Goal: Transaction & Acquisition: Book appointment/travel/reservation

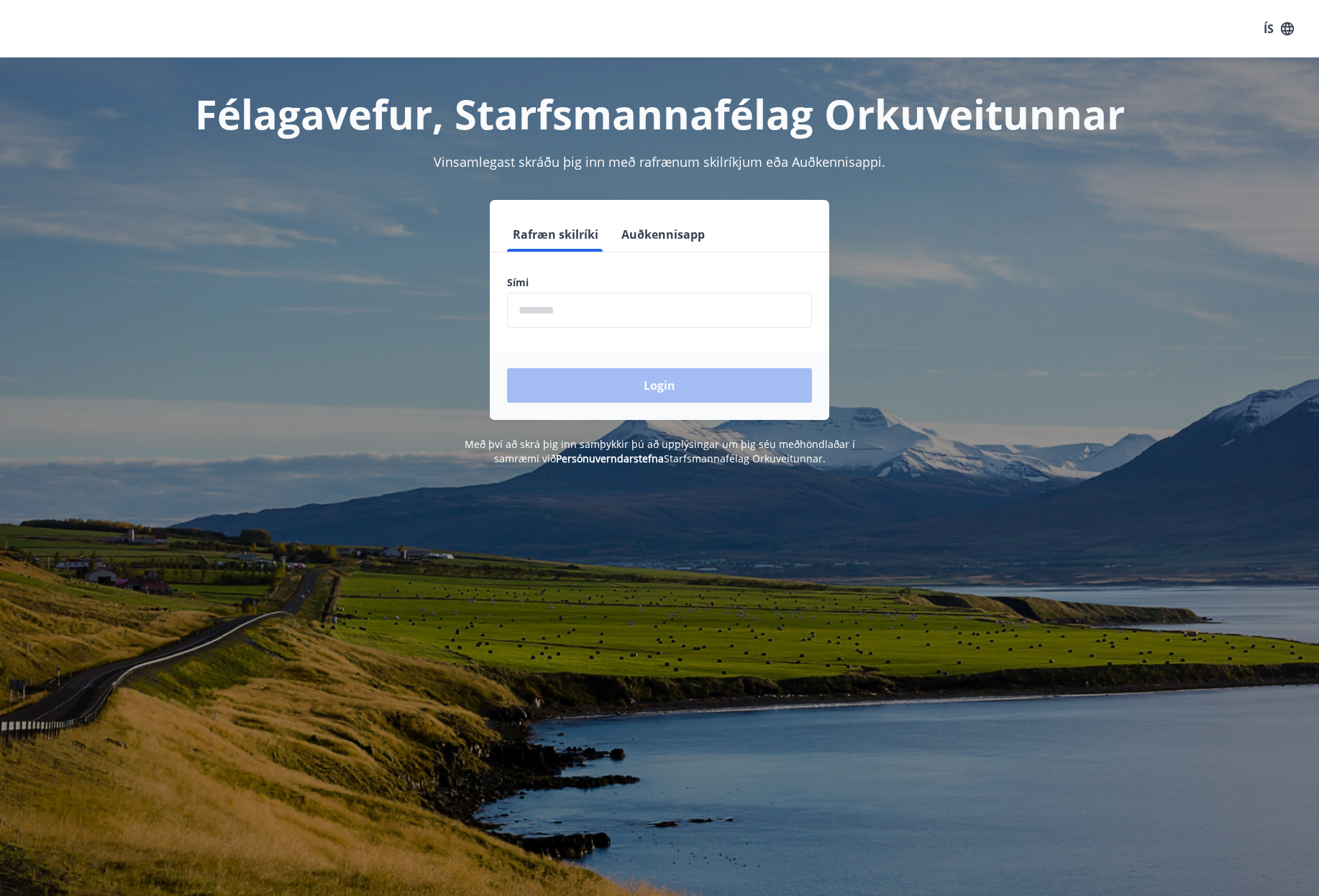
click at [665, 316] on input "phone" at bounding box center [660, 310] width 305 height 35
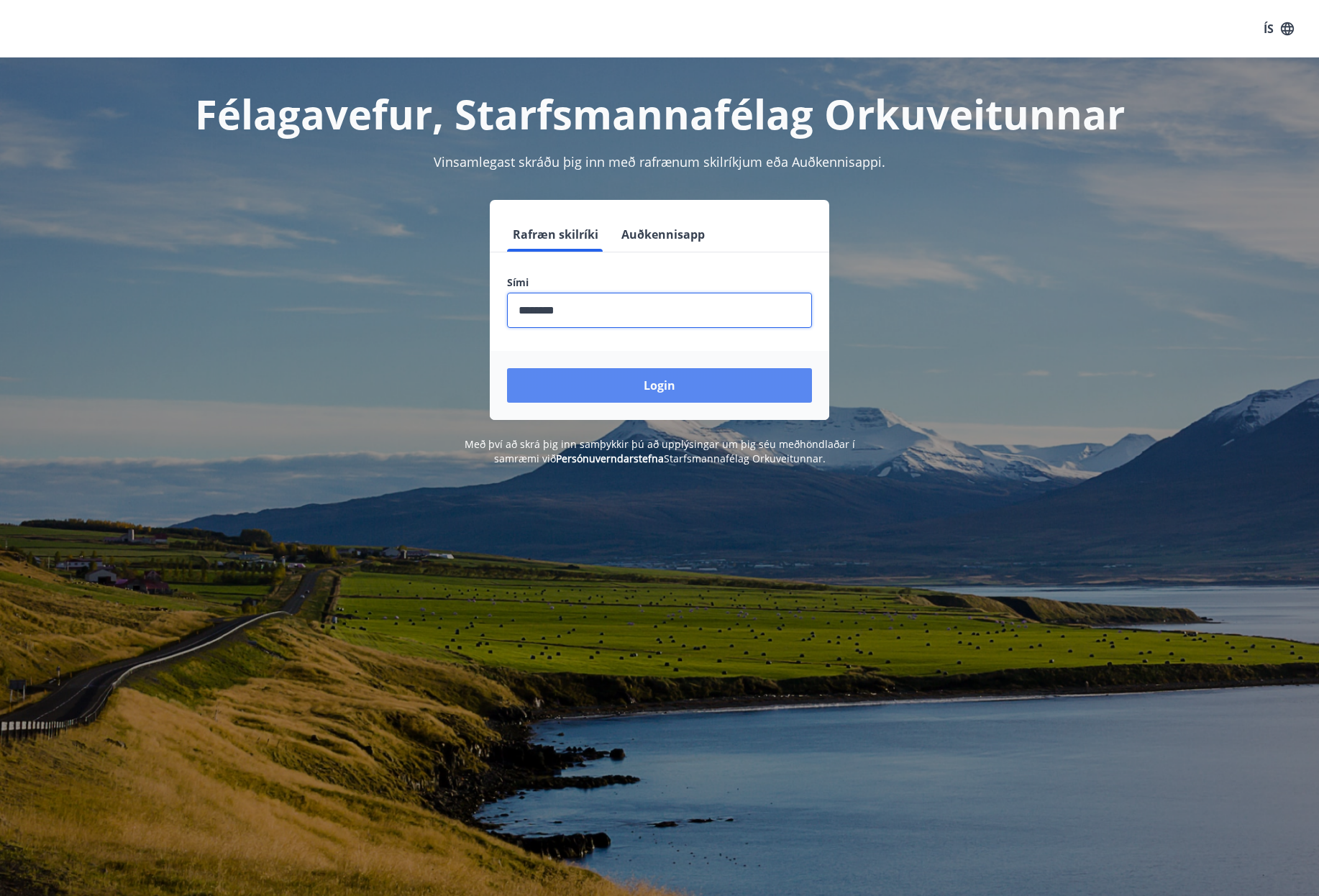
type input "********"
click at [660, 386] on button "Login" at bounding box center [660, 385] width 305 height 34
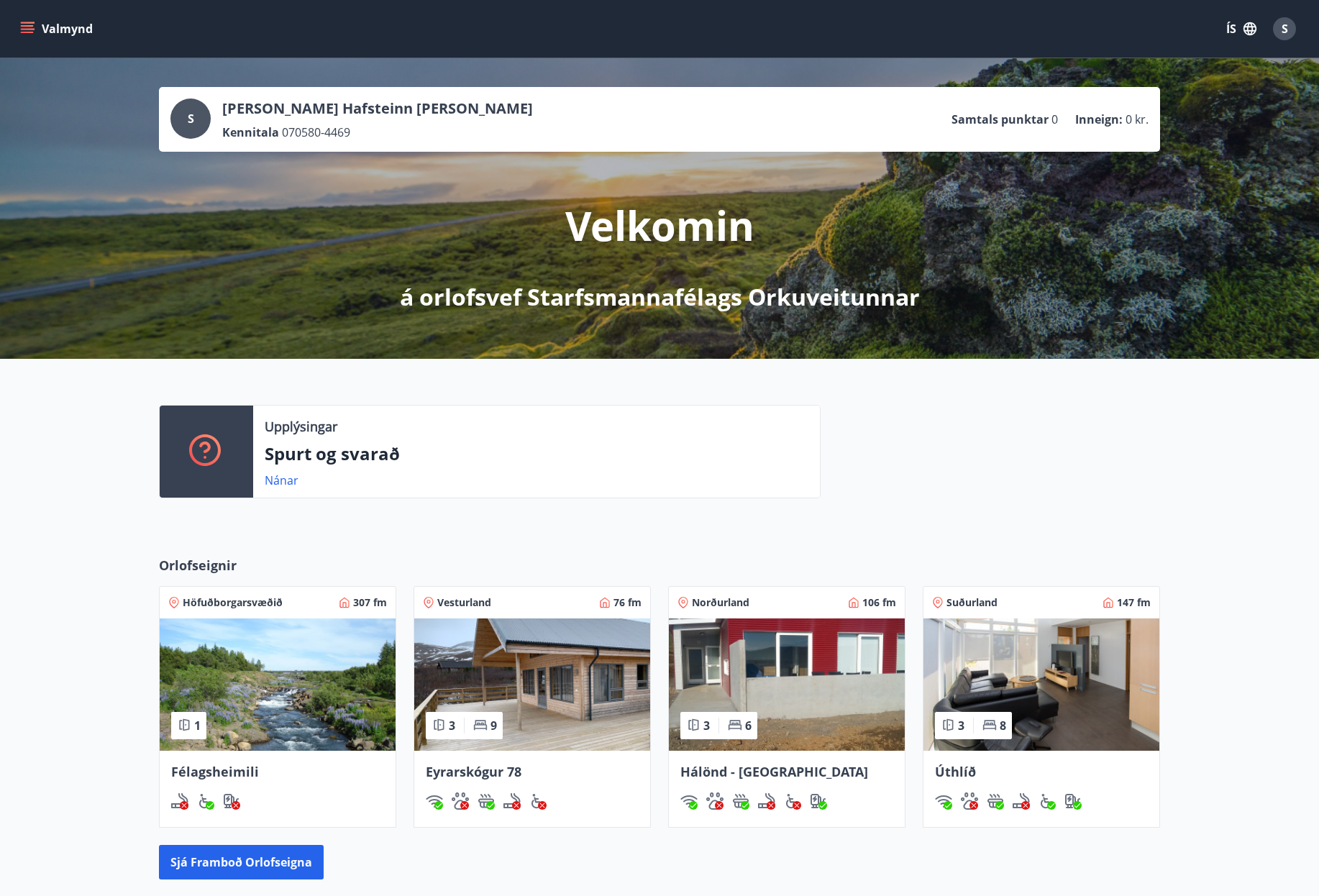
click at [33, 26] on icon "menu" at bounding box center [27, 28] width 15 height 15
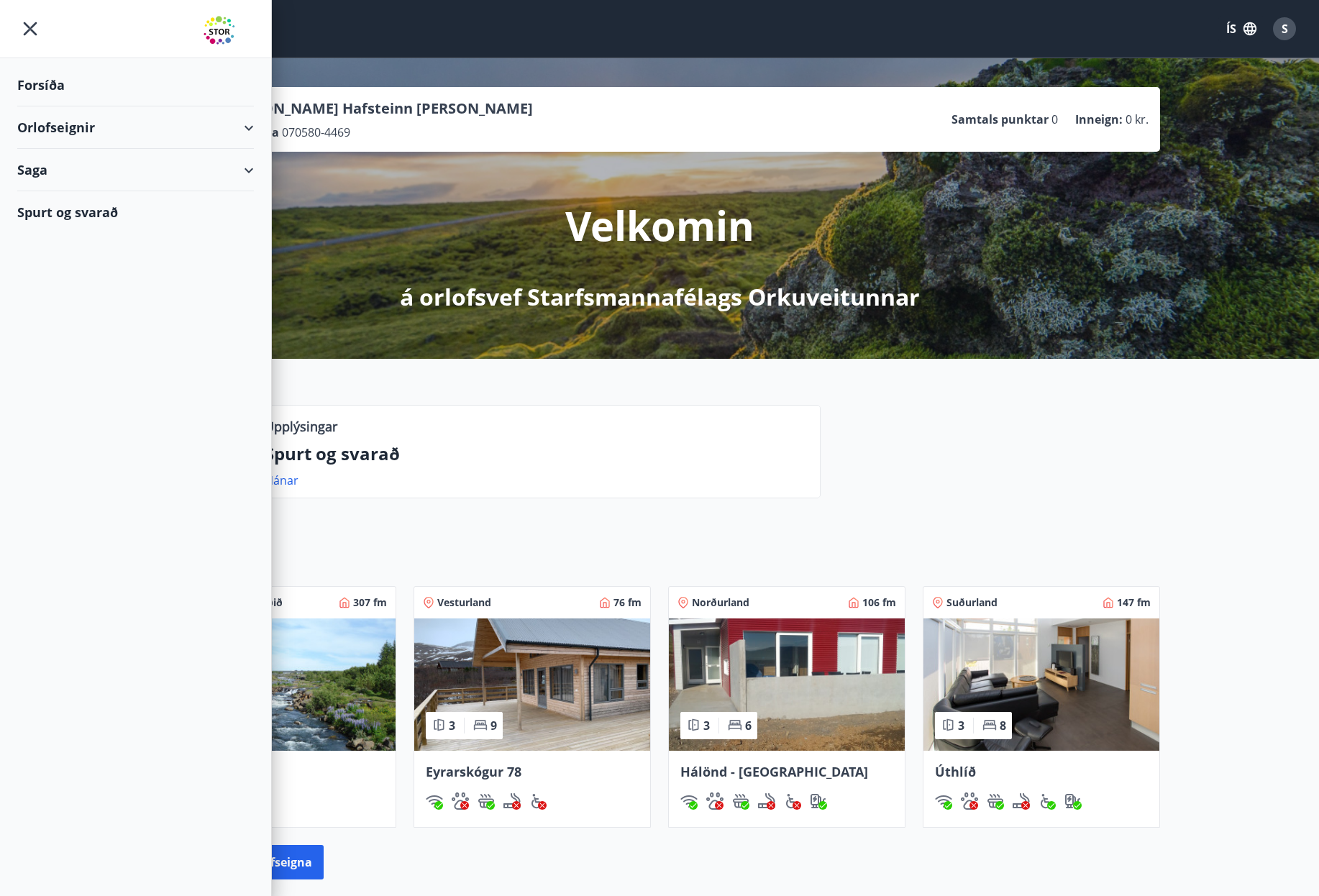
click at [169, 116] on div "Orlofseignir" at bounding box center [135, 127] width 237 height 42
click at [88, 171] on div "Framboð" at bounding box center [135, 164] width 214 height 30
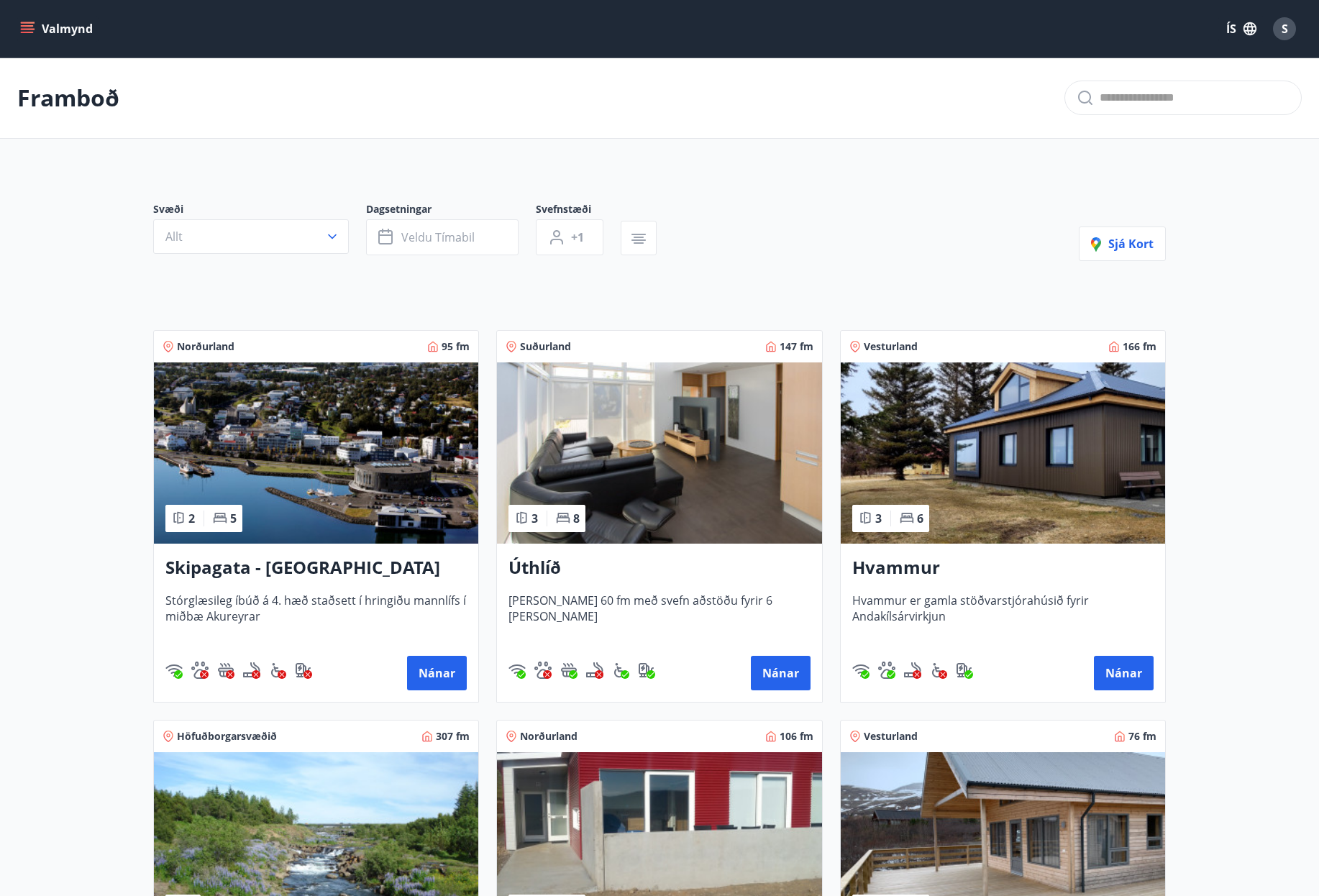
click at [353, 459] on img at bounding box center [316, 452] width 324 height 182
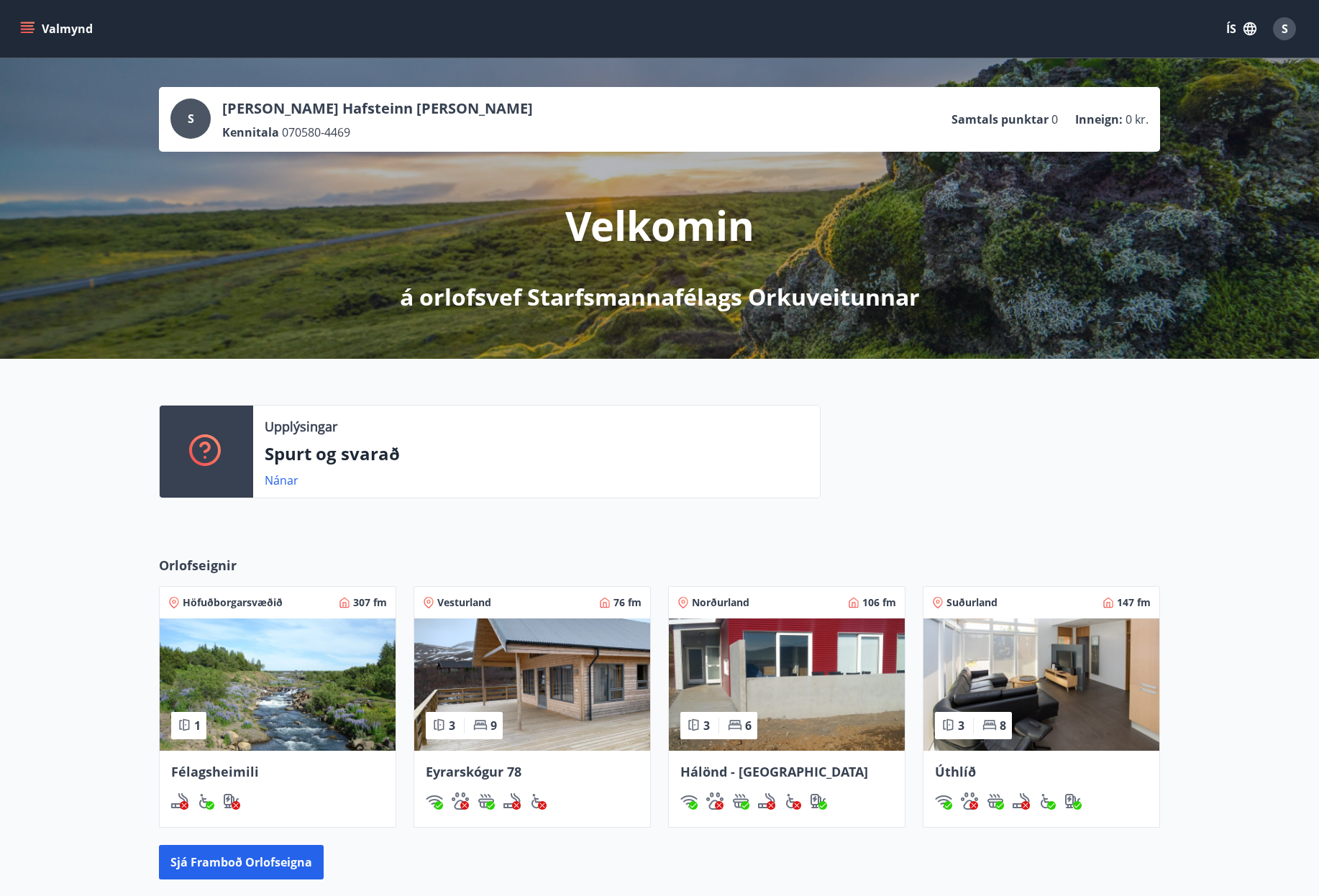
click at [26, 38] on button "Valmynd" at bounding box center [58, 28] width 81 height 26
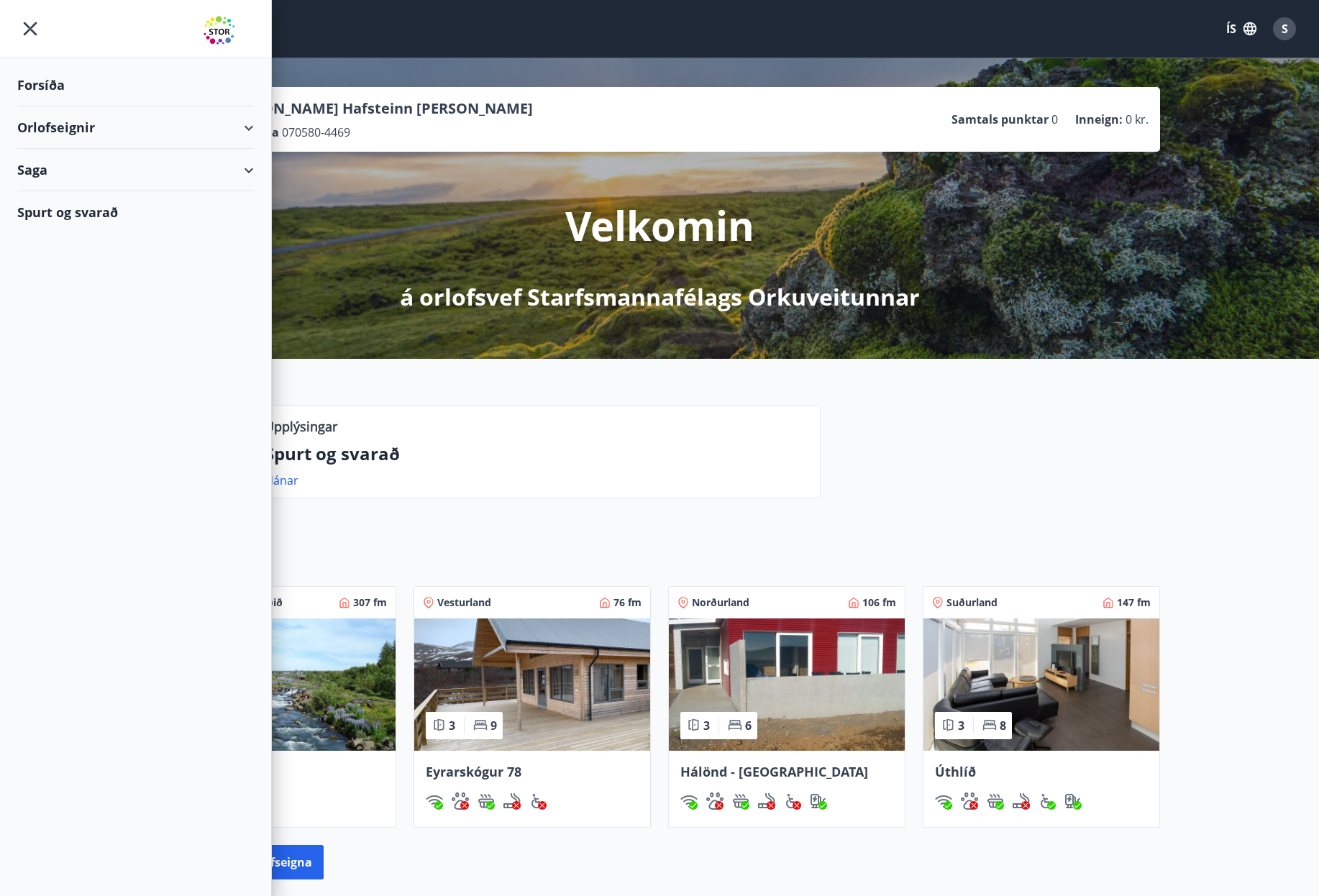
click at [195, 143] on div "Orlofseignir" at bounding box center [135, 127] width 237 height 42
click at [118, 183] on div "Bókunardagatal" at bounding box center [135, 193] width 214 height 30
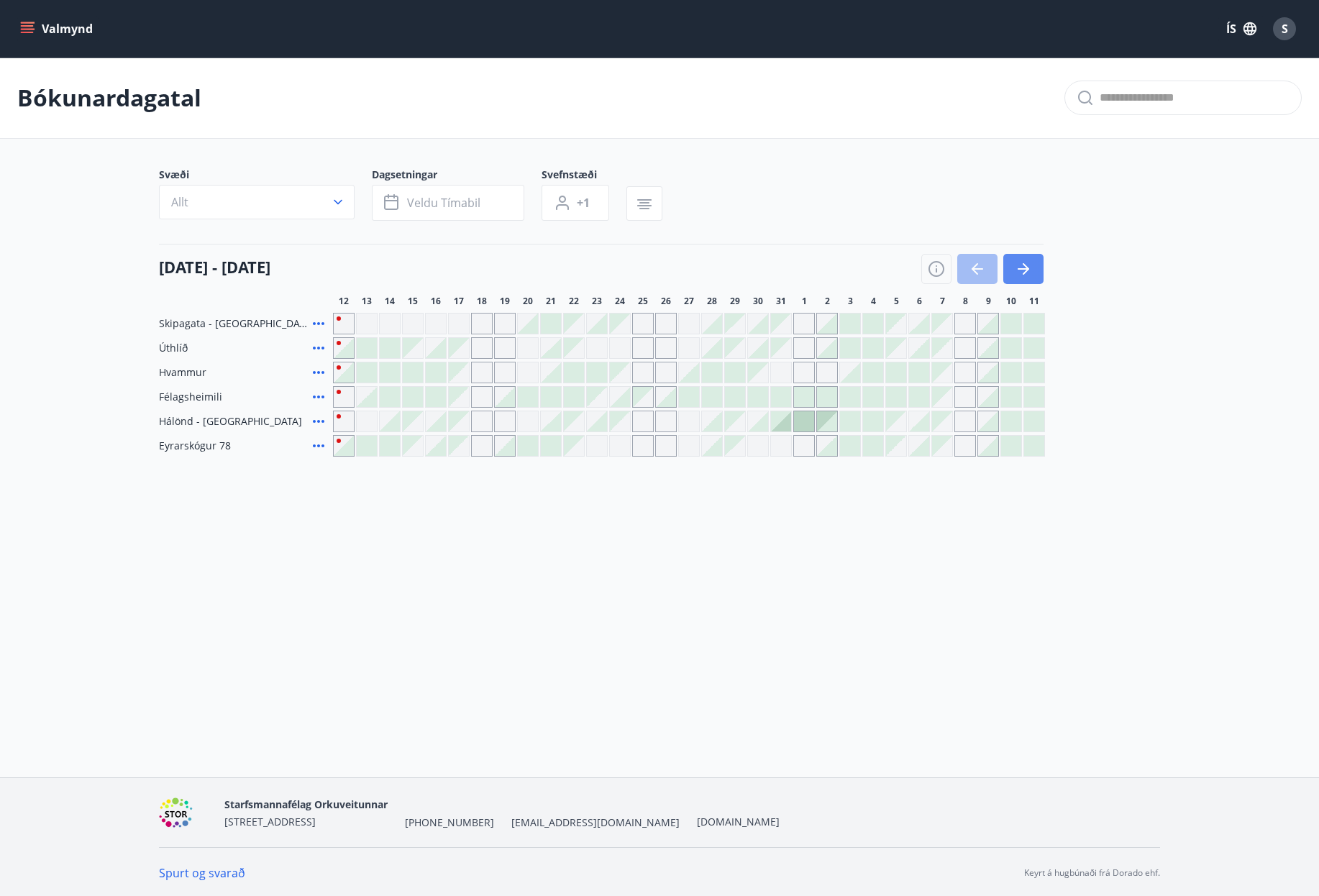
click at [1029, 266] on icon "button" at bounding box center [1024, 269] width 18 height 18
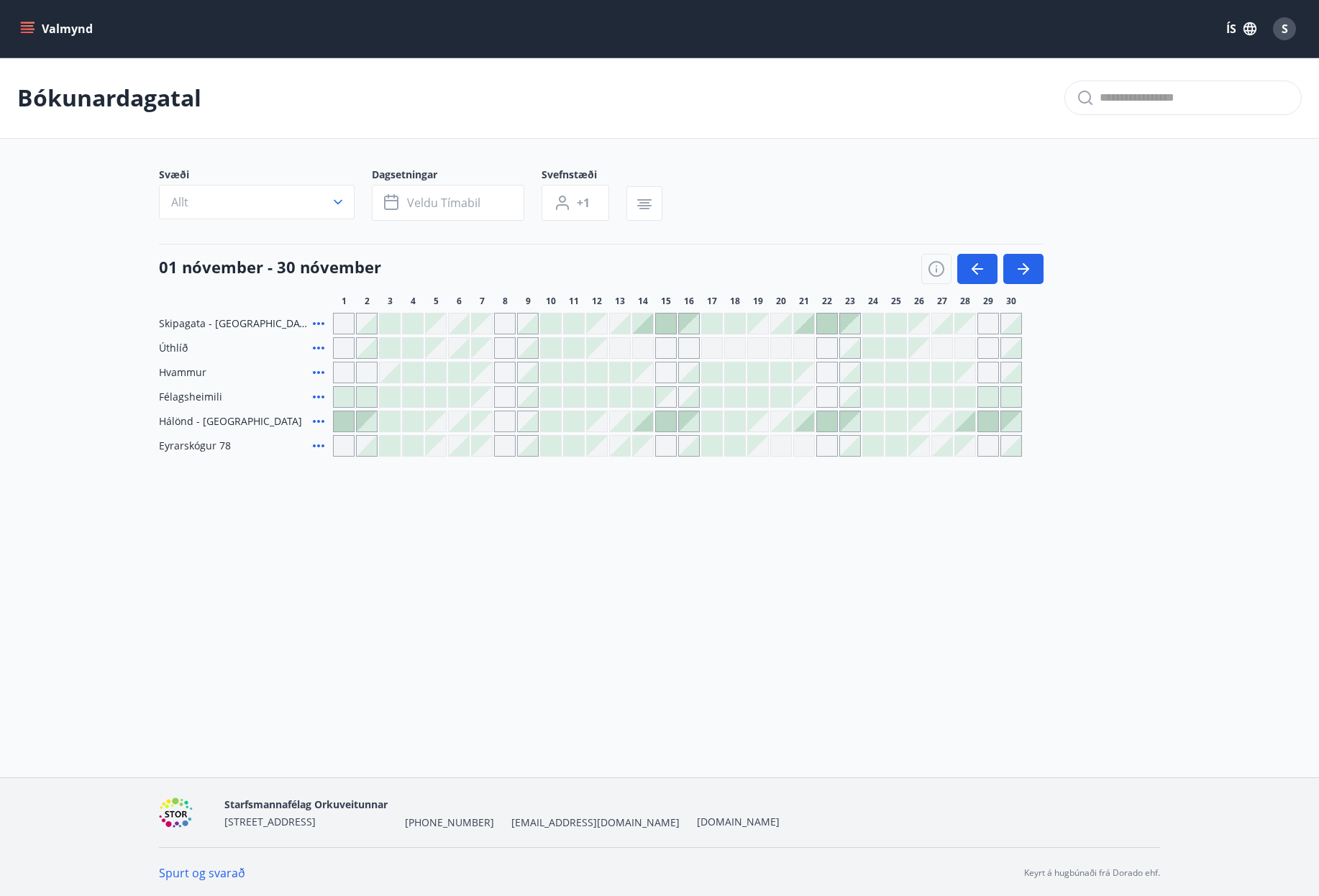
click at [321, 345] on icon at bounding box center [319, 348] width 18 height 18
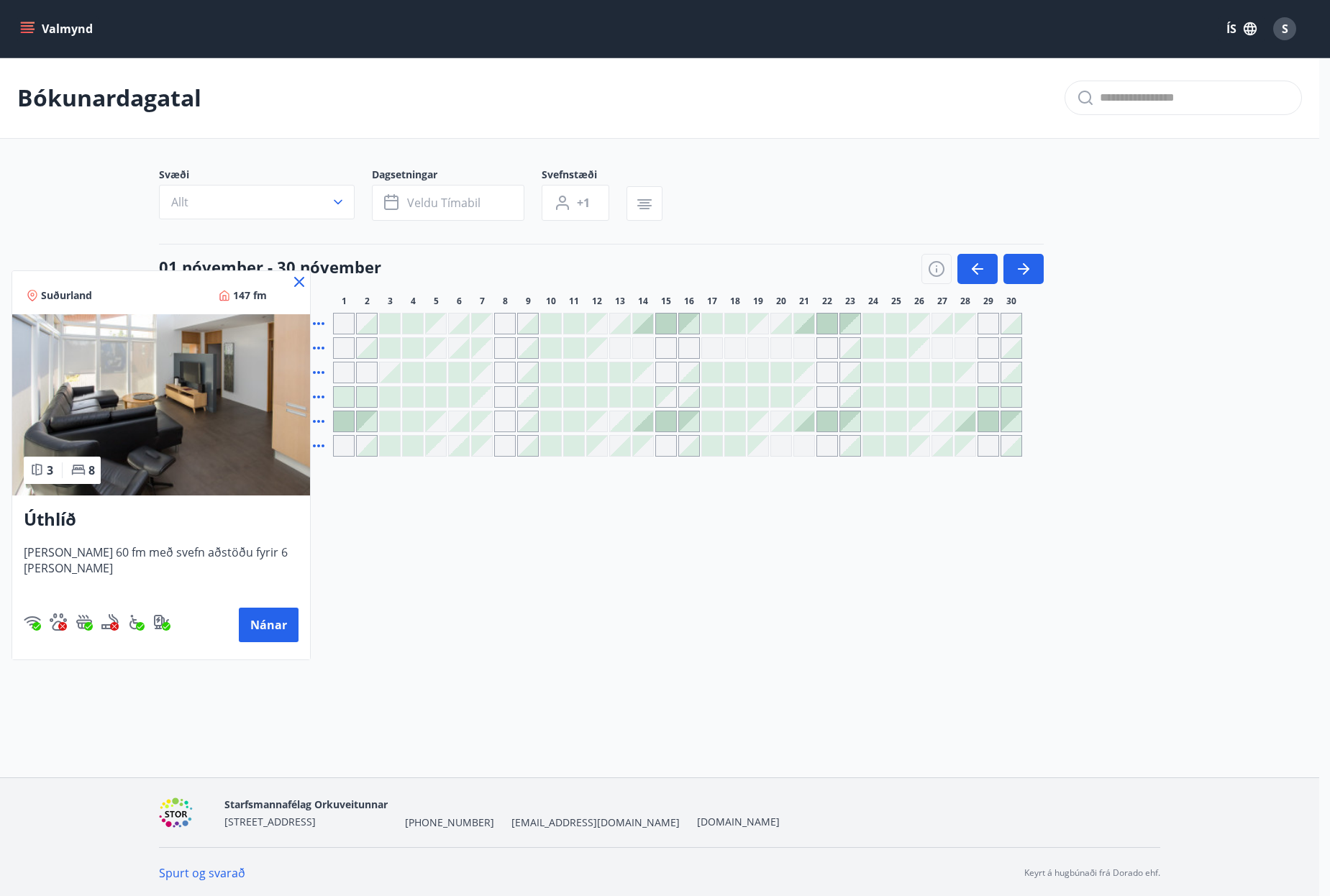
click at [274, 411] on img at bounding box center [160, 404] width 297 height 182
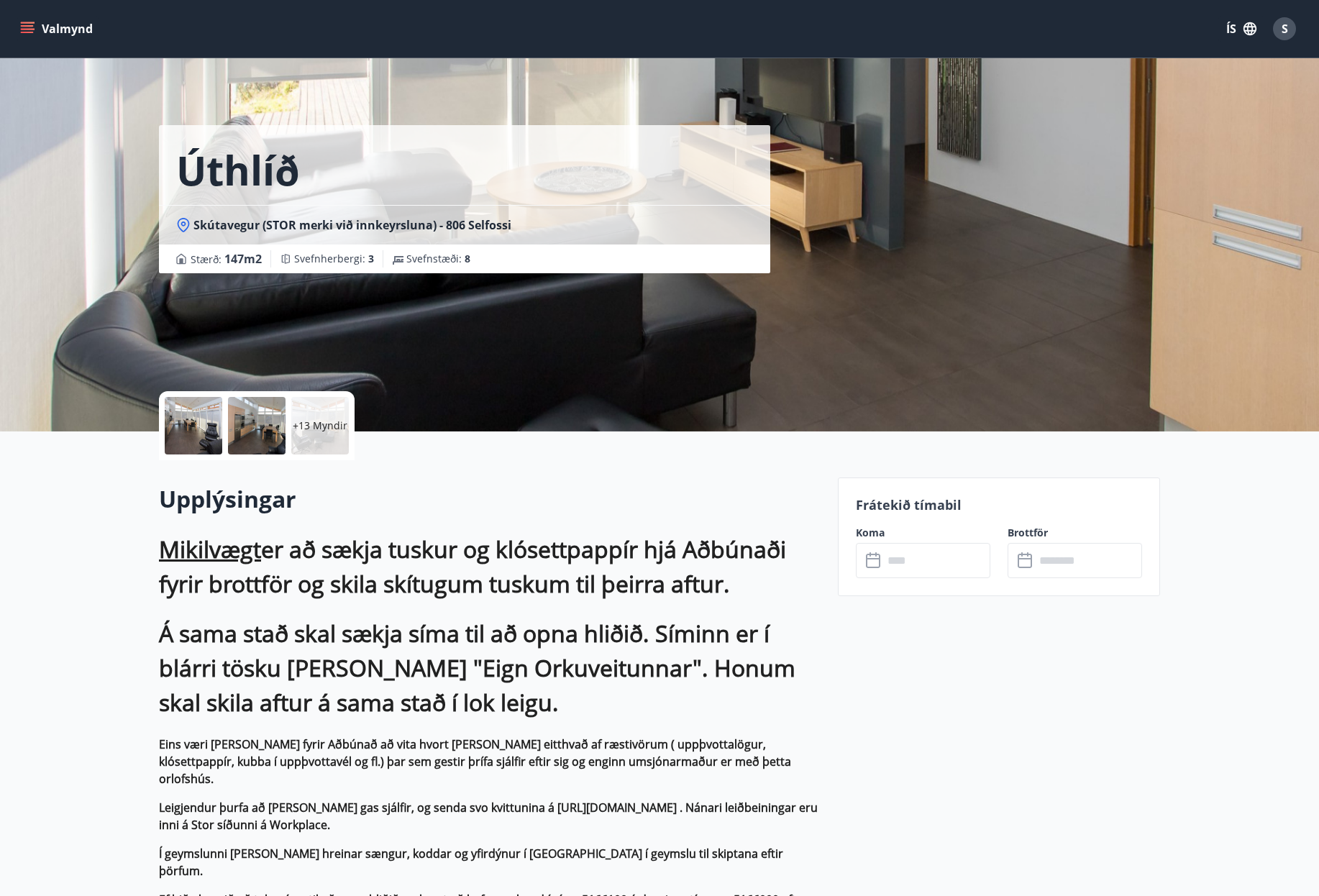
click at [1194, 193] on div "Úthlíð Skútavegur (STOR merki við innkeyrsluna) - 806 Selfossi Stærð : 147 m2 […" at bounding box center [660, 216] width 1319 height 432
click at [292, 417] on div "+13 Myndir" at bounding box center [320, 425] width 58 height 58
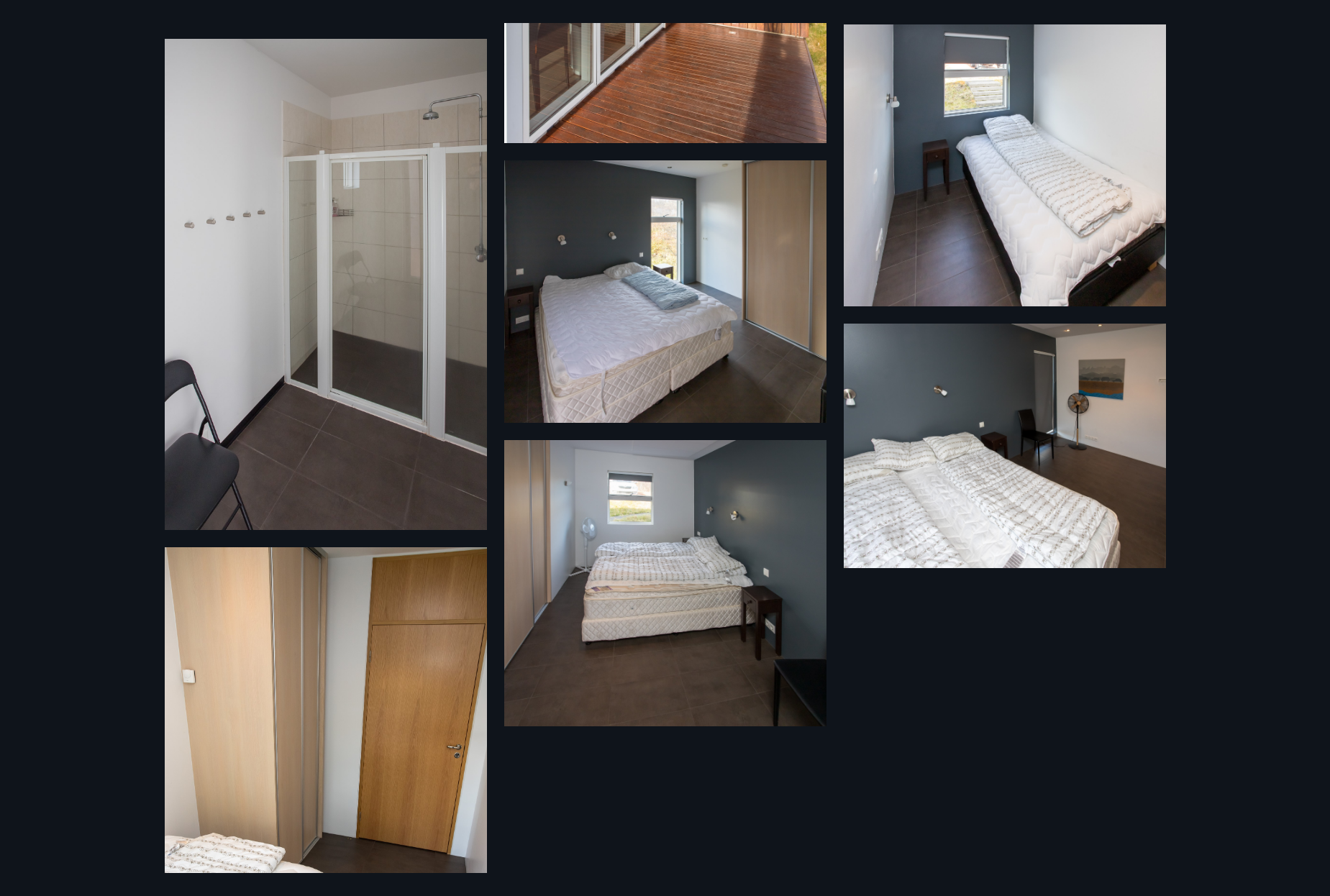
scroll to position [1366, 0]
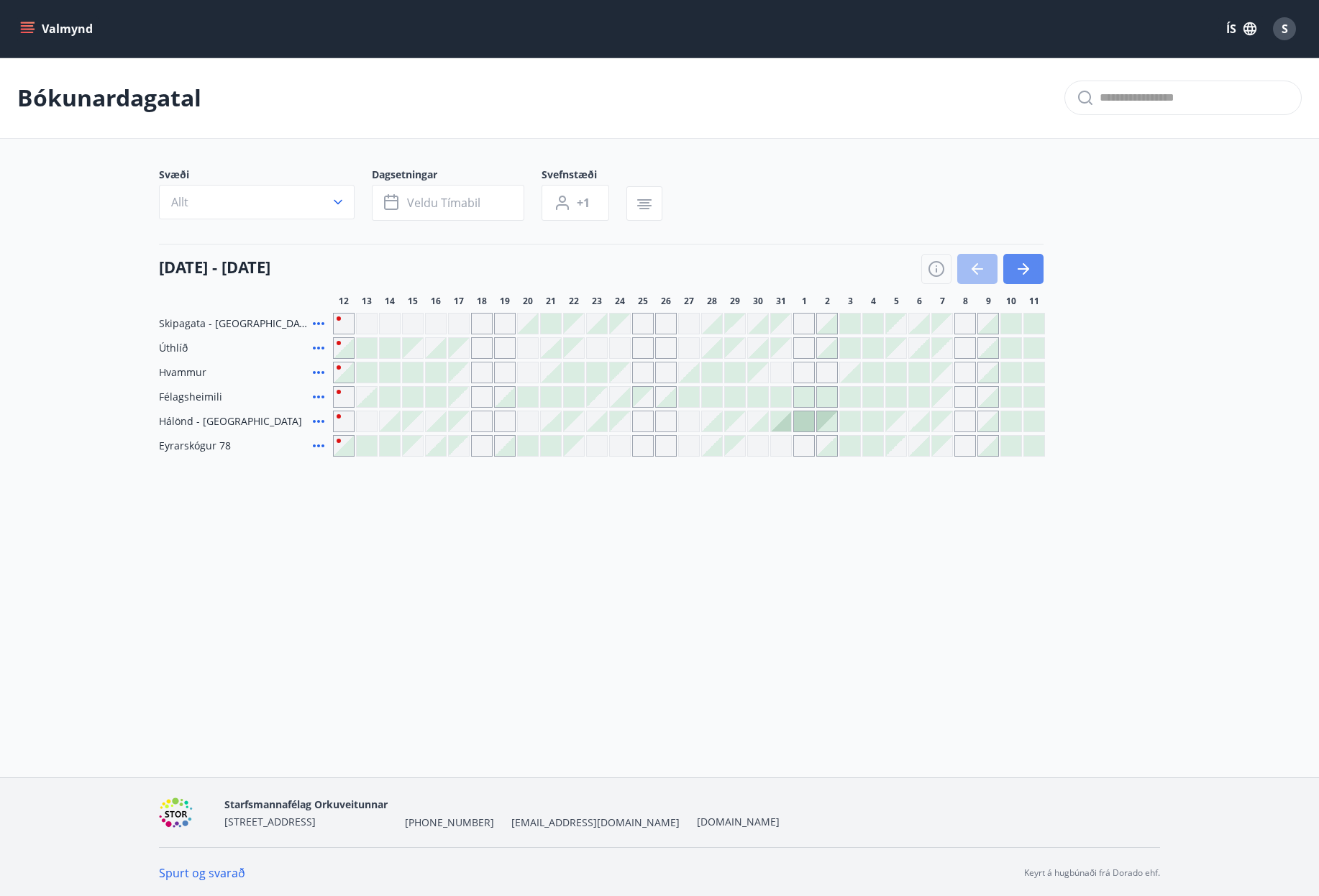
click at [1033, 260] on button "button" at bounding box center [1023, 269] width 40 height 30
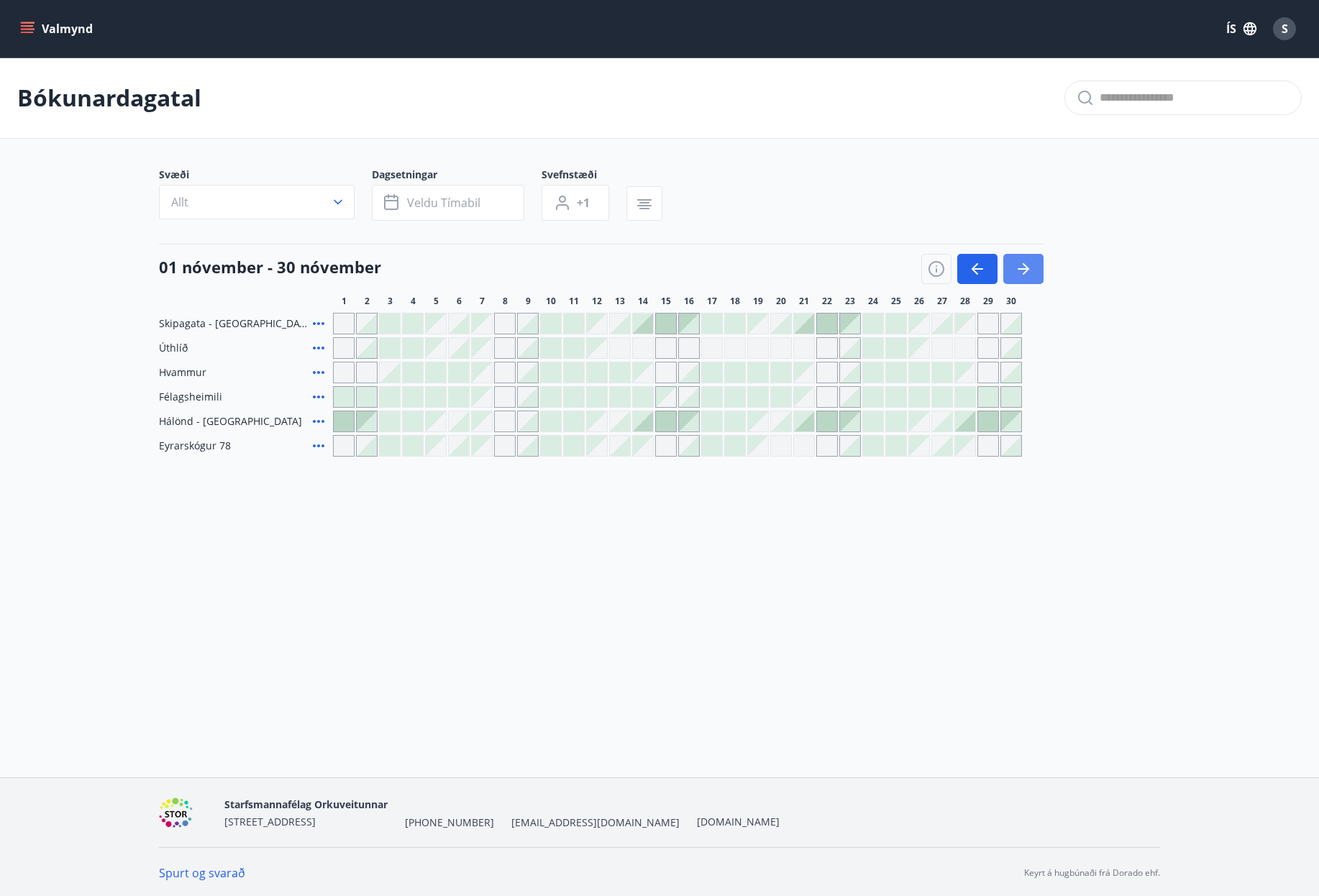
click at [1033, 260] on button "button" at bounding box center [1023, 269] width 40 height 30
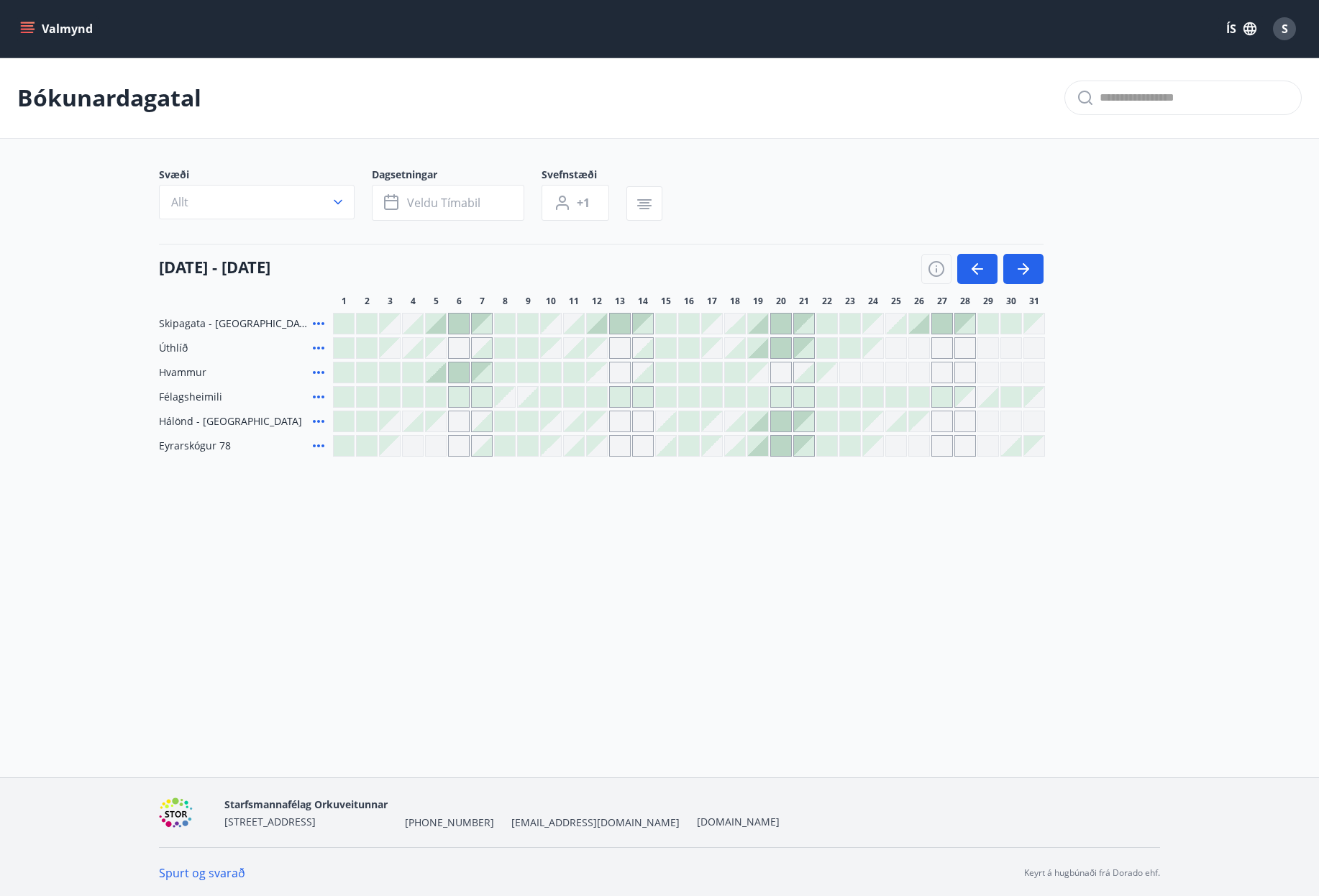
click at [324, 374] on icon at bounding box center [319, 373] width 18 height 18
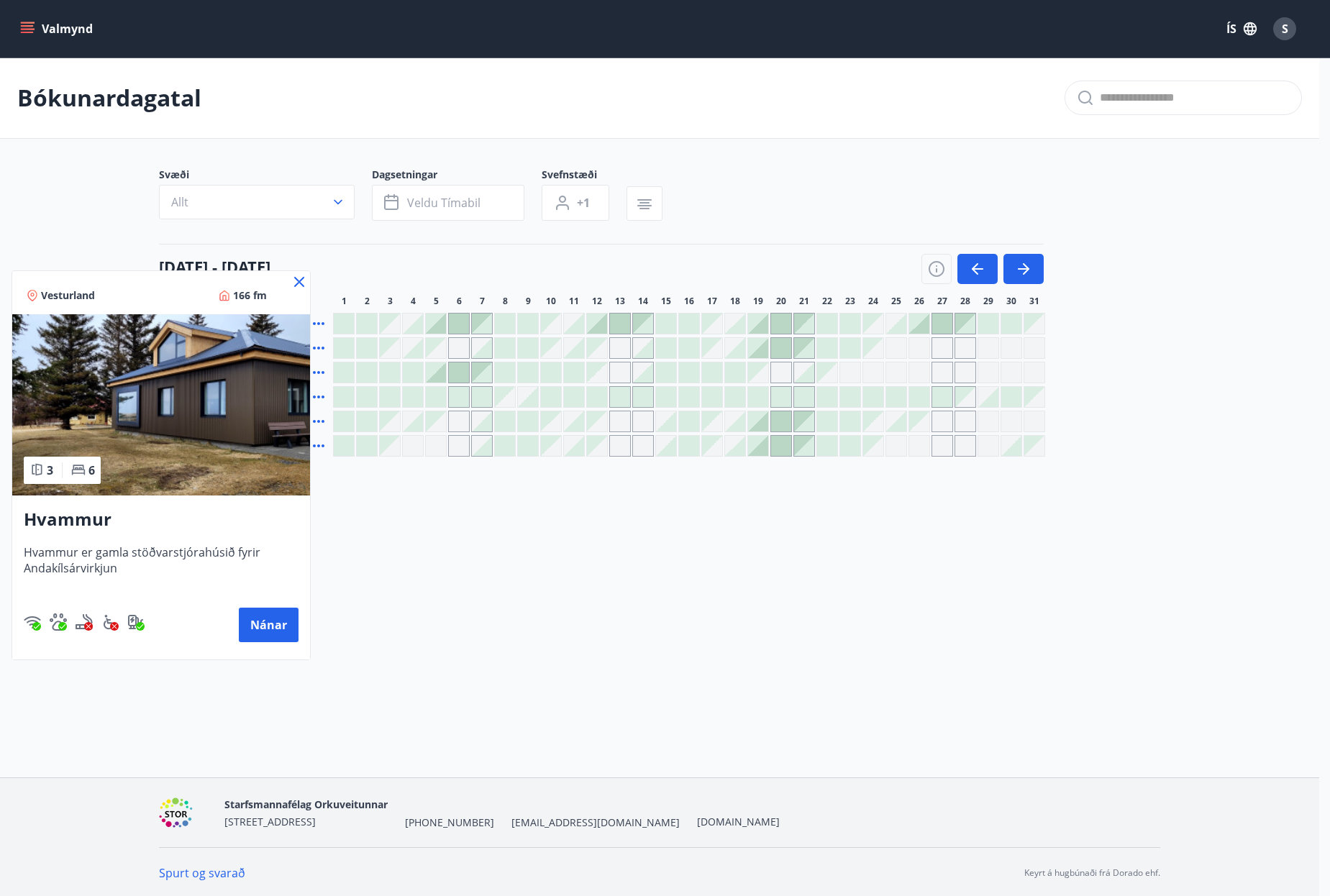
click at [260, 429] on img at bounding box center [160, 404] width 297 height 182
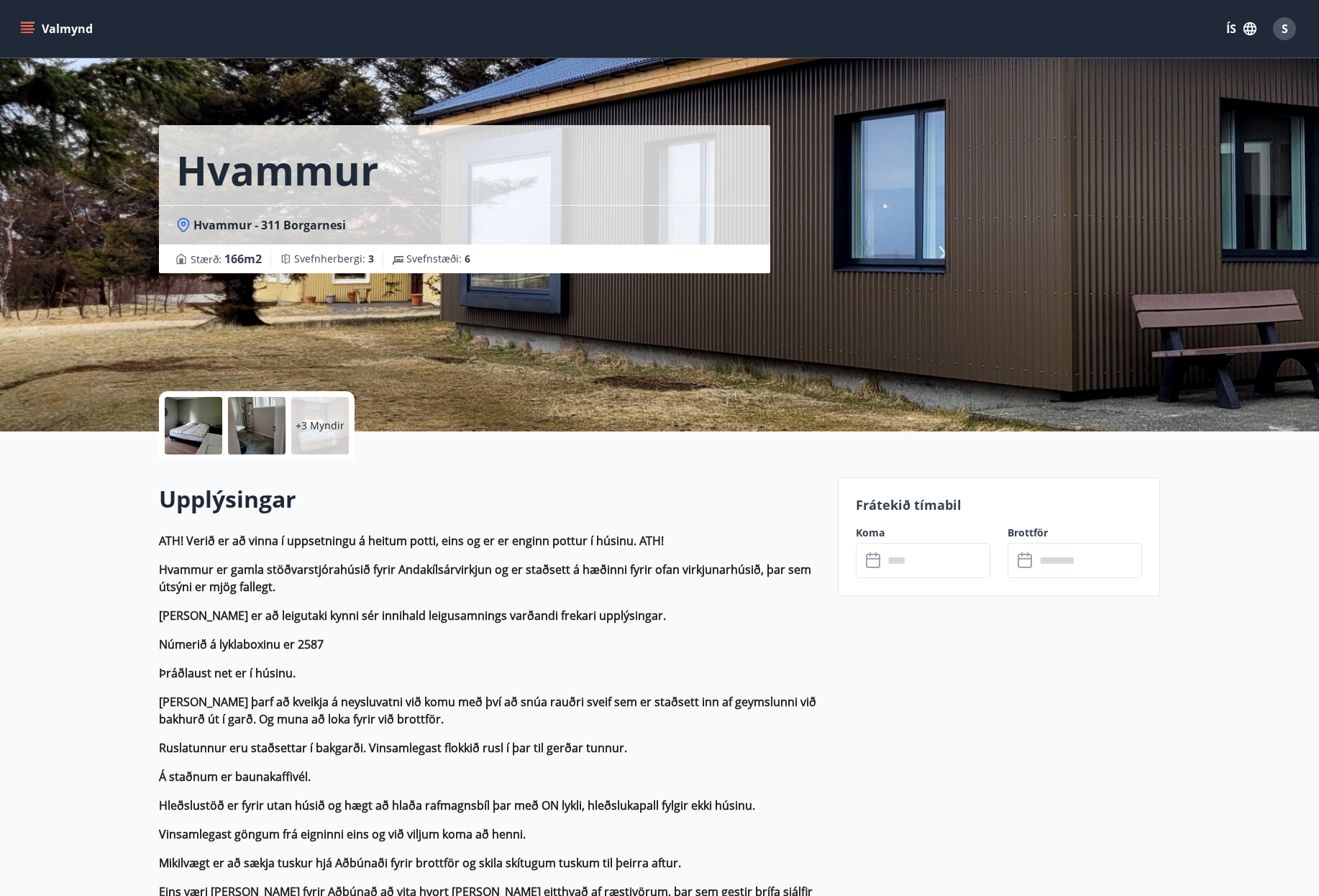
click at [285, 420] on div at bounding box center [256, 425] width 58 height 58
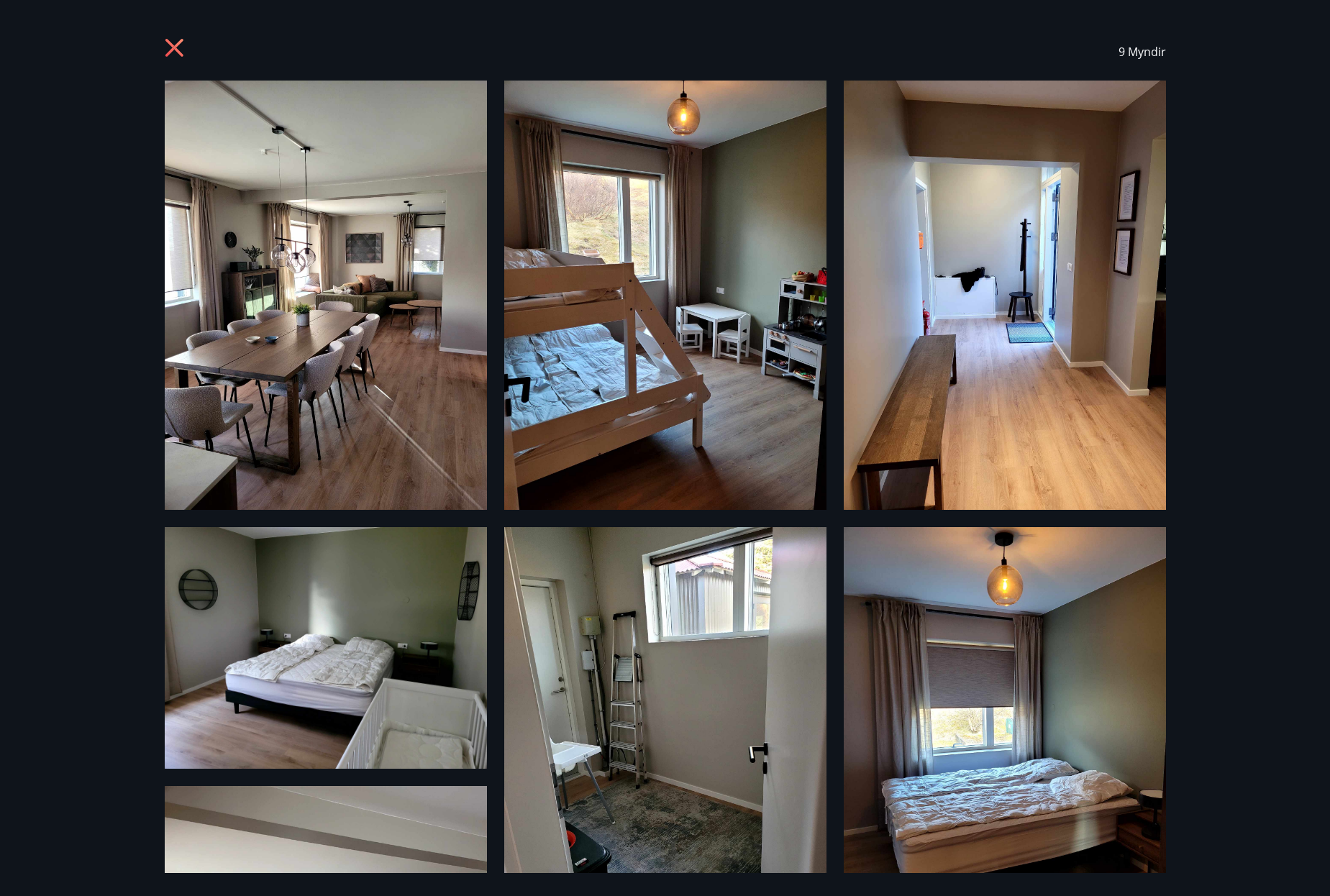
click at [160, 58] on div "9 Myndir" at bounding box center [665, 51] width 1036 height 58
click at [169, 53] on icon at bounding box center [174, 48] width 18 height 18
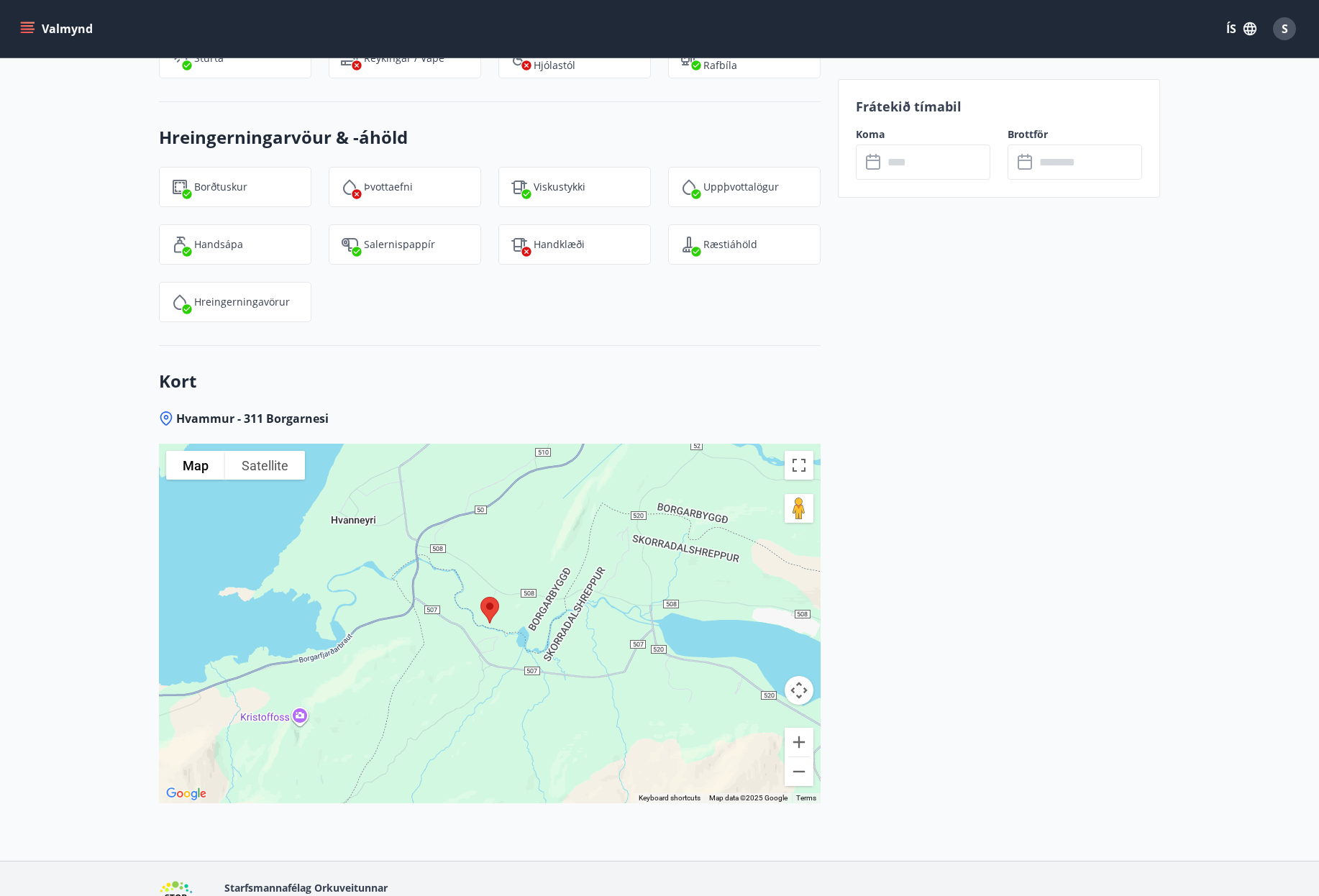
scroll to position [3088, 0]
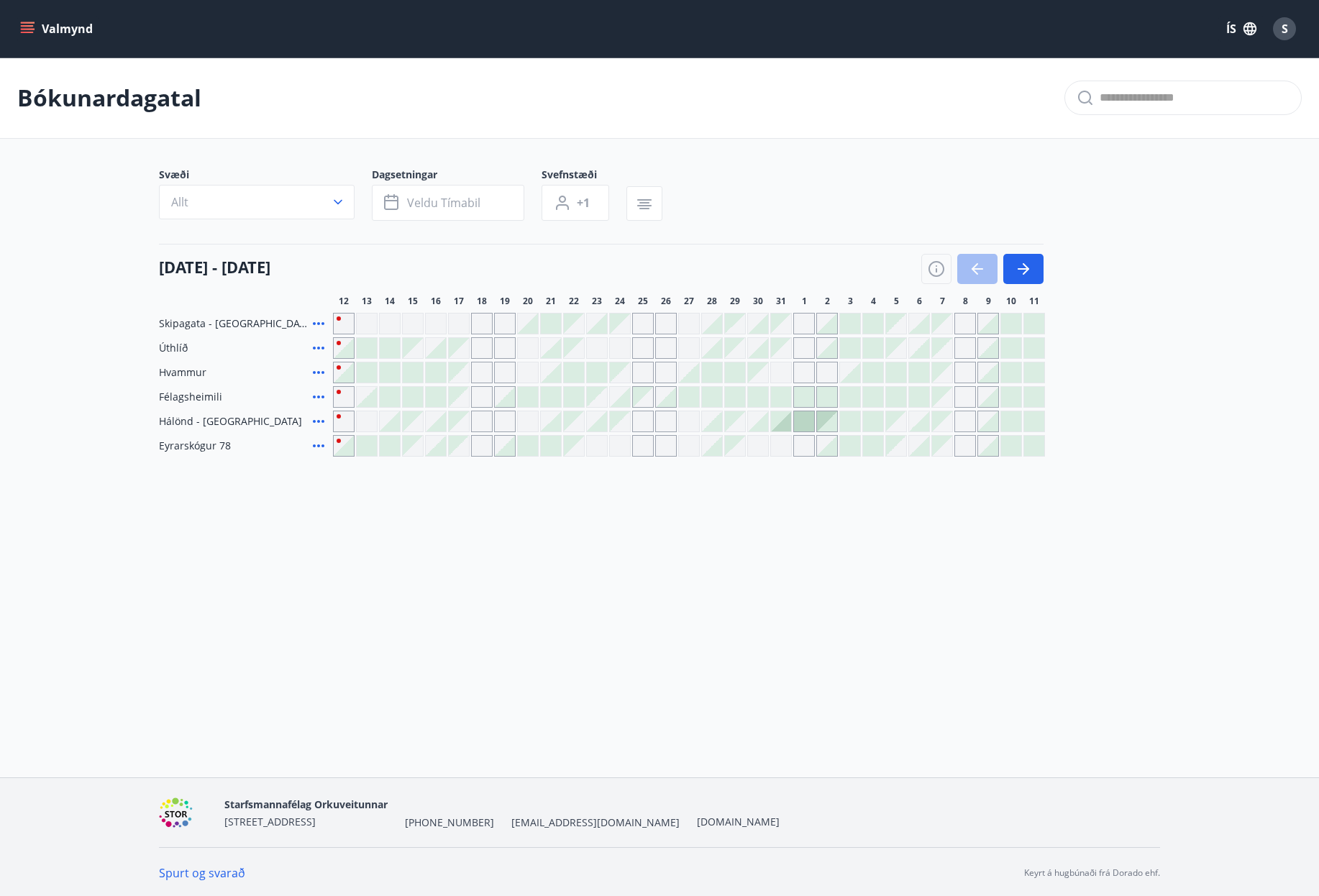
click at [322, 443] on icon at bounding box center [319, 446] width 18 height 18
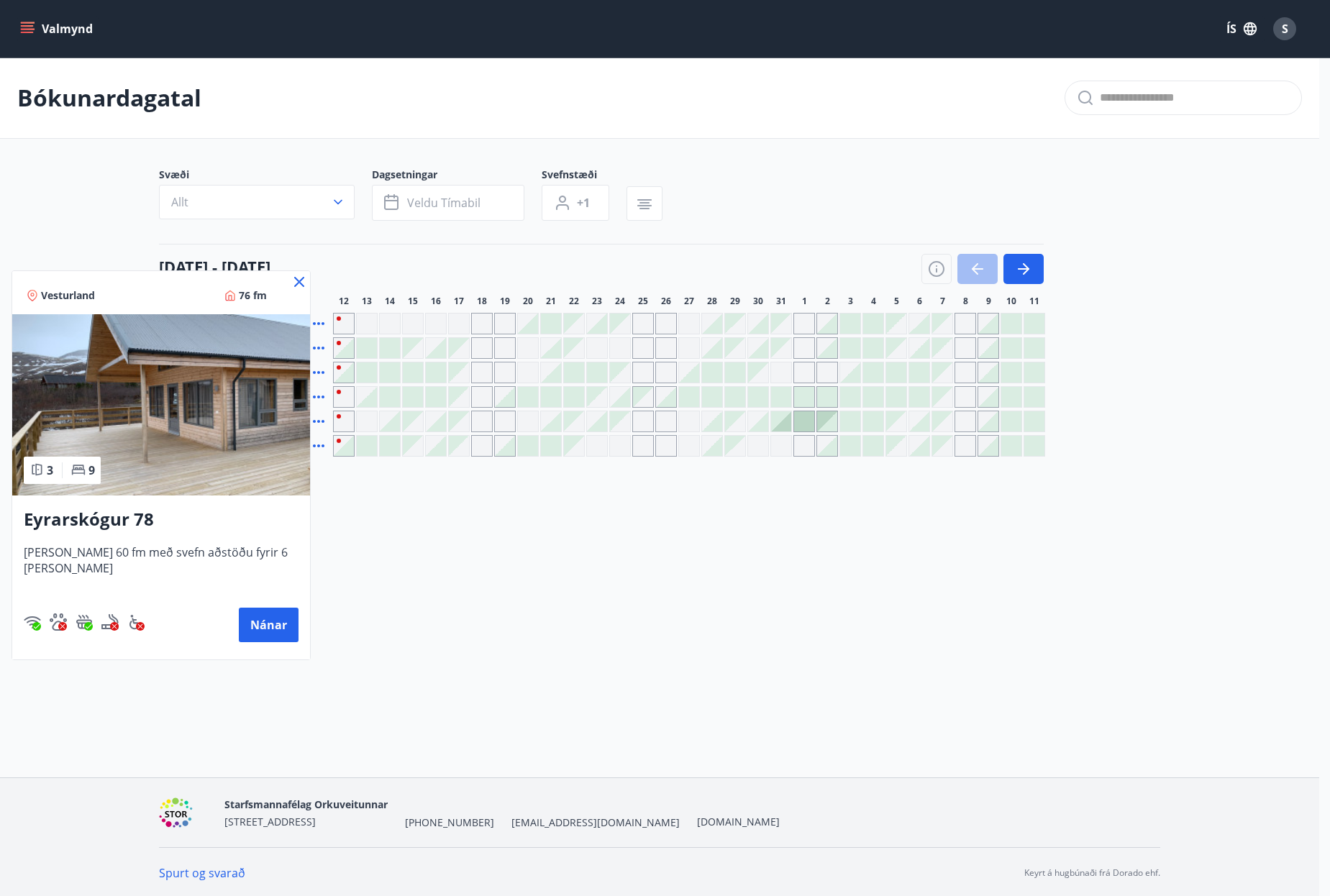
click at [235, 446] on img at bounding box center [160, 404] width 297 height 182
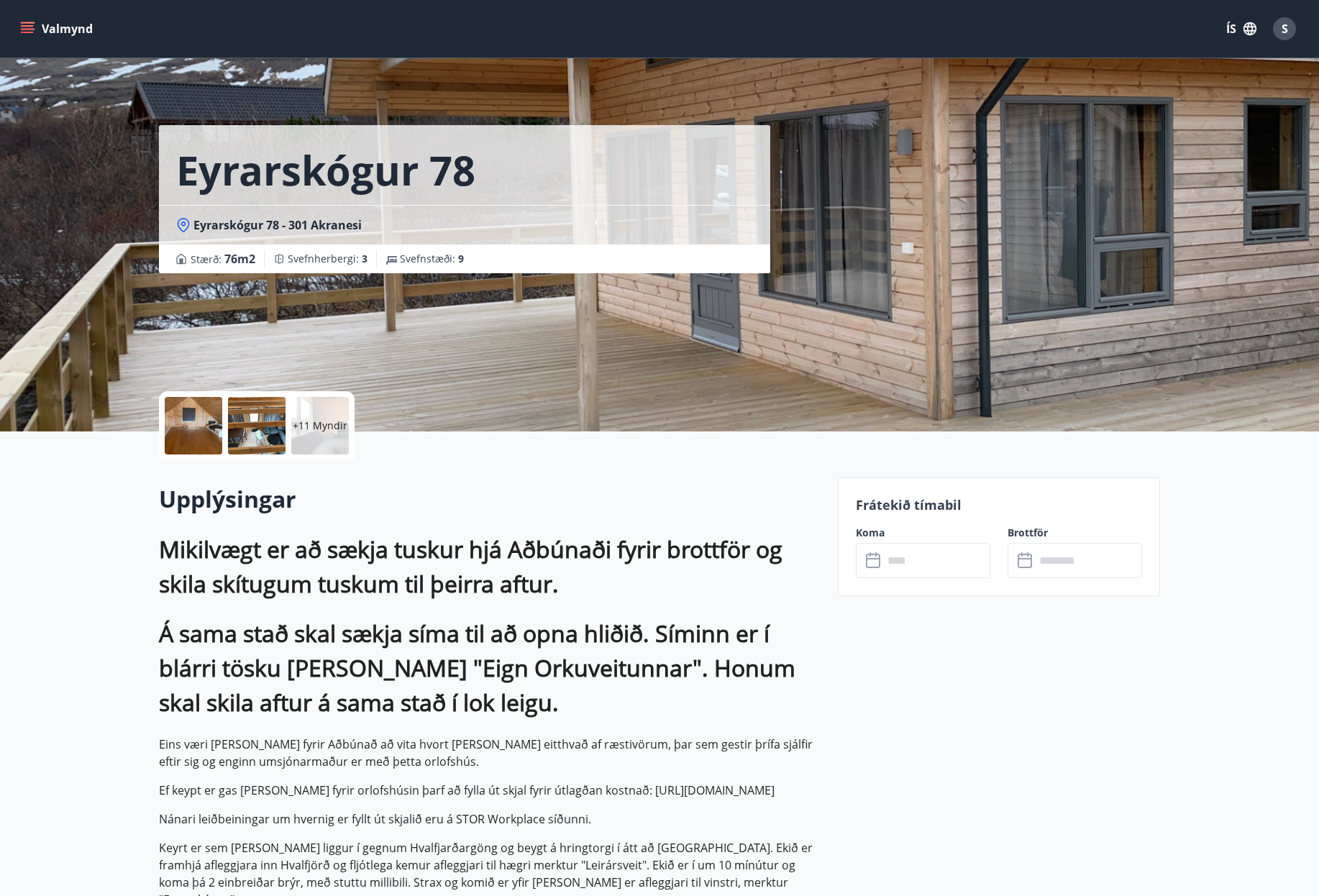
click at [321, 416] on div "+11 Myndir" at bounding box center [320, 425] width 58 height 58
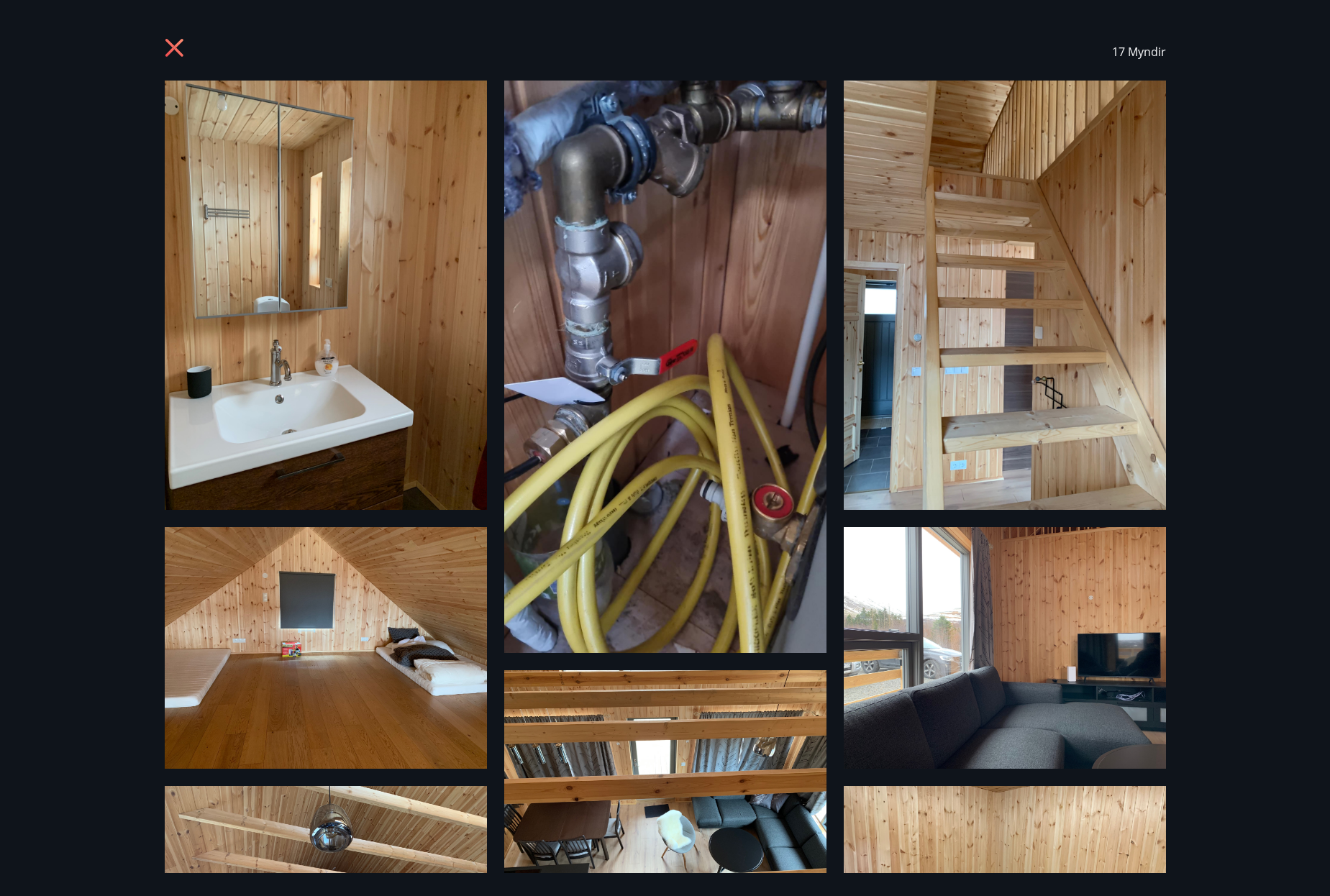
drag, startPoint x: 793, startPoint y: 467, endPoint x: 798, endPoint y: 458, distance: 10.3
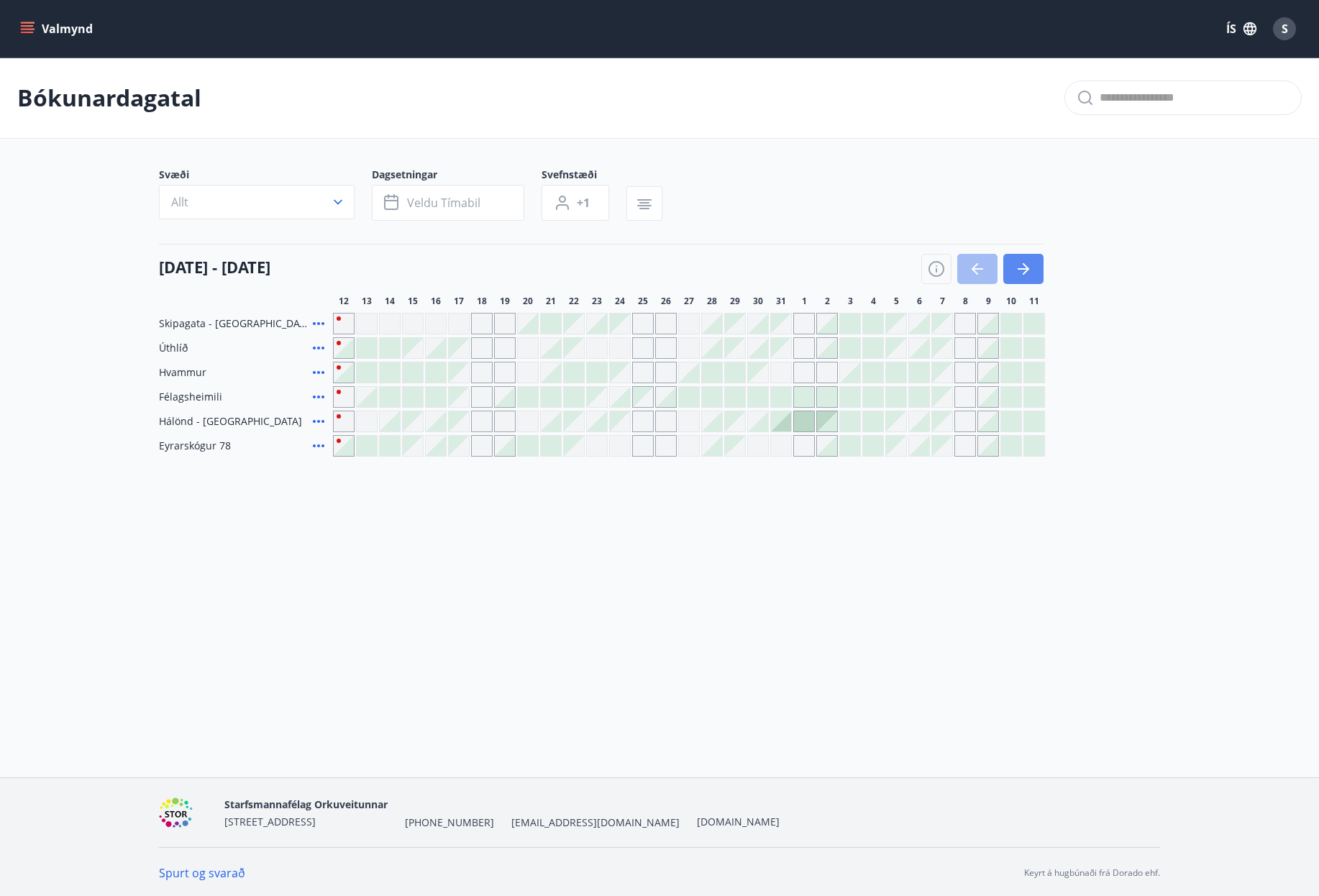
click at [1029, 277] on icon "button" at bounding box center [1024, 269] width 18 height 18
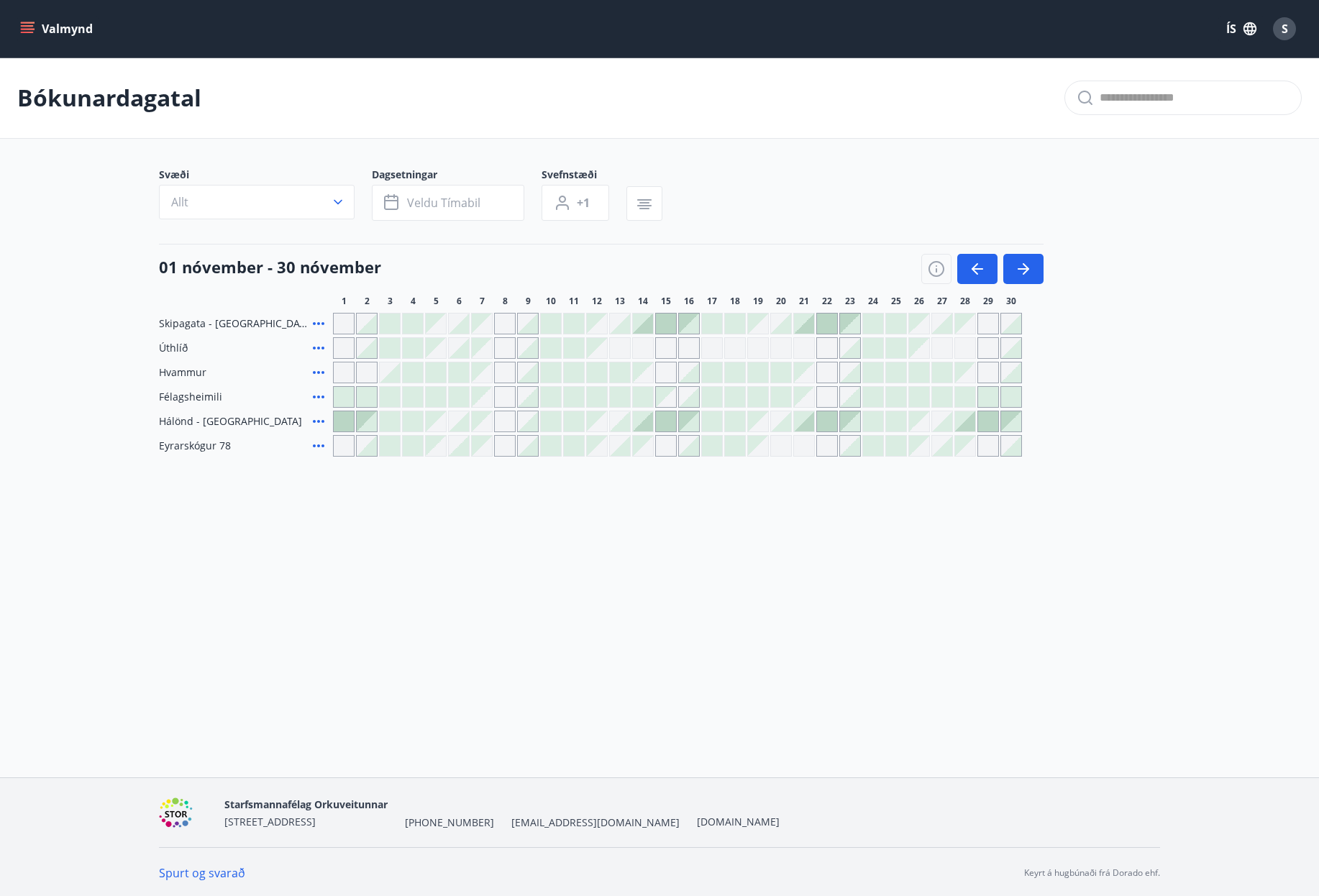
click at [313, 370] on icon at bounding box center [319, 373] width 18 height 18
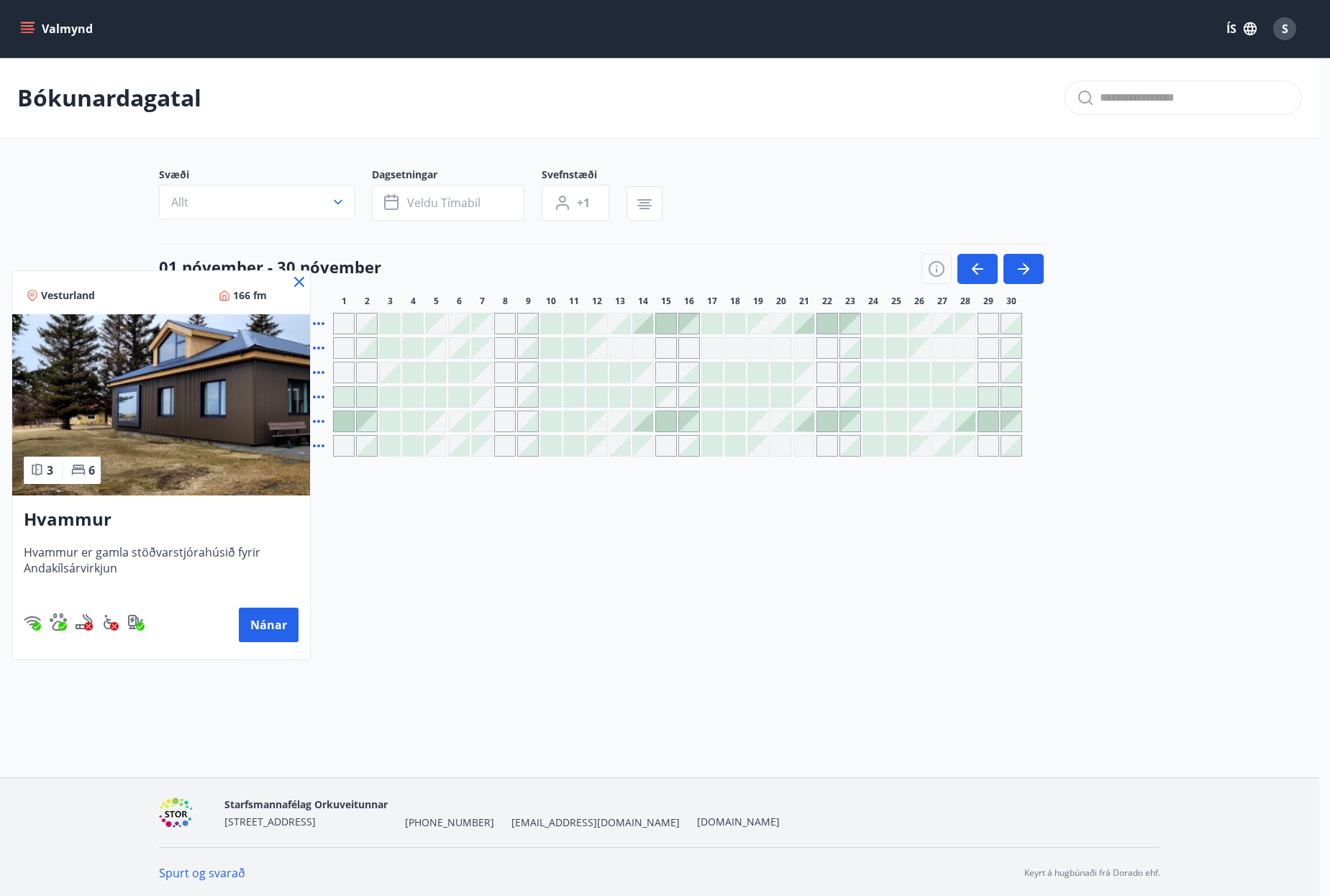
click at [302, 284] on icon at bounding box center [299, 282] width 10 height 10
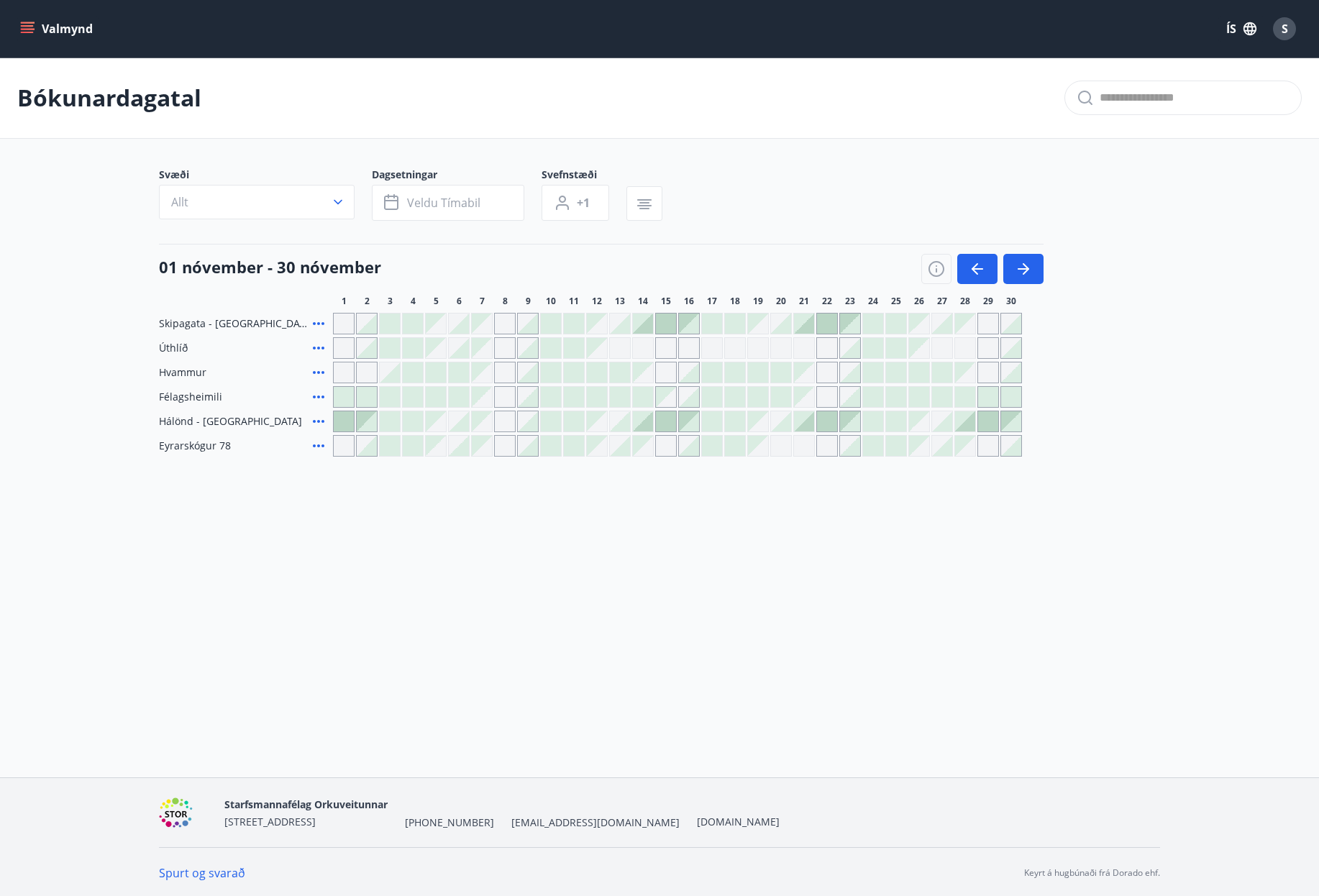
click at [316, 421] on icon at bounding box center [319, 422] width 18 height 18
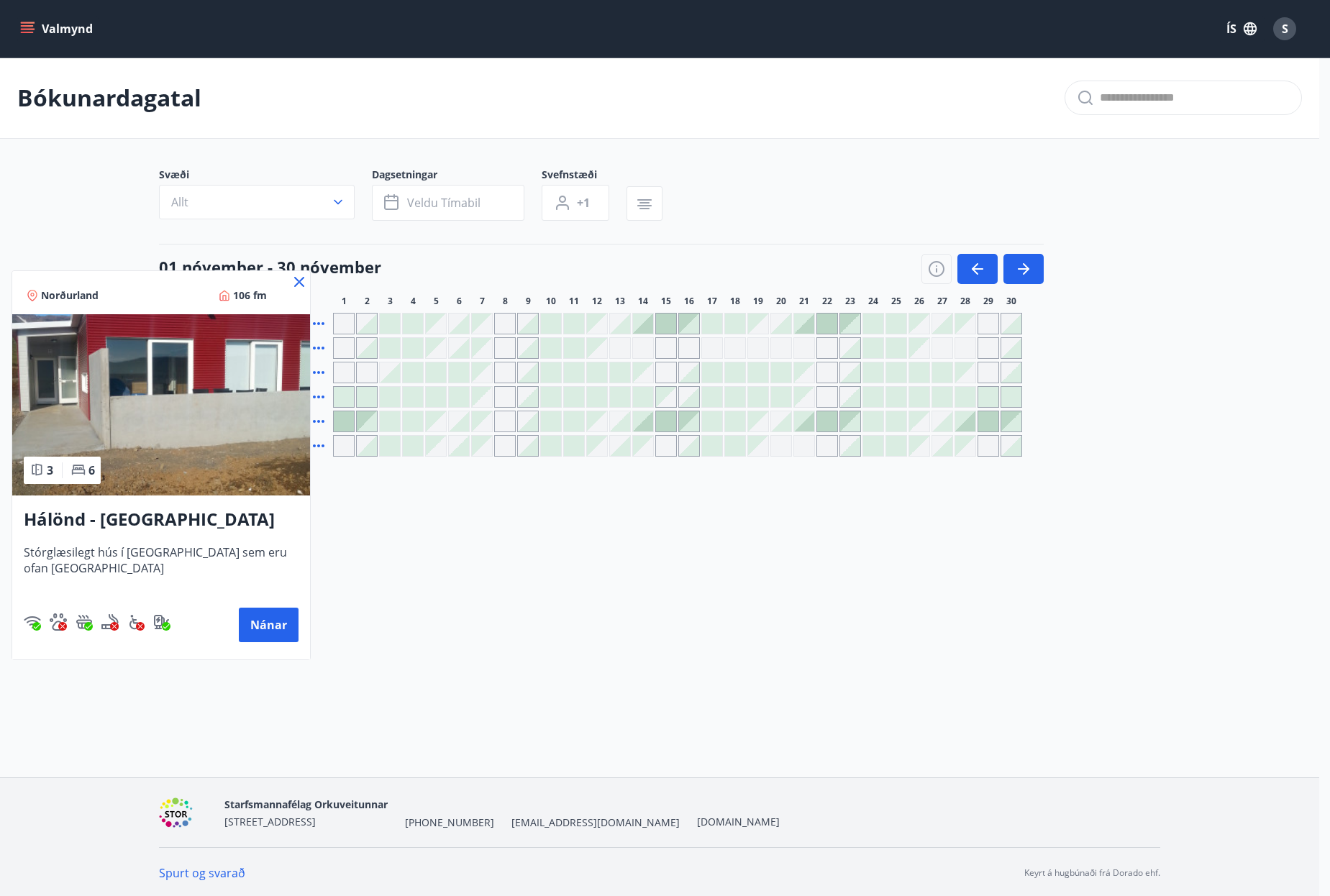
click at [582, 646] on div at bounding box center [665, 448] width 1330 height 896
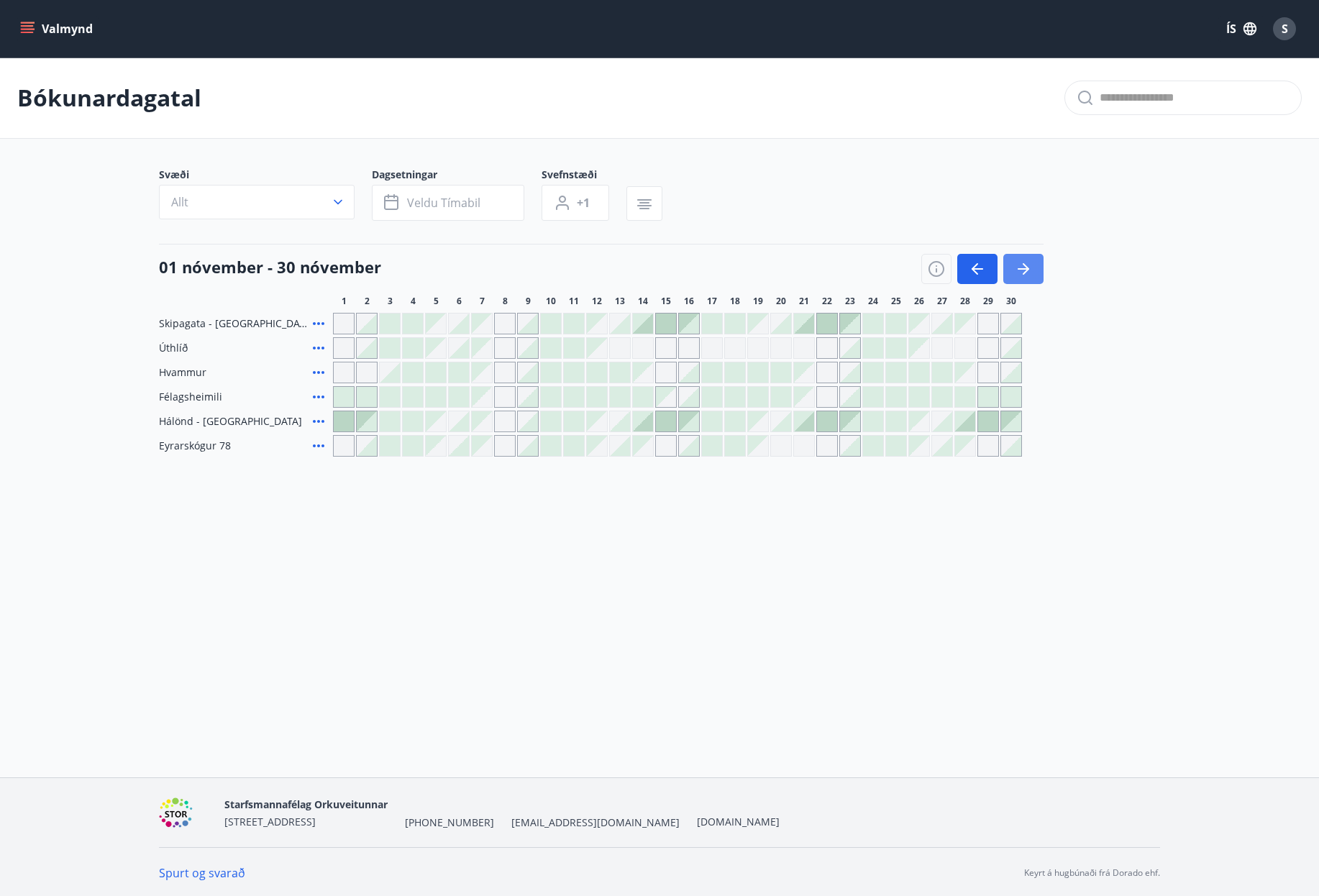
click at [1029, 262] on icon "button" at bounding box center [1024, 269] width 18 height 18
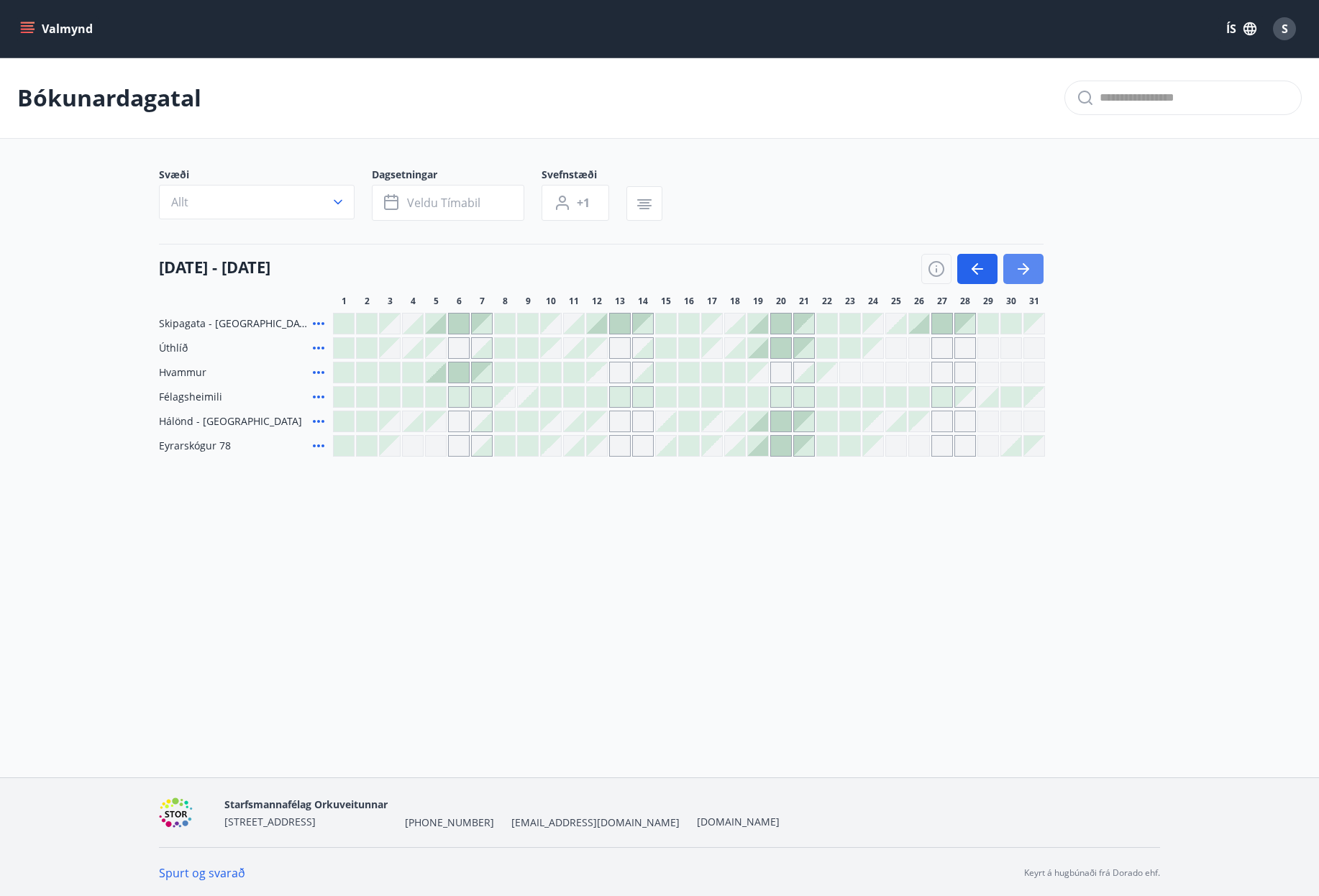
click at [1029, 262] on icon "button" at bounding box center [1024, 269] width 18 height 18
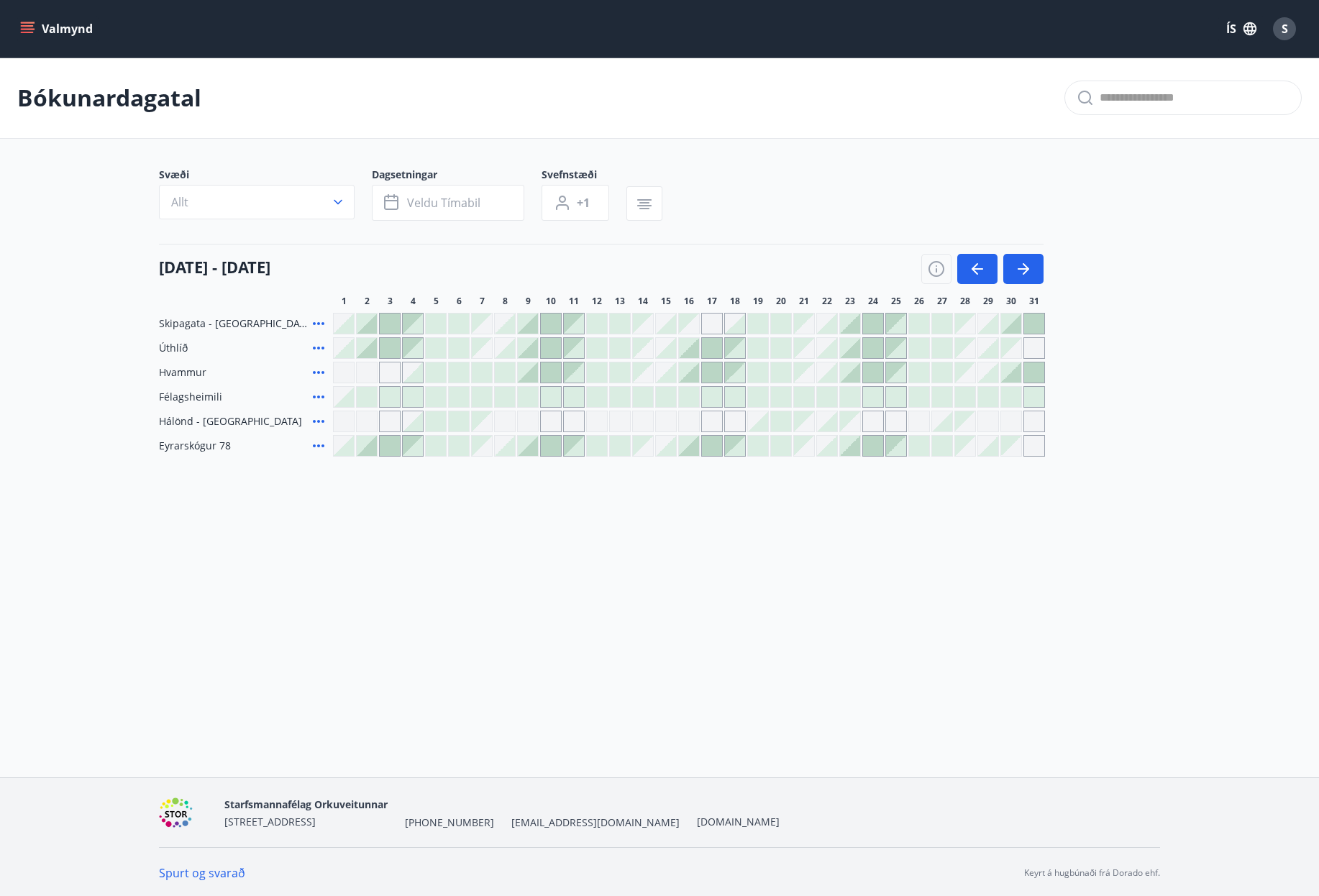
click at [311, 448] on icon at bounding box center [319, 446] width 18 height 18
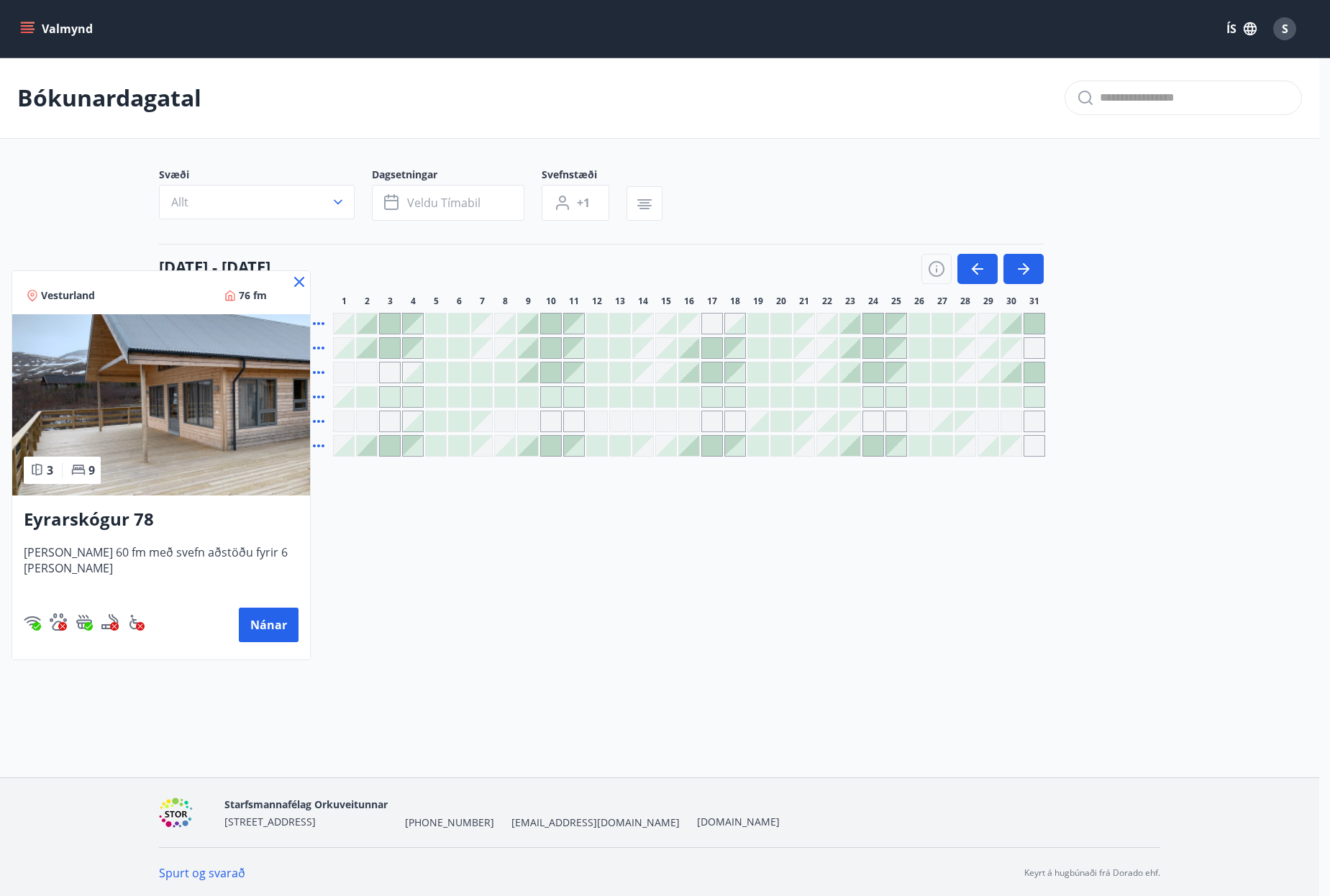
drag, startPoint x: 279, startPoint y: 281, endPoint x: 255, endPoint y: 410, distance: 131.2
click at [291, 283] on icon at bounding box center [299, 282] width 18 height 18
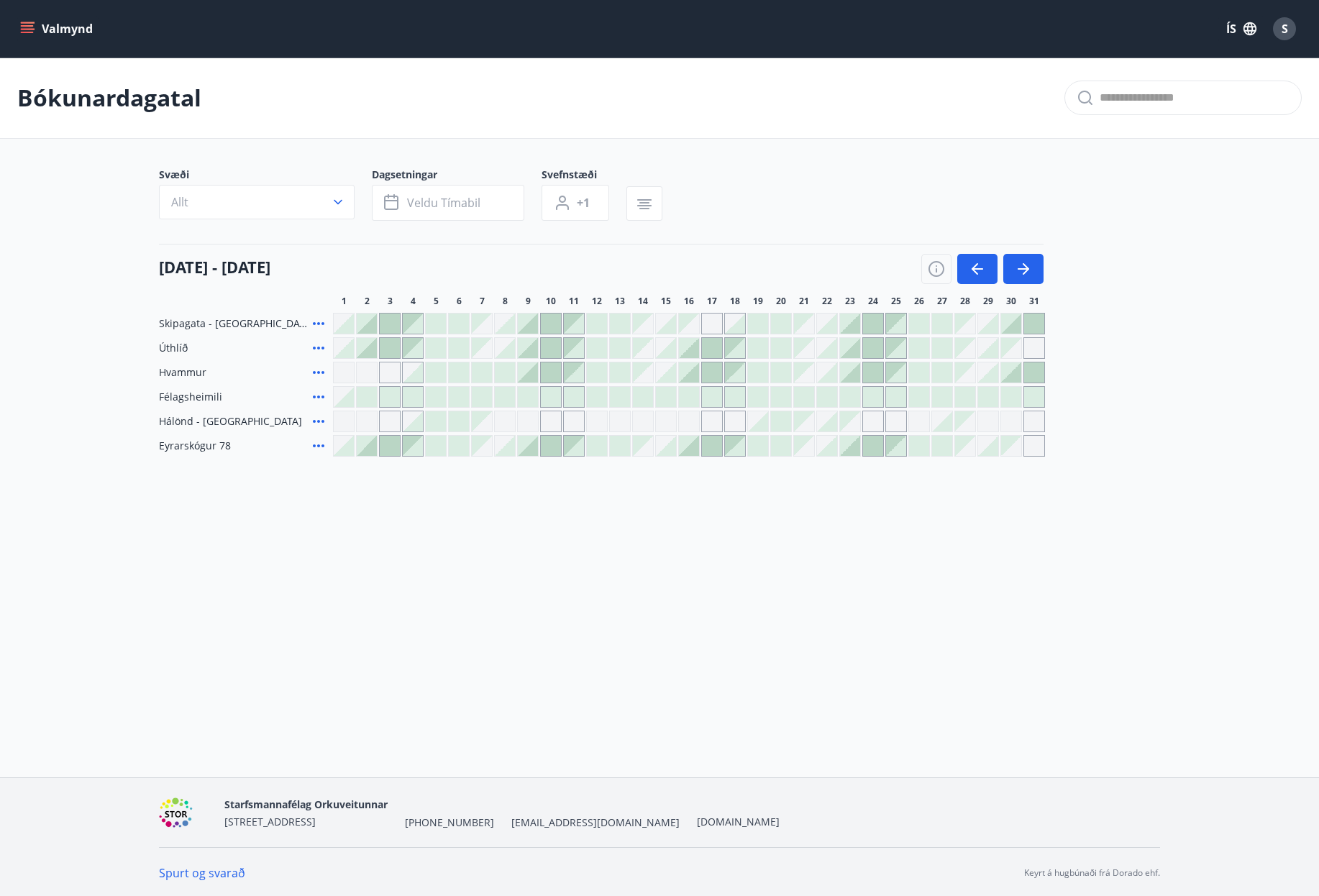
click at [321, 345] on icon at bounding box center [319, 348] width 18 height 18
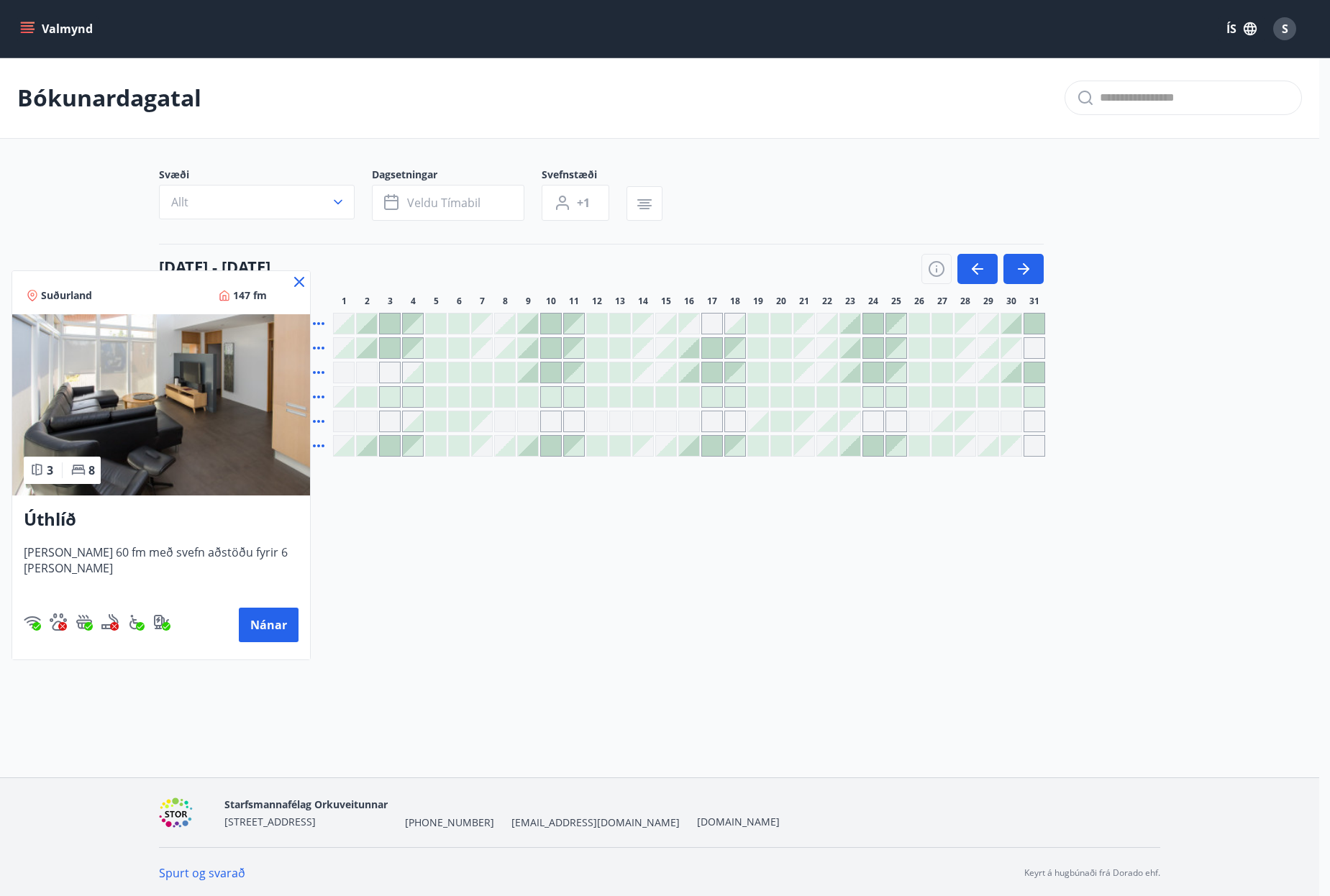
click at [293, 283] on div "Suðurland 147 fm" at bounding box center [160, 292] width 297 height 43
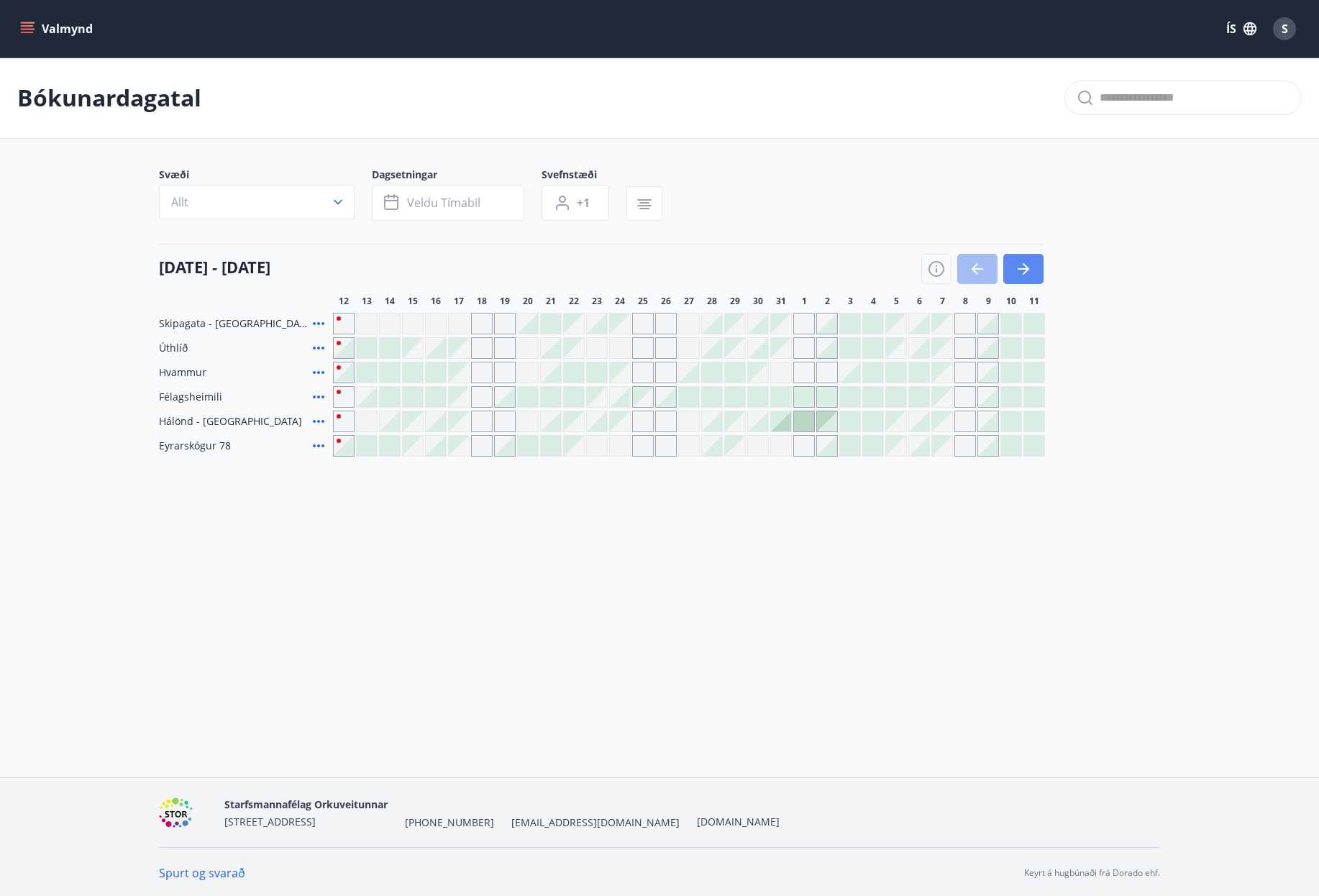
click at [1020, 265] on icon "button" at bounding box center [1024, 269] width 18 height 18
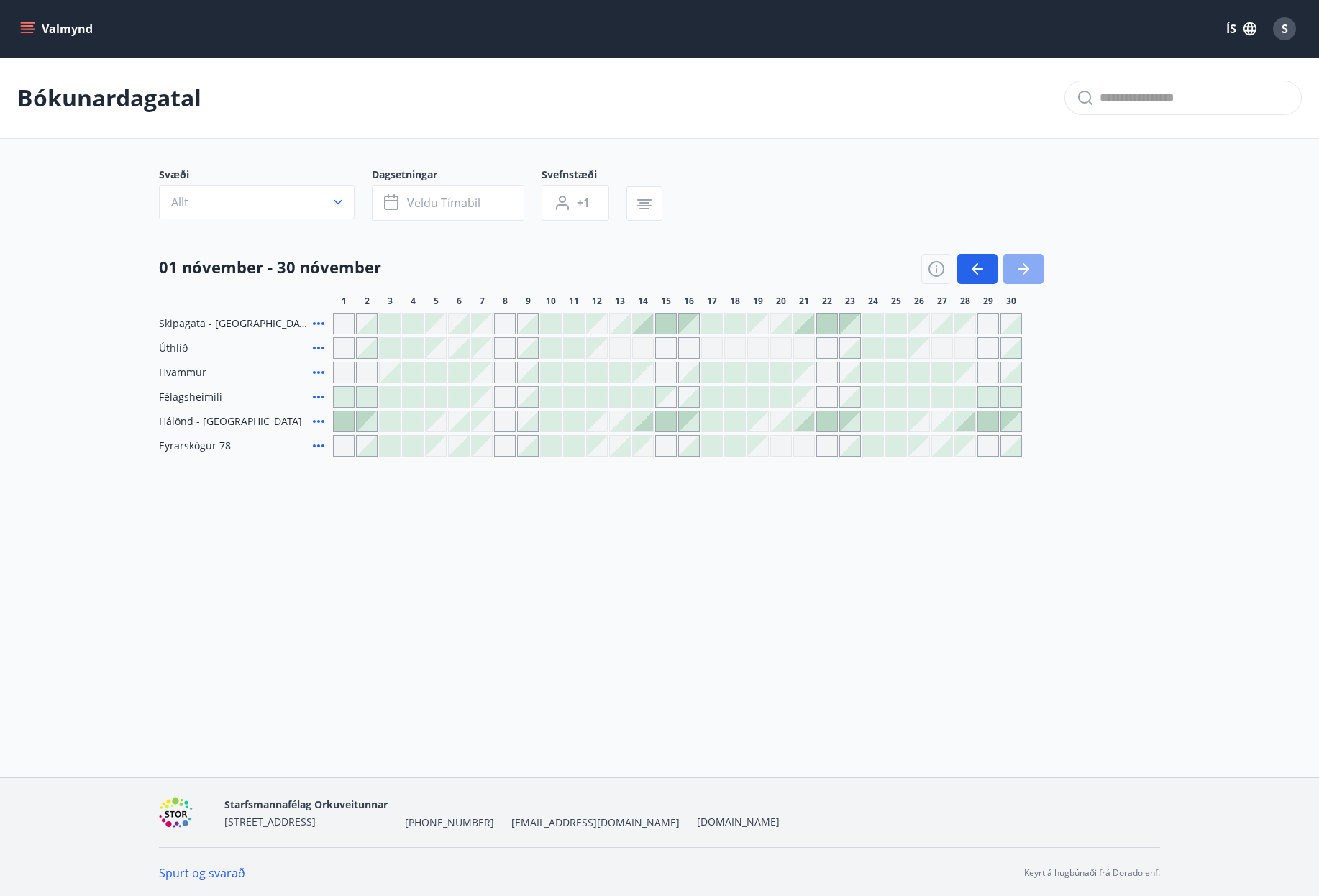
click at [1018, 265] on icon "button" at bounding box center [1024, 269] width 18 height 18
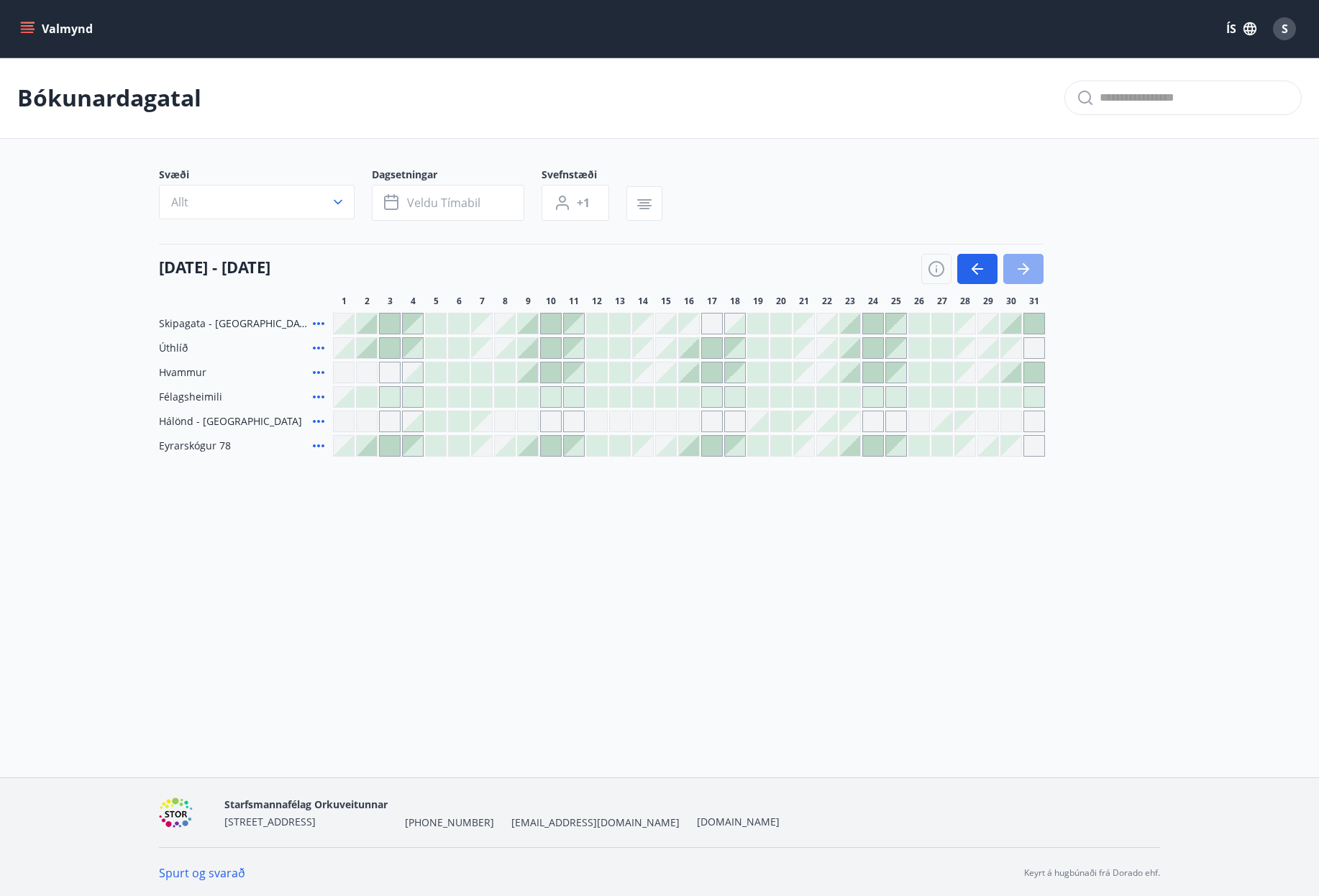
click at [1018, 265] on icon "button" at bounding box center [1024, 269] width 18 height 18
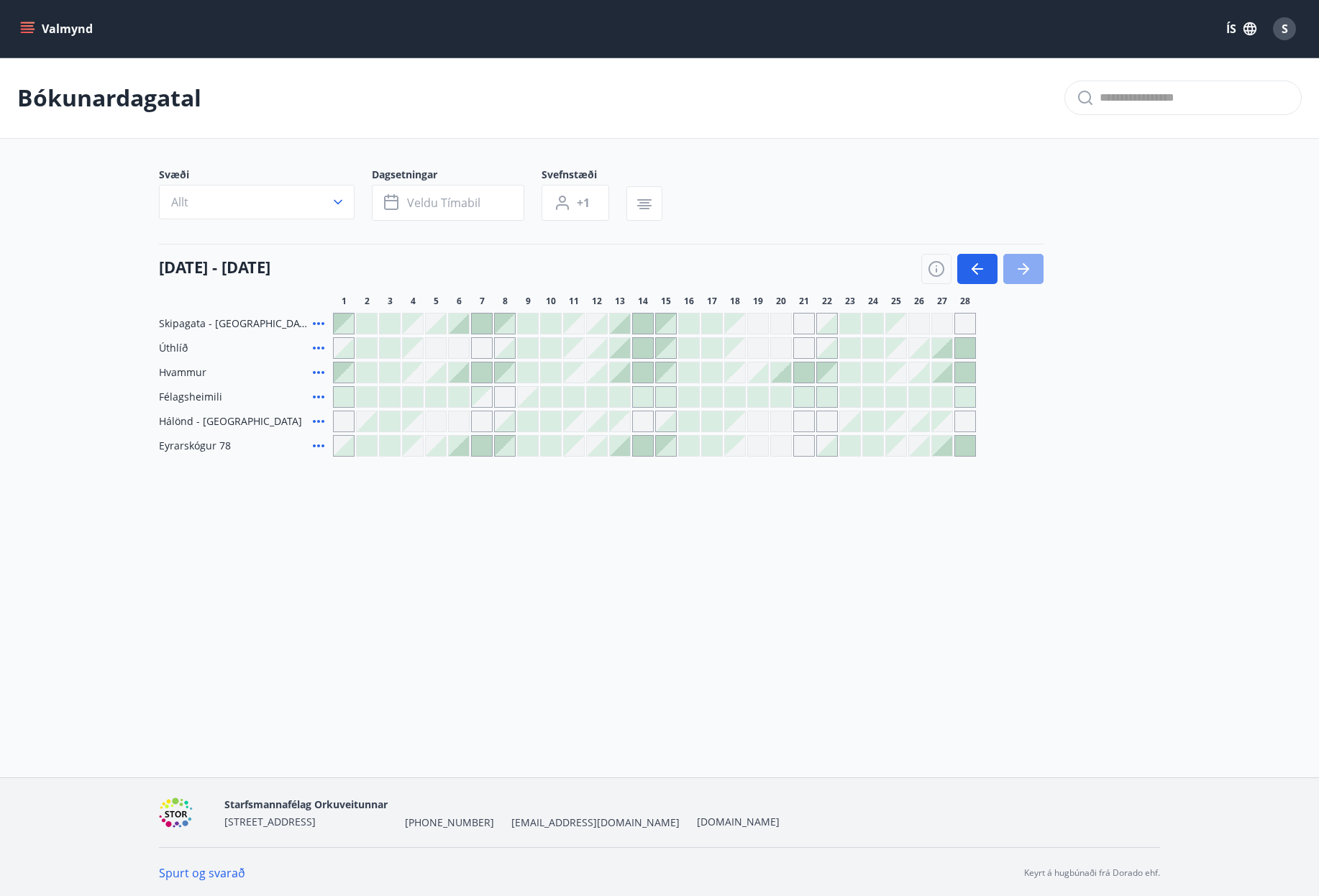
click at [1023, 269] on icon "button" at bounding box center [1024, 268] width 12 height 1
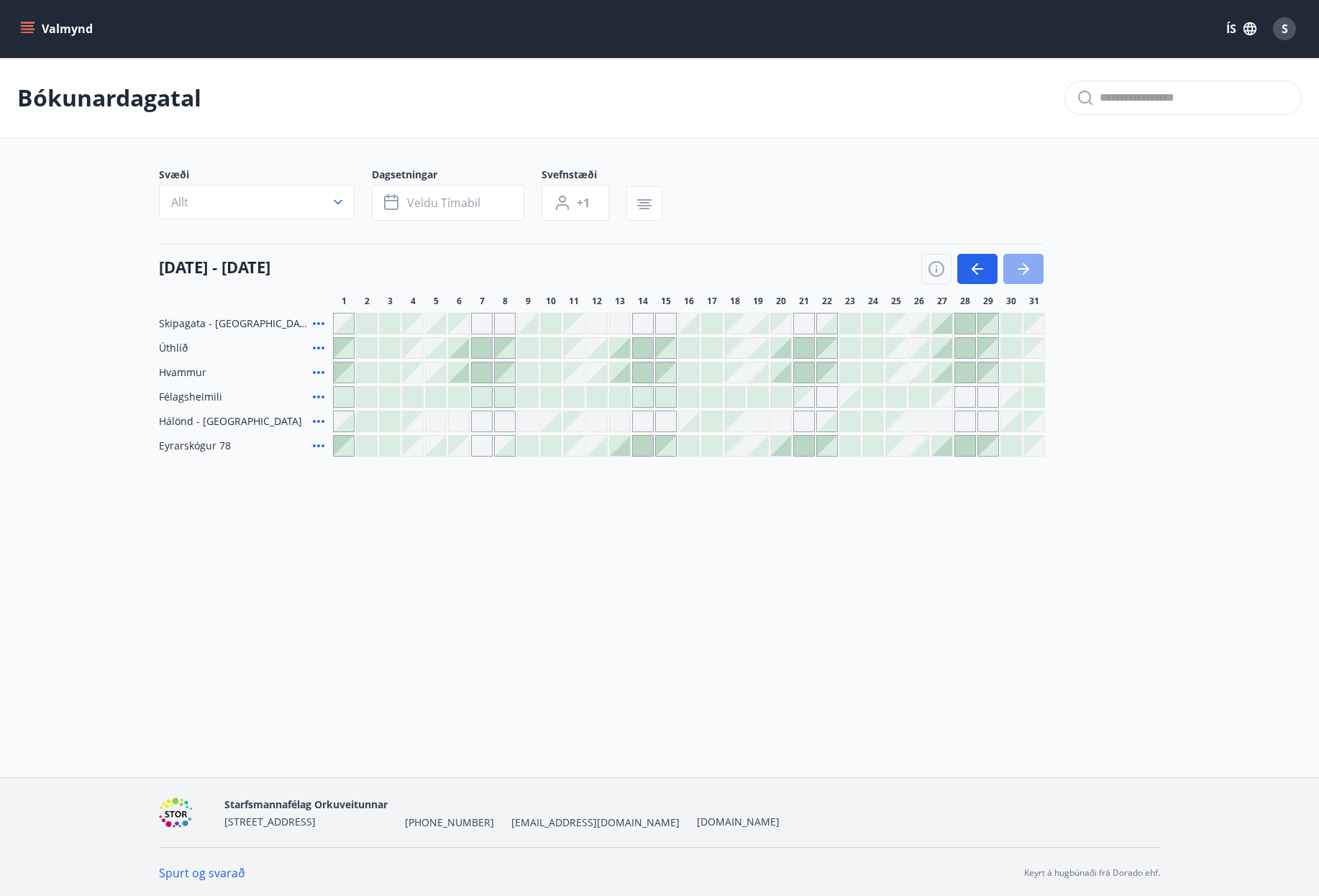
click at [1023, 269] on icon "button" at bounding box center [1024, 268] width 12 height 1
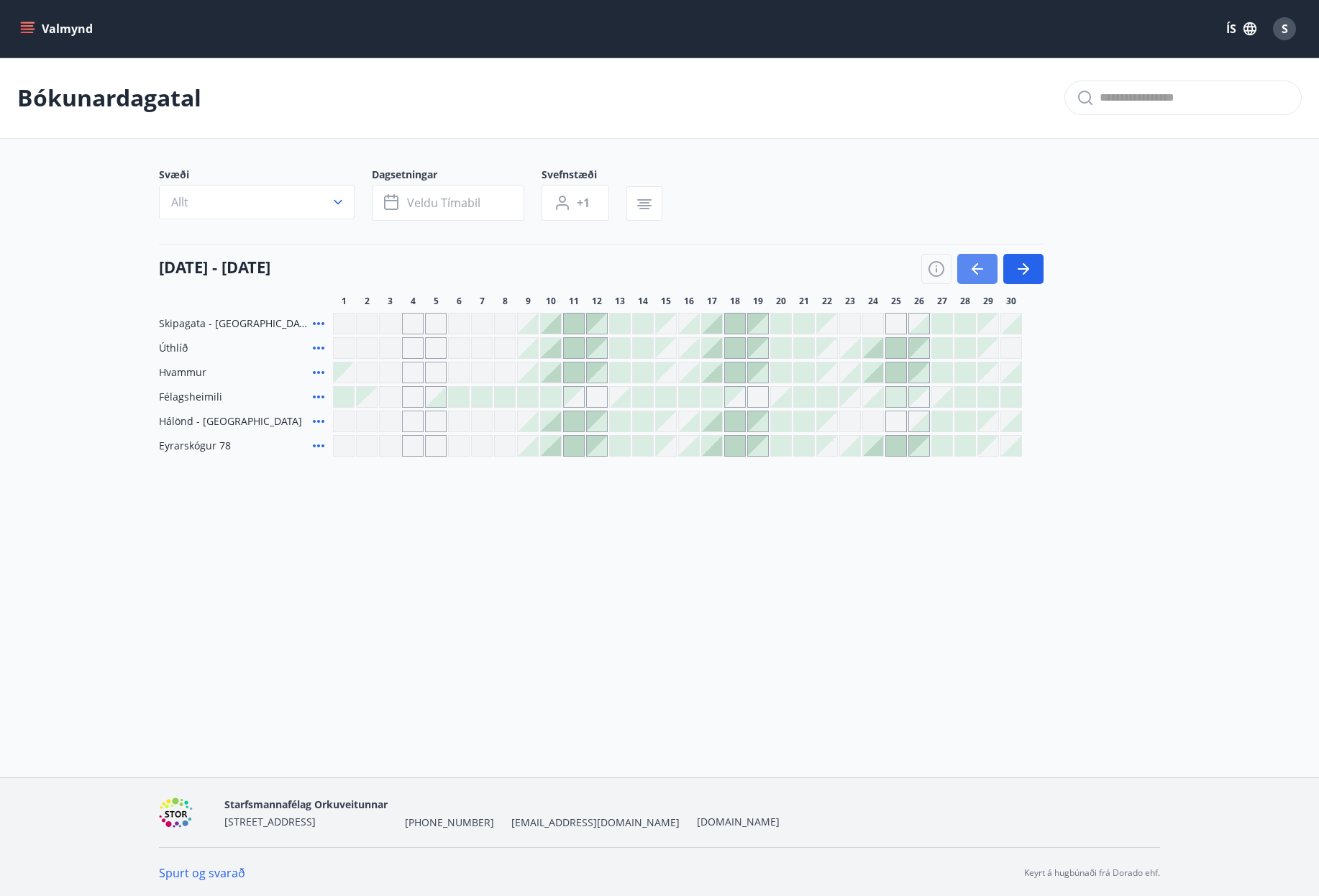
click at [970, 265] on icon "button" at bounding box center [977, 269] width 18 height 18
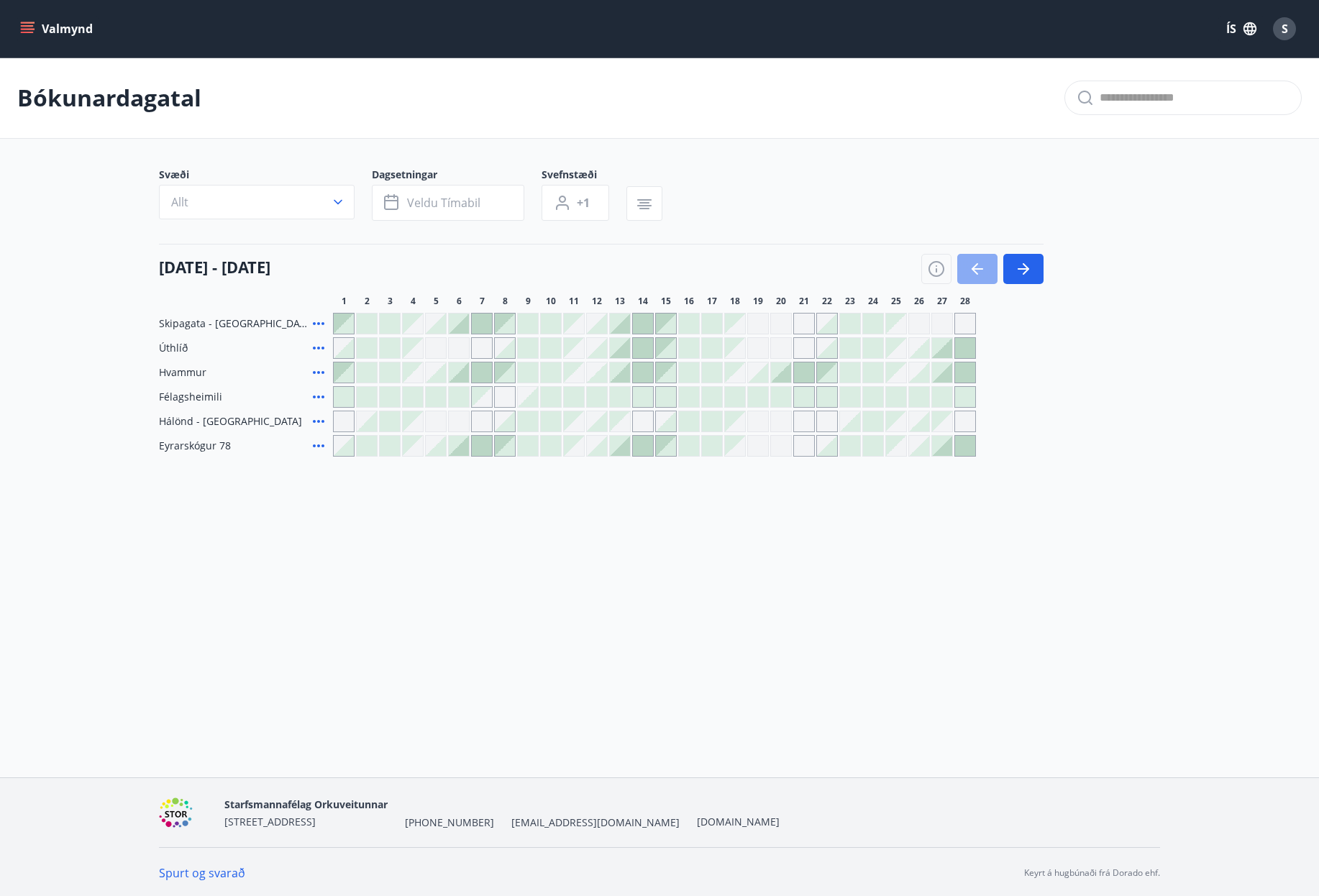
click at [970, 265] on icon "button" at bounding box center [977, 269] width 18 height 18
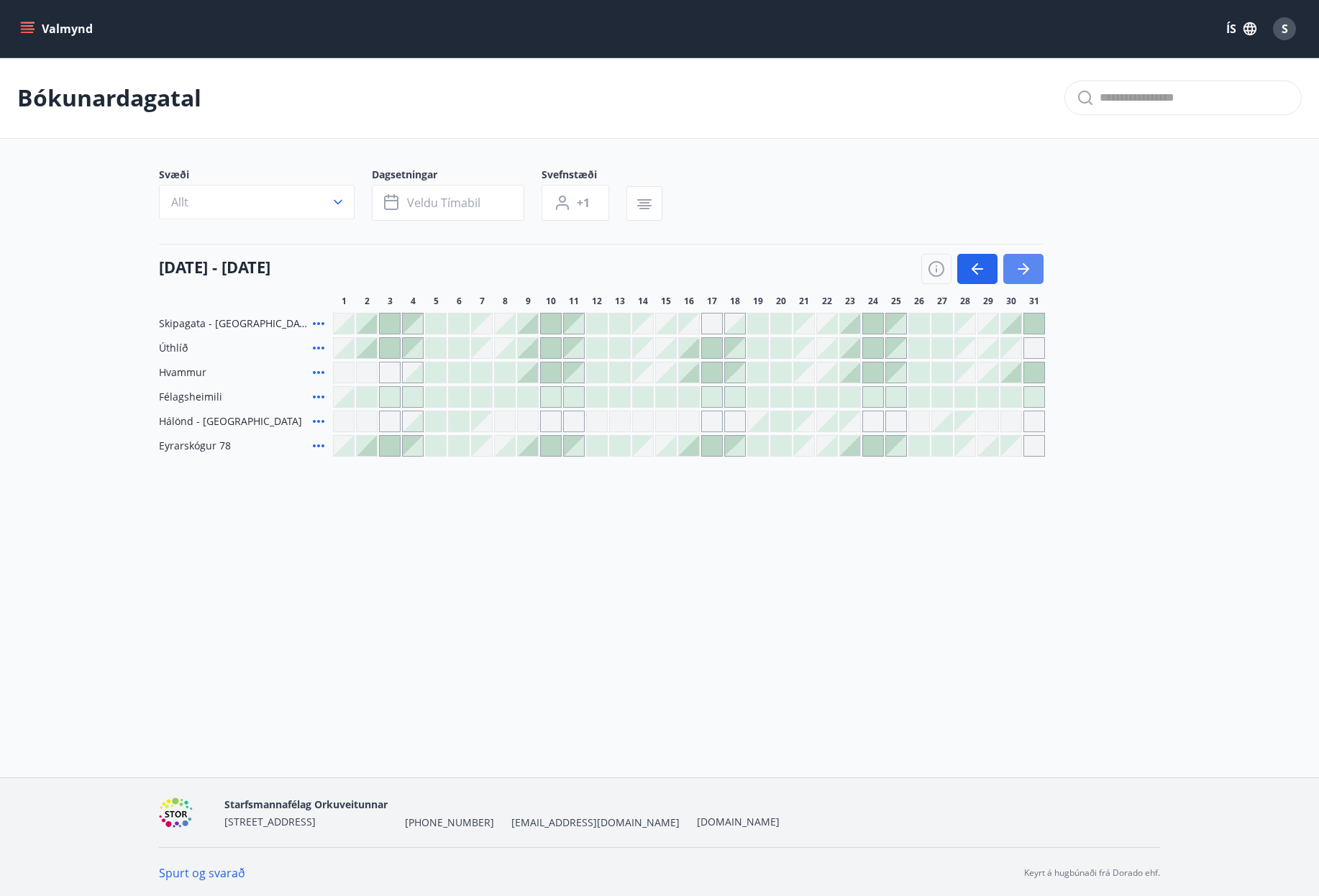
click at [1024, 270] on icon "button" at bounding box center [1024, 268] width 12 height 1
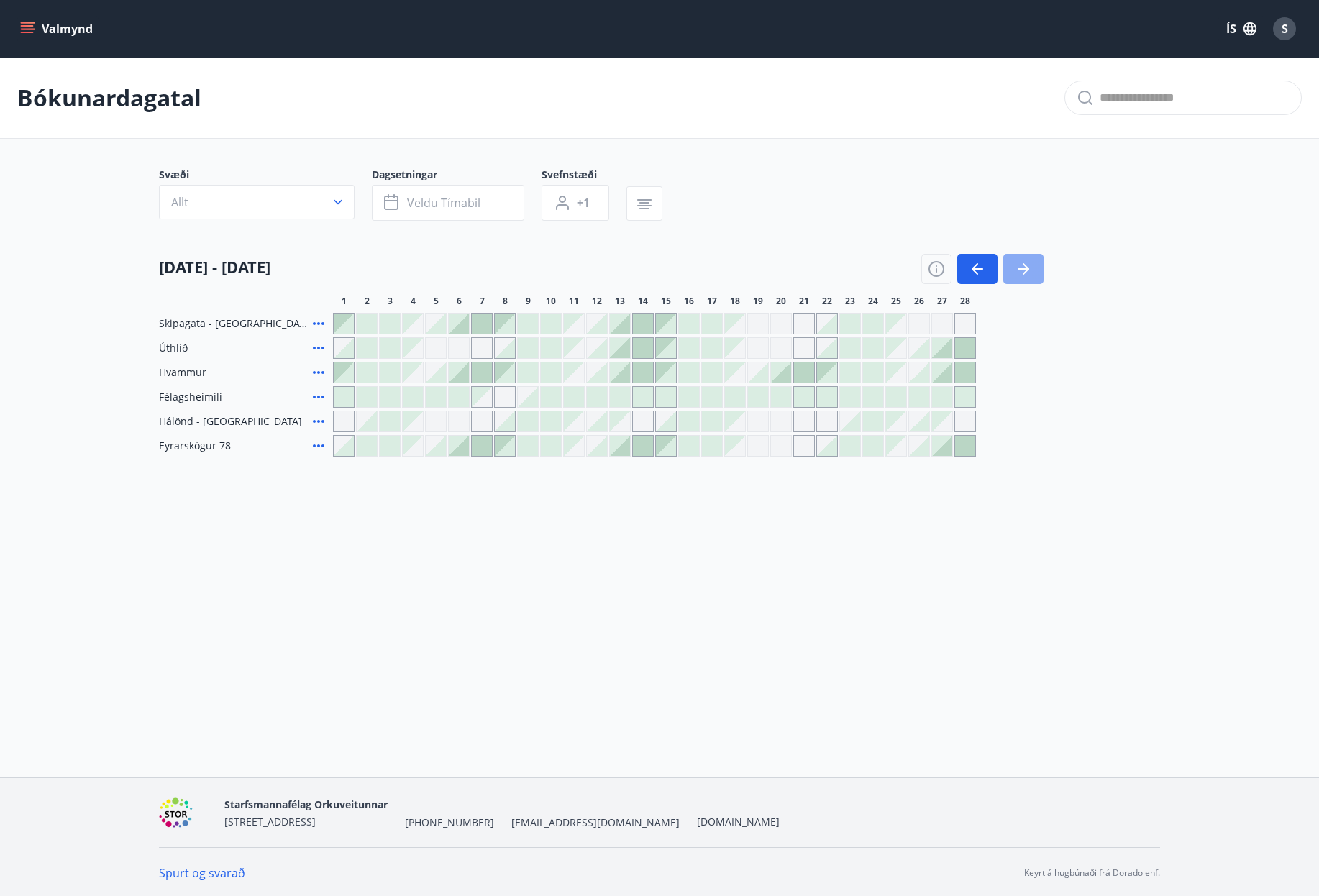
click at [1029, 268] on icon "button" at bounding box center [1024, 269] width 18 height 18
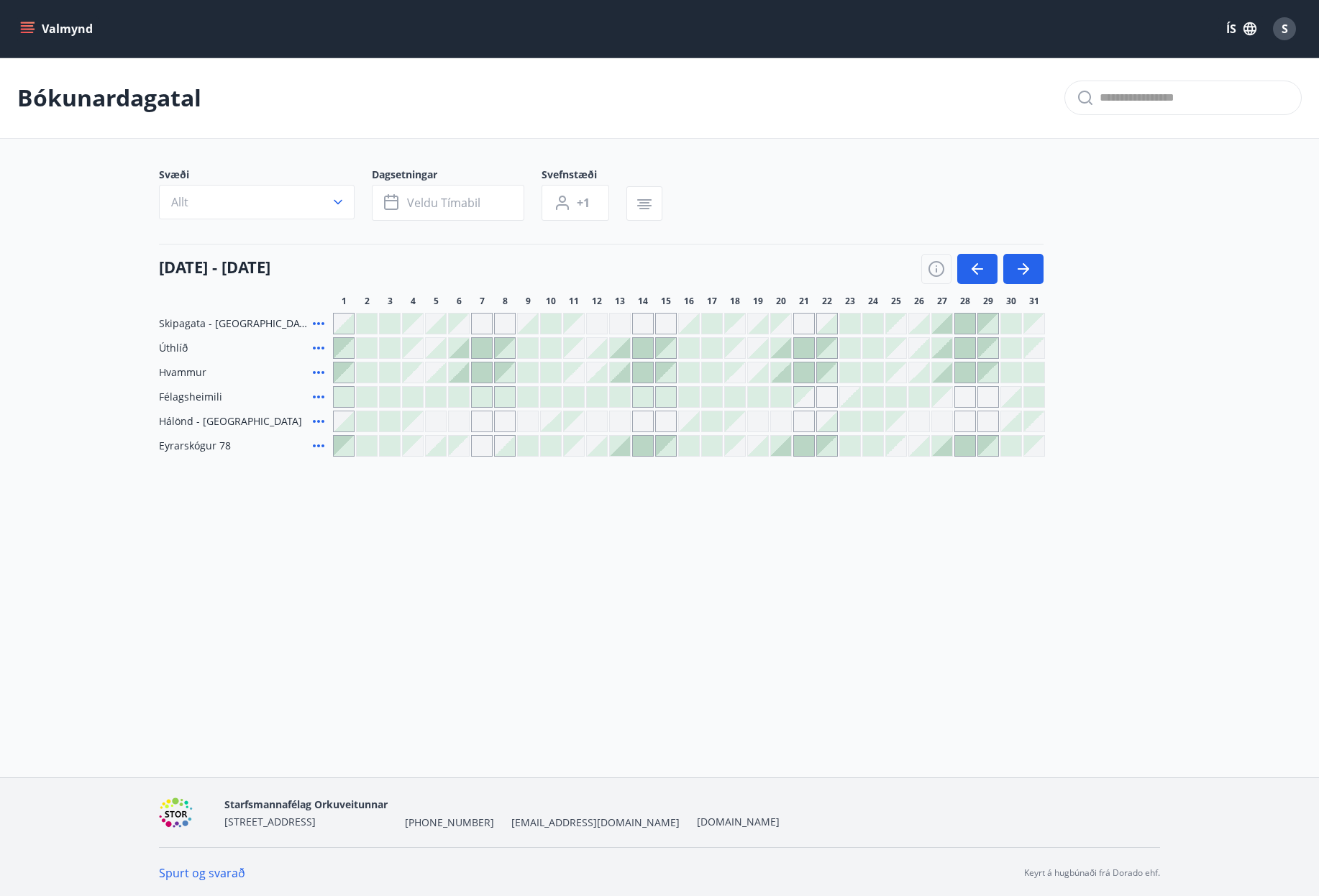
click at [484, 424] on div "Gráir dagar eru ekki bókanlegir" at bounding box center [482, 421] width 22 height 22
click at [483, 422] on div "Gráir dagar eru ekki bókanlegir" at bounding box center [482, 421] width 22 height 22
click at [362, 420] on div at bounding box center [366, 421] width 21 height 21
click at [373, 424] on div at bounding box center [366, 421] width 21 height 21
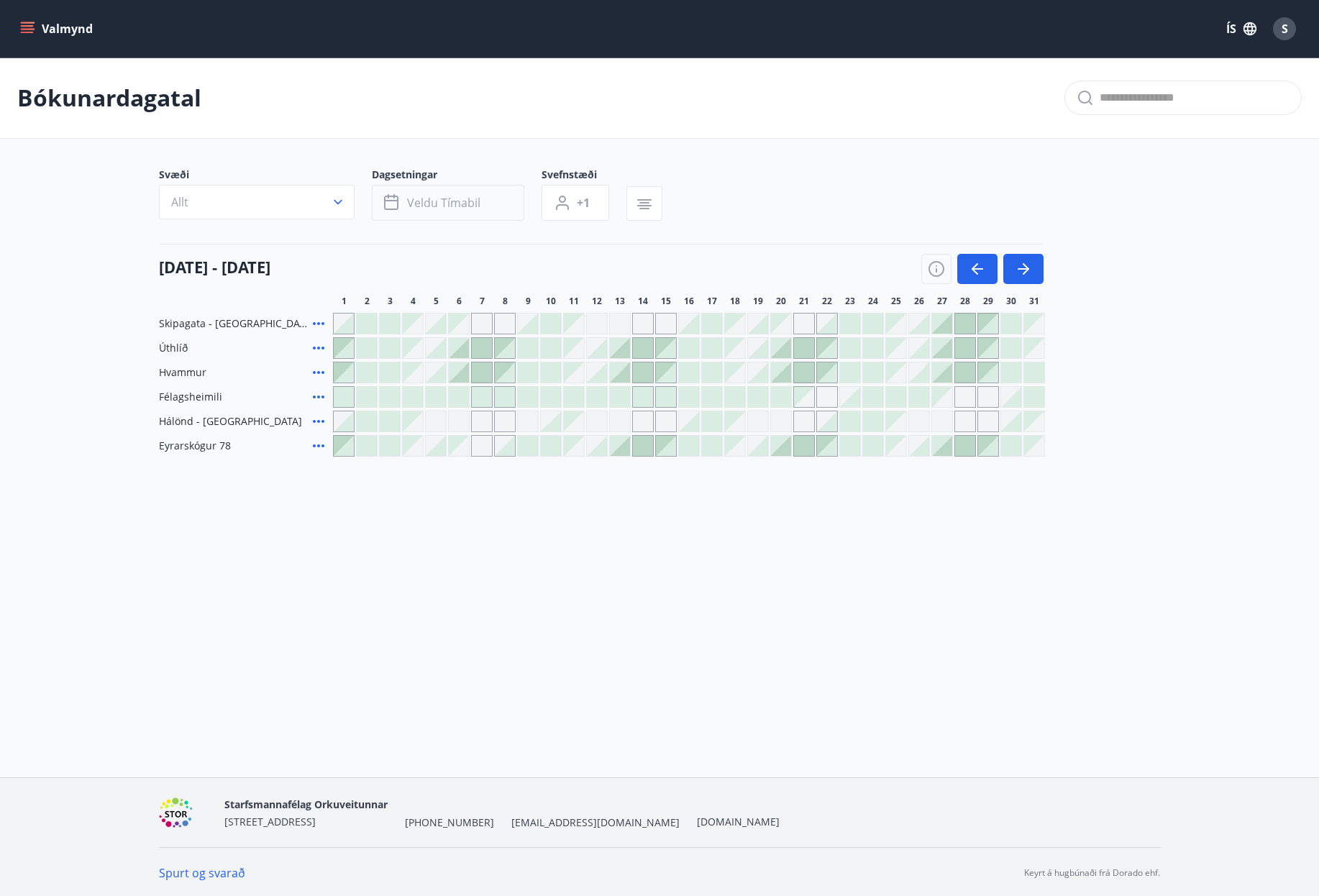
click at [373, 424] on div at bounding box center [366, 421] width 21 height 21
click at [480, 425] on div "Gráir dagar eru ekki bókanlegir" at bounding box center [482, 421] width 22 height 22
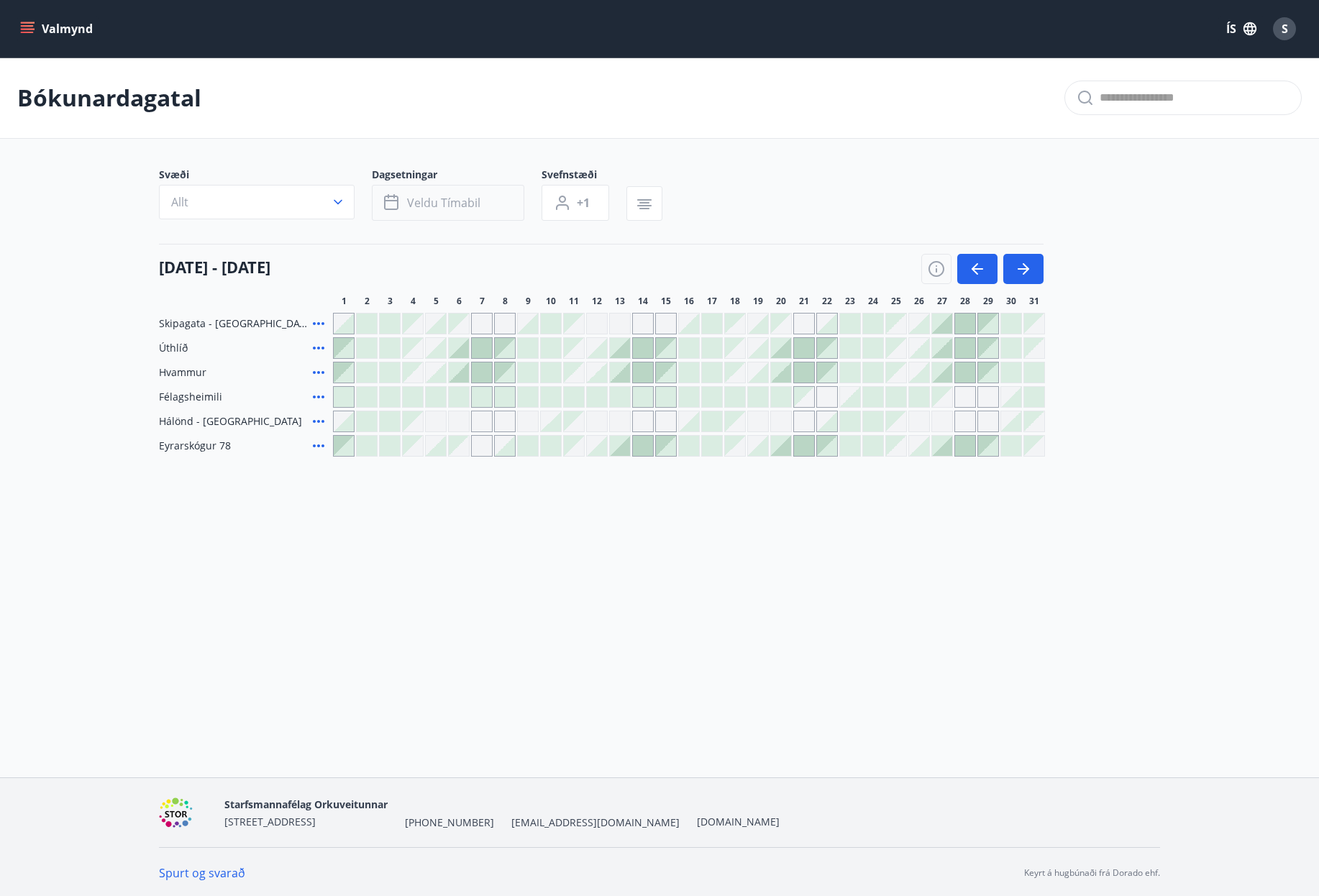
click at [480, 425] on div "Gráir dagar eru ekki bókanlegir" at bounding box center [482, 421] width 22 height 22
click at [478, 202] on span "Veldu tímabil" at bounding box center [444, 203] width 74 height 16
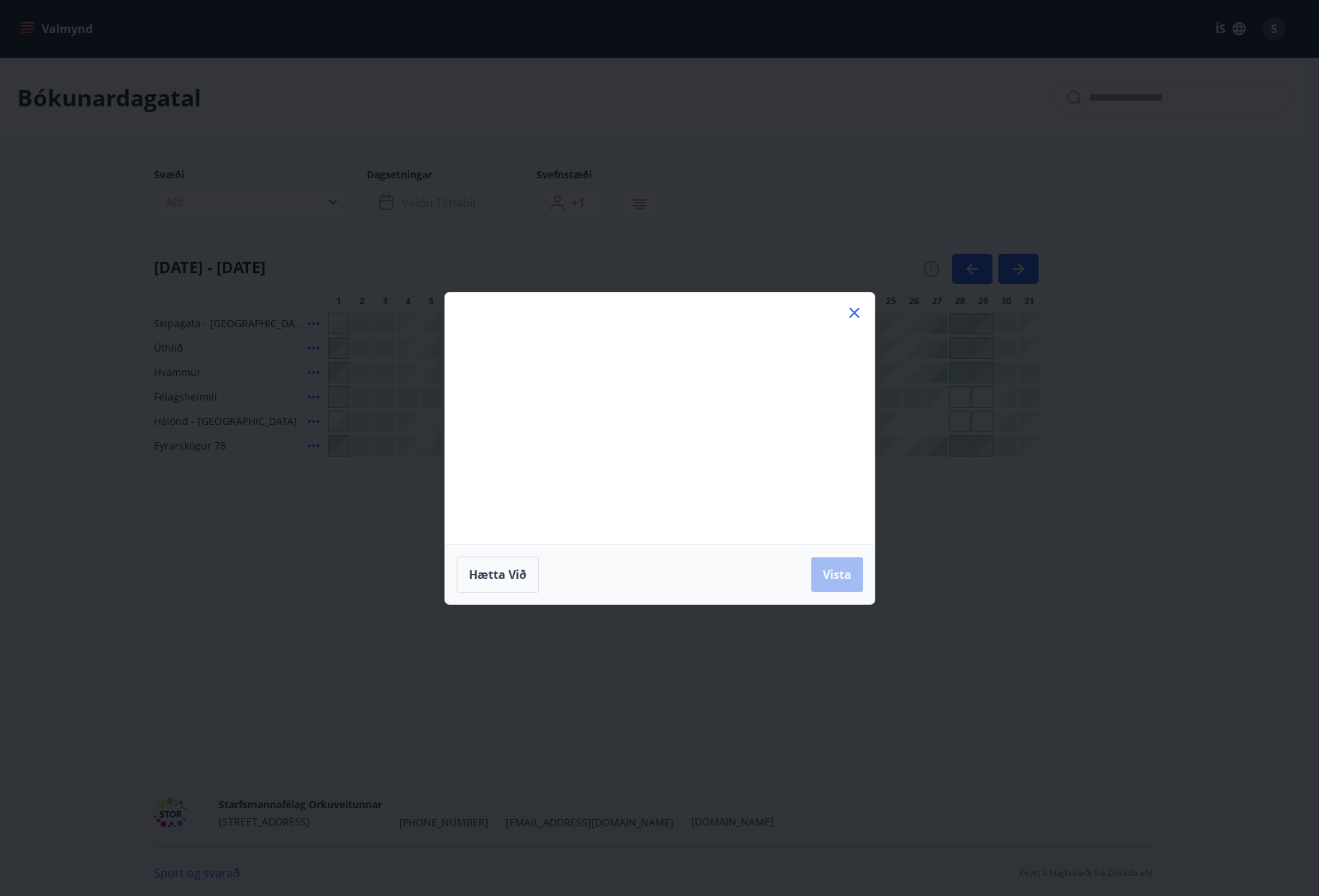
click at [460, 509] on div "Má Þr Mi Fi Fö La Su Má Þr Mi Fi Fö La Su [DATE] 1 2 3 4 5 6 7 8 9 10 11 12 13 …" at bounding box center [660, 418] width 429 height 251
click at [682, 504] on div "Má Þr Mi Fi Fö La Su Má Þr Mi Fi Fö La Su [DATE] 1 2 3 4 5 6 7 8 9 10 11 12 13 …" at bounding box center [660, 418] width 429 height 251
click at [687, 500] on div "Má Þr Mi Fi Fö La Su Má Þr Mi Fi Fö La Su [DATE] 1 2 3 4 5 6 7 8 9 10 11 12 13 …" at bounding box center [660, 418] width 429 height 251
click at [801, 446] on div "Má Þr Mi Fi Fö La Su Má Þr Mi Fi Fö La Su [DATE] 1 2 3 4 5 6 7 8 9 10 11 12 13 …" at bounding box center [660, 418] width 429 height 251
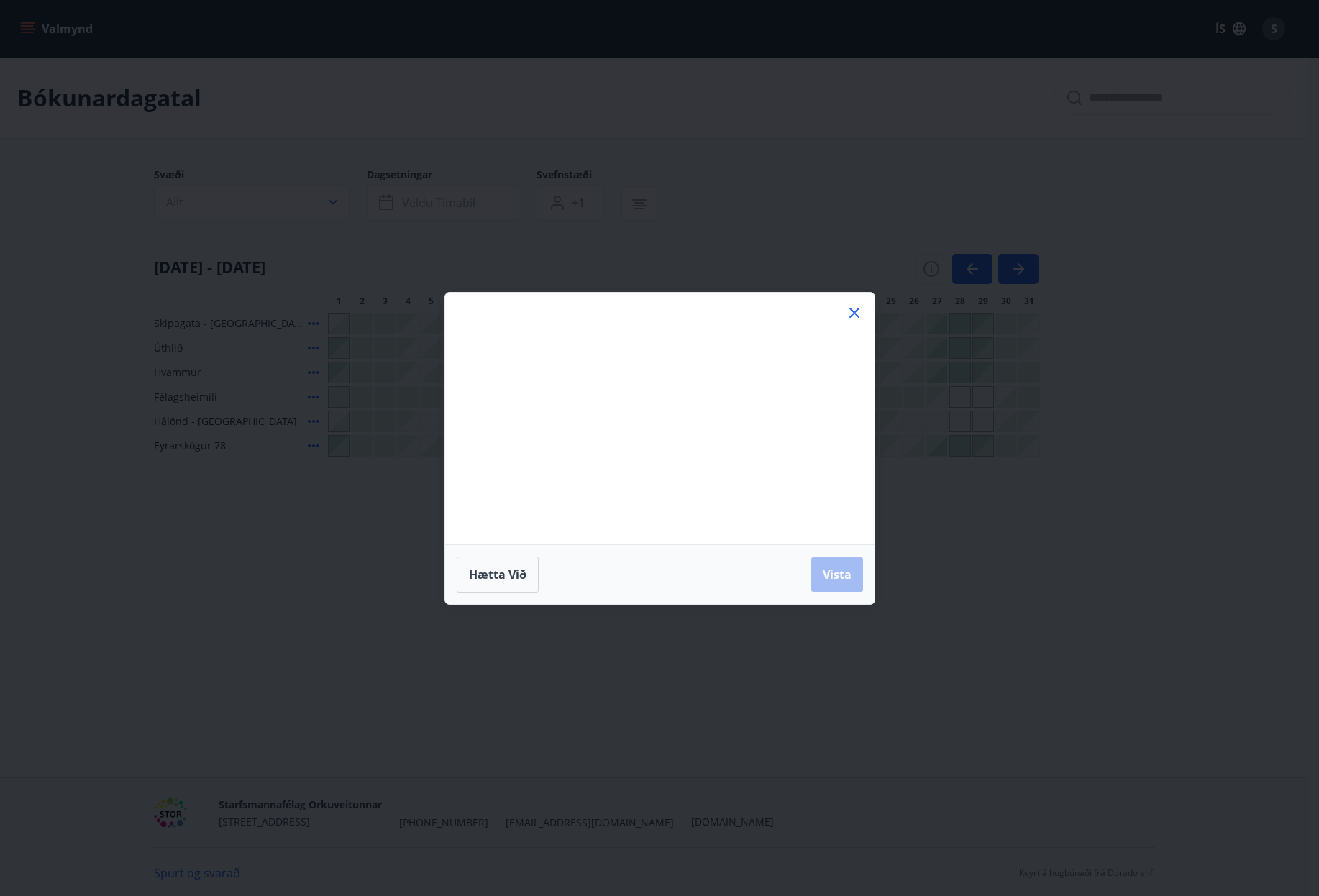
click at [801, 446] on div "Má Þr Mi Fi Fö La Su Má Þr Mi Fi Fö La Su [DATE] 1 2 3 4 5 6 7 8 9 10 11 12 13 …" at bounding box center [660, 418] width 429 height 251
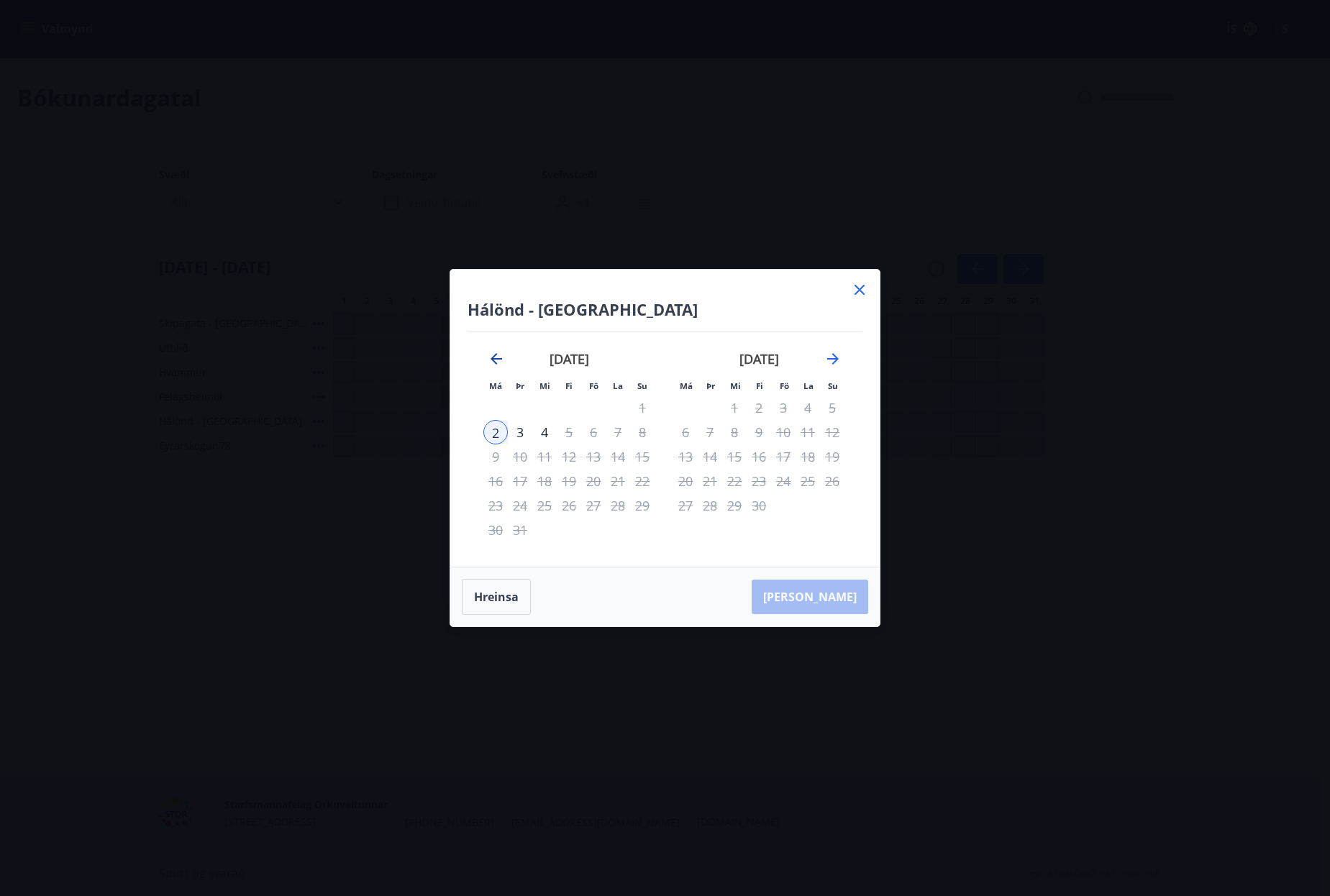
click at [496, 363] on icon "Move backward to switch to the previous month." at bounding box center [497, 359] width 12 height 12
click at [863, 290] on icon at bounding box center [860, 290] width 18 height 18
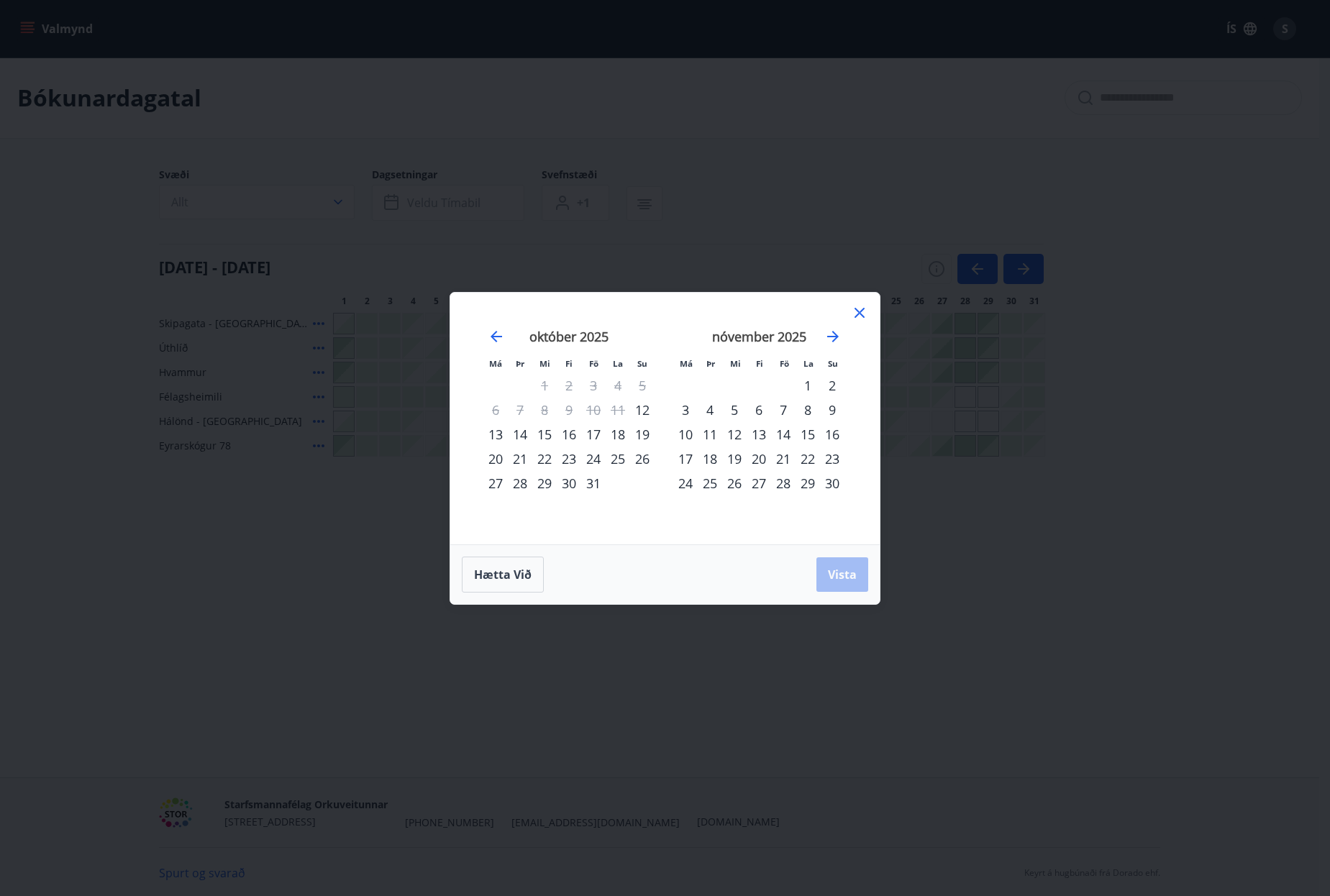
click at [864, 320] on icon at bounding box center [860, 313] width 18 height 18
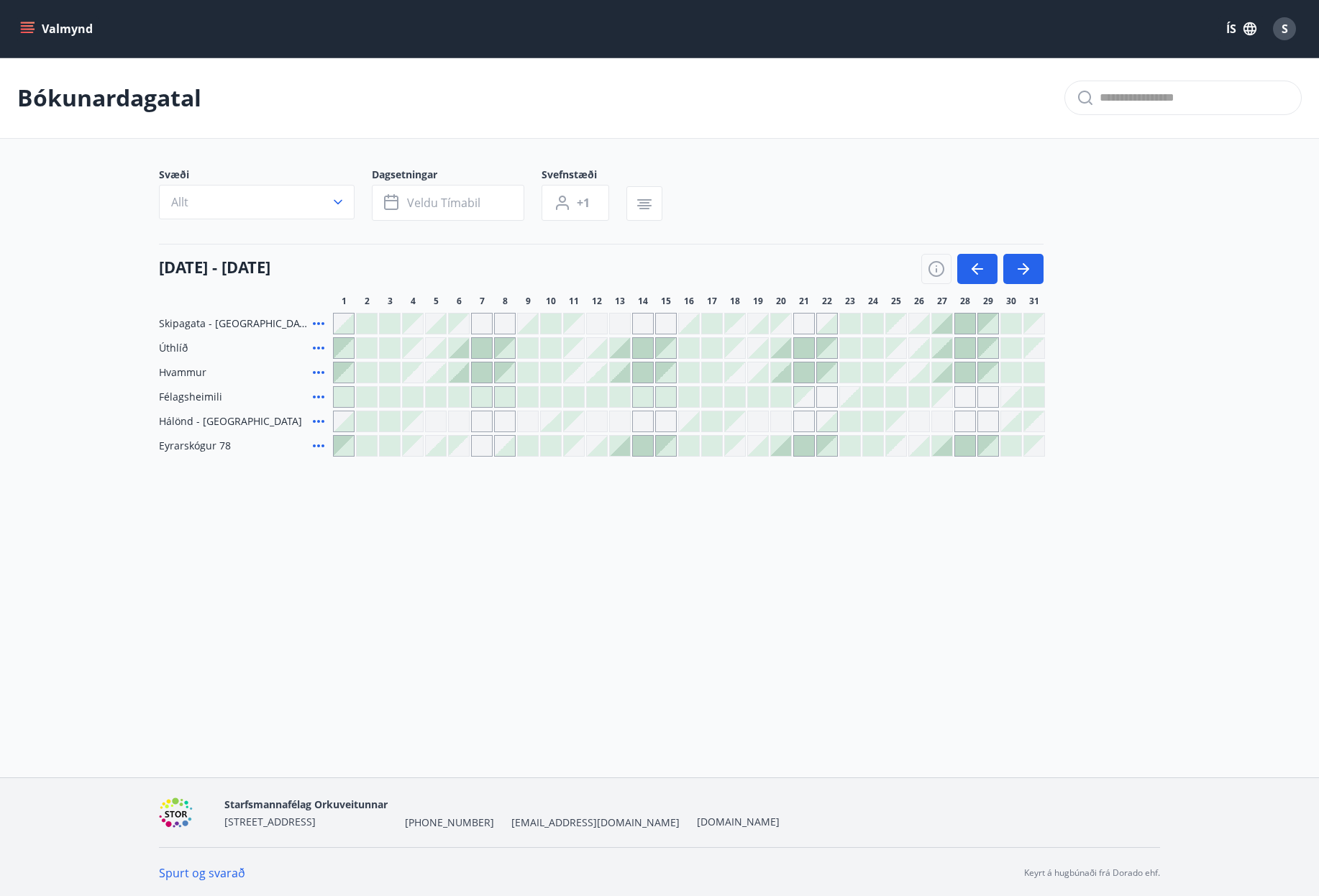
click at [343, 320] on div at bounding box center [343, 323] width 21 height 21
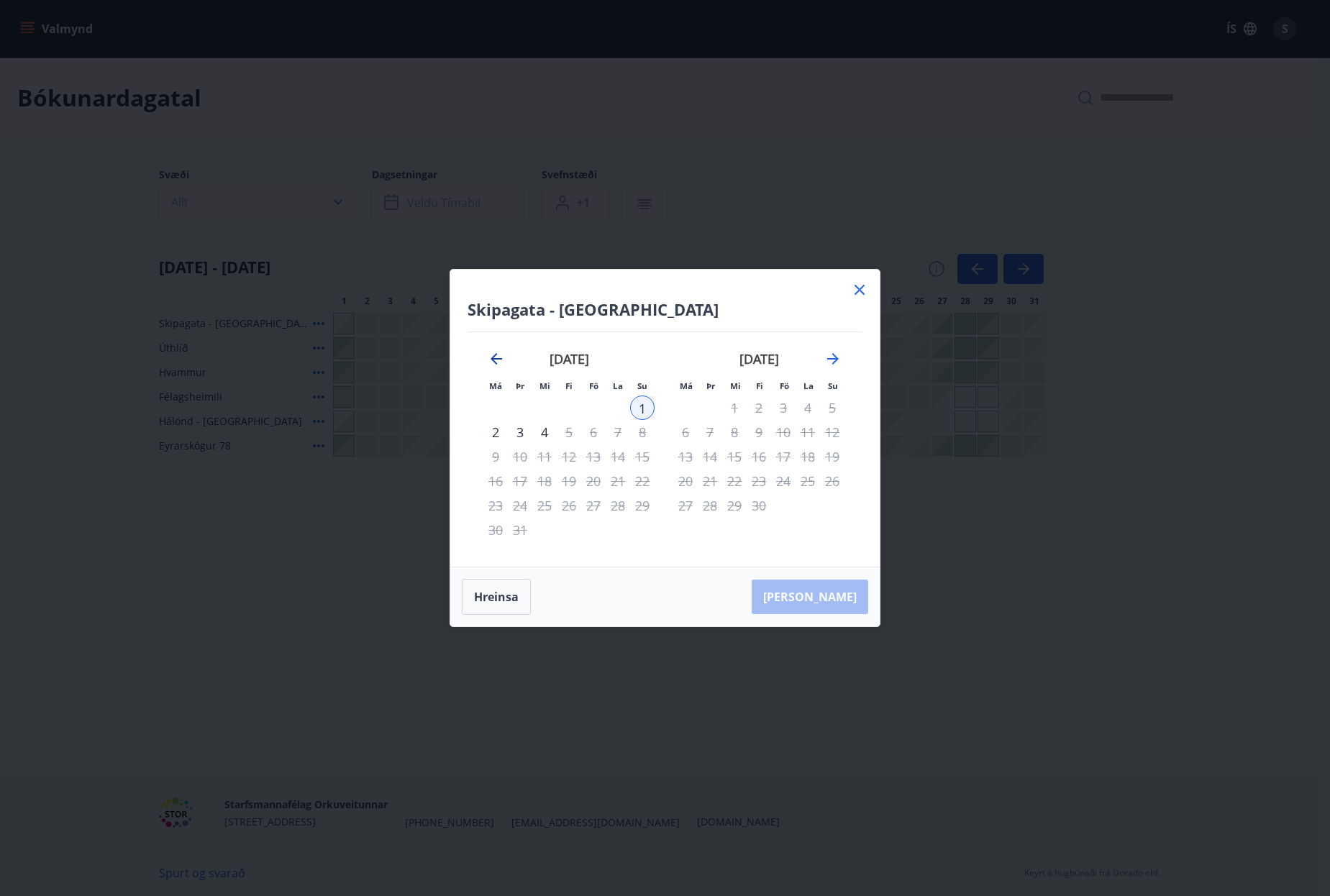
click at [493, 361] on icon "Move backward to switch to the previous month." at bounding box center [497, 359] width 12 height 12
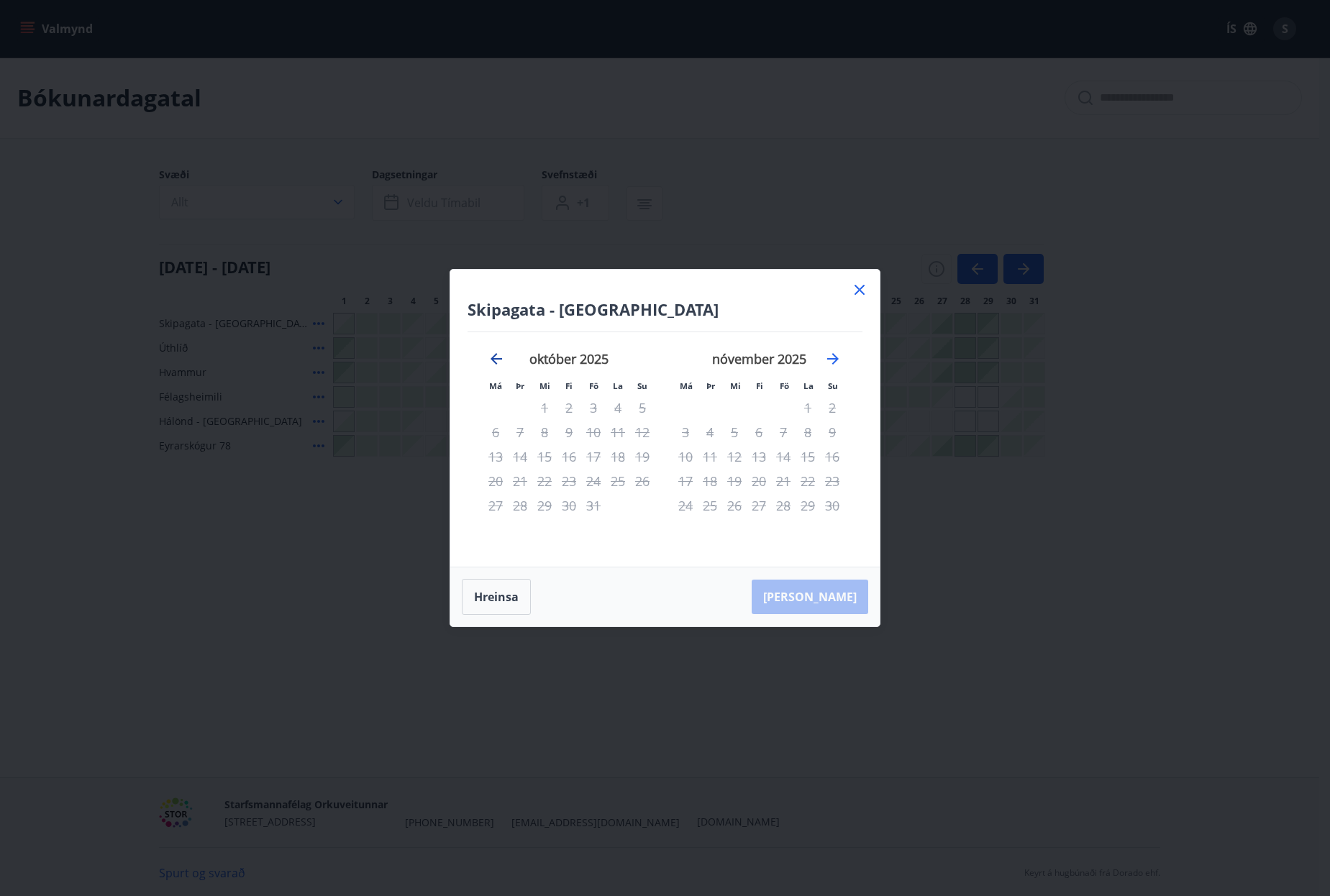
click at [493, 361] on icon "Move backward to switch to the previous month." at bounding box center [497, 359] width 12 height 12
click at [865, 290] on icon at bounding box center [860, 290] width 18 height 18
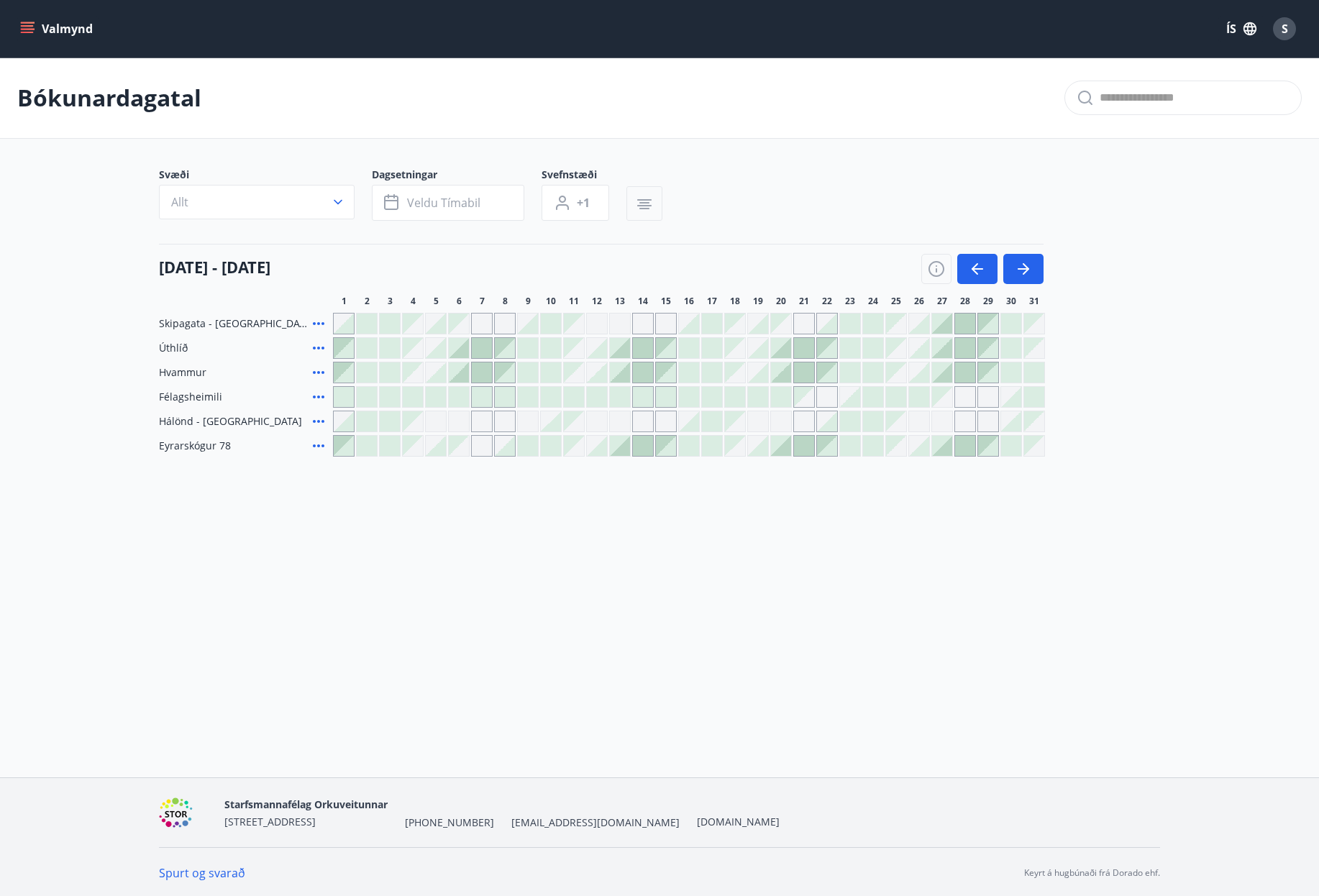
click at [651, 206] on icon "button" at bounding box center [644, 205] width 15 height 1
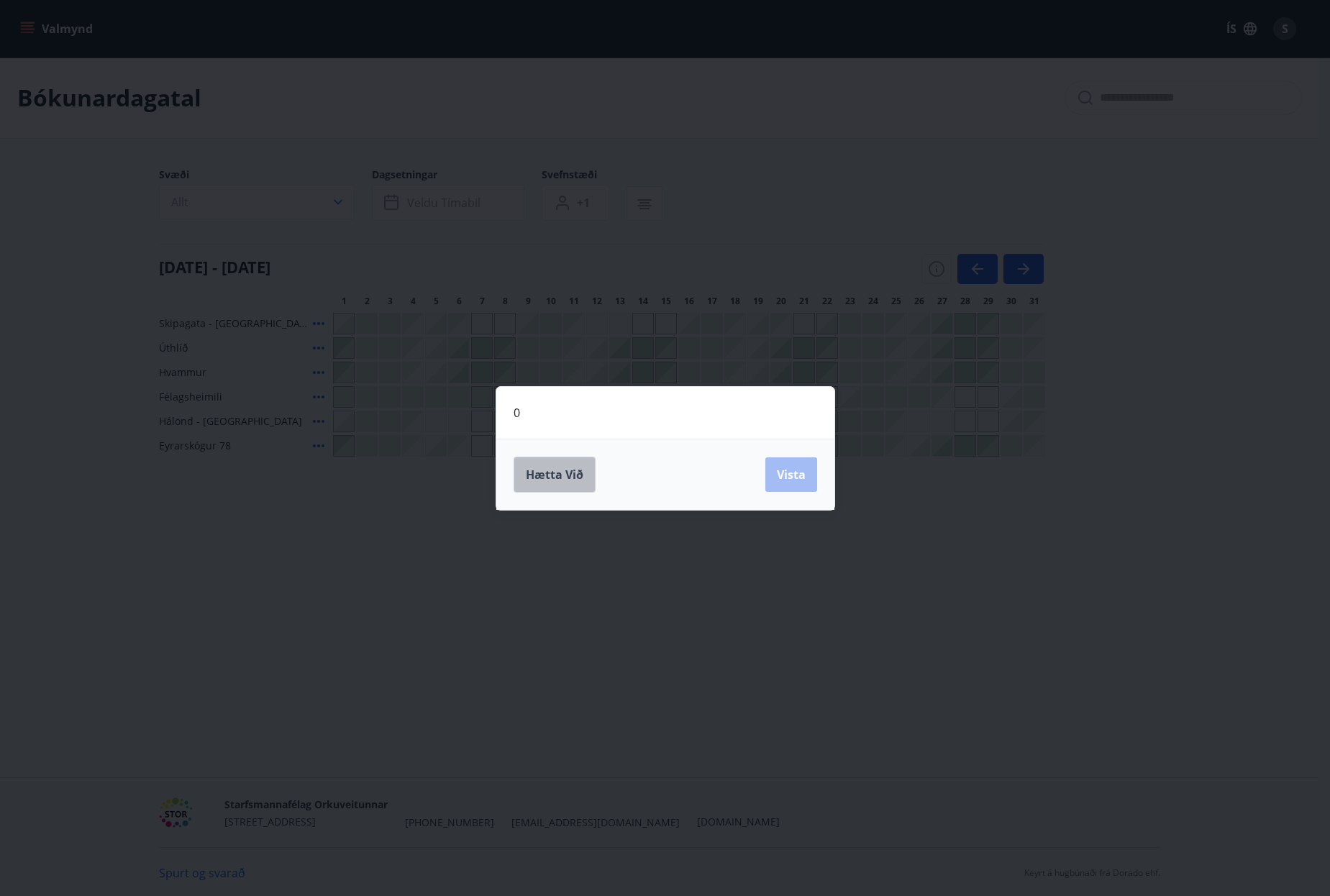
click at [588, 469] on button "Hætta við" at bounding box center [555, 474] width 82 height 36
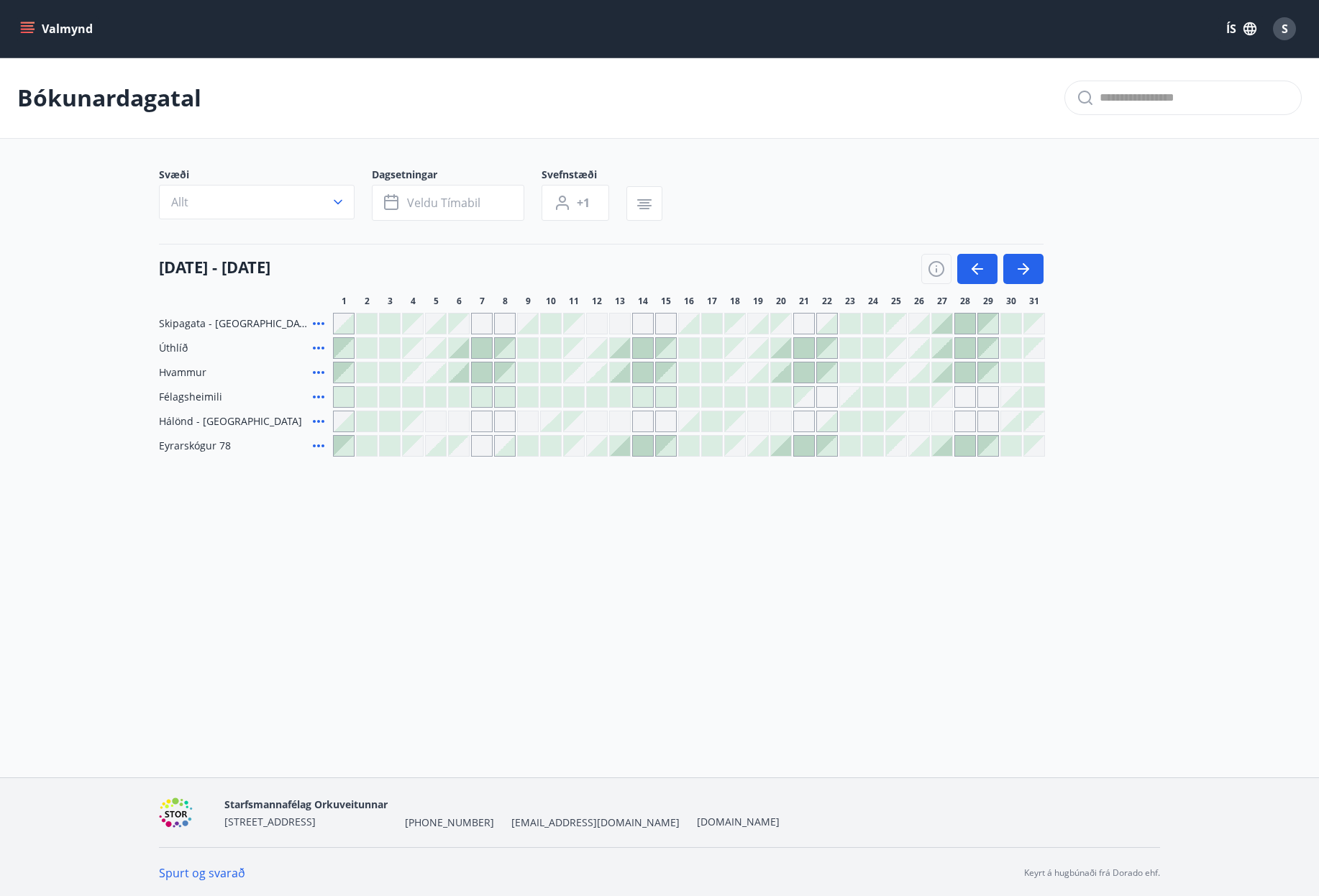
click at [964, 443] on div at bounding box center [965, 446] width 21 height 21
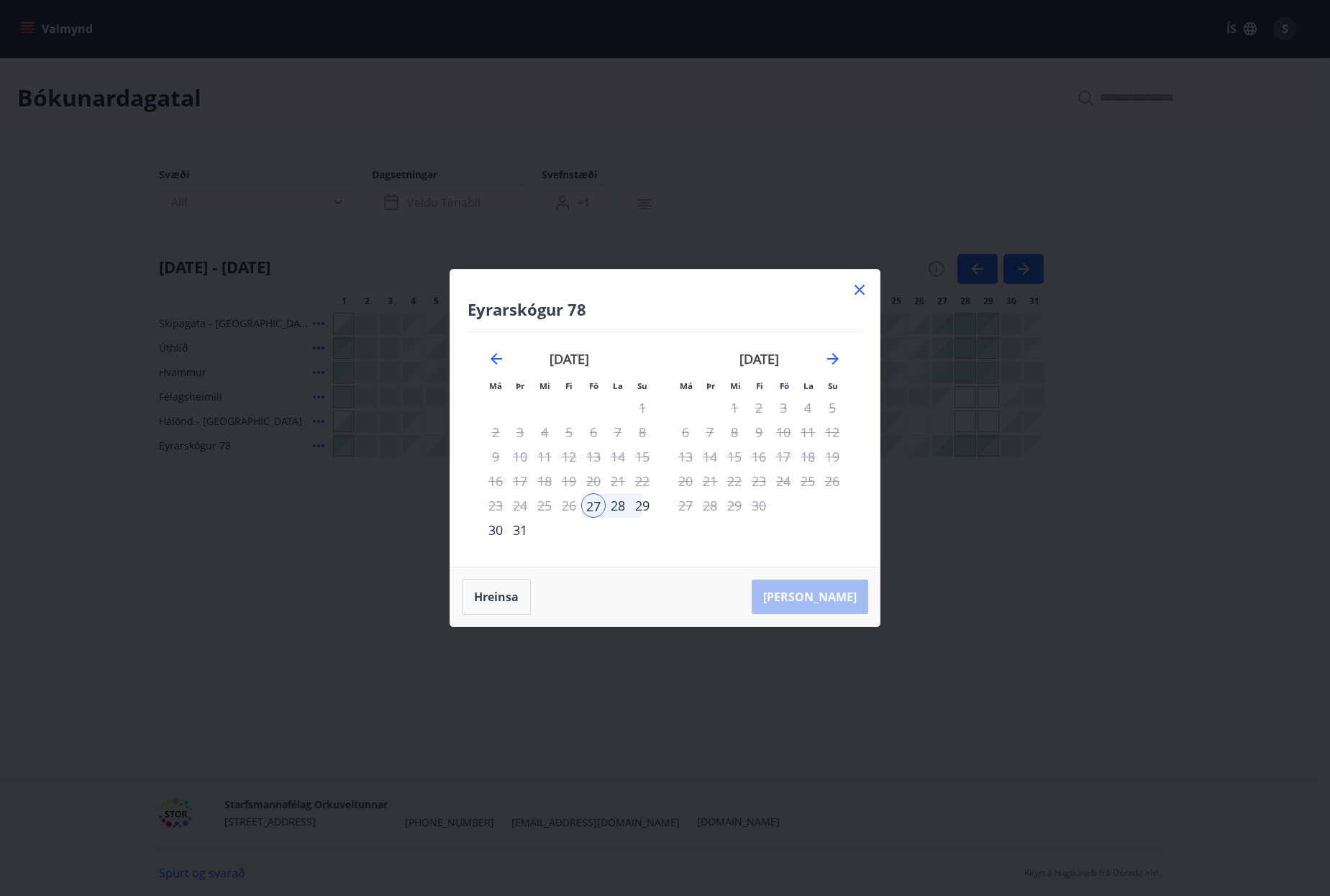
click at [851, 294] on icon at bounding box center [860, 290] width 18 height 18
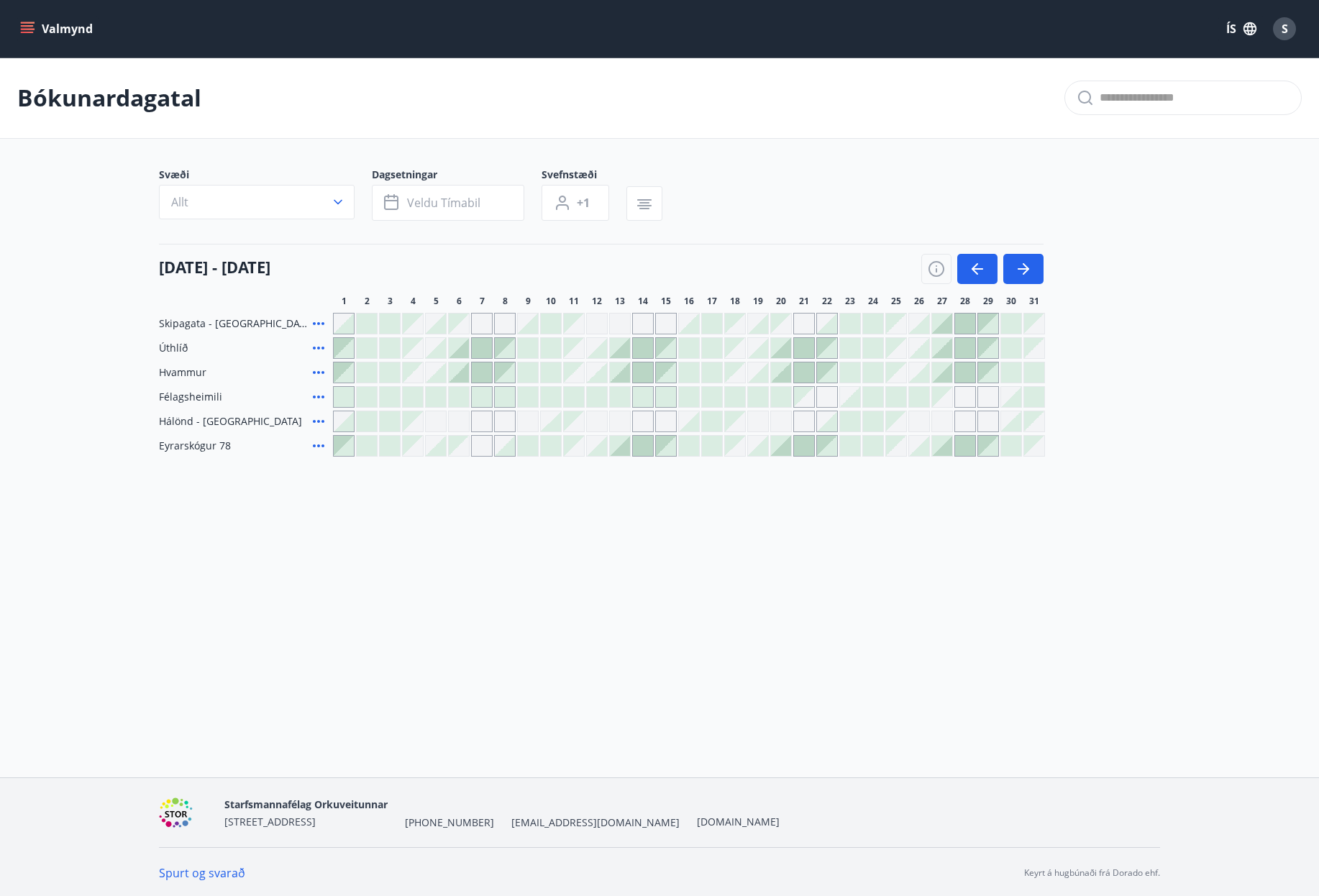
click at [860, 295] on div "23" at bounding box center [850, 301] width 22 height 12
click at [322, 448] on icon at bounding box center [319, 446] width 18 height 18
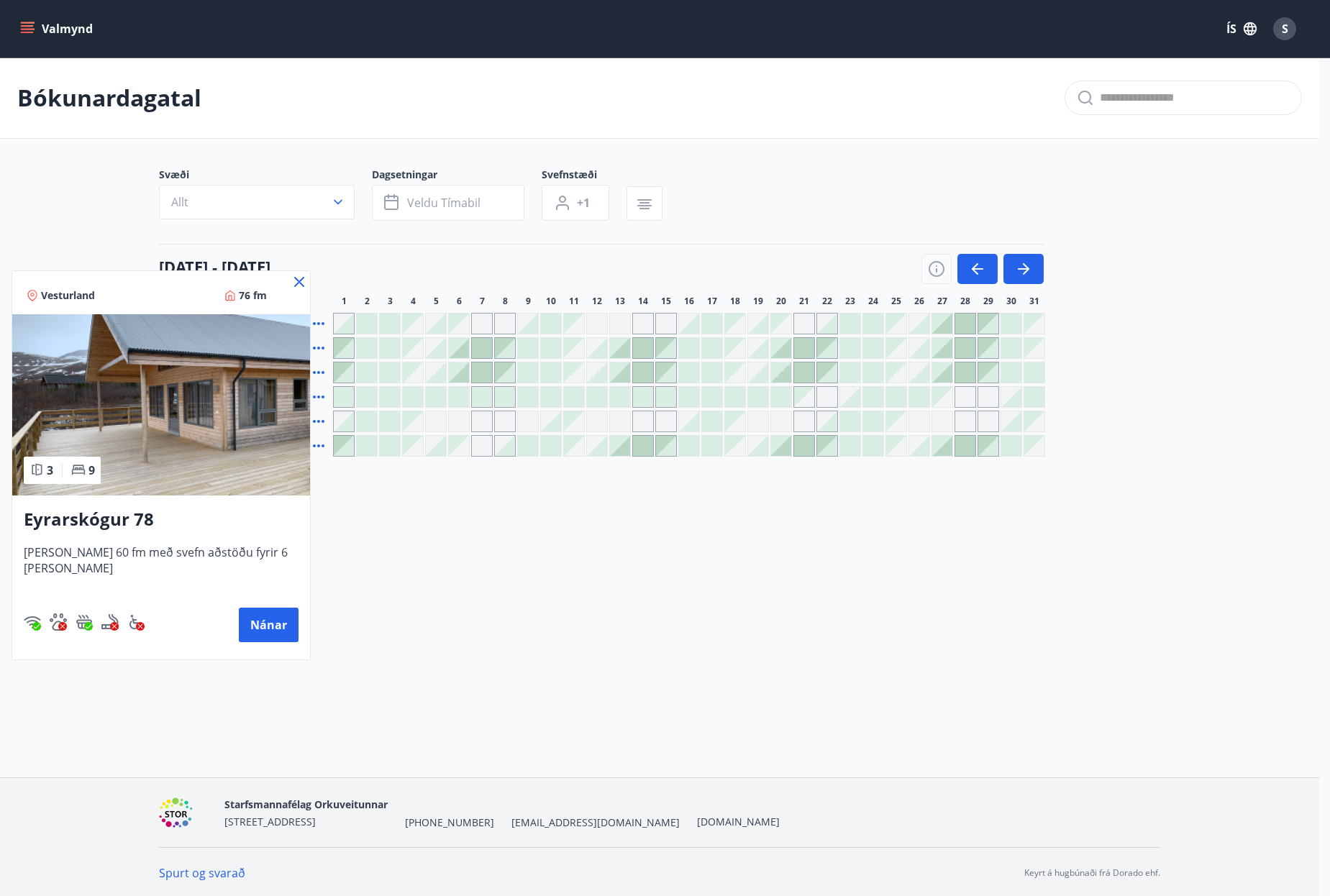
click at [233, 445] on img at bounding box center [160, 404] width 297 height 182
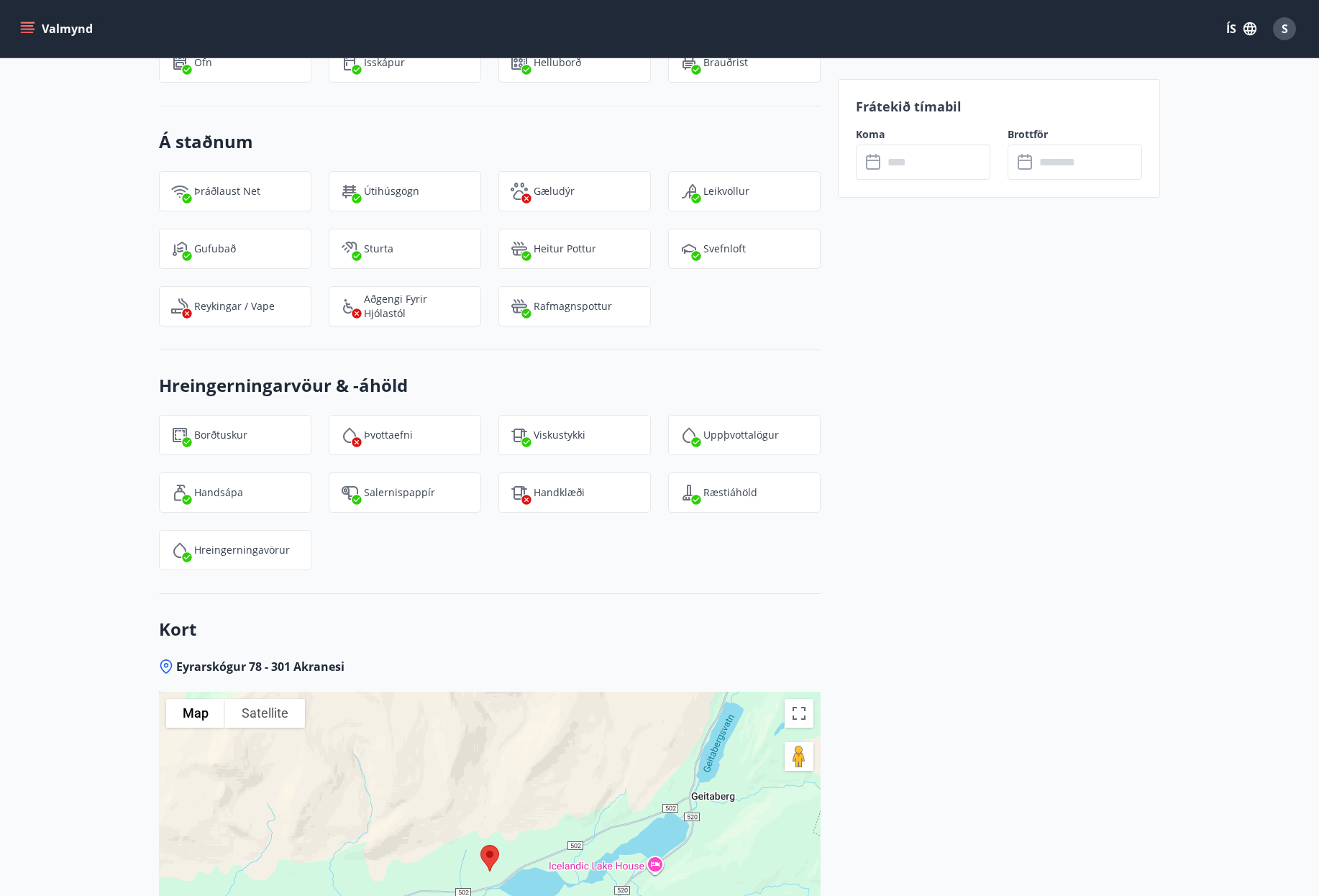
scroll to position [3292, 0]
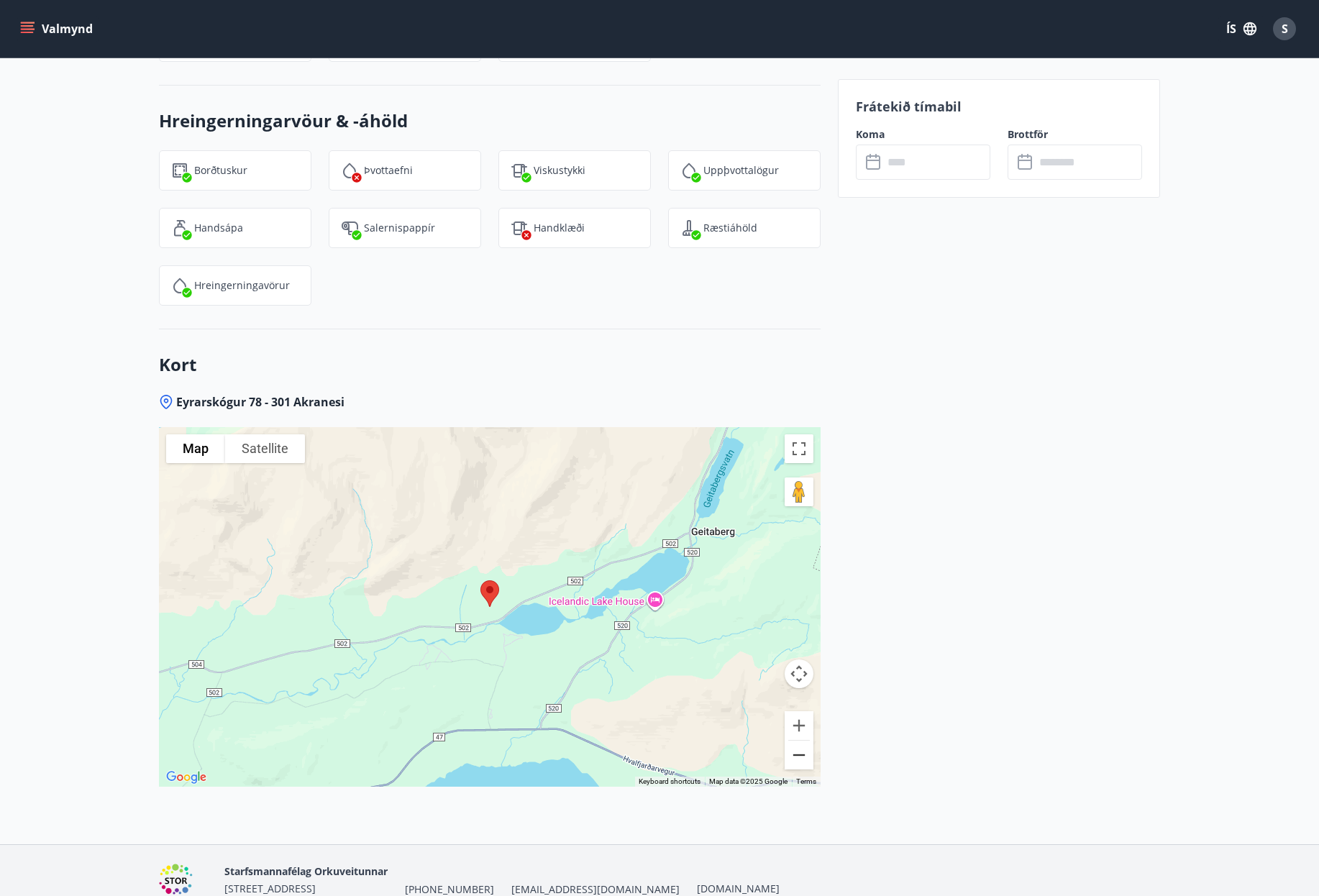
click at [806, 741] on button "Zoom out" at bounding box center [798, 755] width 28 height 28
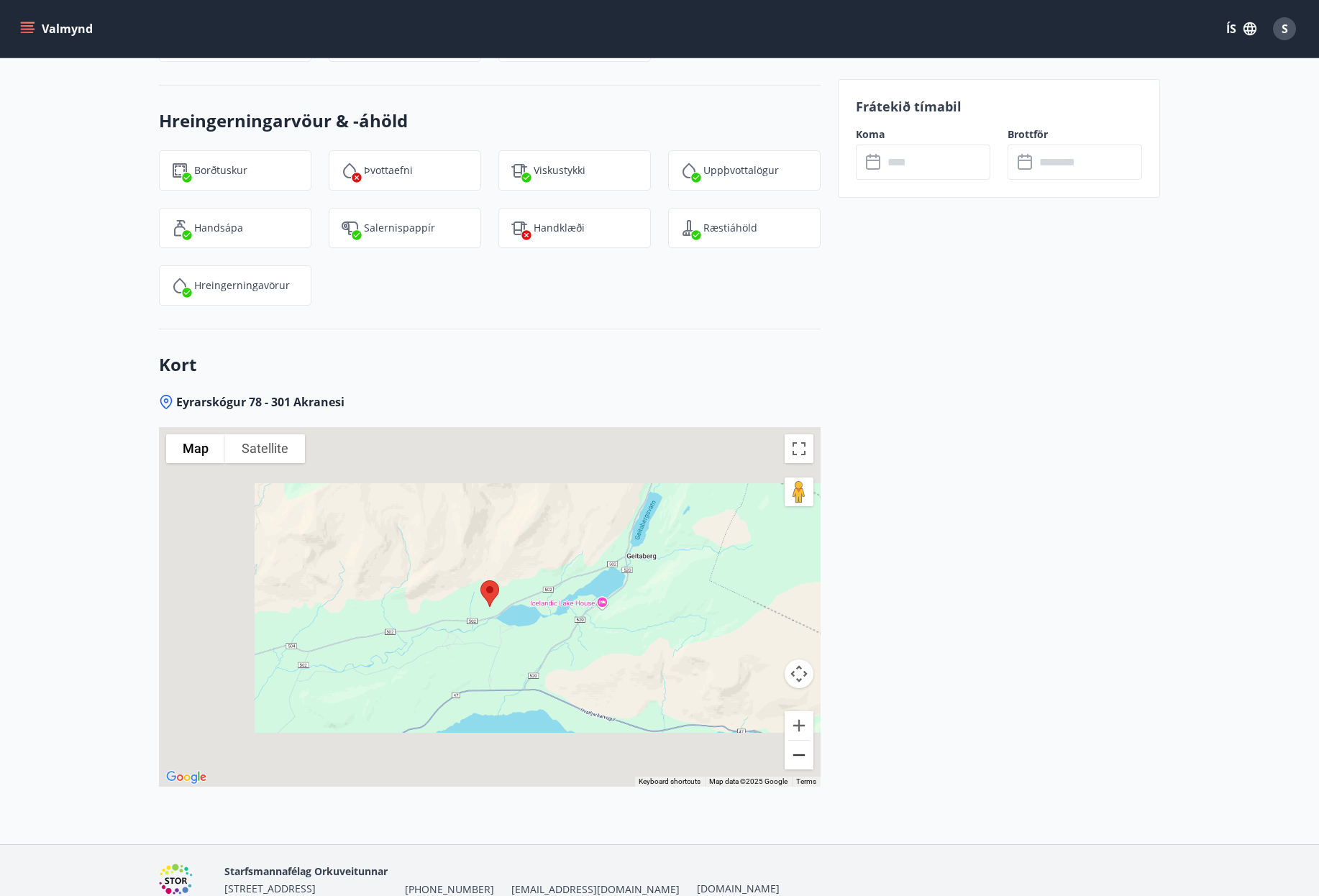
click at [806, 741] on button "Zoom out" at bounding box center [798, 755] width 28 height 28
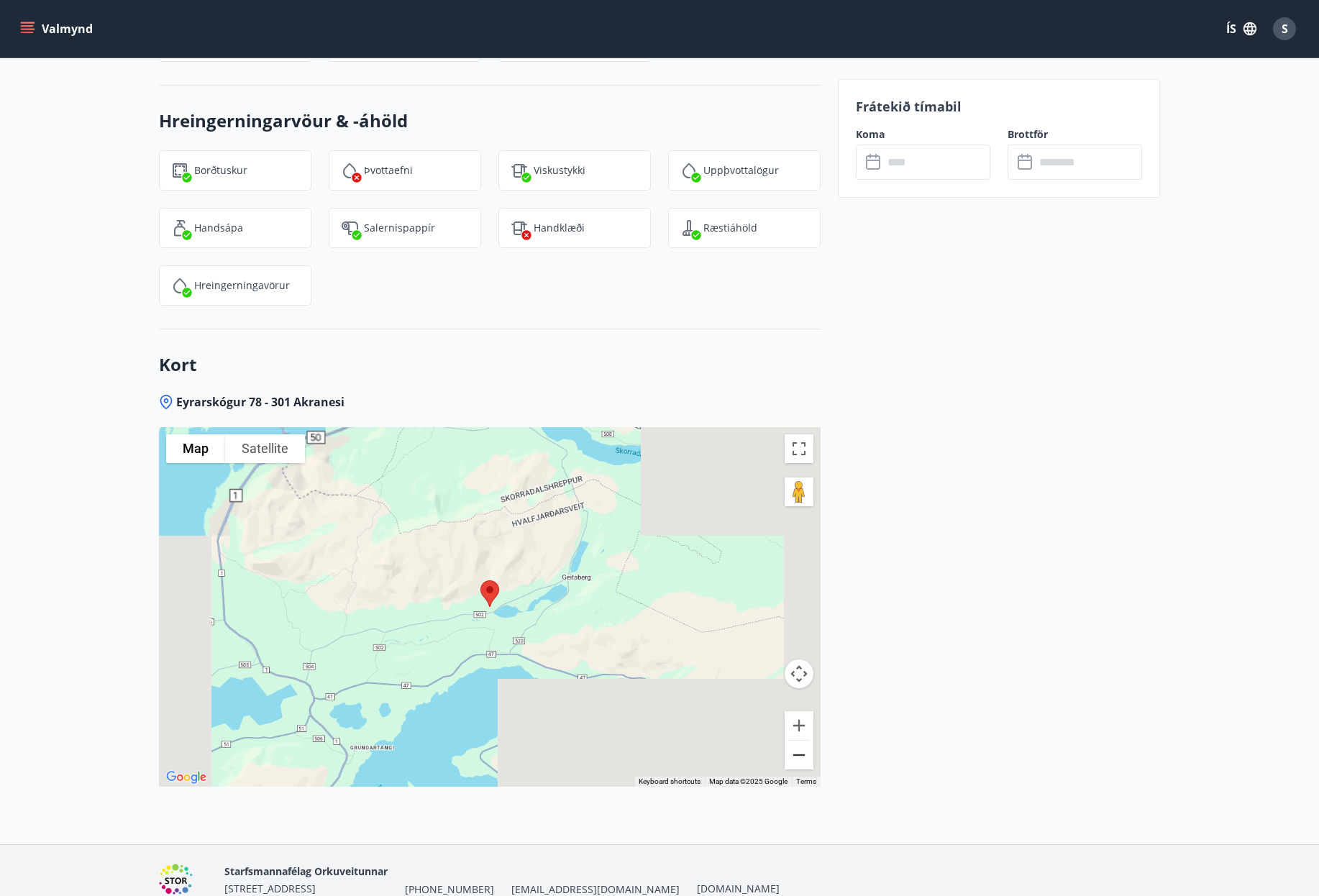
click at [806, 741] on button "Zoom out" at bounding box center [798, 755] width 28 height 28
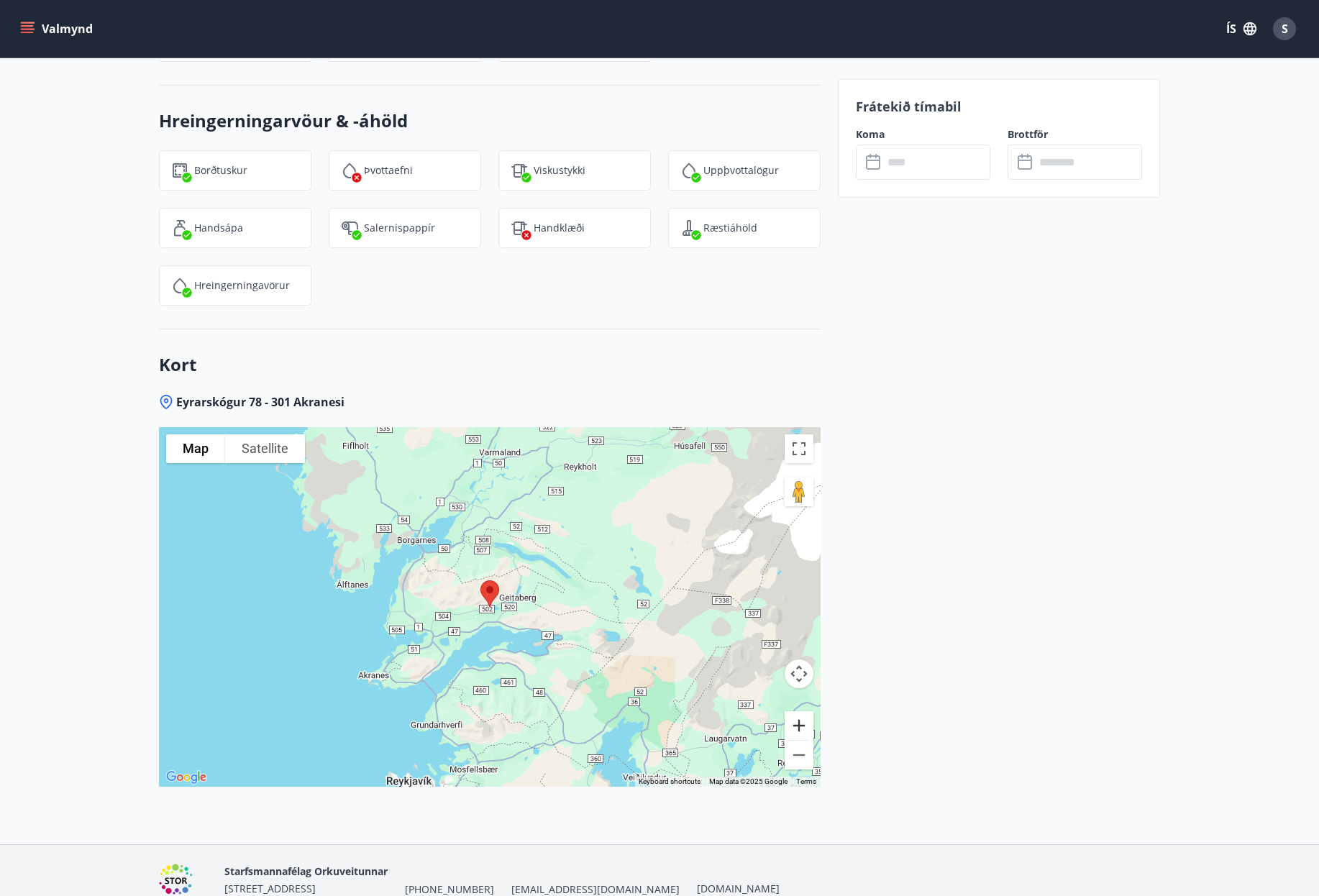
click at [806, 712] on button "Zoom in" at bounding box center [798, 725] width 28 height 28
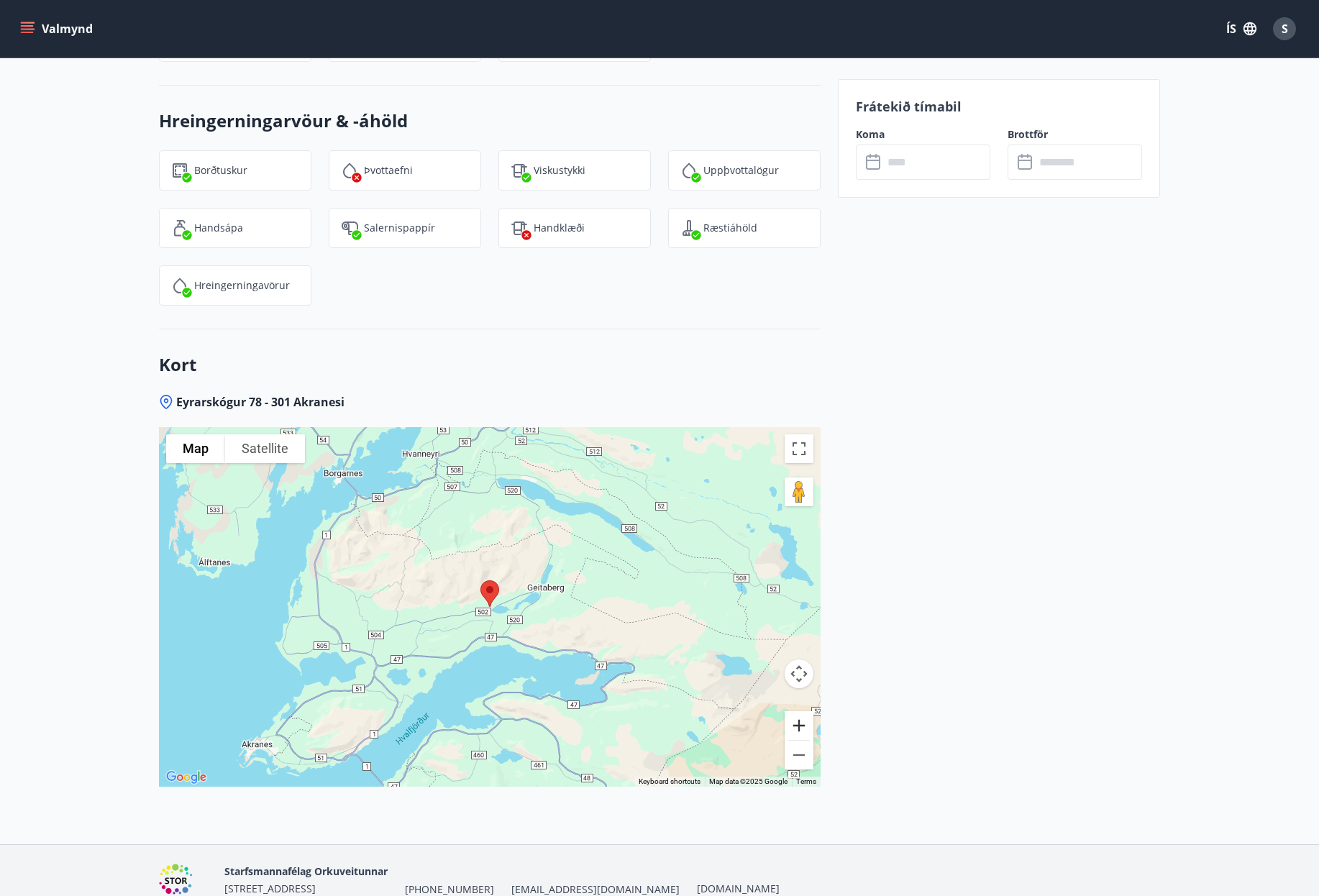
click at [806, 712] on button "Zoom in" at bounding box center [798, 725] width 28 height 28
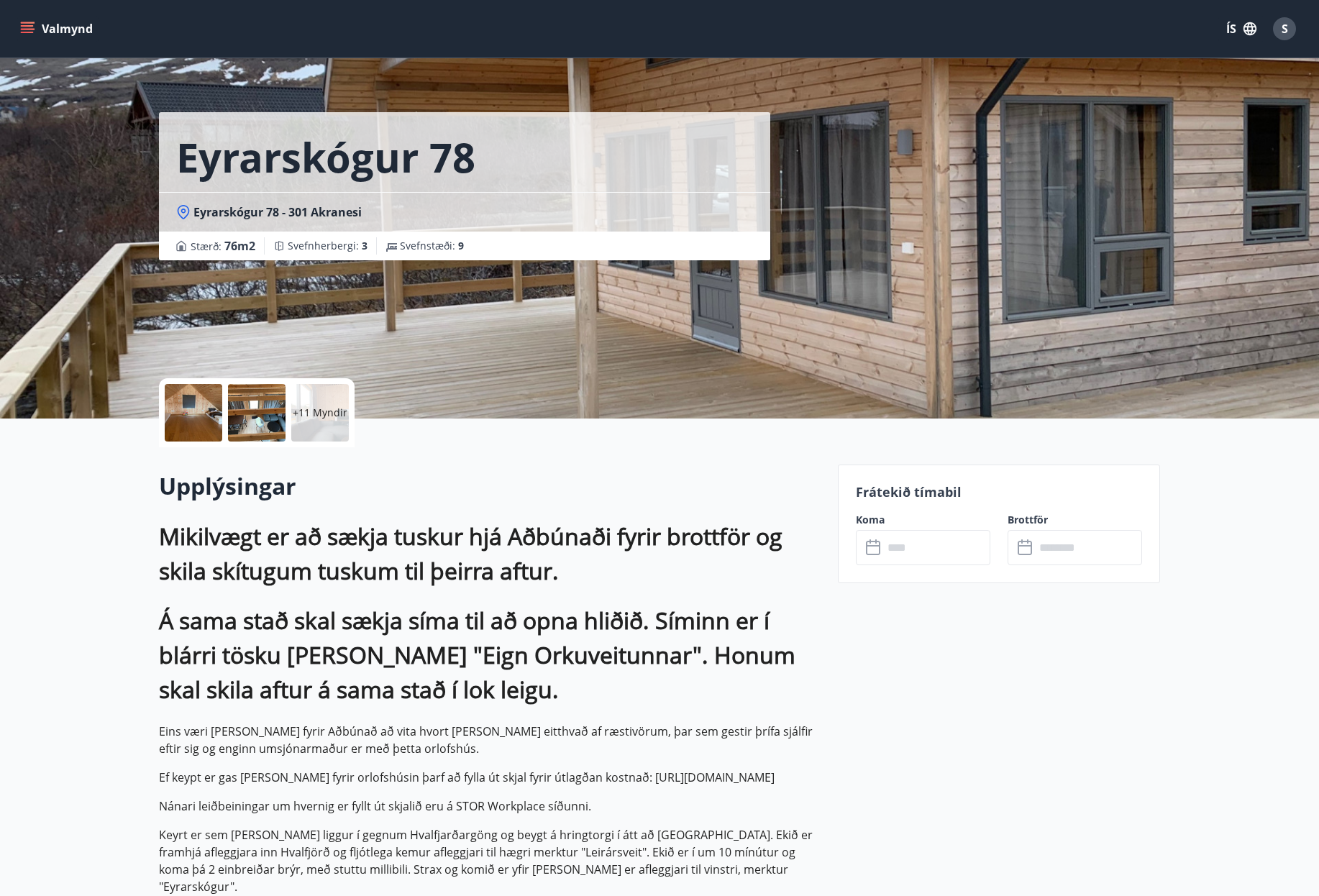
scroll to position [0, 0]
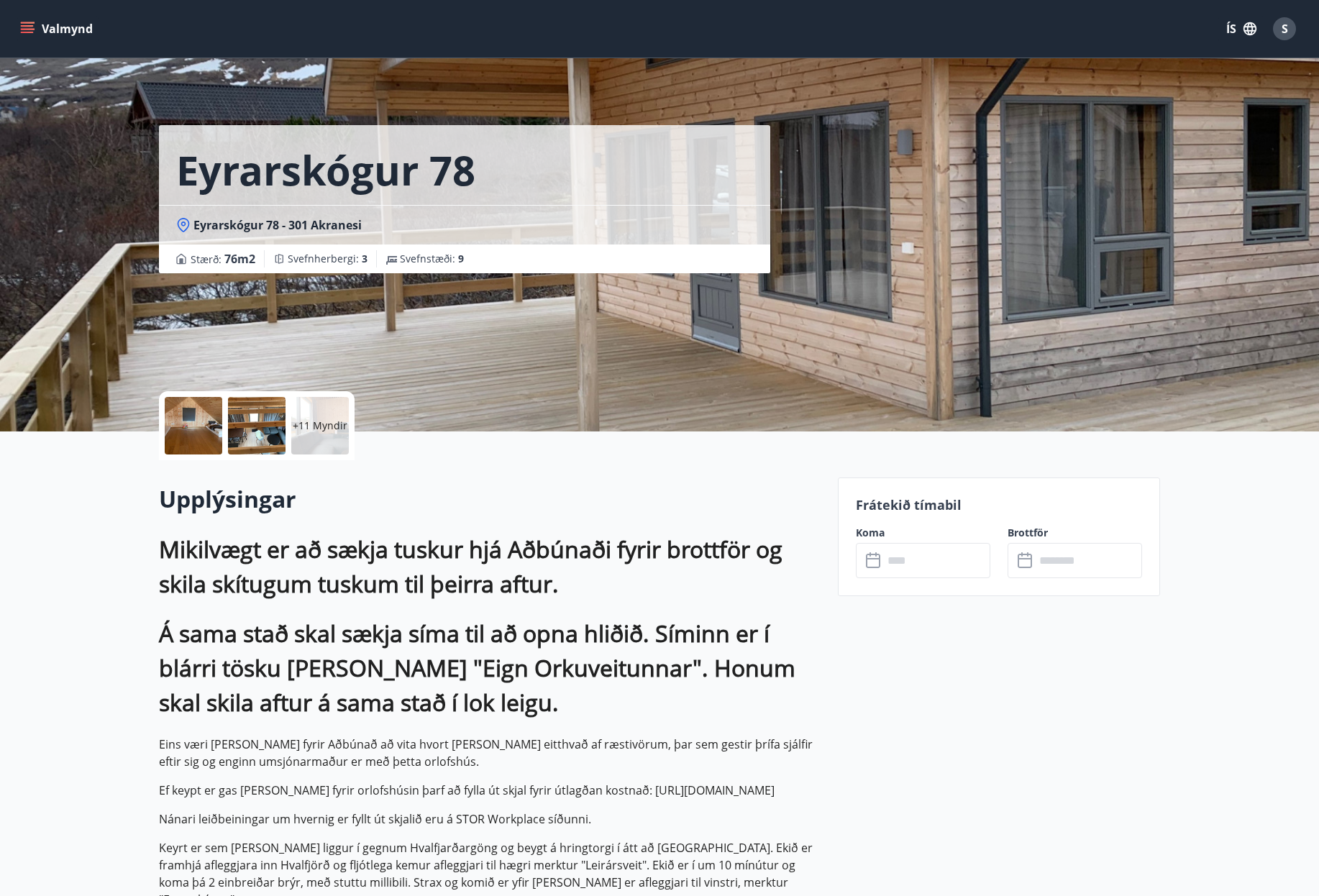
click at [58, 28] on button "Valmynd" at bounding box center [58, 28] width 81 height 26
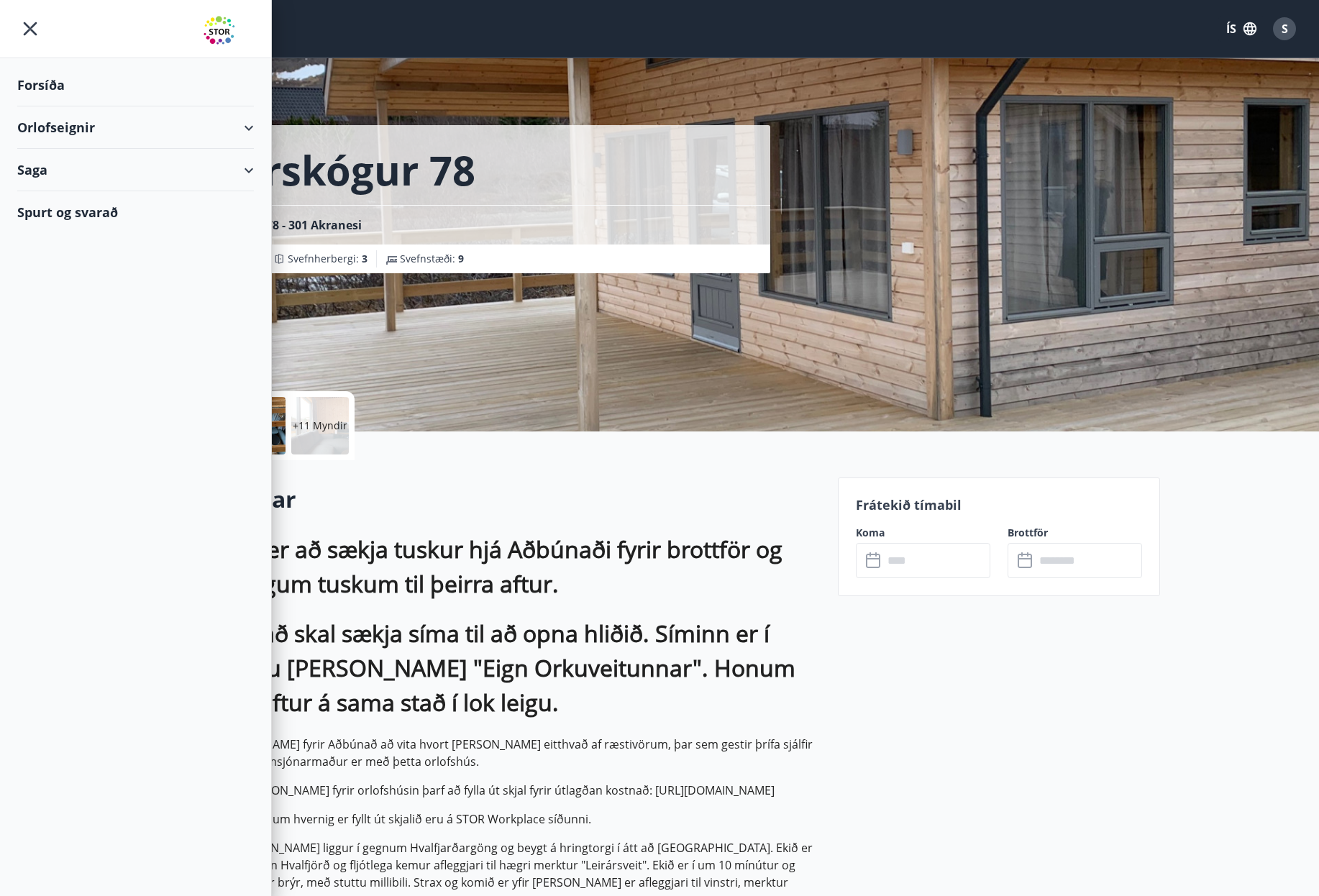
click at [671, 265] on div "Stærð : 76 m2 Svefnherbergi : 3 Svefnstæði : 9" at bounding box center [465, 259] width 577 height 18
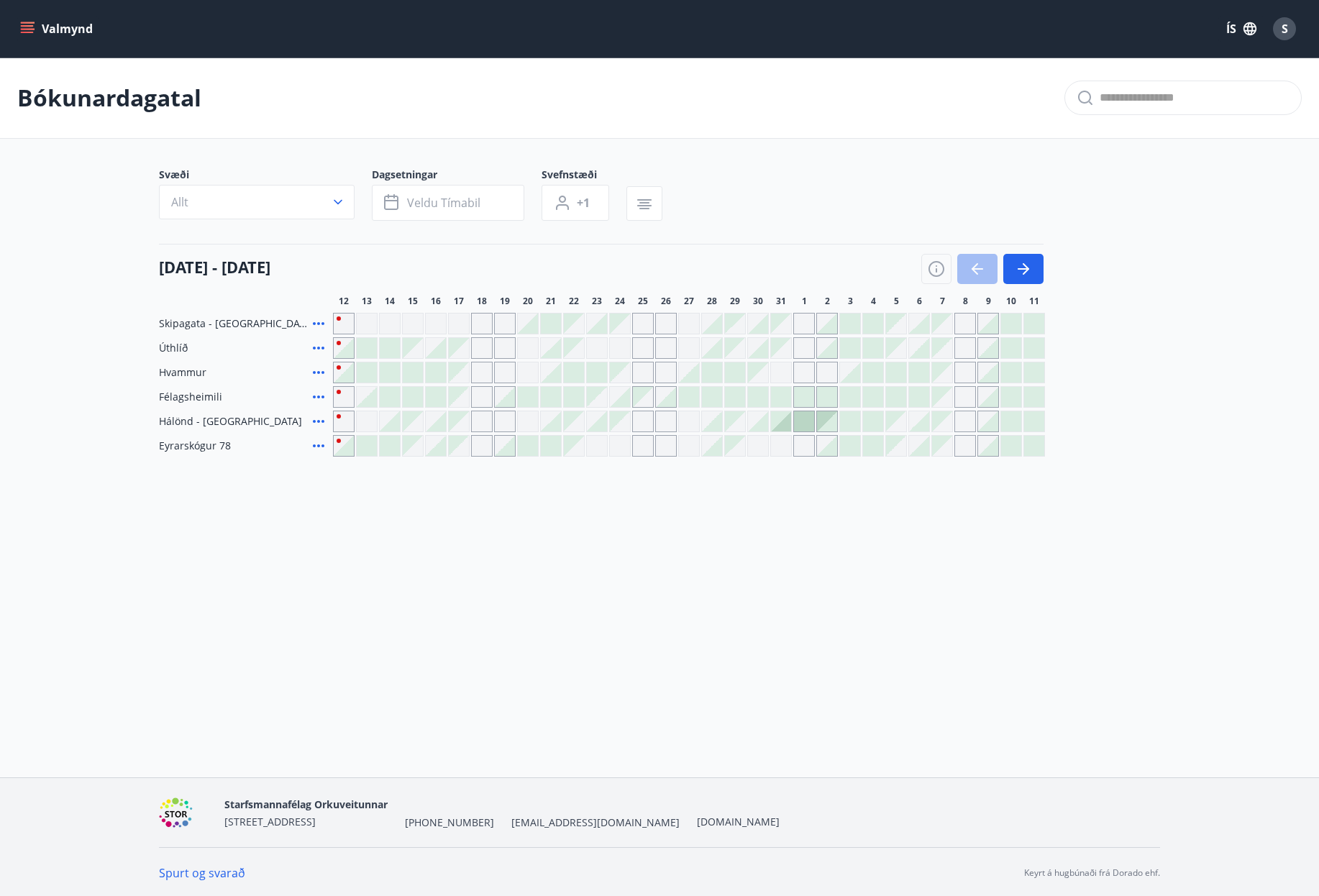
click at [322, 448] on icon at bounding box center [319, 446] width 18 height 18
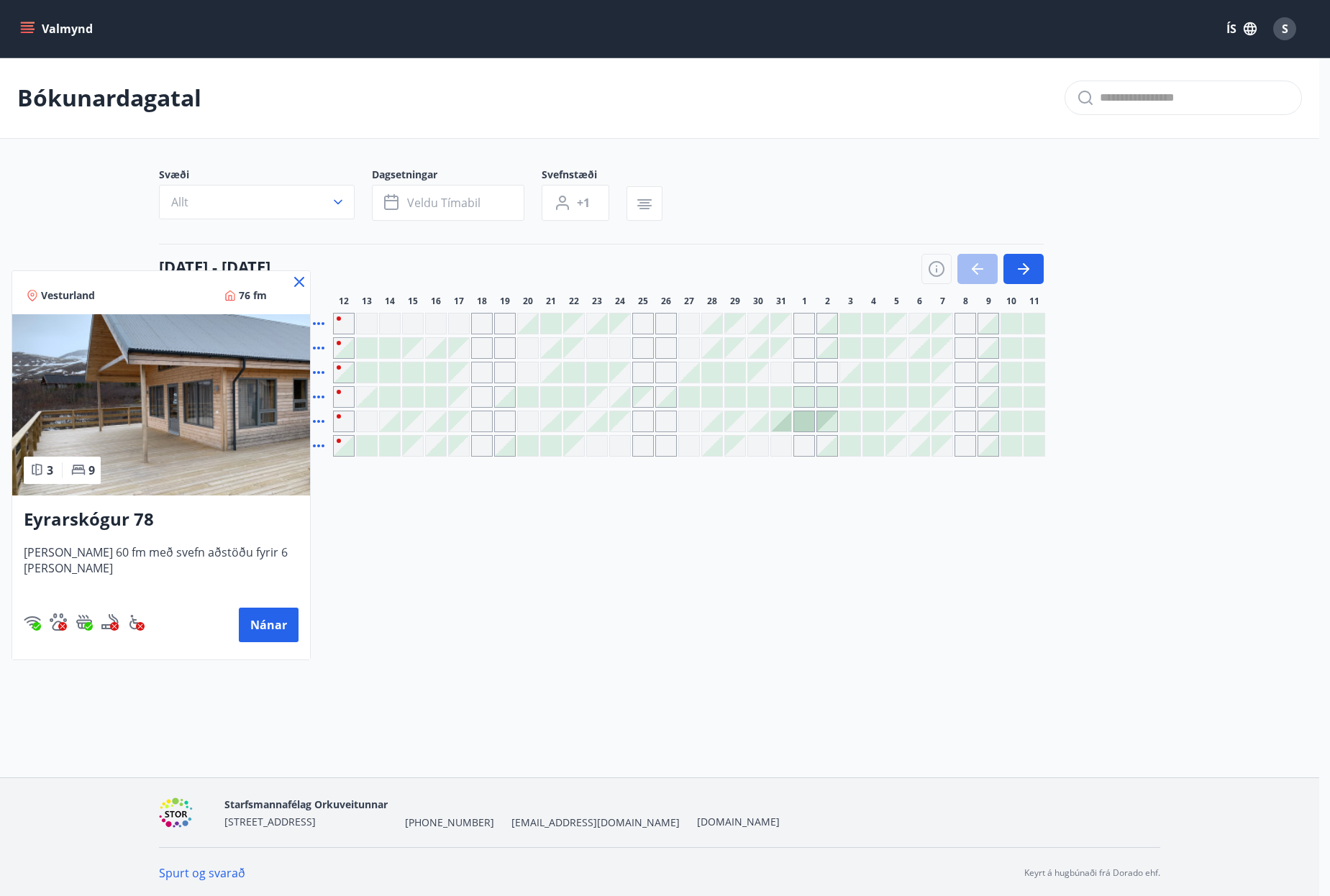
click at [362, 450] on div at bounding box center [665, 448] width 1330 height 896
click at [362, 450] on div at bounding box center [366, 446] width 21 height 21
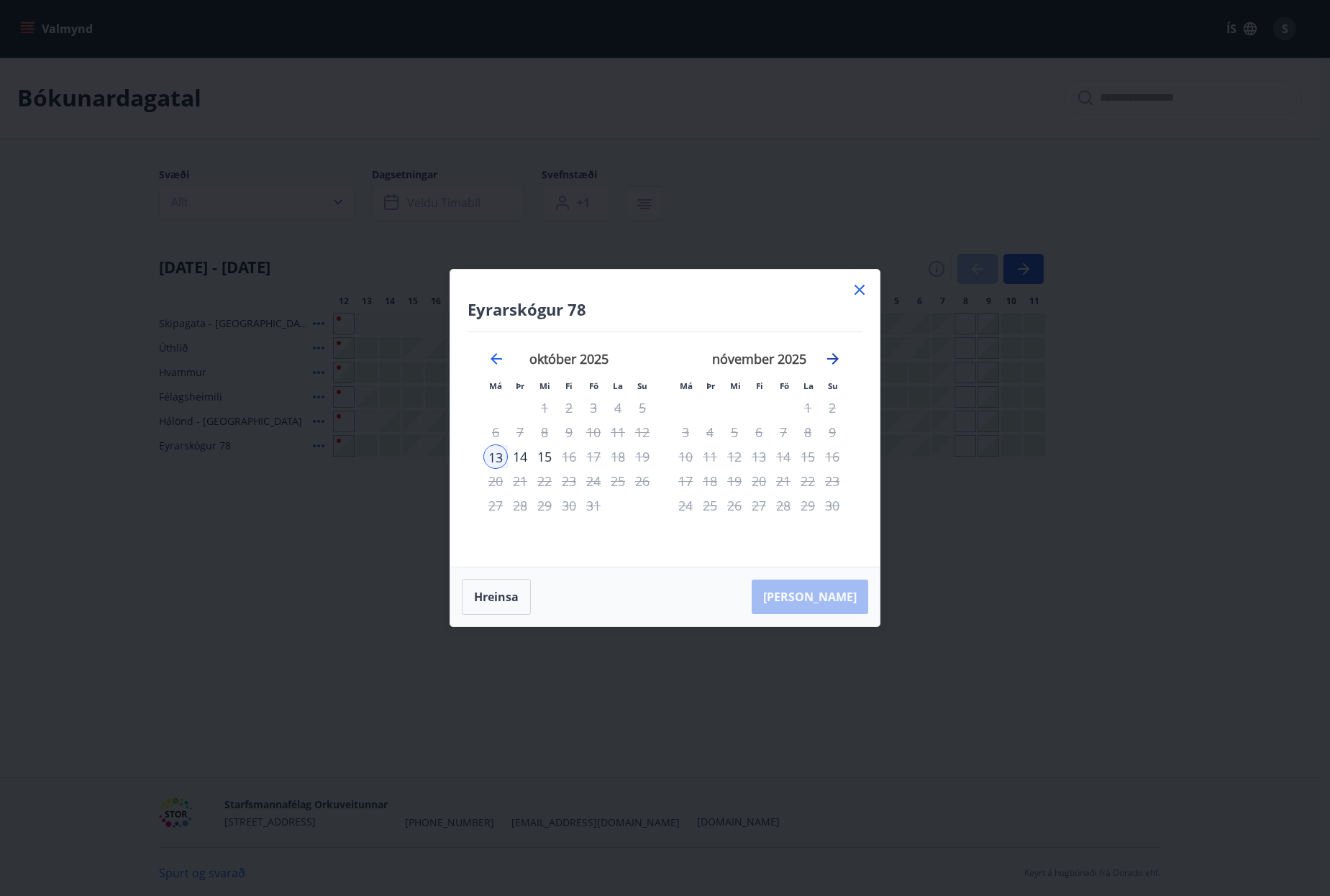
click at [833, 361] on icon "Move forward to switch to the next month." at bounding box center [833, 359] width 18 height 18
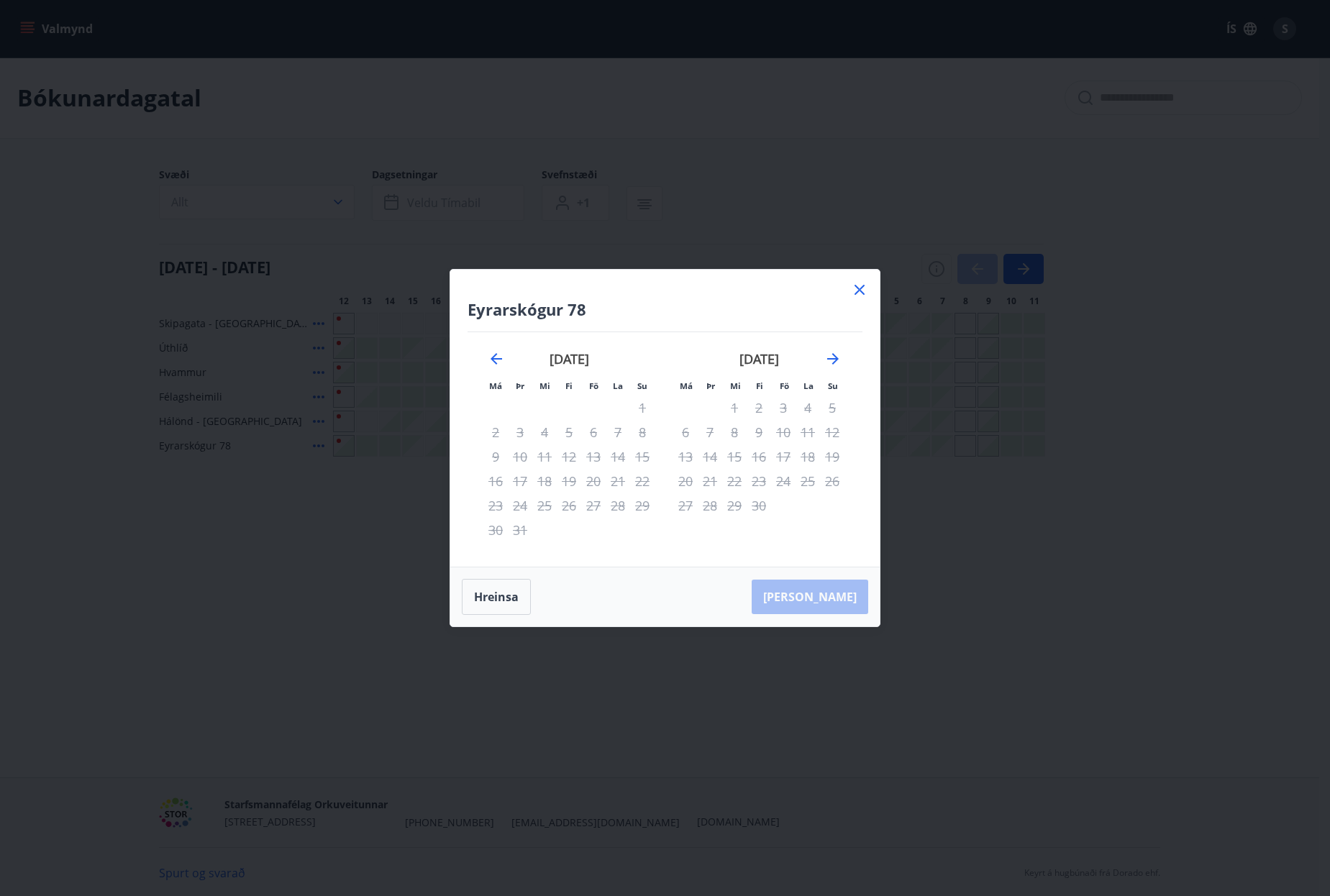
click at [973, 464] on div "Eyrarskógur 78 Má Þr Mi Fi Fö La Su Má Þr Mi Fi Fö La [DEMOGRAPHIC_DATA] [DATE]…" at bounding box center [665, 448] width 1330 height 896
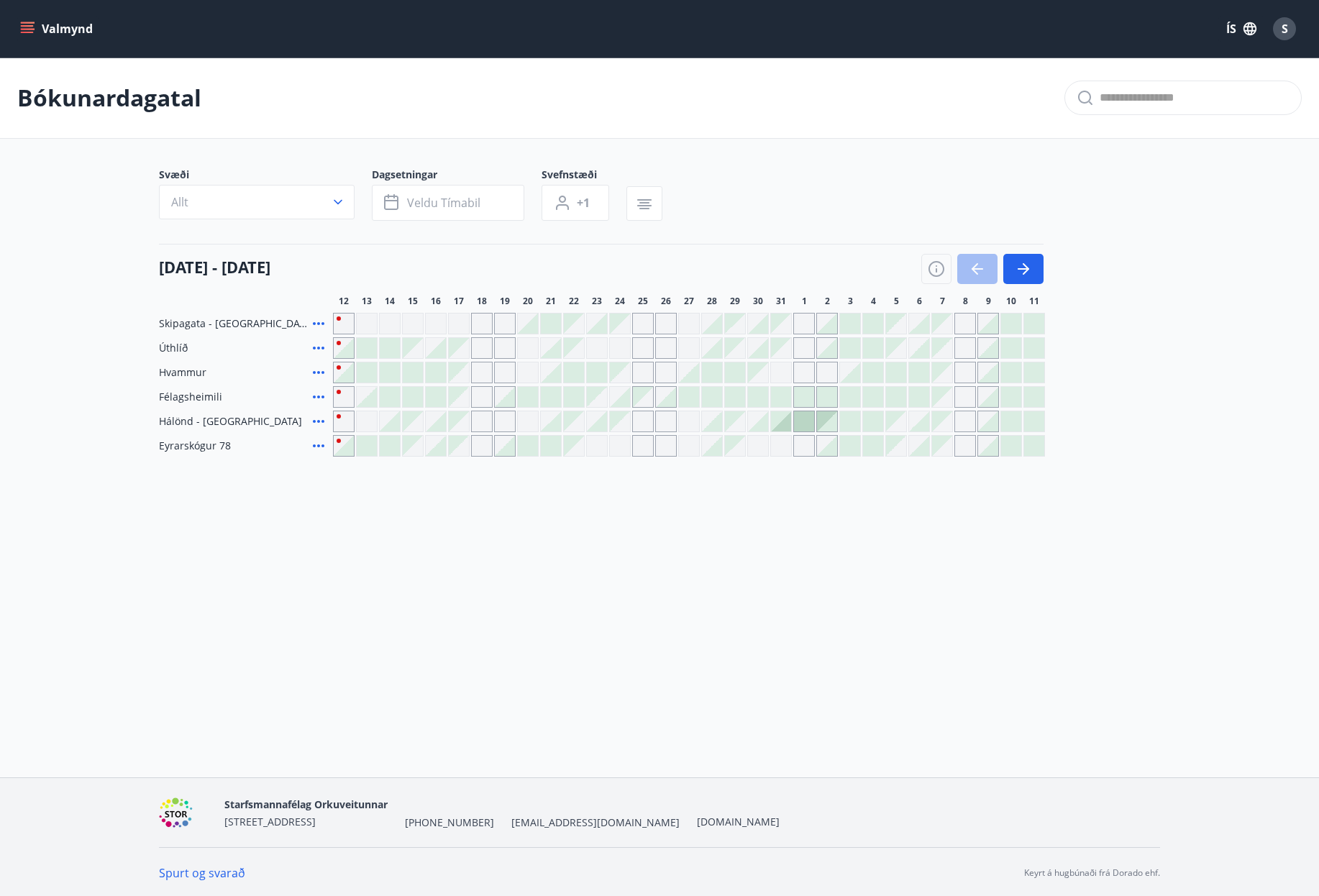
click at [970, 449] on div "Gráir dagar eru ekki bókanlegir" at bounding box center [965, 446] width 22 height 22
drag, startPoint x: 970, startPoint y: 449, endPoint x: 574, endPoint y: 367, distance: 404.4
click at [966, 449] on div "Gráir dagar eru ekki bókanlegir" at bounding box center [965, 446] width 22 height 22
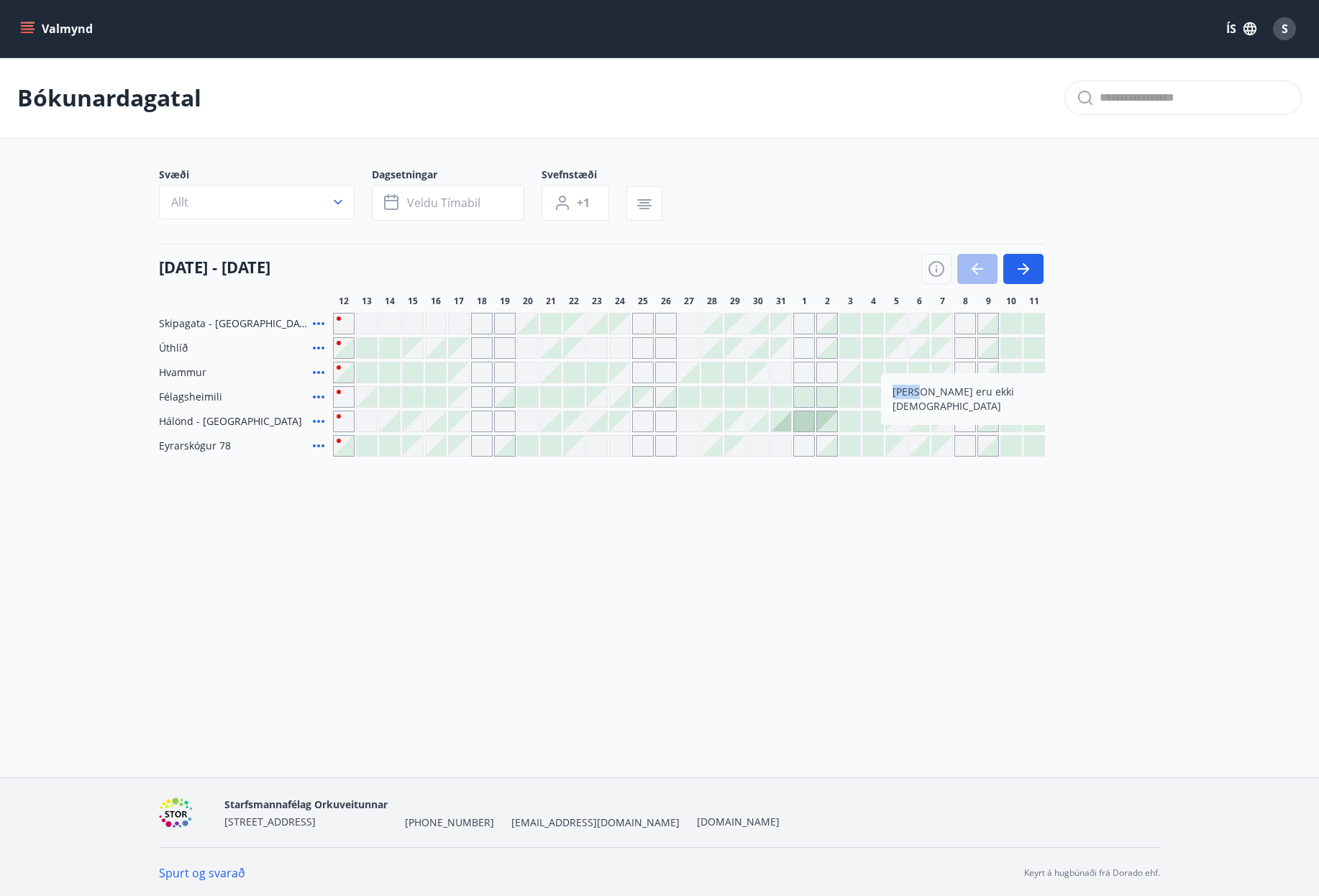
click at [966, 449] on div "Gráir dagar eru ekki bókanlegir" at bounding box center [965, 446] width 22 height 22
click at [951, 446] on div "Gráir dagar eru ekki bókanlegir" at bounding box center [942, 446] width 21 height 21
click at [666, 447] on div "Gráir dagar eru ekki bókanlegir" at bounding box center [665, 446] width 22 height 22
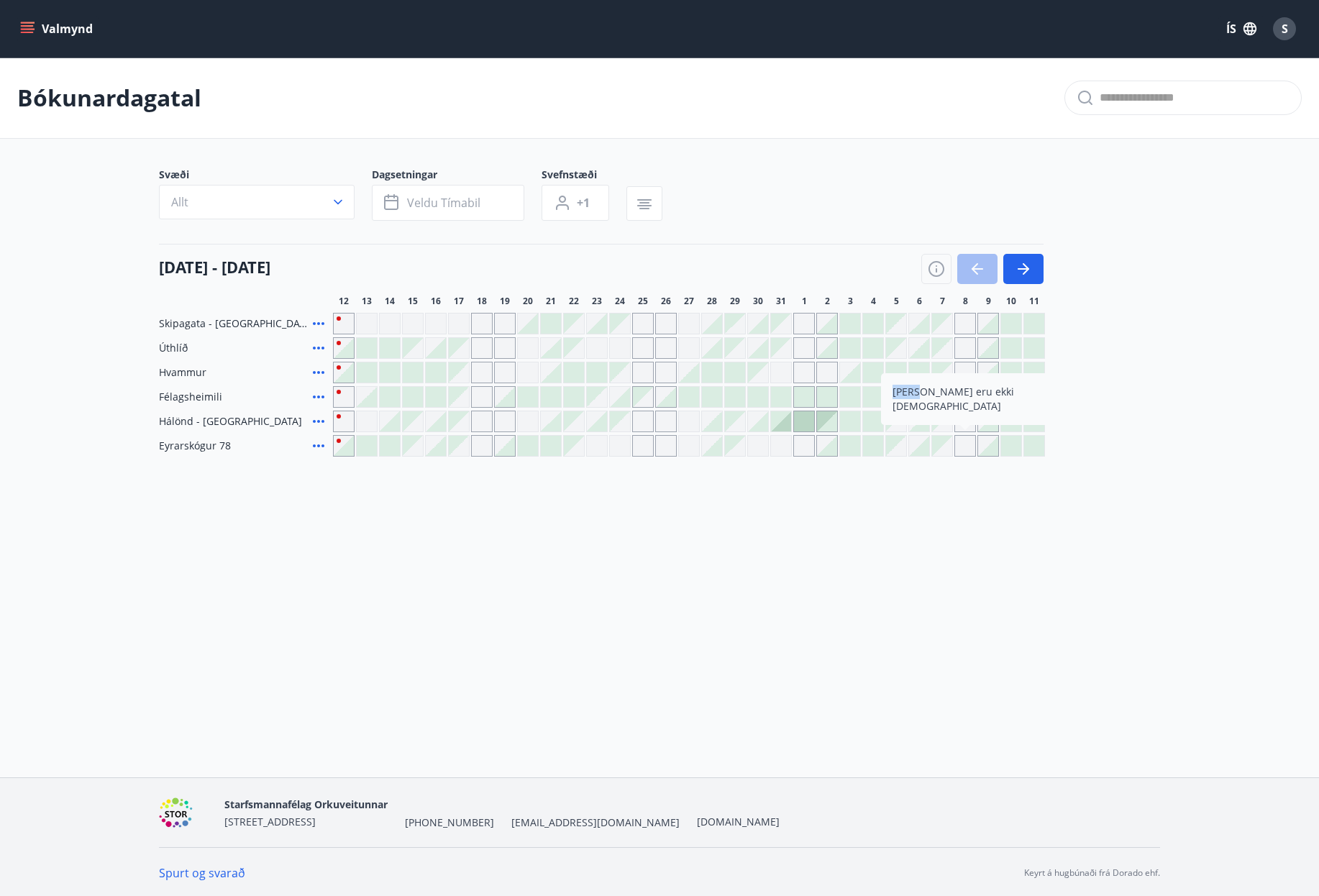
click at [666, 447] on div "Gráir dagar eru ekki bókanlegir" at bounding box center [665, 446] width 22 height 22
click at [578, 374] on div at bounding box center [573, 372] width 21 height 21
click at [577, 377] on div at bounding box center [573, 372] width 21 height 21
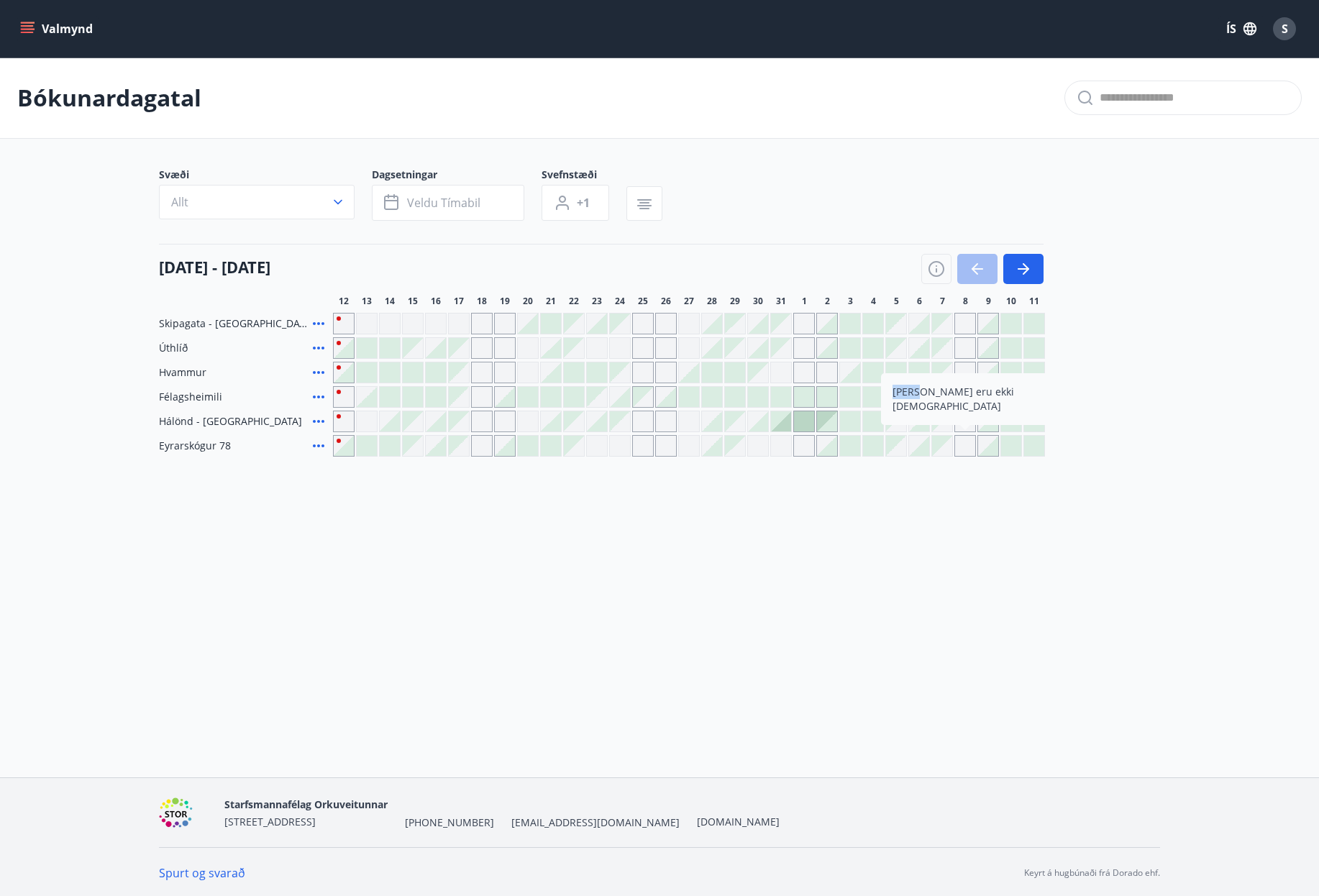
click at [577, 377] on div at bounding box center [573, 372] width 21 height 21
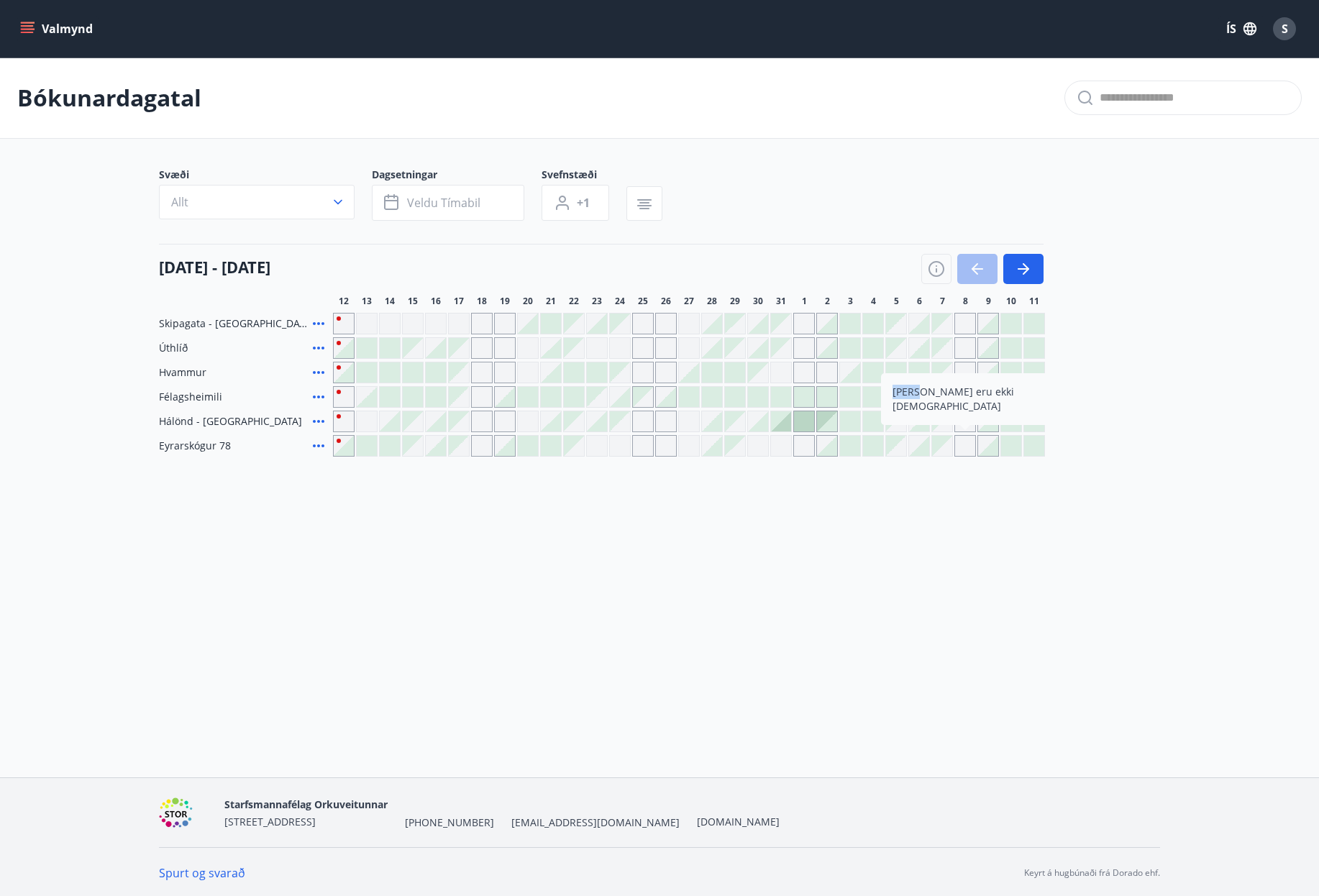
click at [577, 377] on div at bounding box center [573, 372] width 21 height 21
click at [574, 381] on div at bounding box center [573, 372] width 21 height 21
click at [574, 367] on div at bounding box center [573, 372] width 21 height 21
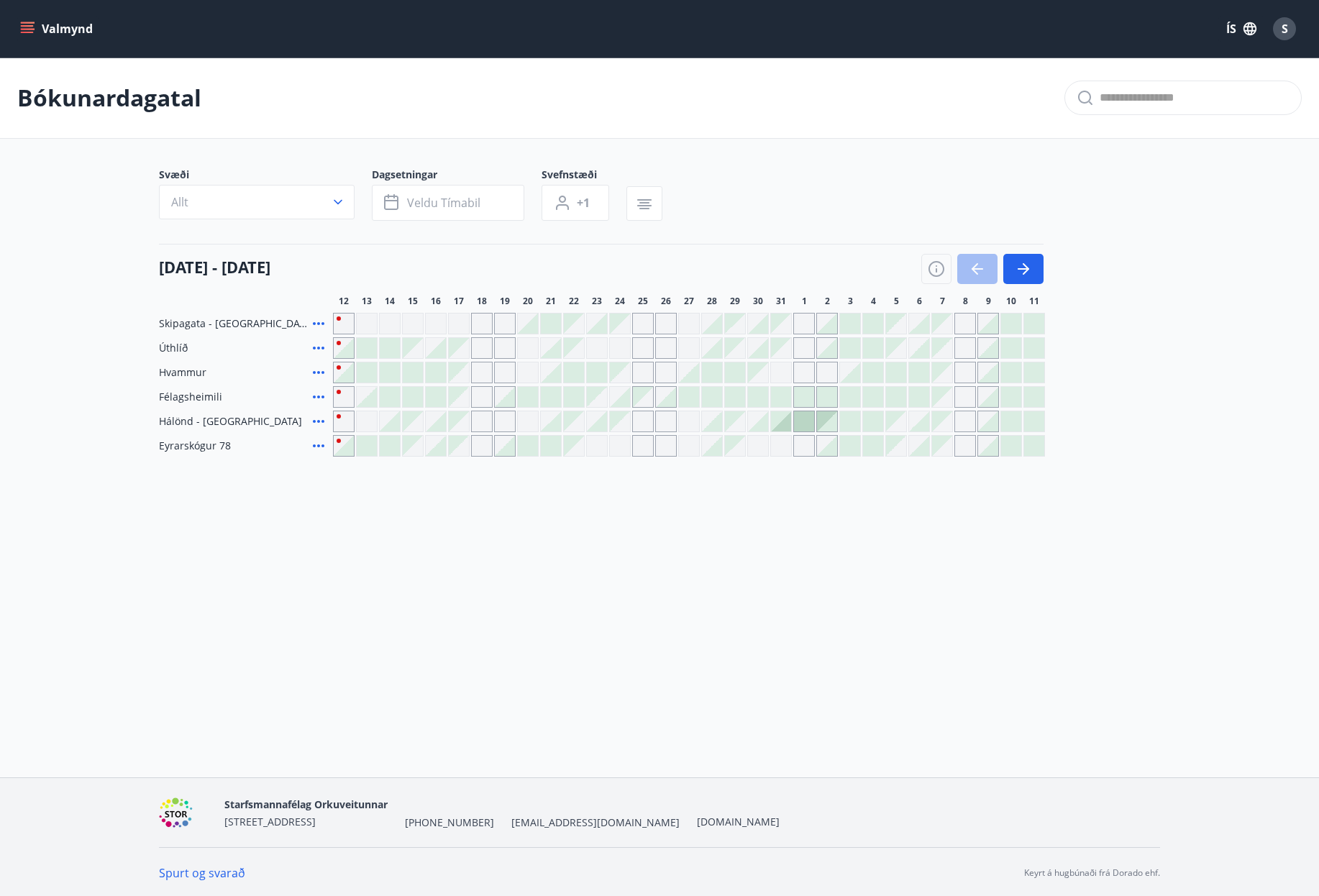
click at [693, 254] on div "[DATE] - [DATE]" at bounding box center [601, 263] width 884 height 40
click at [185, 421] on span "Hálönd - [GEOGRAPHIC_DATA]" at bounding box center [231, 421] width 143 height 15
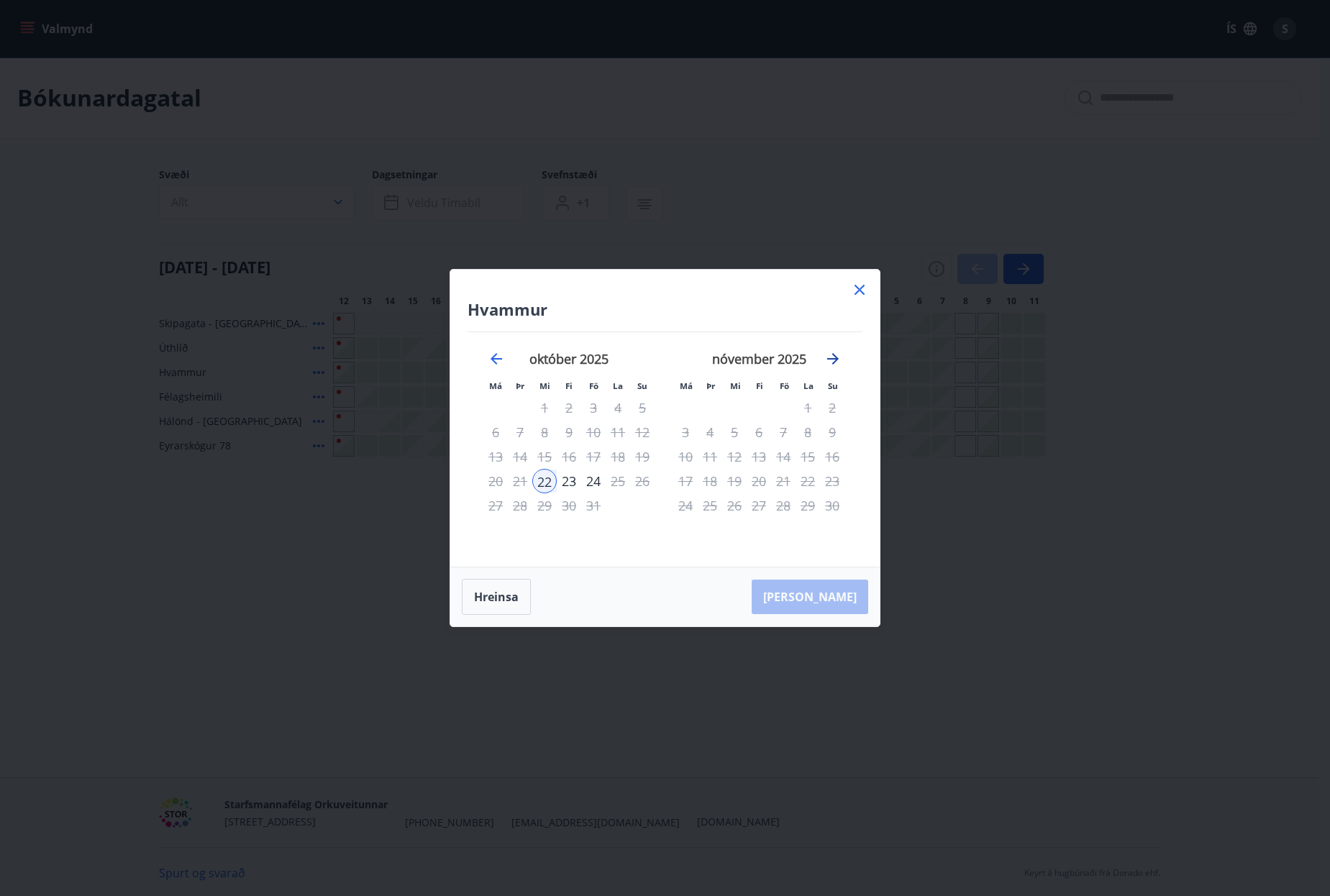
click at [834, 351] on icon "Move forward to switch to the next month." at bounding box center [833, 359] width 18 height 18
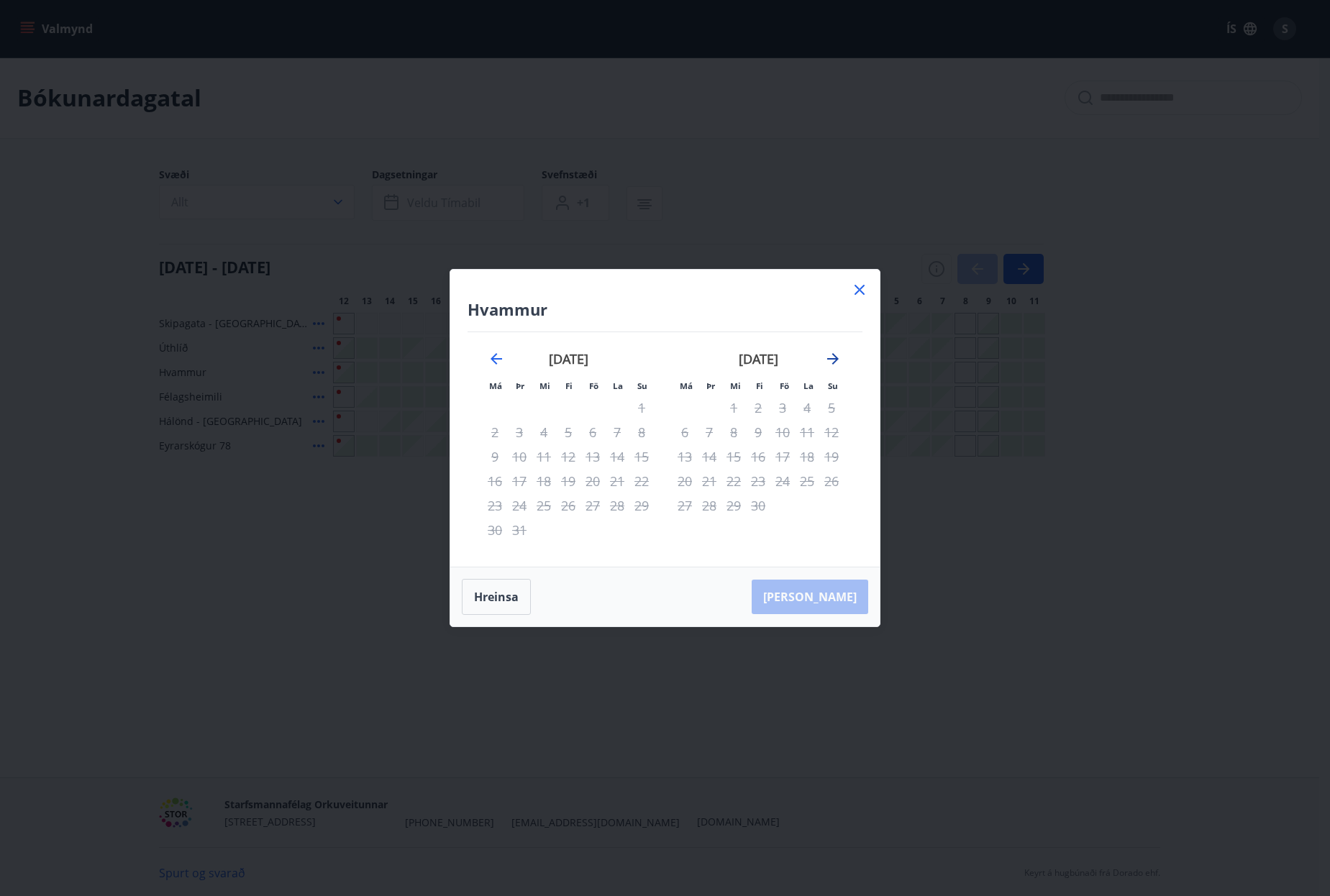
click at [834, 351] on icon "Move forward to switch to the next month." at bounding box center [833, 359] width 18 height 18
click at [830, 361] on icon "Move forward to switch to the next month." at bounding box center [833, 359] width 18 height 18
click at [860, 290] on icon at bounding box center [859, 290] width 10 height 10
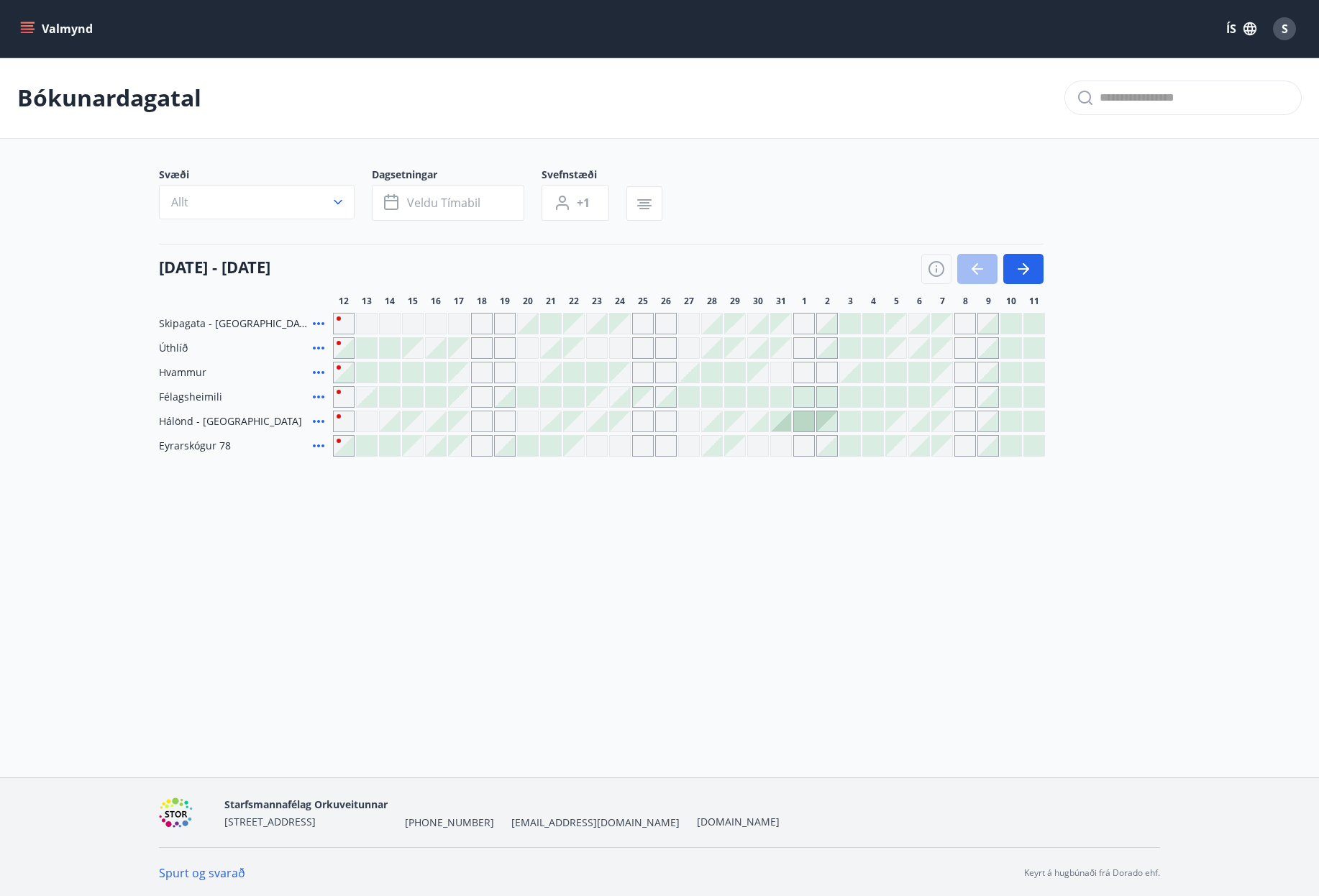
click at [725, 353] on div "Gráir dagar eru ekki bókanlegir" at bounding box center [735, 347] width 21 height 21
click at [710, 353] on div at bounding box center [712, 347] width 21 height 21
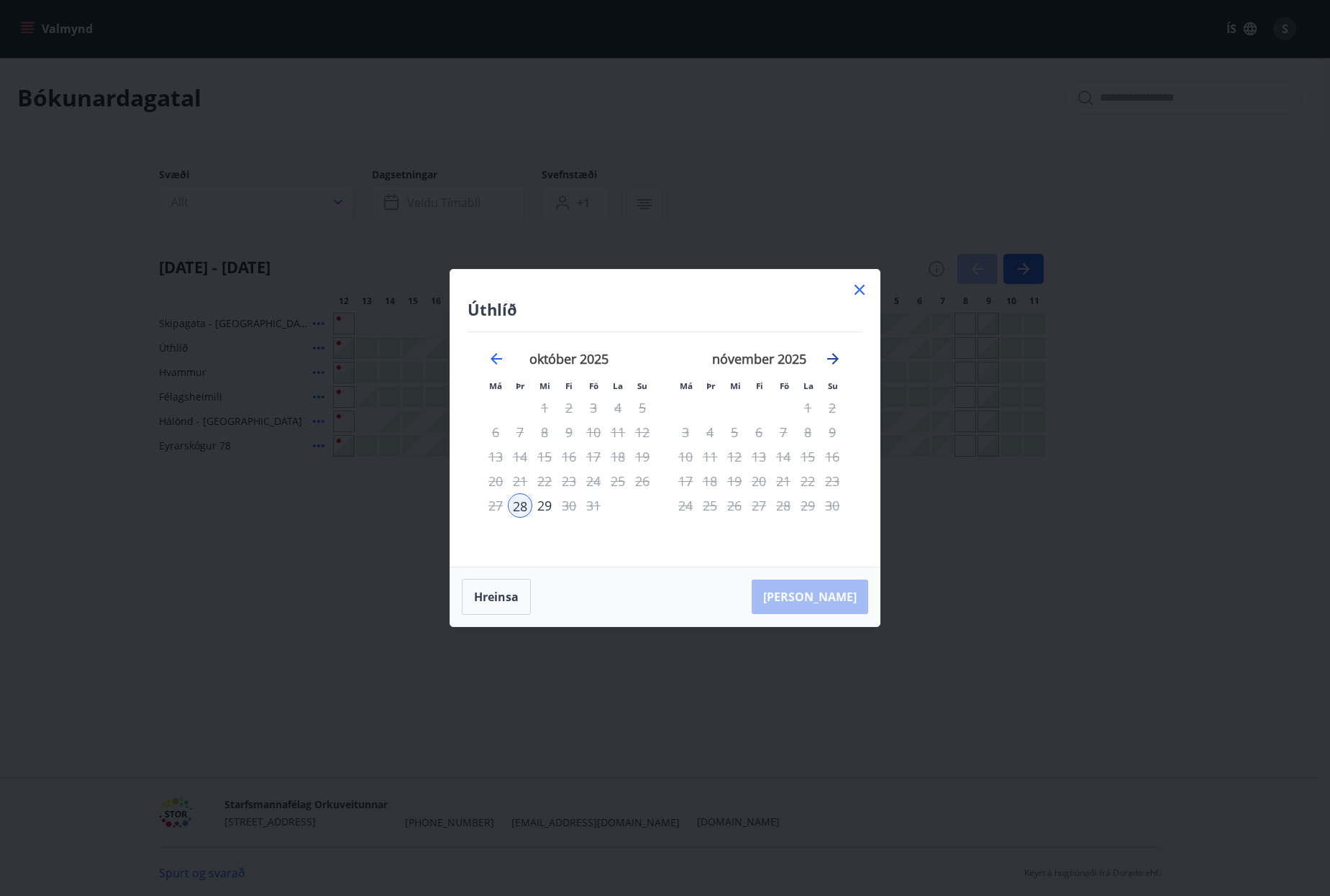
click at [840, 360] on icon "Move forward to switch to the next month." at bounding box center [833, 359] width 18 height 18
click at [866, 290] on icon at bounding box center [860, 290] width 18 height 18
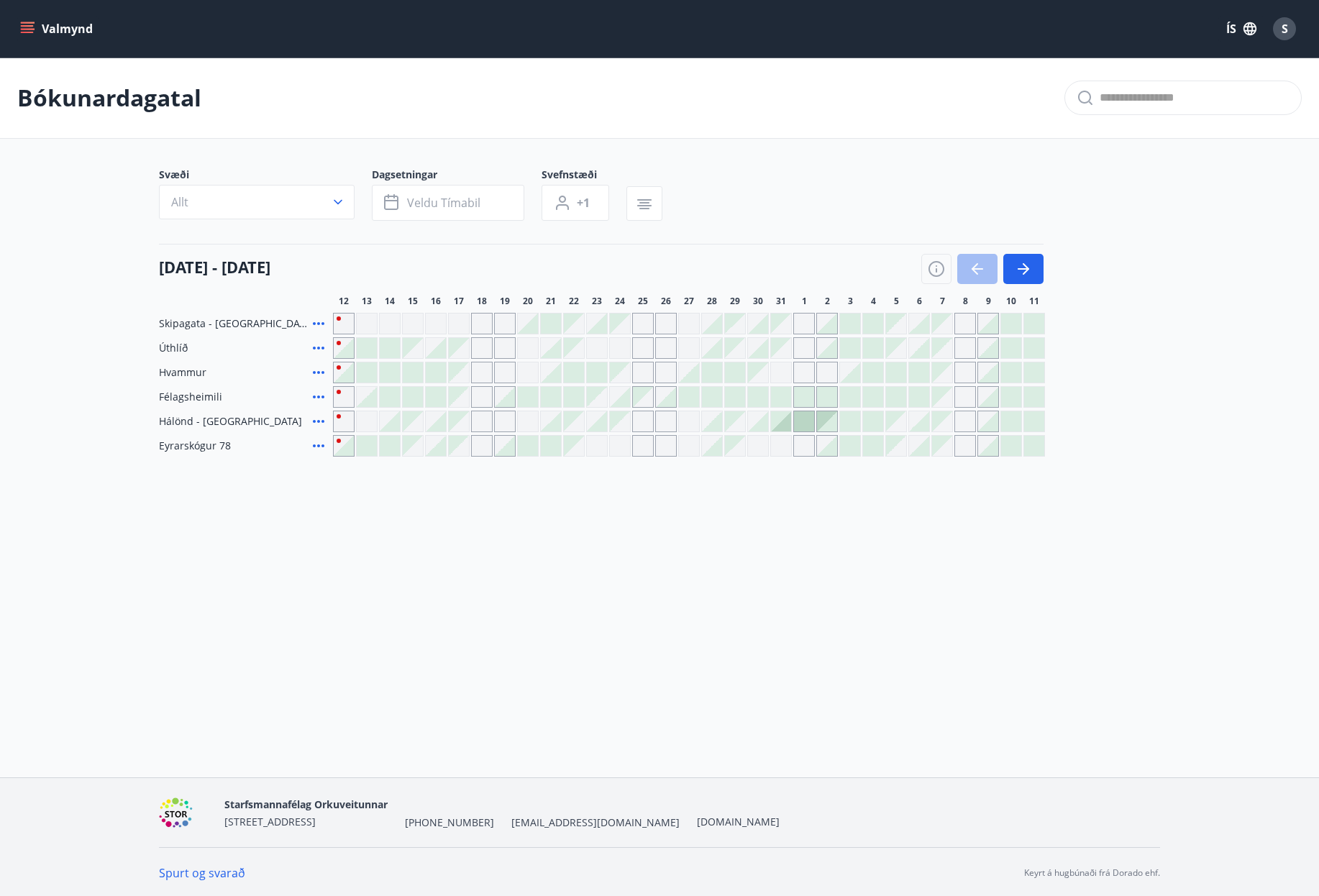
click at [717, 453] on div at bounding box center [712, 446] width 21 height 21
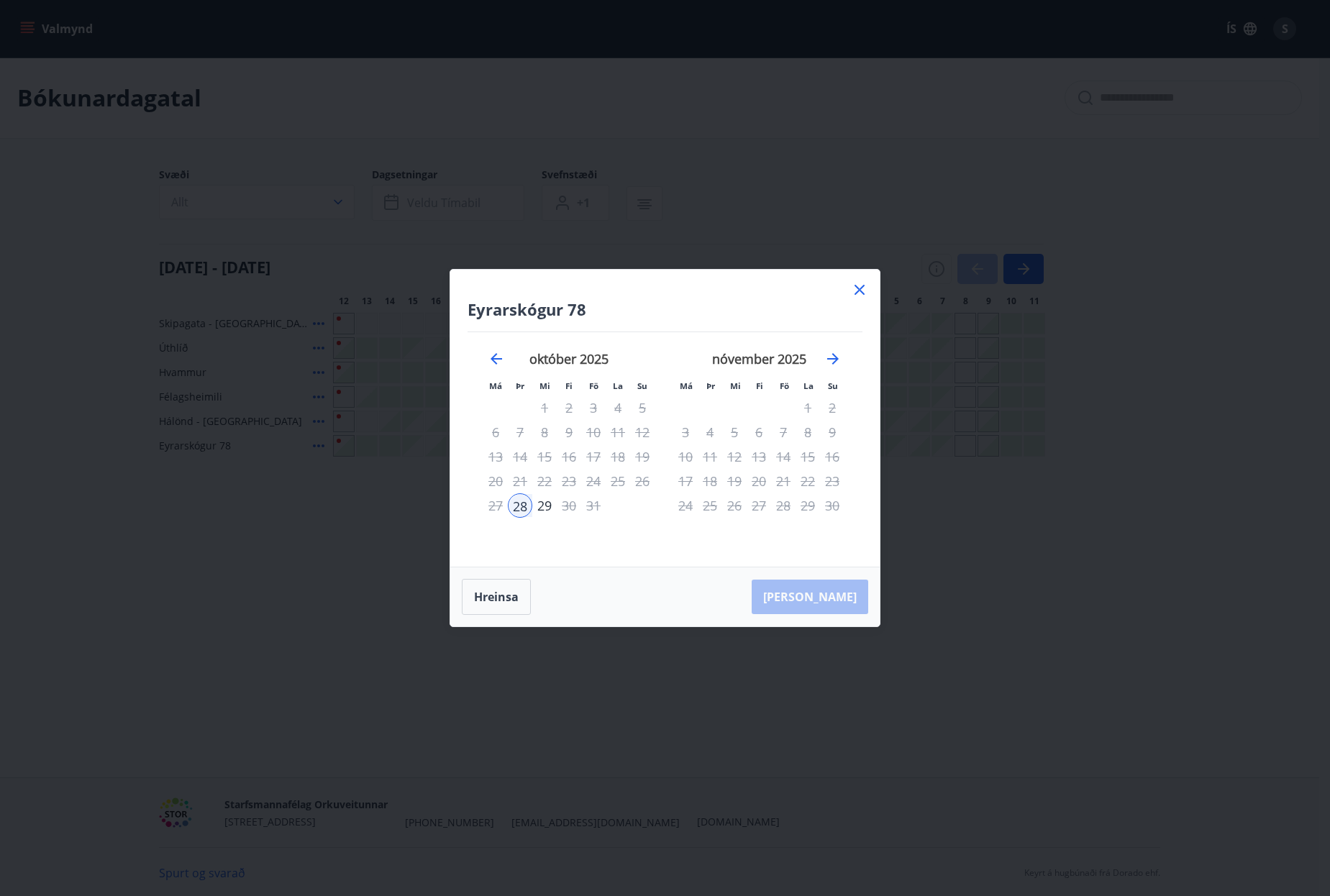
click at [861, 294] on icon at bounding box center [860, 290] width 18 height 18
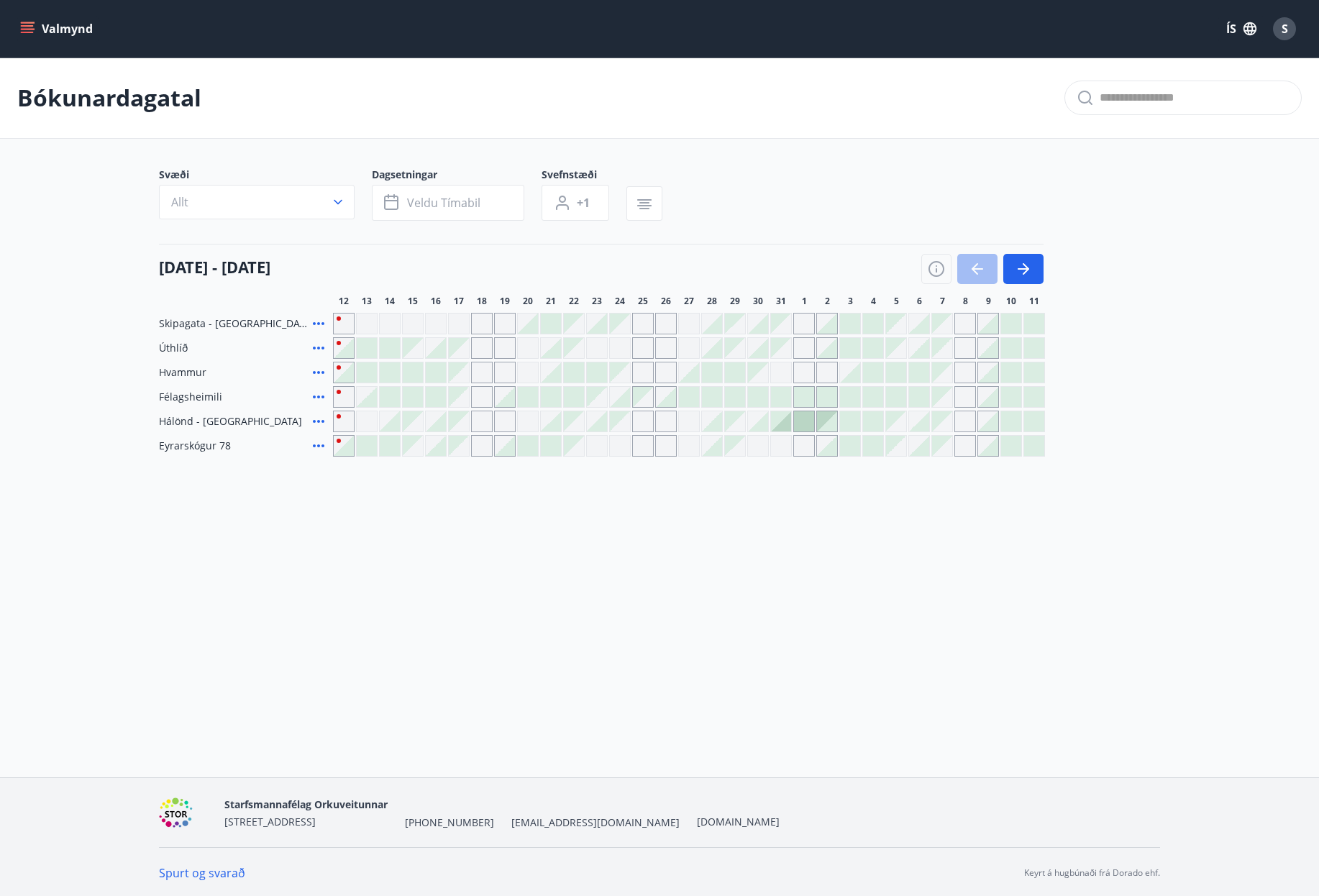
click at [986, 448] on div at bounding box center [987, 446] width 21 height 21
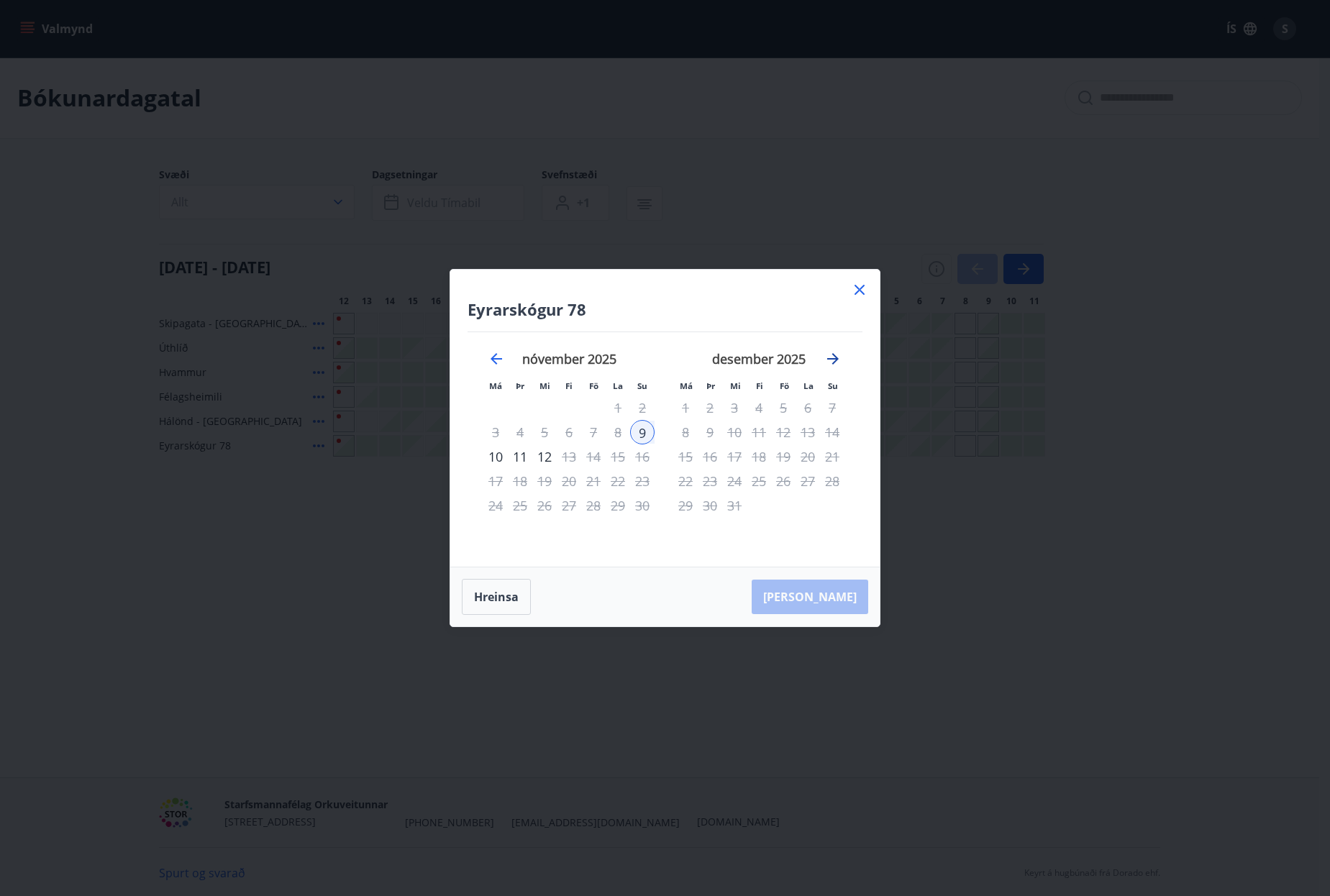
click at [835, 355] on icon "Move forward to switch to the next month." at bounding box center [833, 359] width 18 height 18
click at [862, 290] on icon at bounding box center [860, 290] width 18 height 18
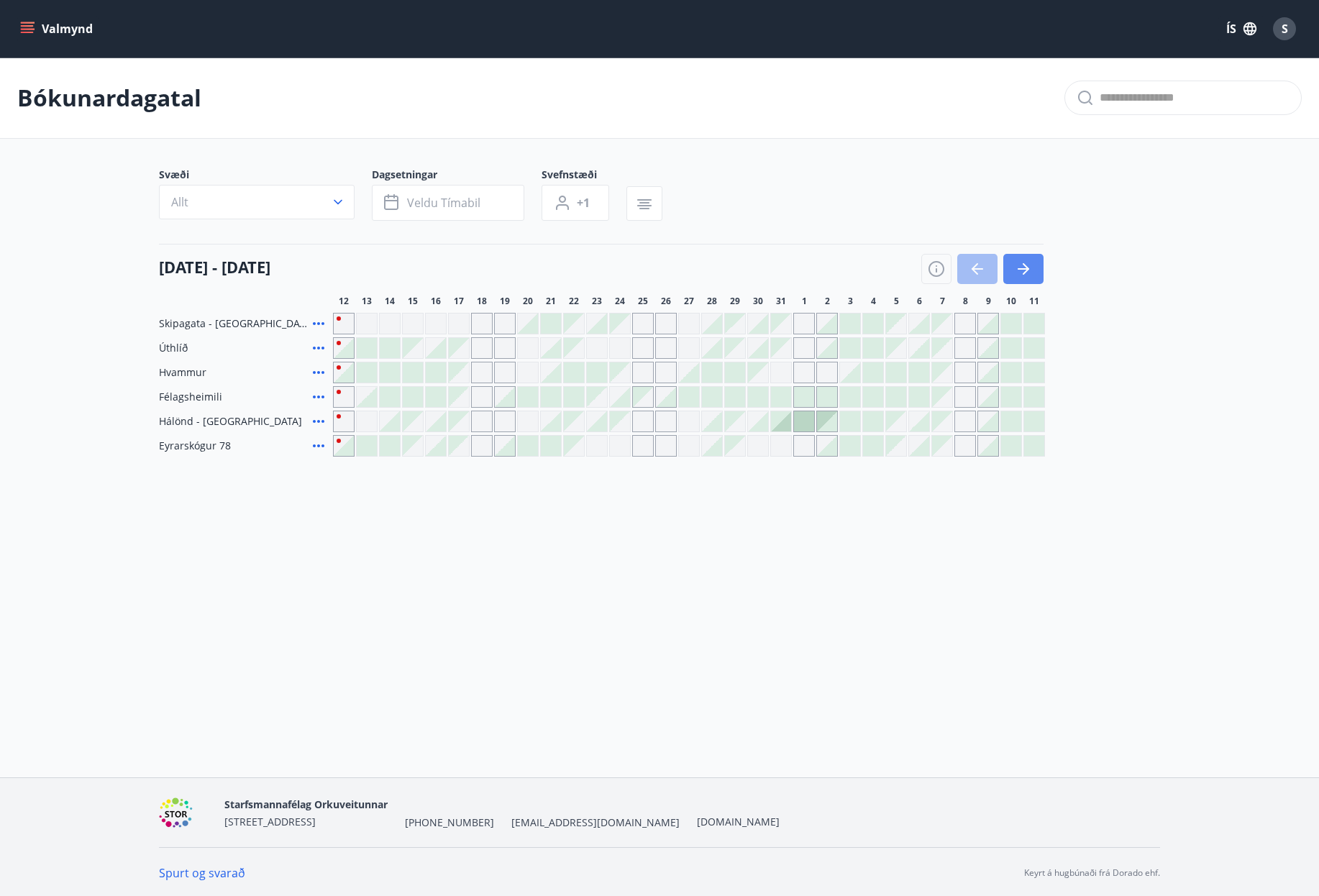
drag, startPoint x: 1012, startPoint y: 273, endPoint x: 1030, endPoint y: 271, distance: 18.1
click at [1013, 273] on button "button" at bounding box center [1023, 269] width 40 height 30
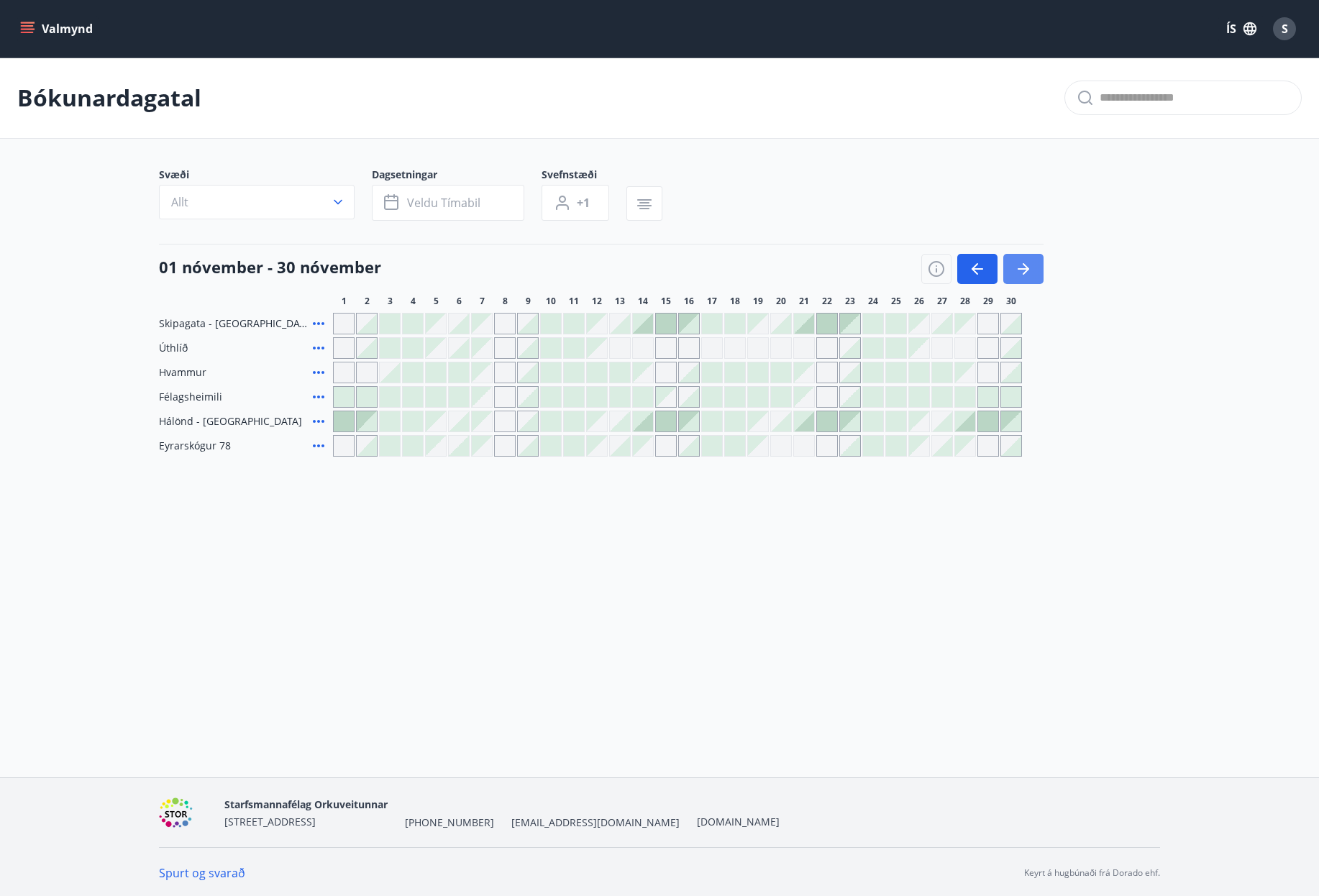
click at [1030, 271] on icon "button" at bounding box center [1024, 269] width 18 height 18
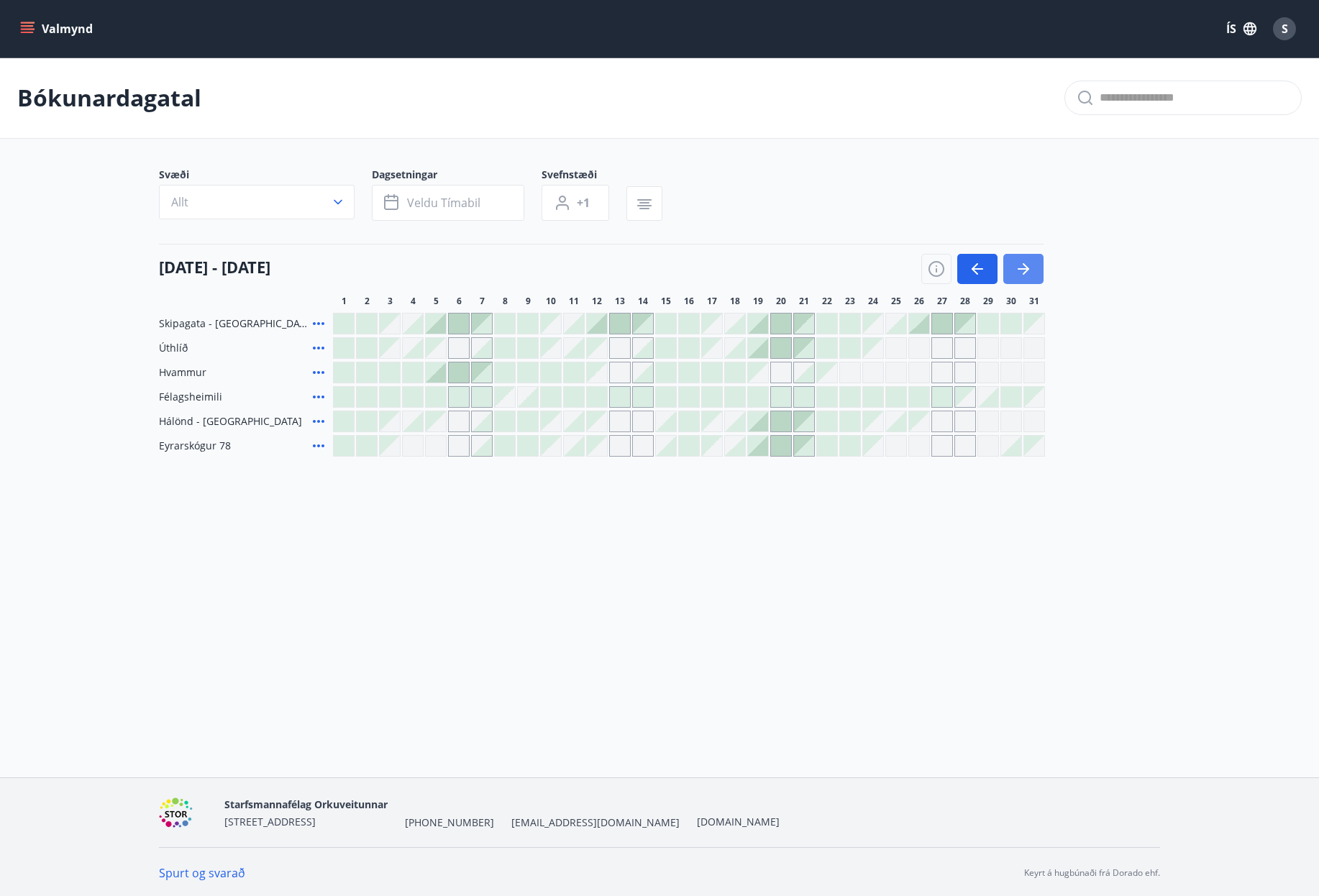
click at [1030, 271] on icon "button" at bounding box center [1024, 269] width 18 height 18
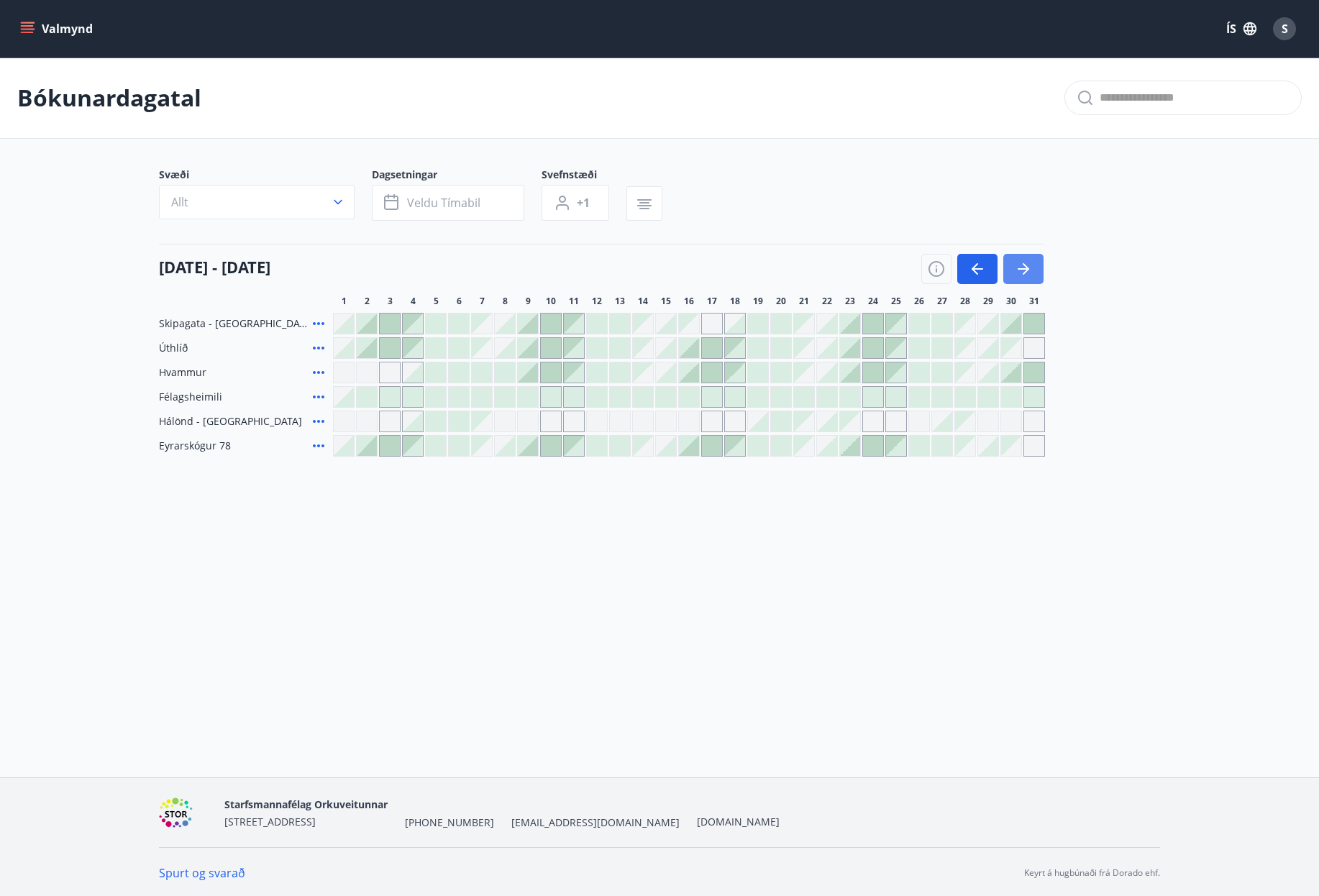
click at [1030, 271] on icon "button" at bounding box center [1024, 269] width 18 height 18
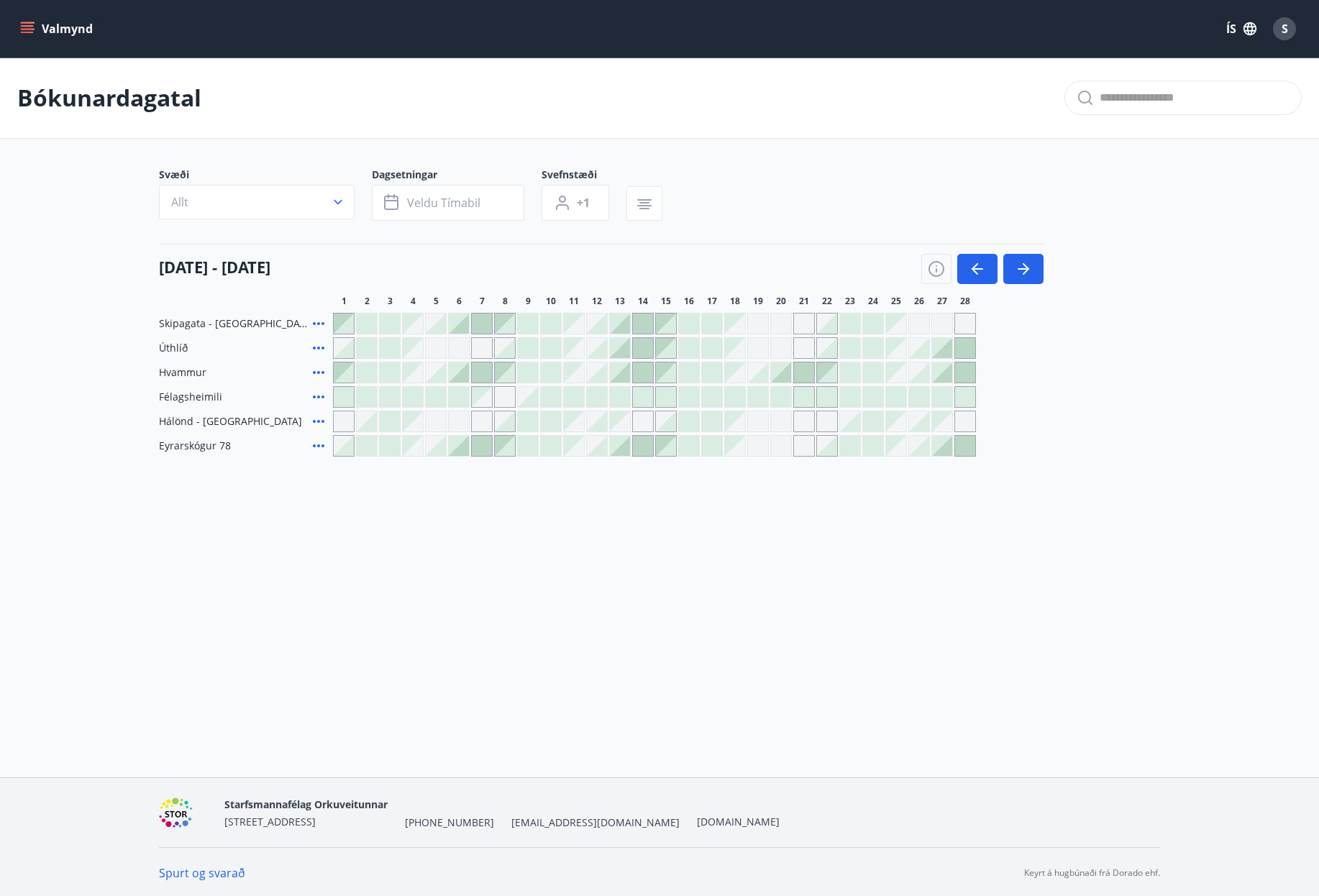
click at [830, 450] on div at bounding box center [826, 446] width 21 height 21
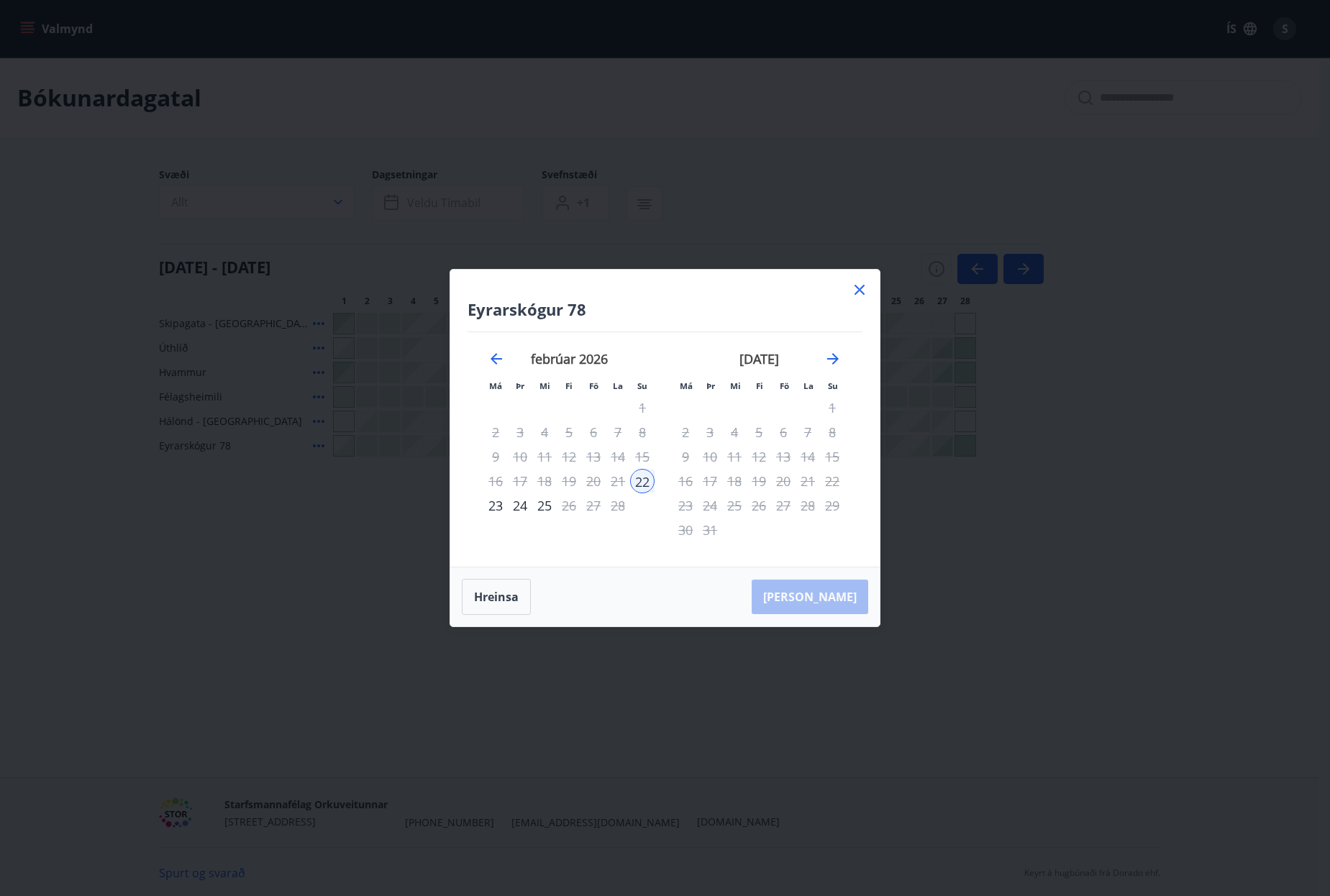
click at [861, 295] on icon at bounding box center [860, 290] width 18 height 18
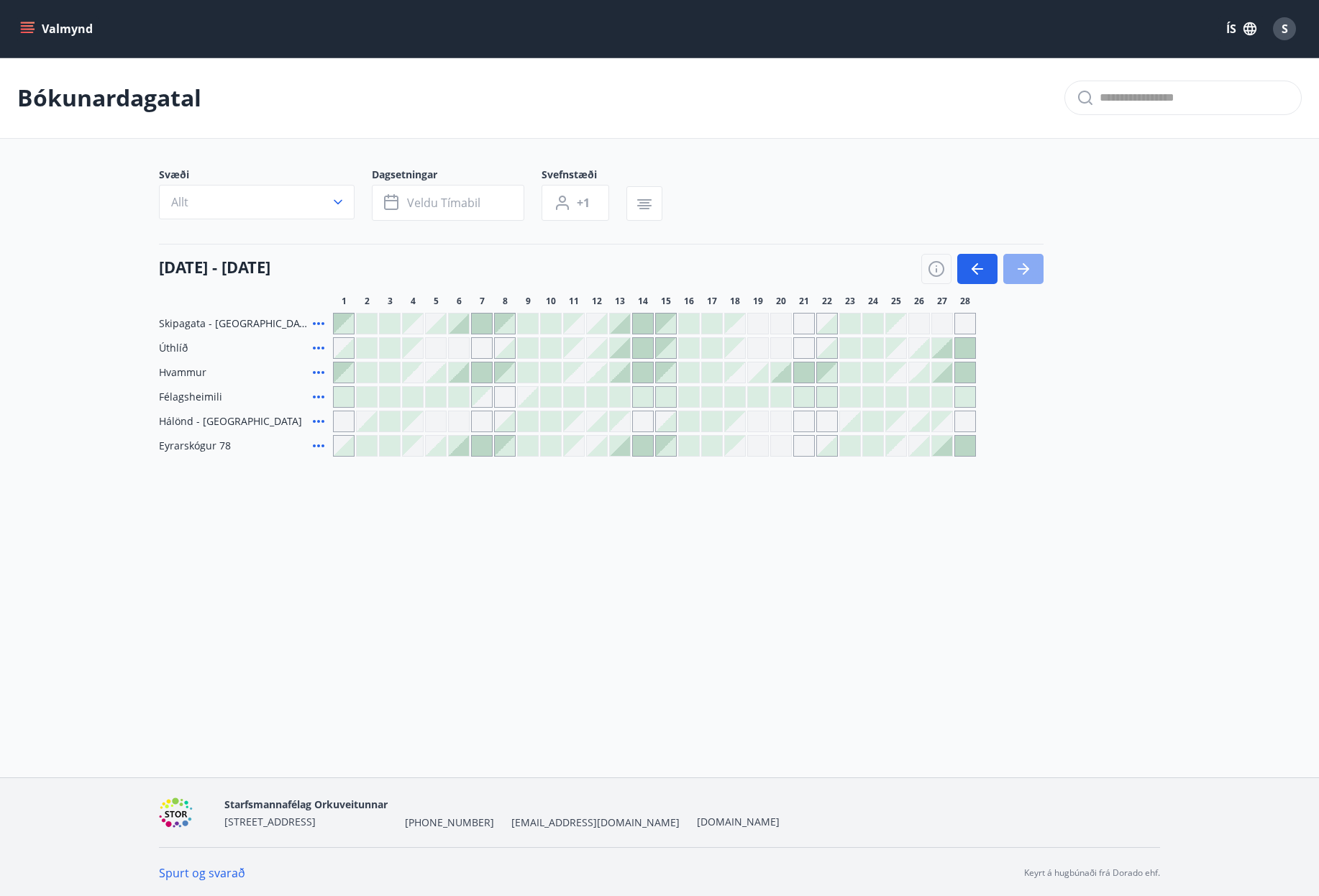
click at [1028, 270] on icon "button" at bounding box center [1026, 269] width 7 height 12
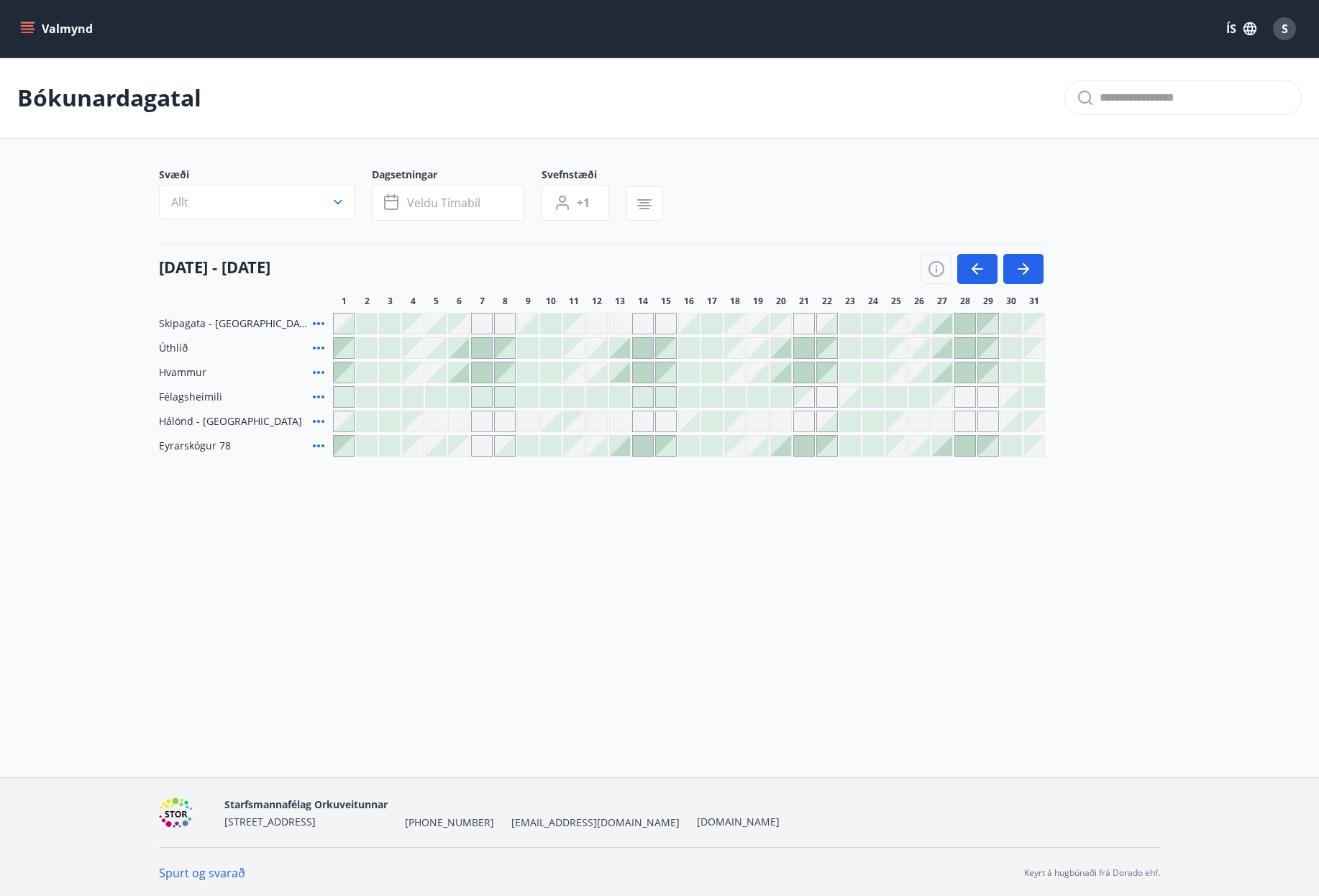
click at [948, 374] on div at bounding box center [942, 372] width 21 height 21
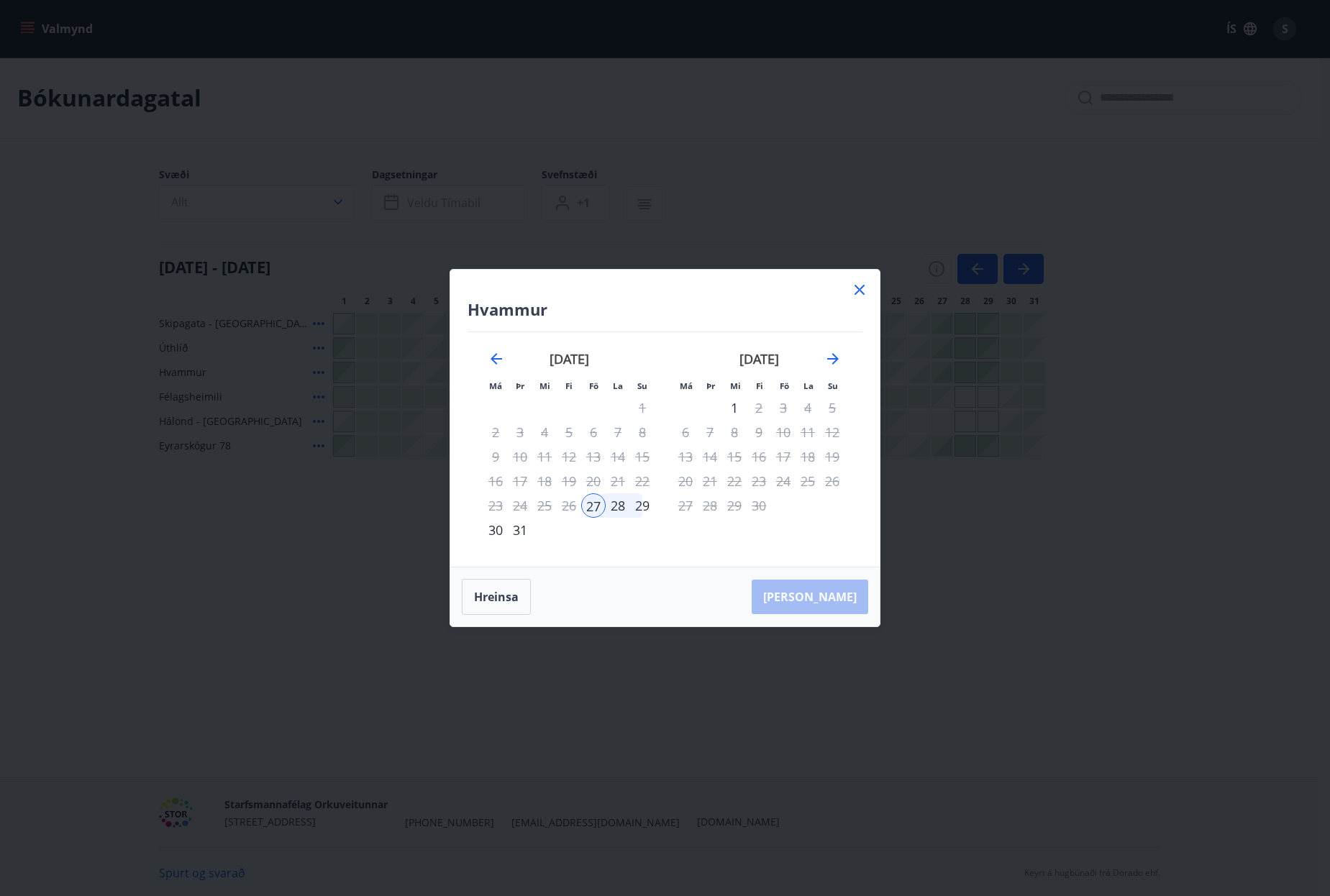
click at [502, 532] on div "30" at bounding box center [495, 530] width 25 height 25
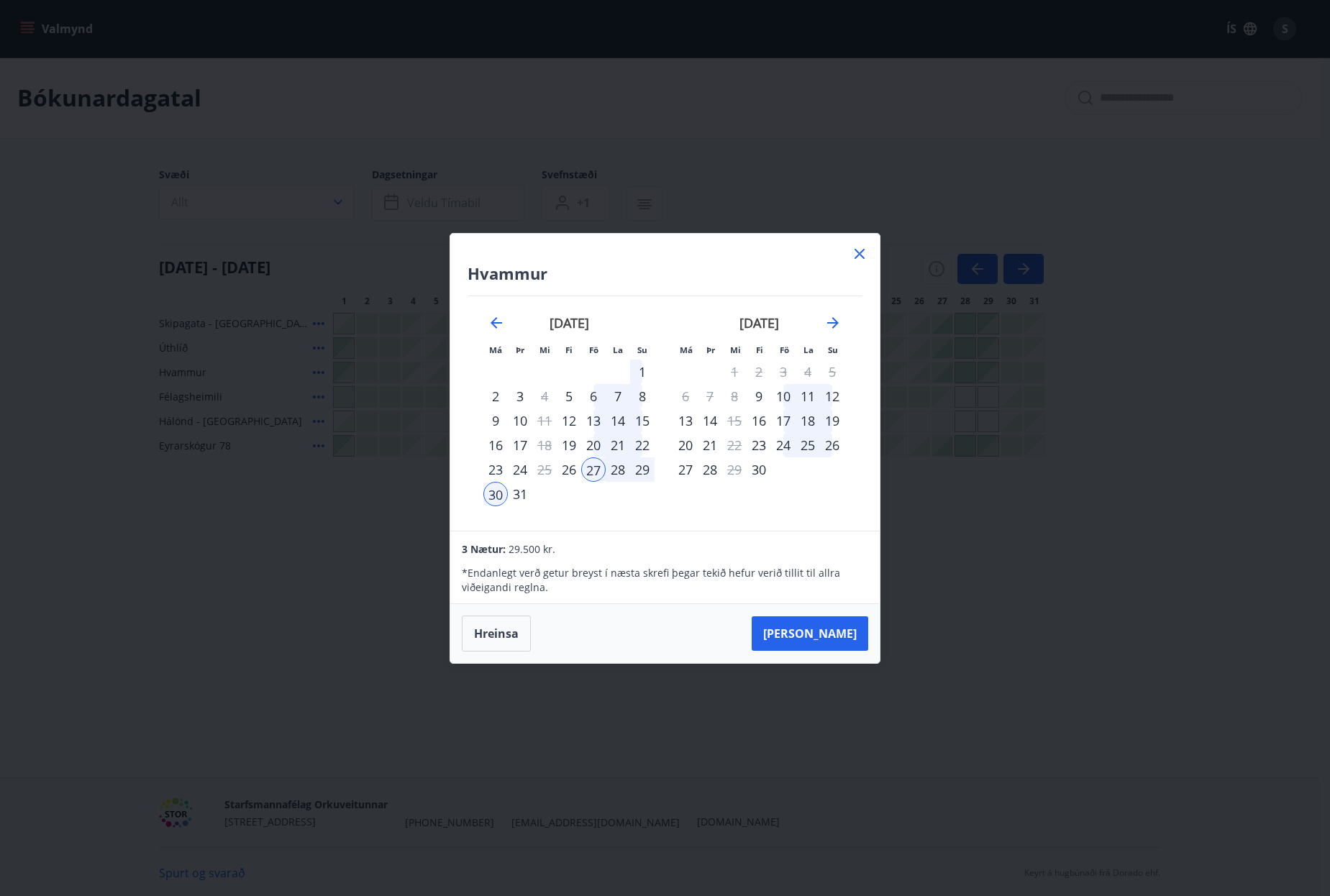
click at [860, 255] on icon at bounding box center [860, 254] width 18 height 18
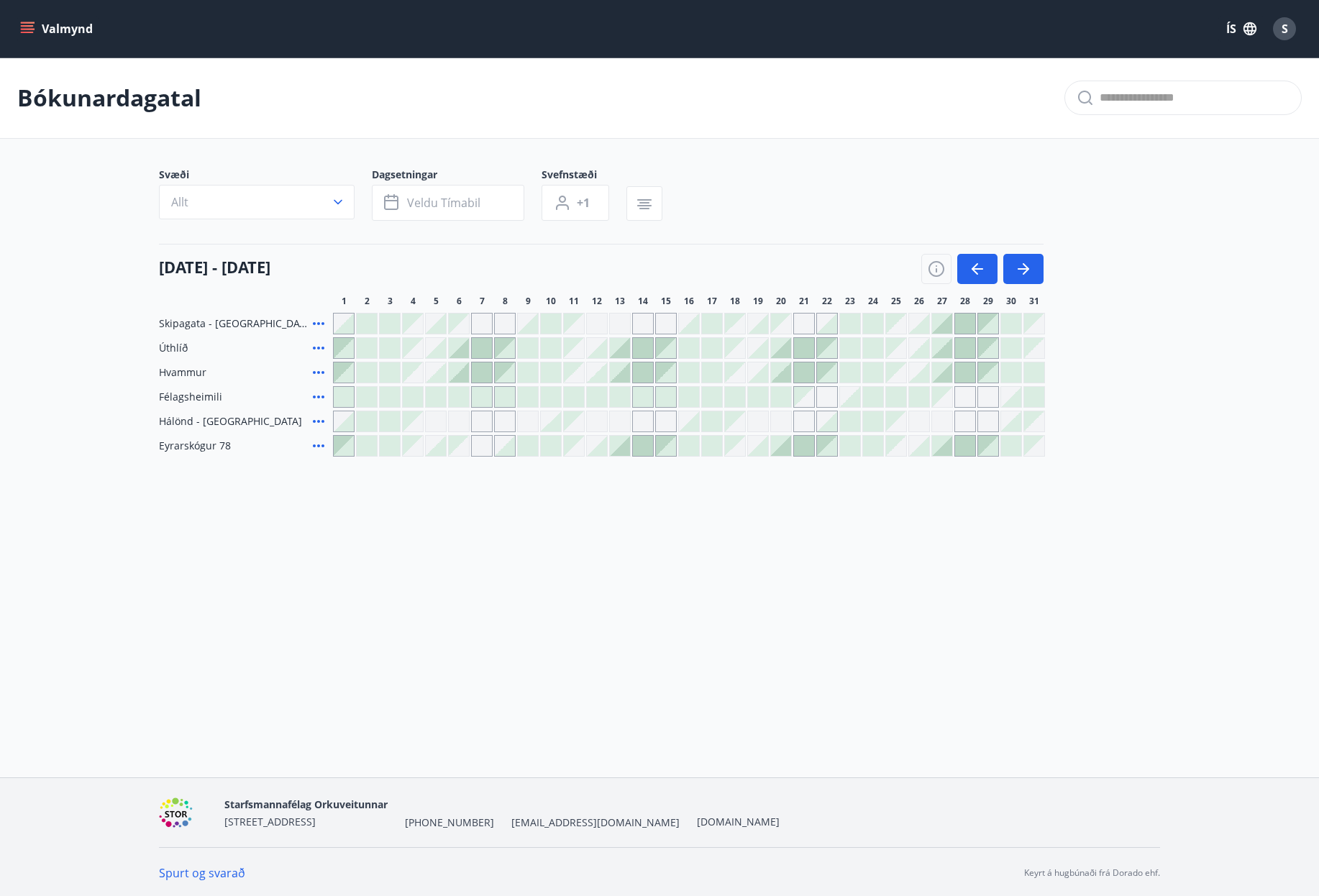
click at [645, 327] on div "Gráir dagar eru ekki bókanlegir" at bounding box center [643, 324] width 22 height 22
click at [944, 330] on div at bounding box center [942, 323] width 21 height 21
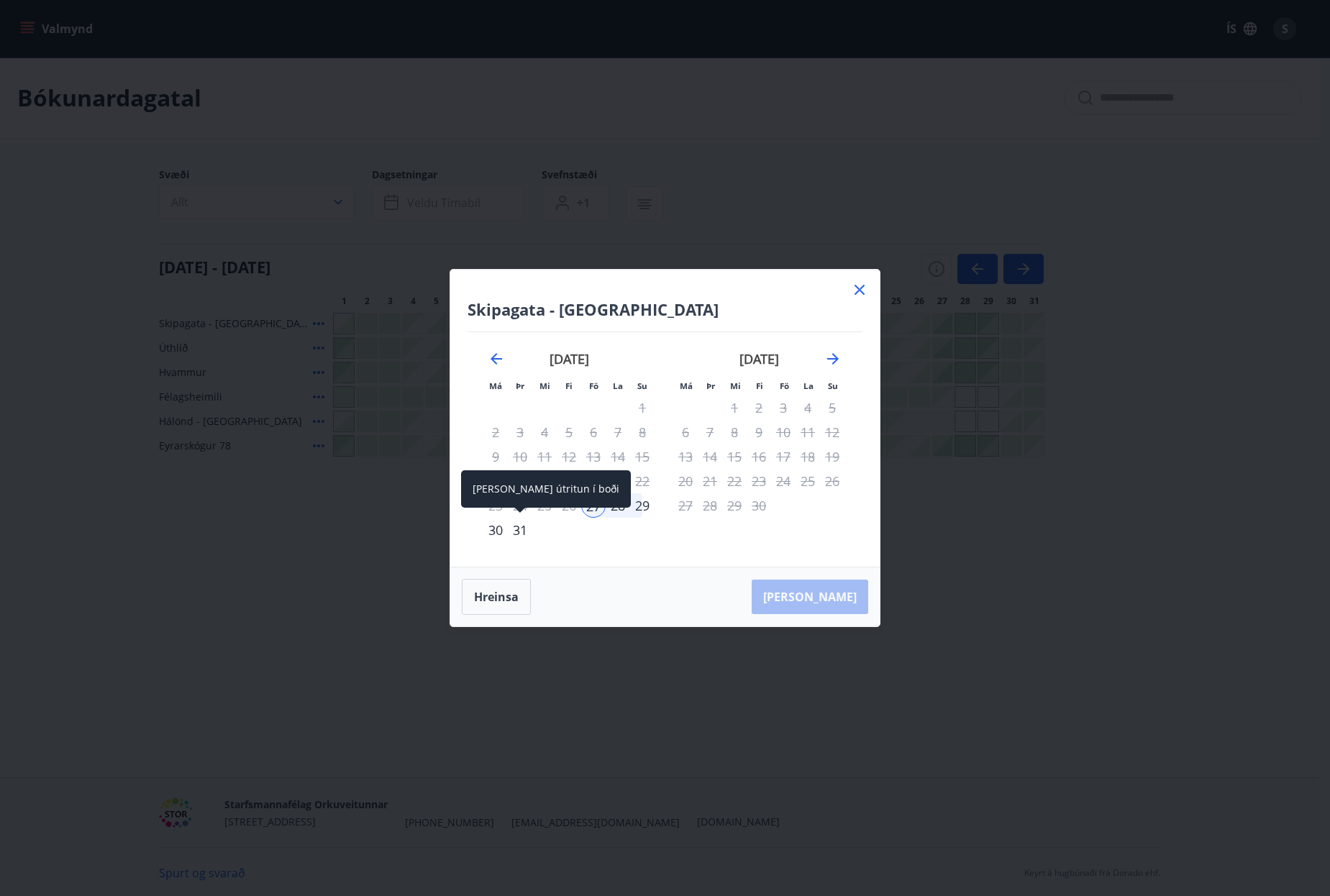
click at [516, 531] on div "31" at bounding box center [519, 530] width 25 height 25
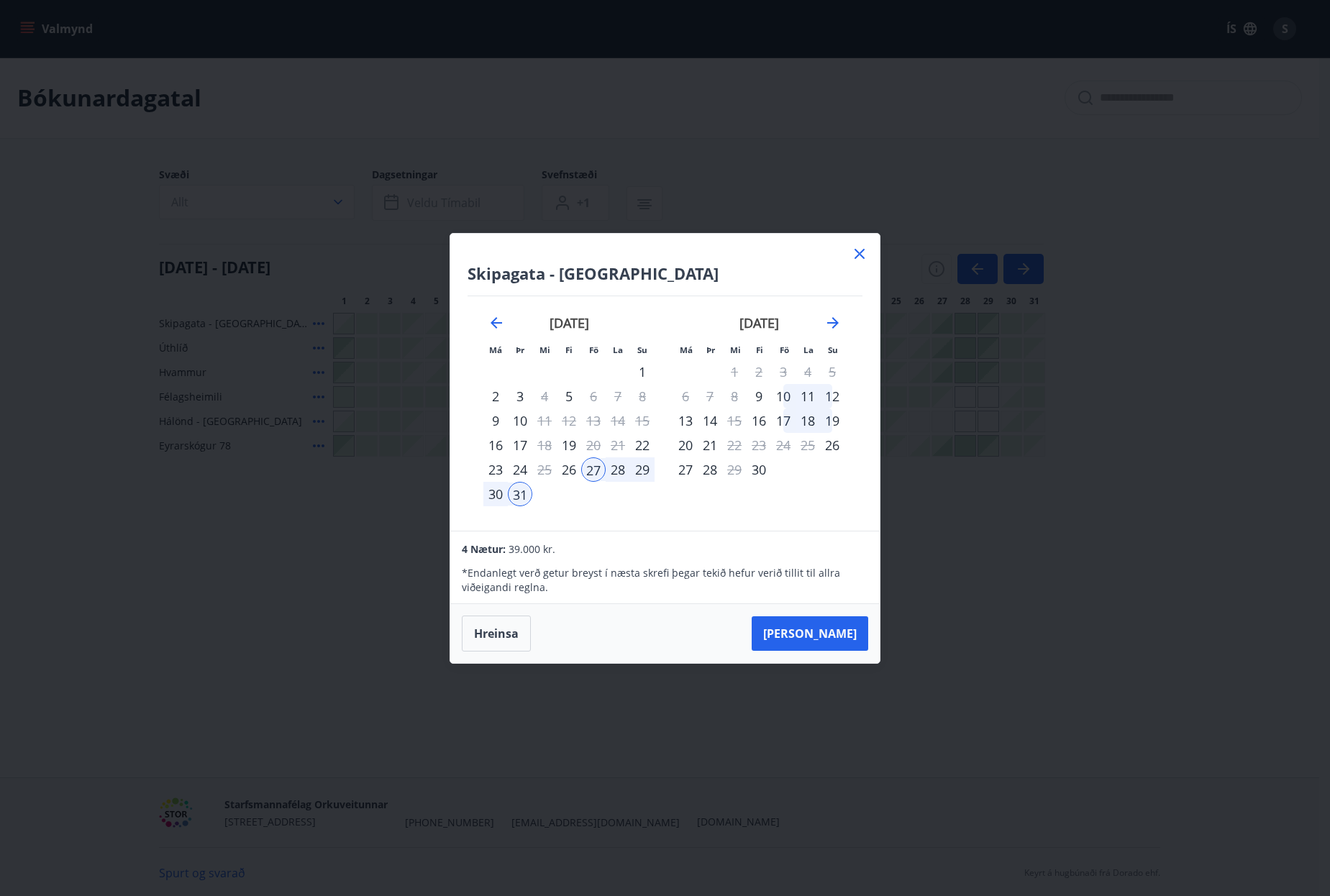
click at [494, 497] on div "30" at bounding box center [495, 494] width 25 height 25
click at [599, 472] on div "27" at bounding box center [593, 469] width 25 height 25
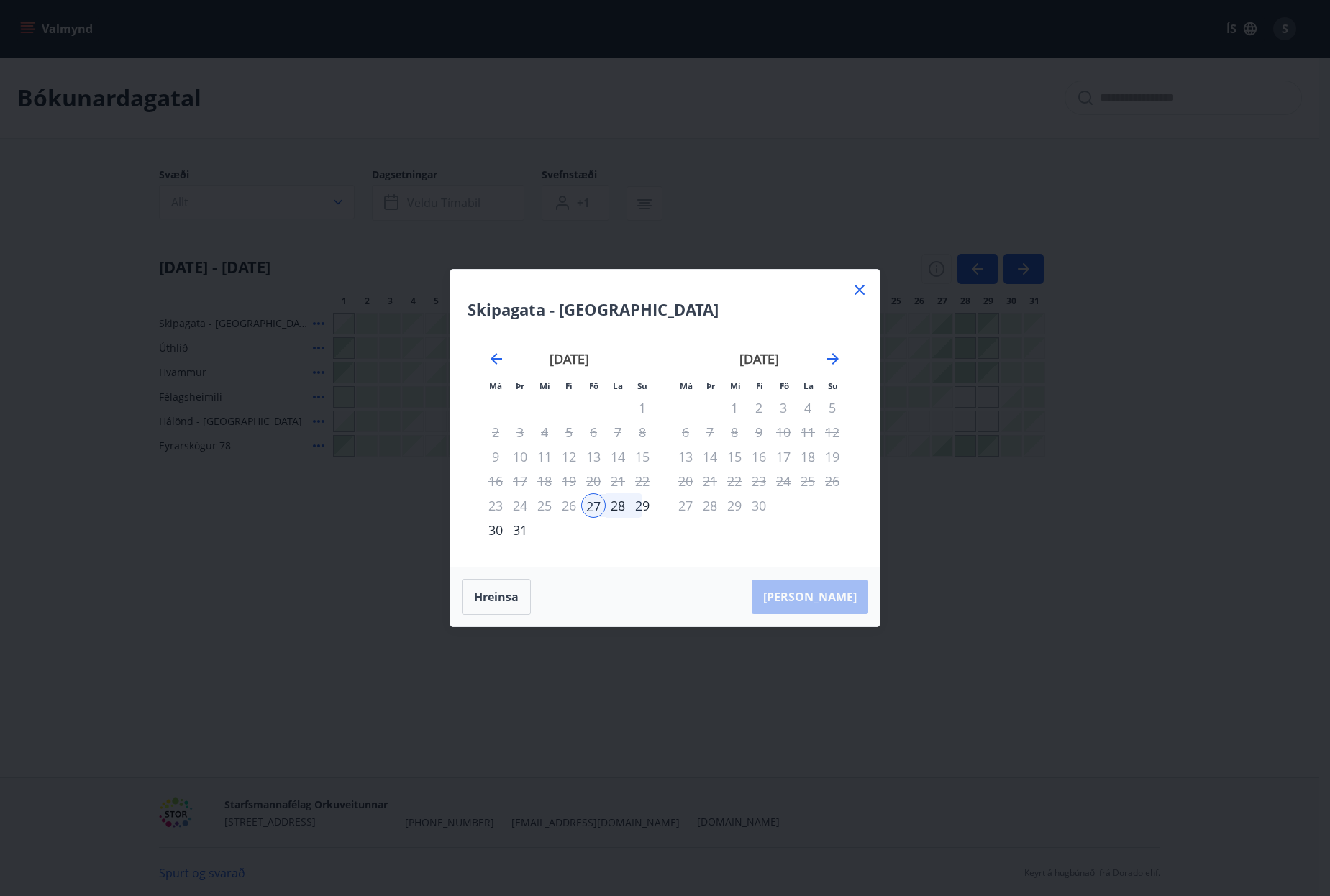
click at [498, 530] on div "30" at bounding box center [495, 530] width 25 height 25
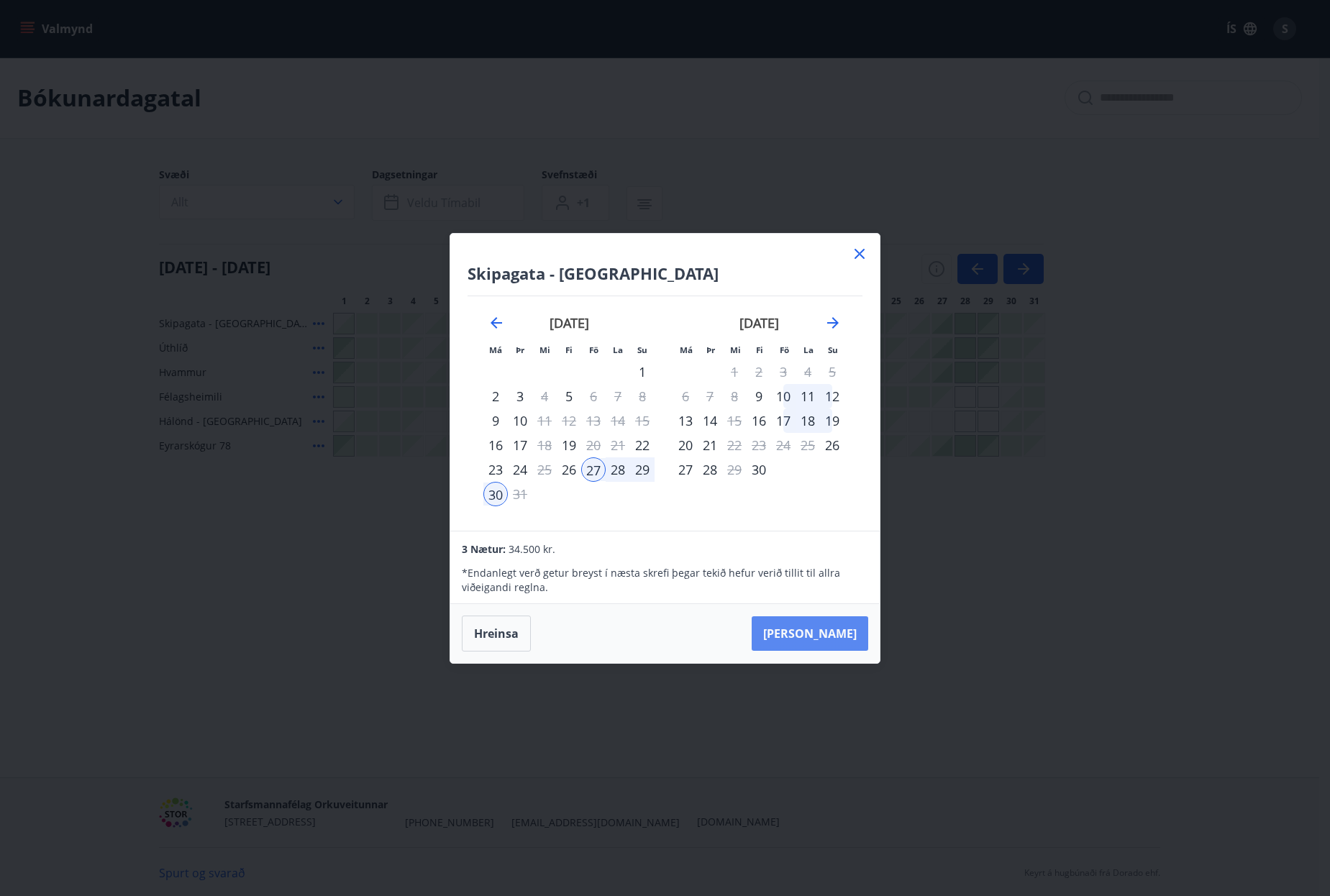
click at [852, 628] on button "[PERSON_NAME]" at bounding box center [810, 633] width 117 height 34
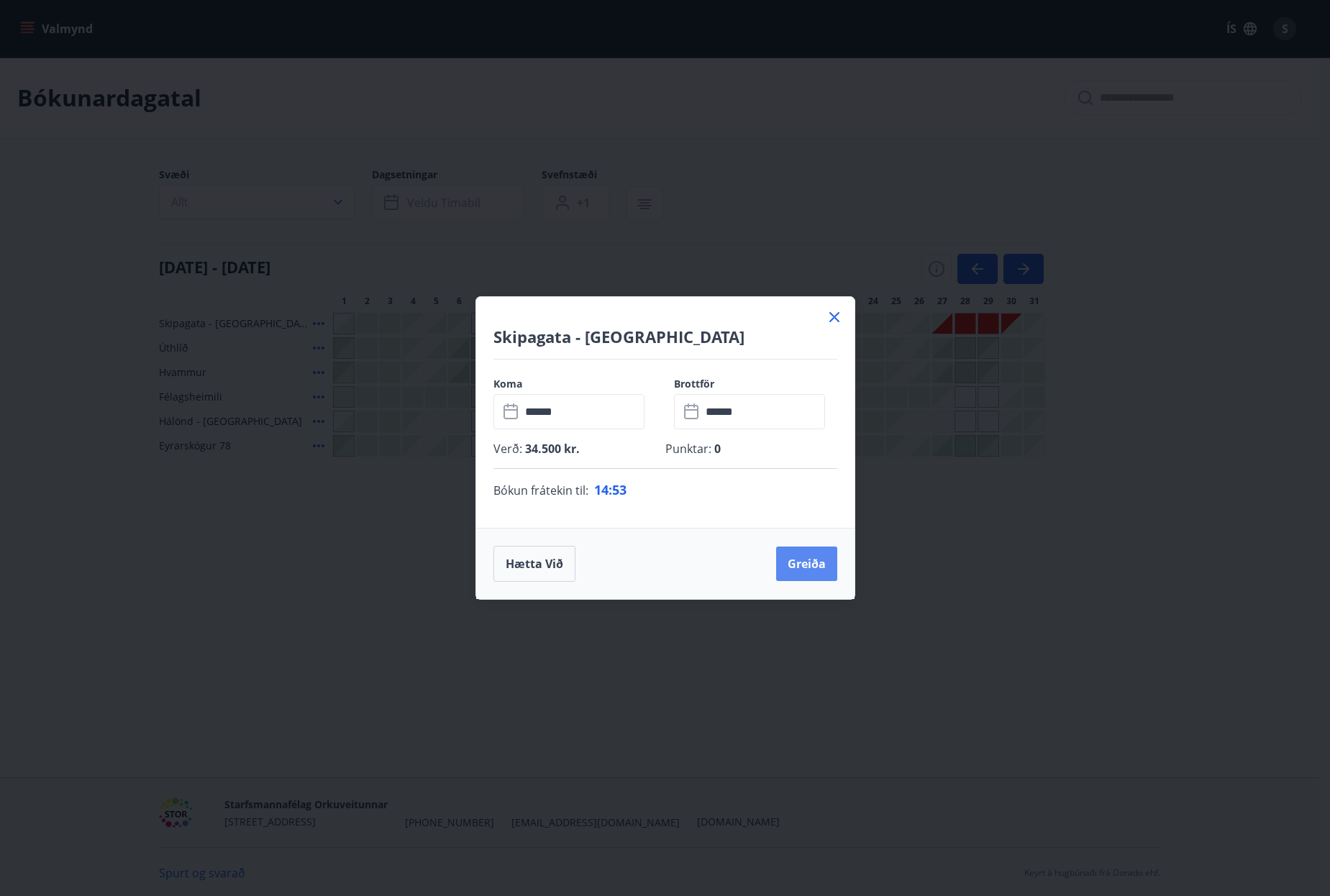
click at [819, 560] on button "Greiða" at bounding box center [807, 563] width 61 height 34
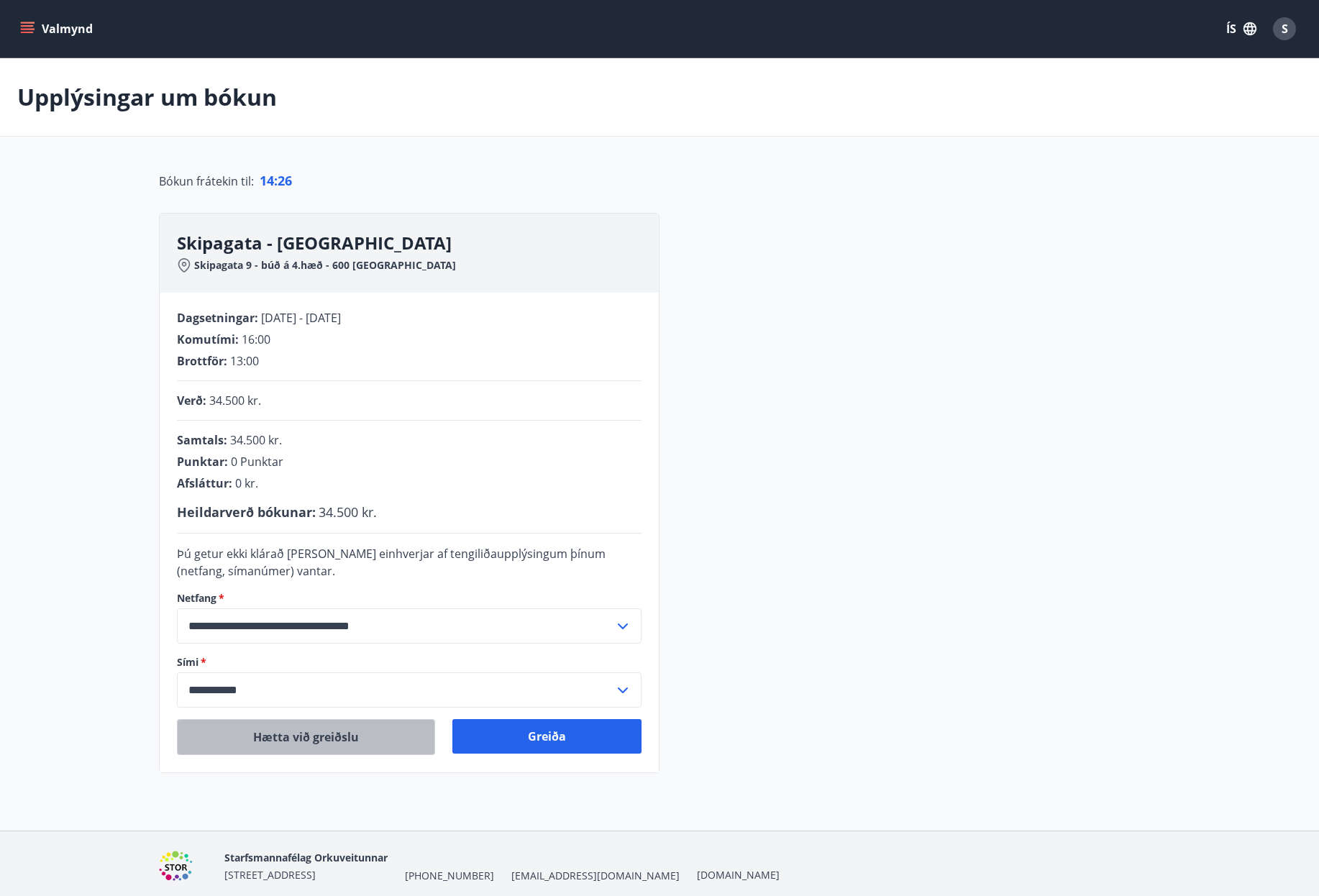
click at [350, 742] on button "Hætta við greiðslu" at bounding box center [305, 737] width 258 height 36
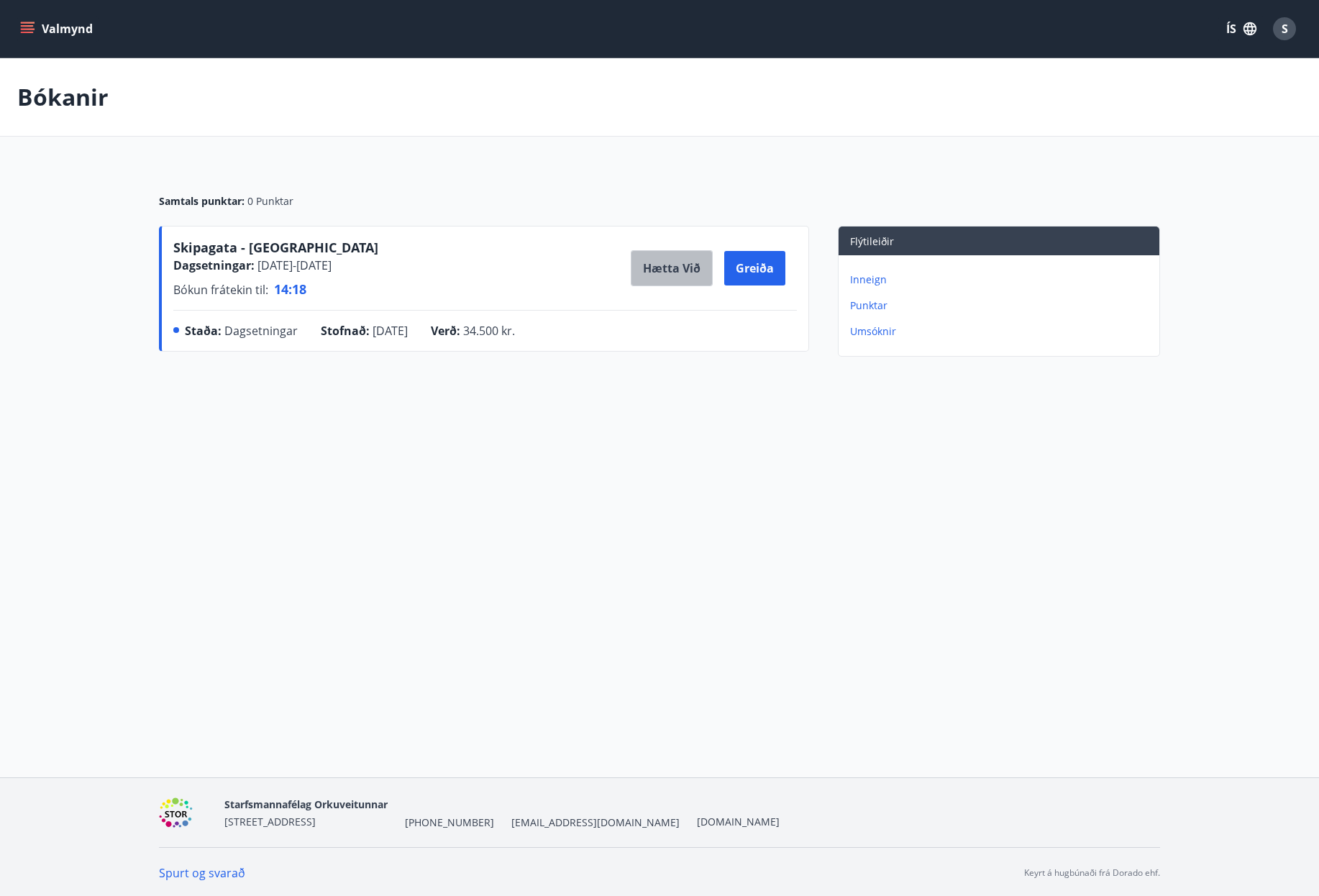
click at [647, 272] on button "Hætta við" at bounding box center [672, 268] width 82 height 36
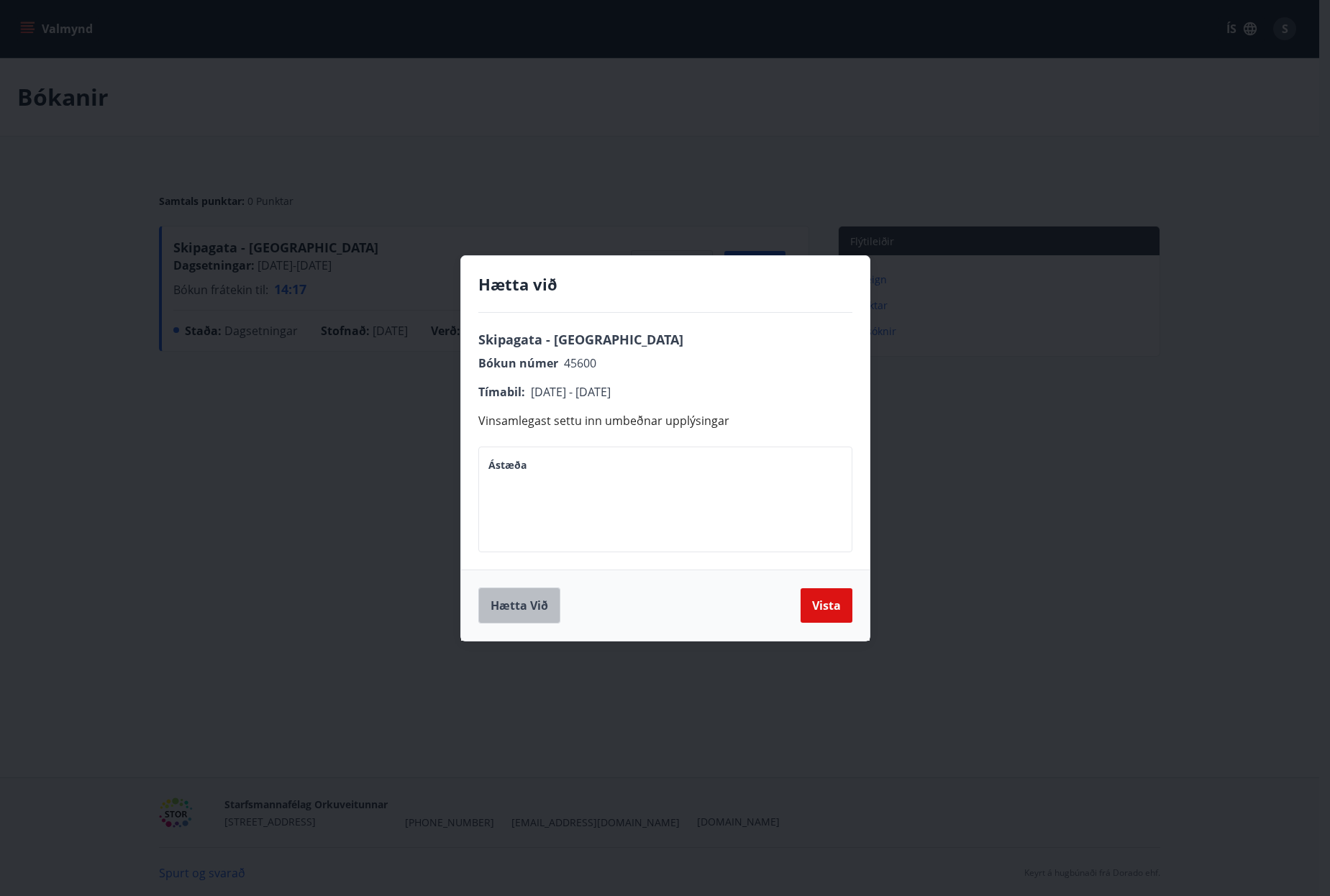
click at [515, 597] on button "Hætta við" at bounding box center [519, 606] width 82 height 36
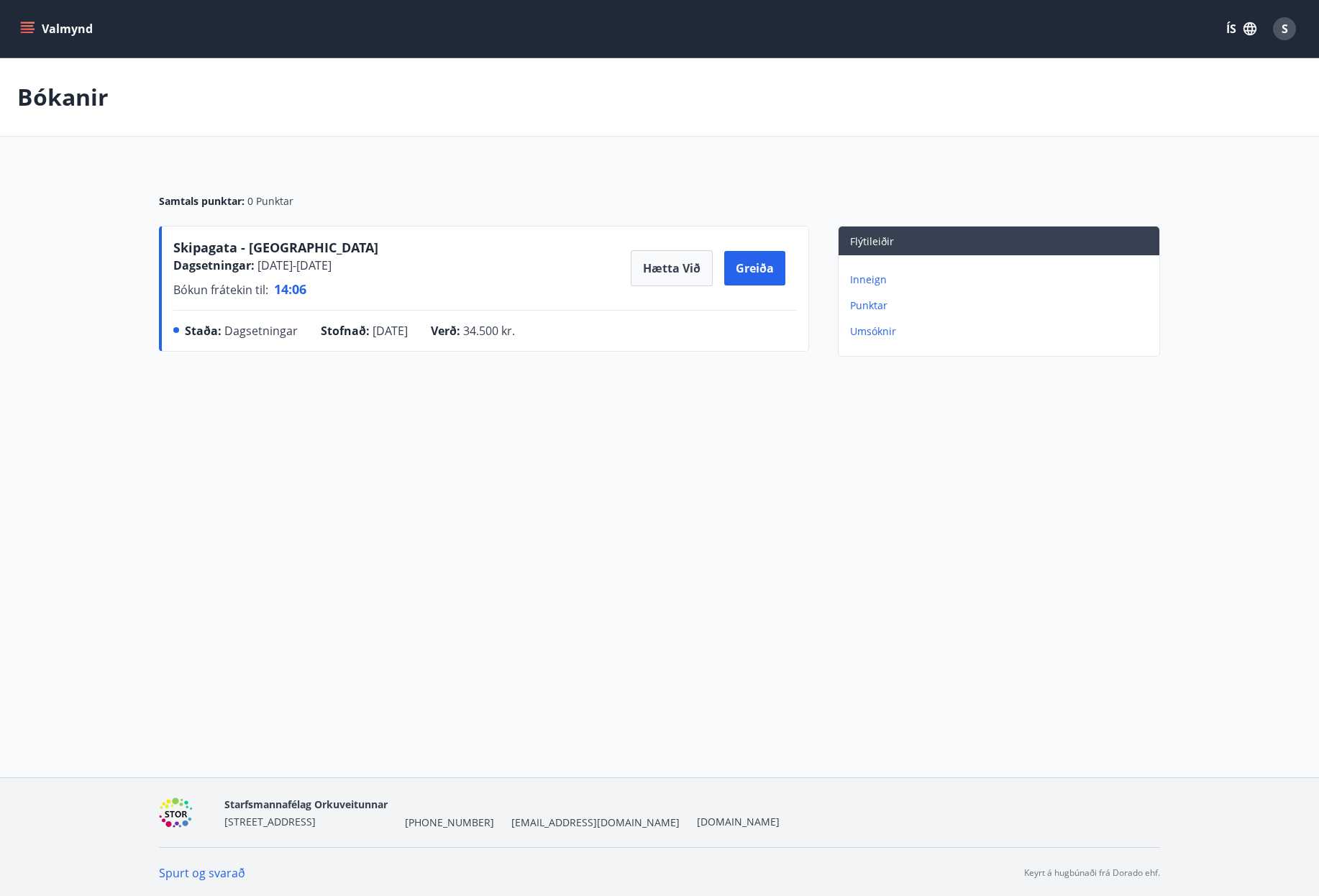
click at [57, 27] on button "Valmynd" at bounding box center [58, 28] width 81 height 26
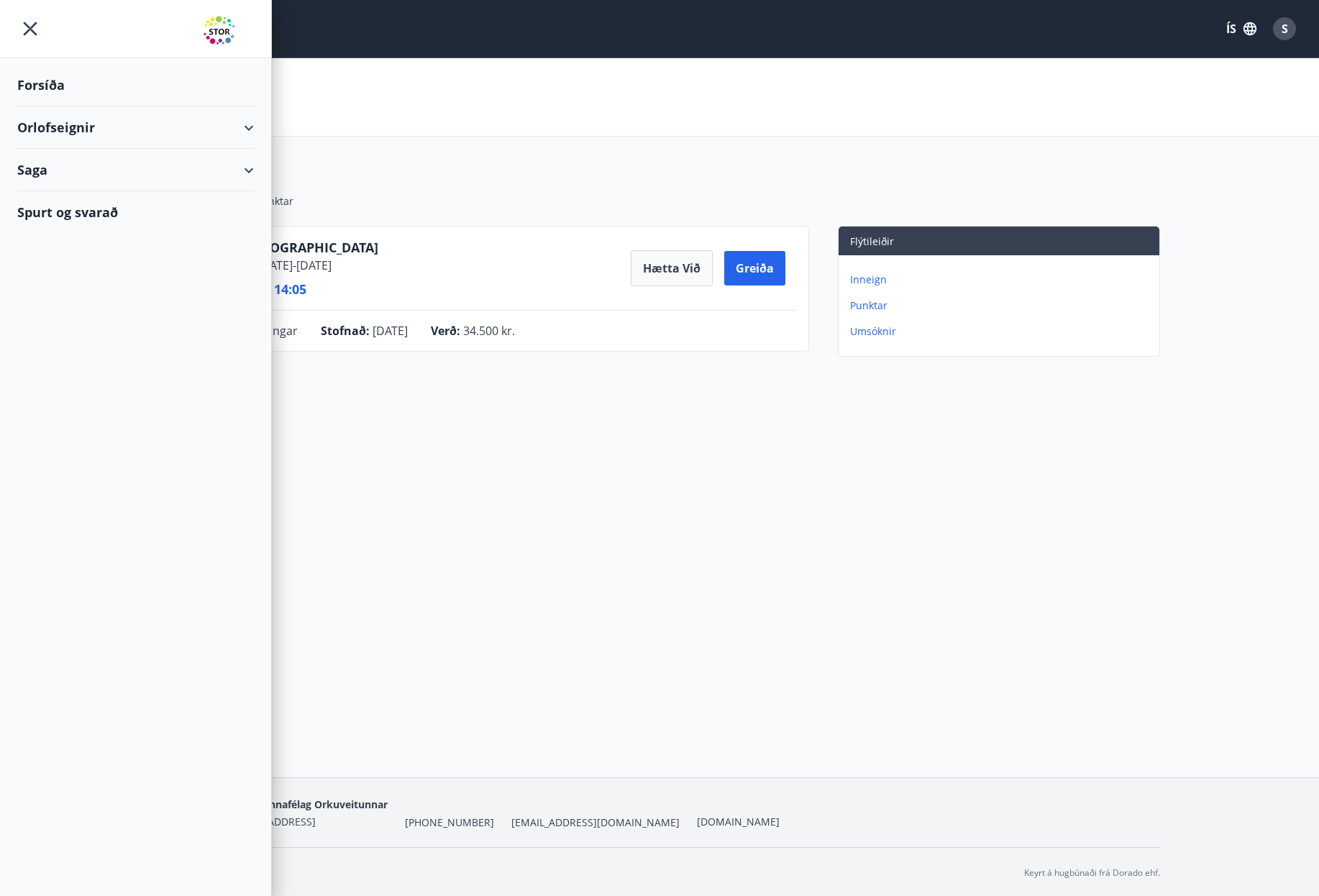
click at [73, 133] on div "Orlofseignir" at bounding box center [135, 127] width 237 height 42
click at [67, 190] on div "Bókunardagatal" at bounding box center [135, 193] width 214 height 30
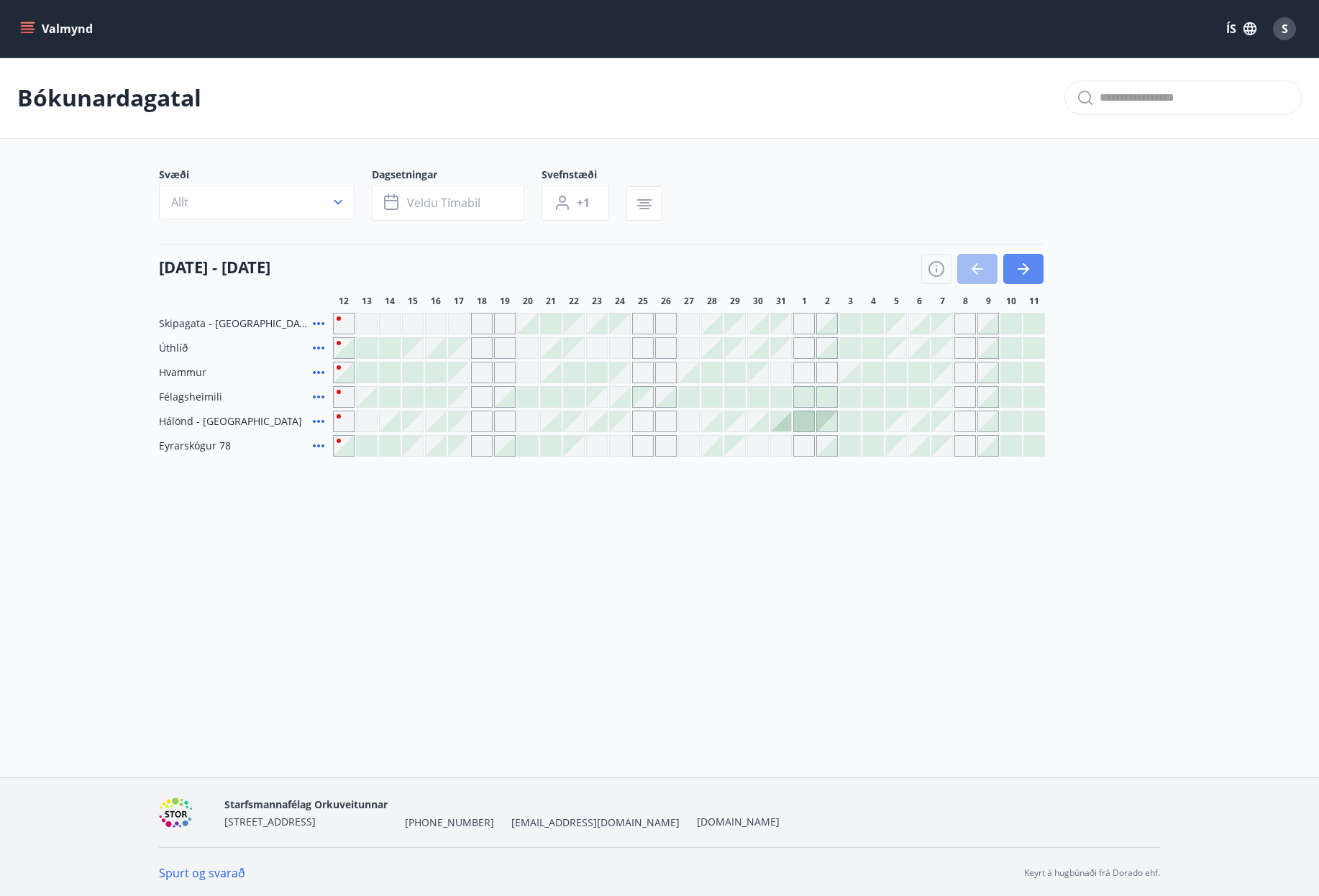
click at [1033, 276] on button "button" at bounding box center [1023, 269] width 40 height 30
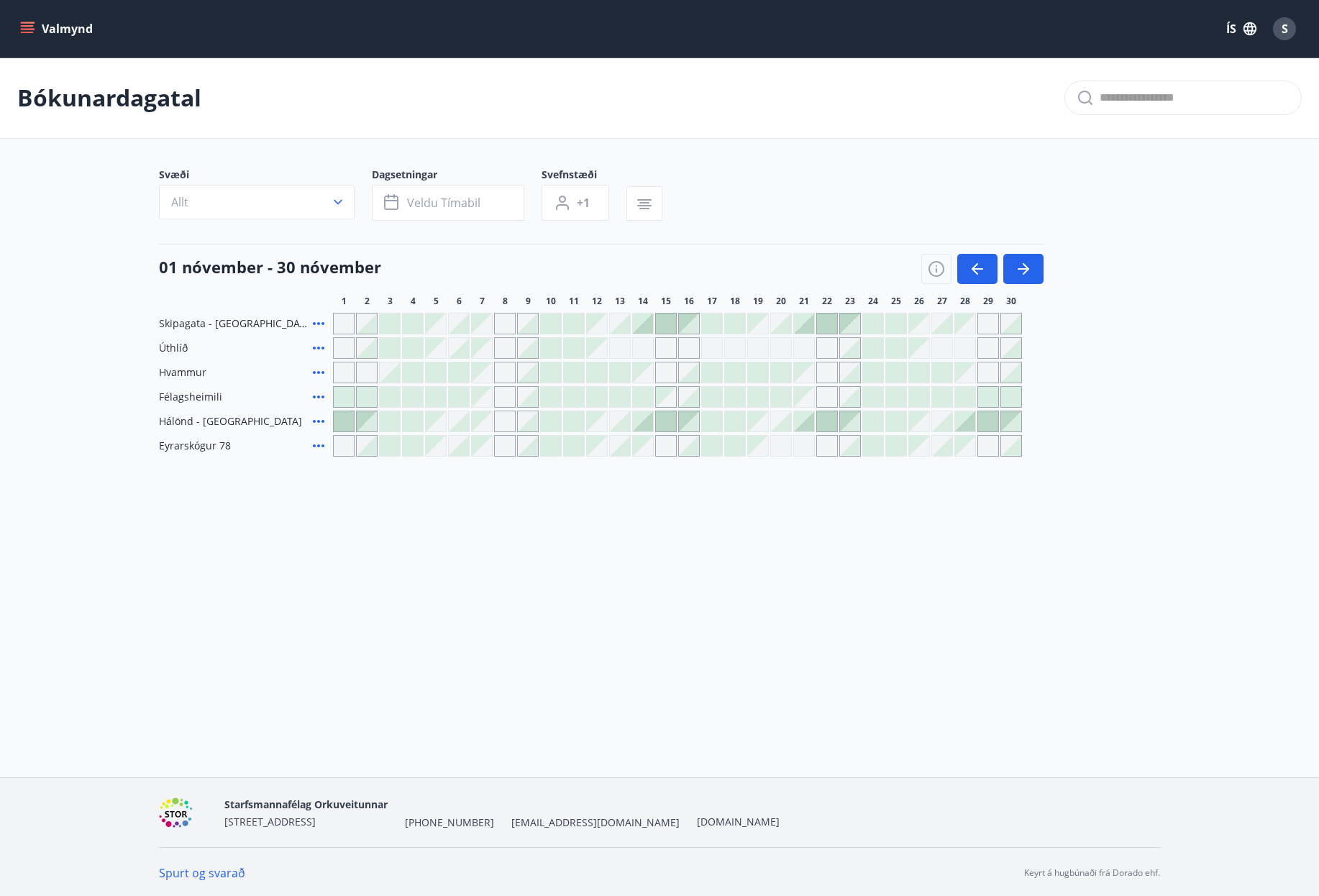
click at [809, 425] on div at bounding box center [804, 421] width 21 height 21
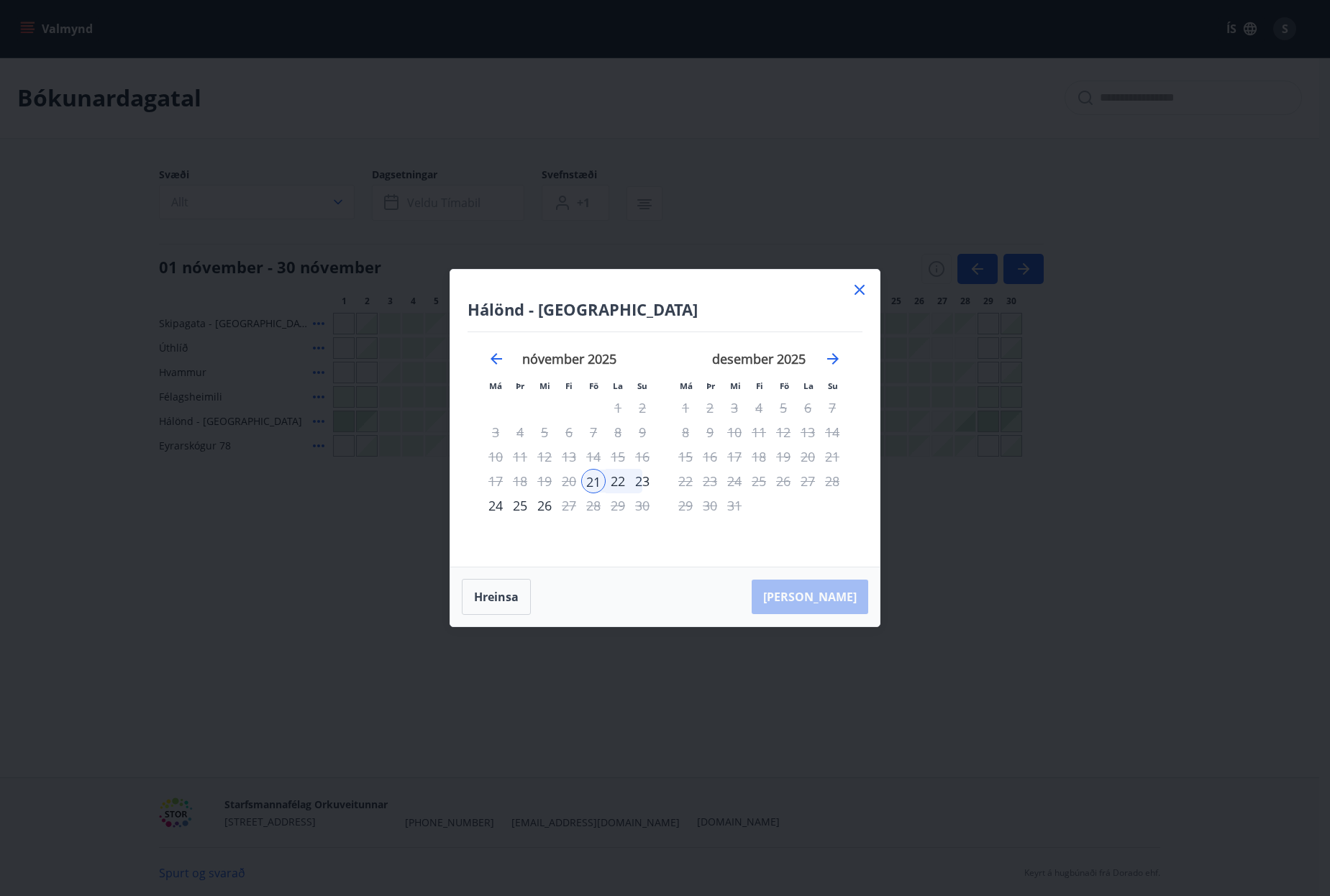
click at [593, 484] on div "21" at bounding box center [593, 481] width 25 height 25
click at [494, 502] on div "24" at bounding box center [495, 505] width 25 height 25
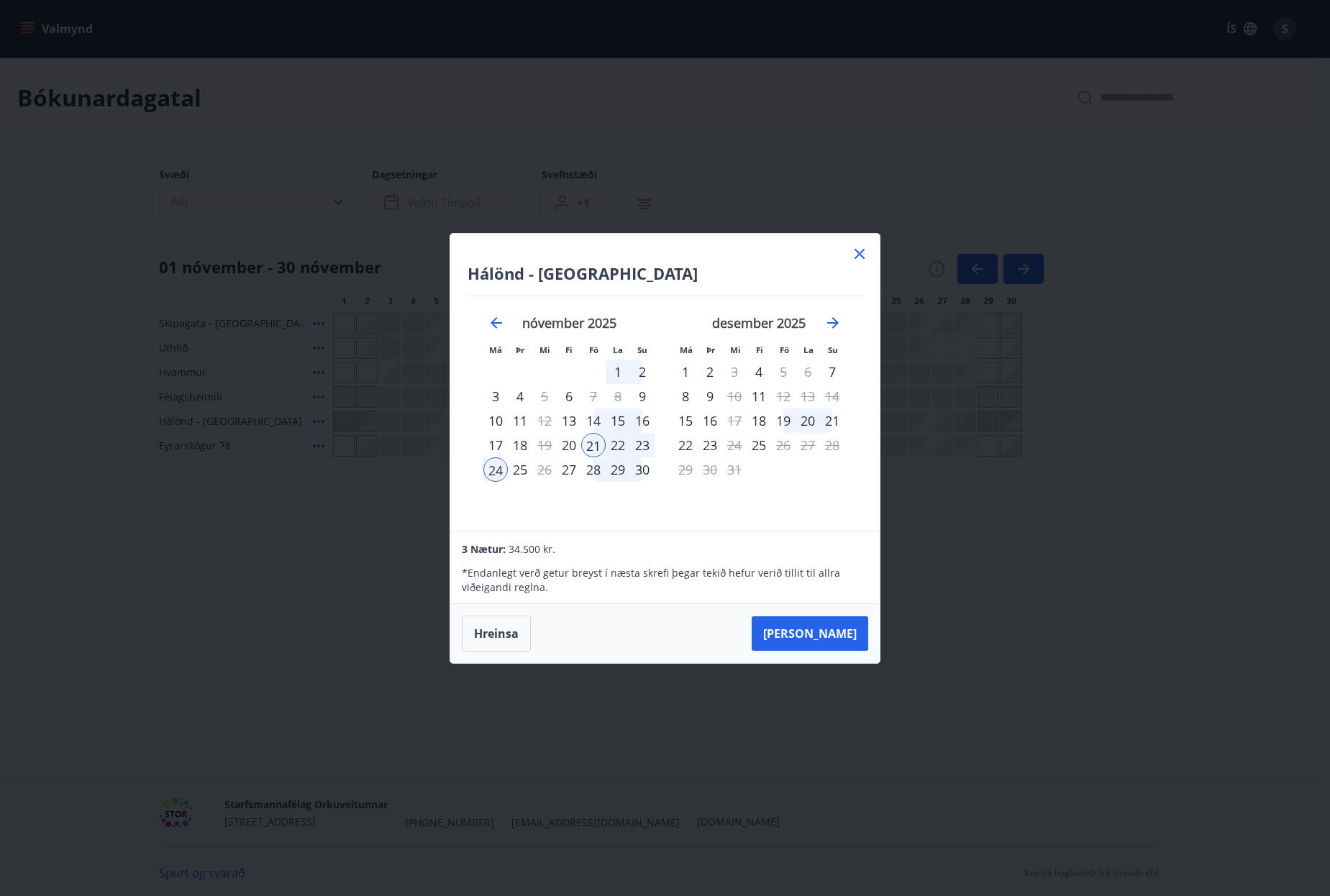
click at [860, 258] on icon at bounding box center [860, 254] width 18 height 18
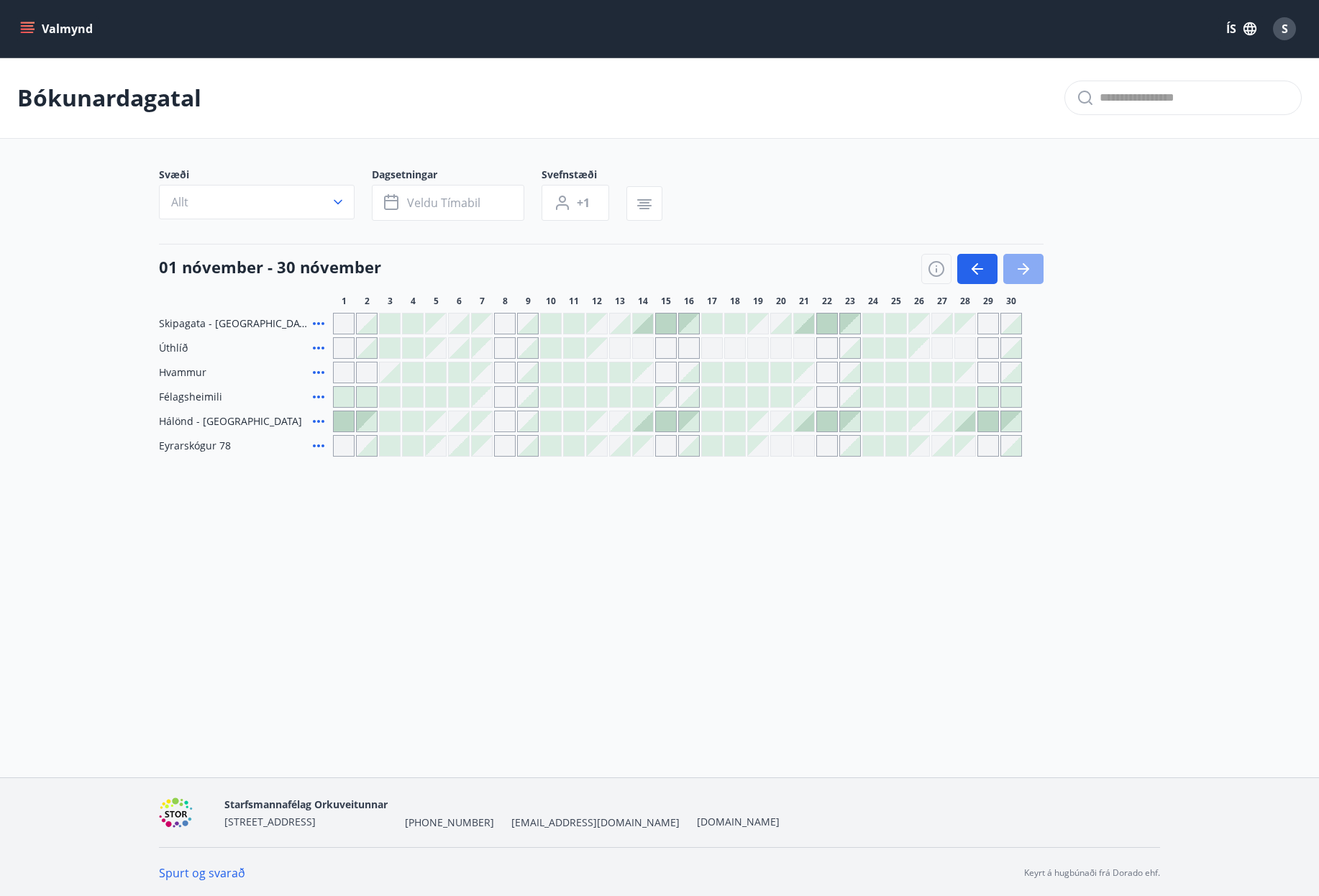
click at [1027, 276] on icon "button" at bounding box center [1024, 269] width 18 height 18
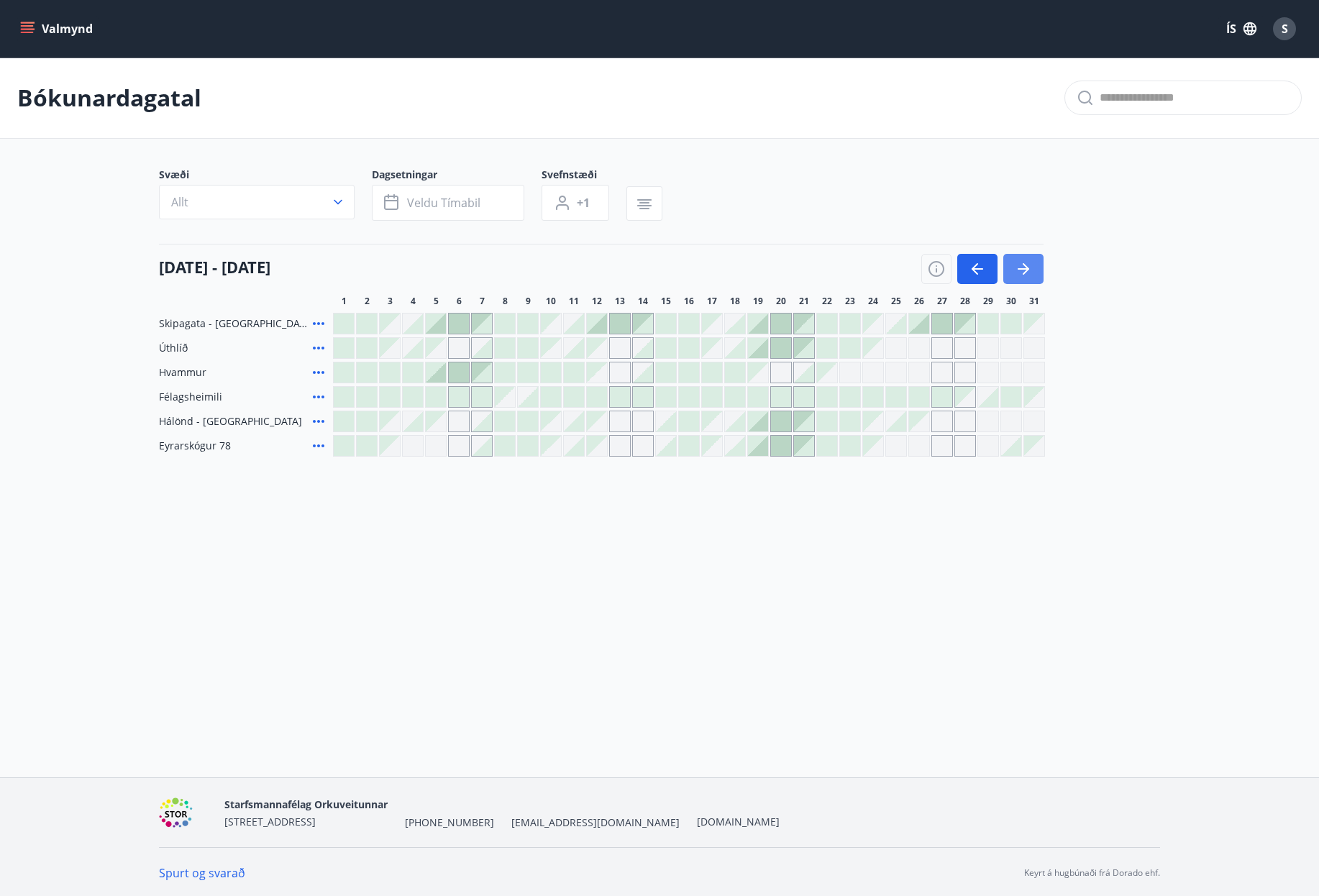
click at [1027, 276] on icon "button" at bounding box center [1024, 269] width 18 height 18
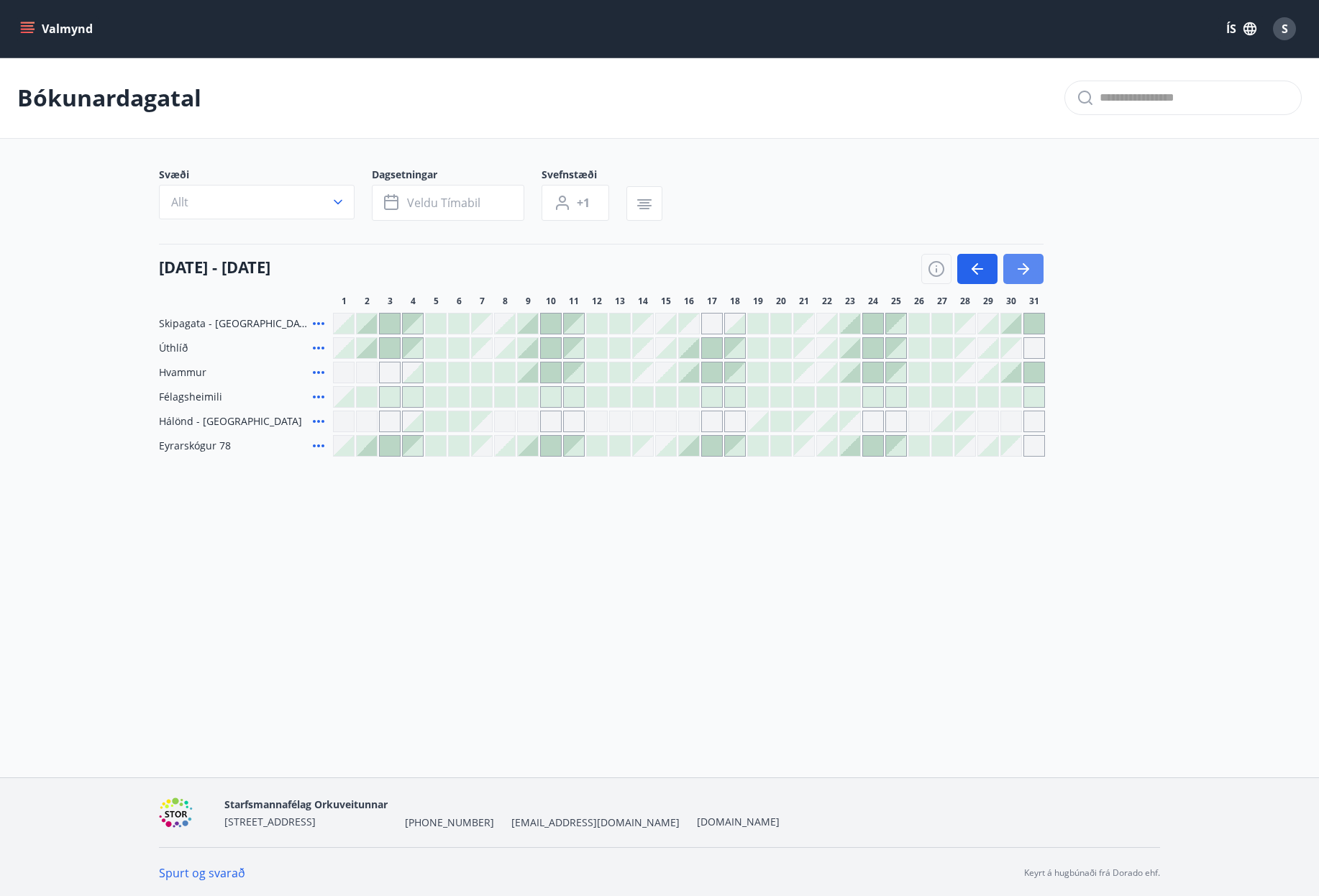
click at [1025, 278] on button "button" at bounding box center [1023, 269] width 40 height 30
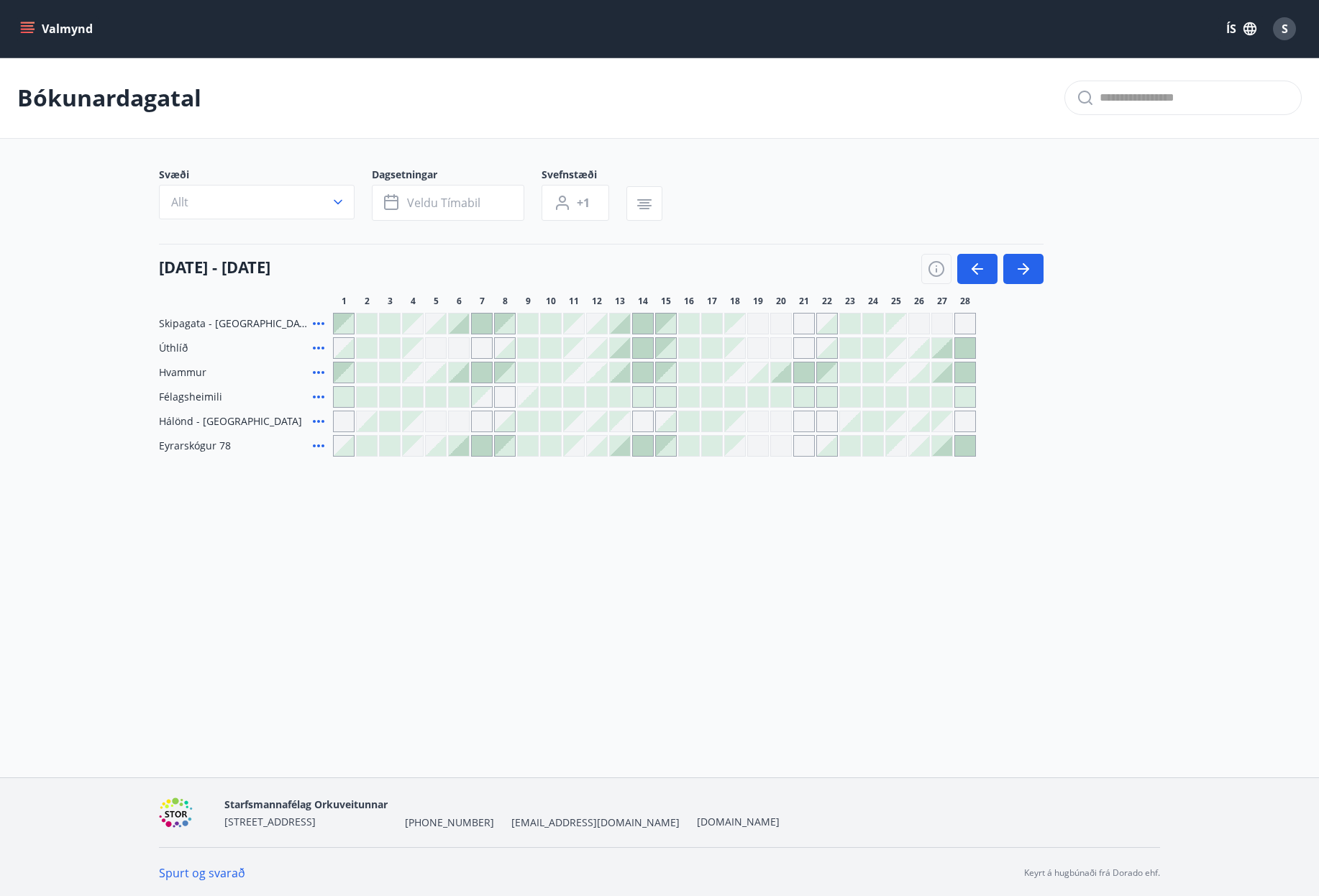
click at [786, 377] on div at bounding box center [780, 372] width 21 height 21
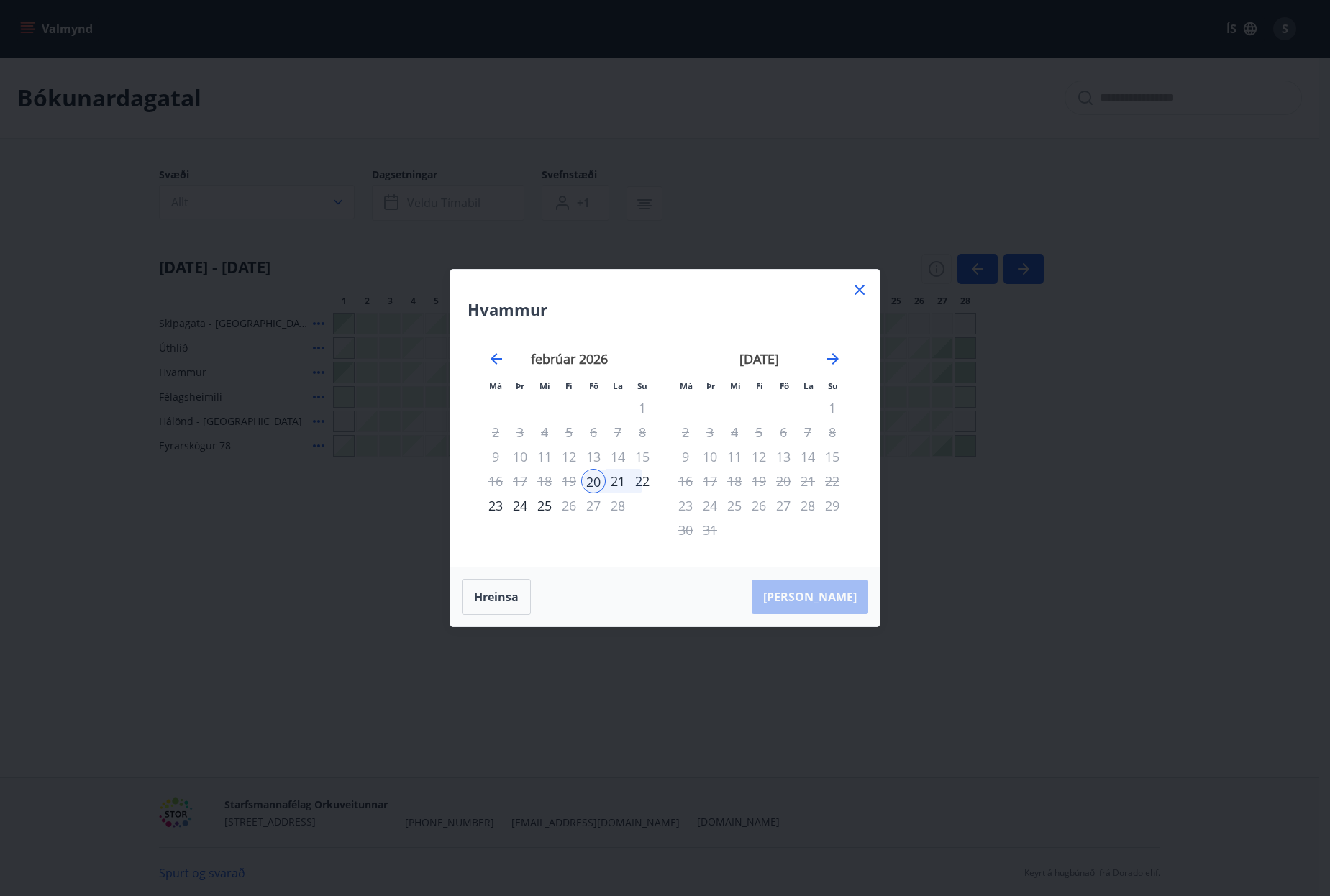
click at [1145, 404] on div "Hvammur Má Þr Mi Fi Fö La Su Má Þr Mi Fi Fö La Su [DATE] 1 2 3 4 5 6 7 8 9 10 1…" at bounding box center [665, 448] width 1330 height 896
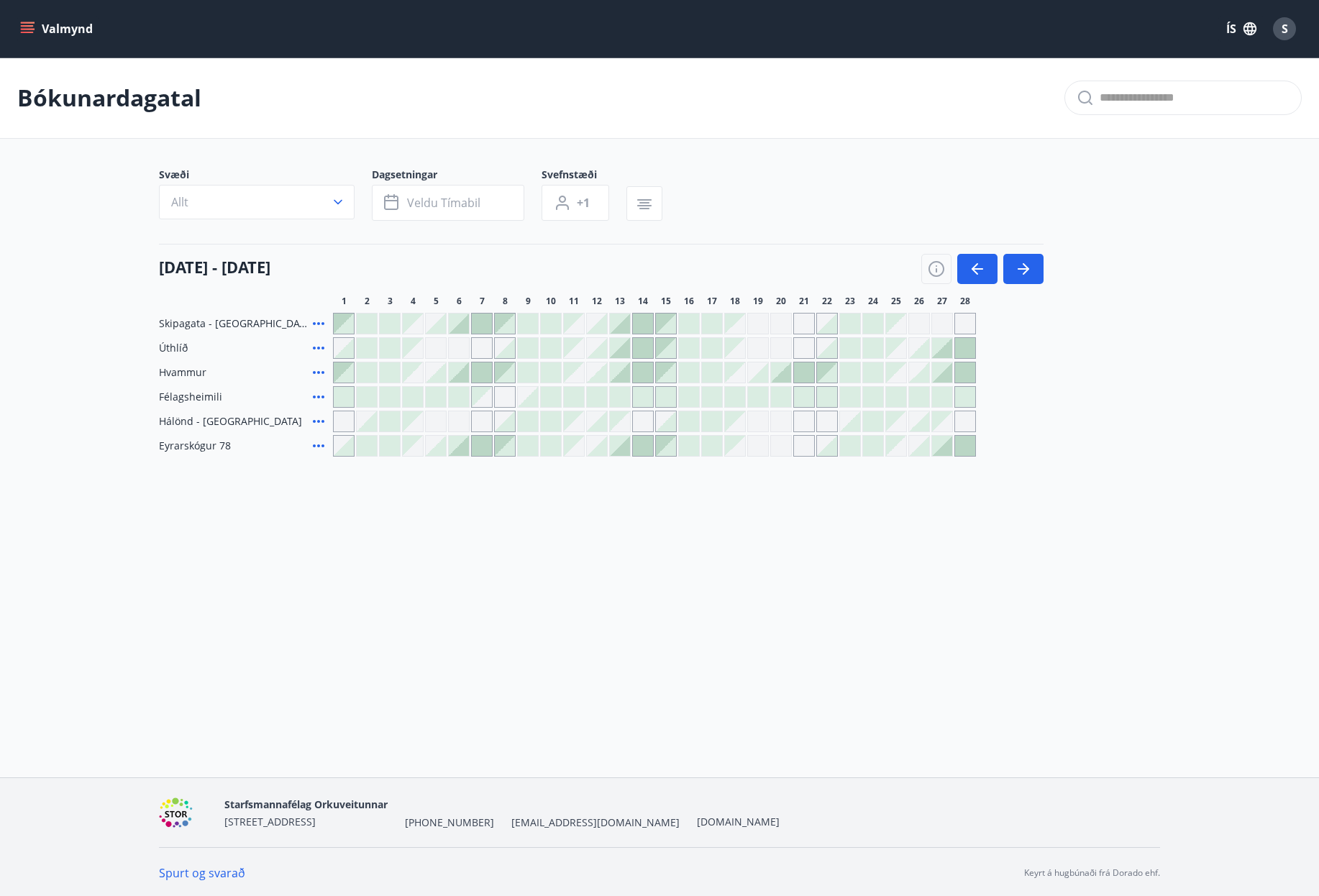
click at [784, 375] on div at bounding box center [780, 372] width 21 height 21
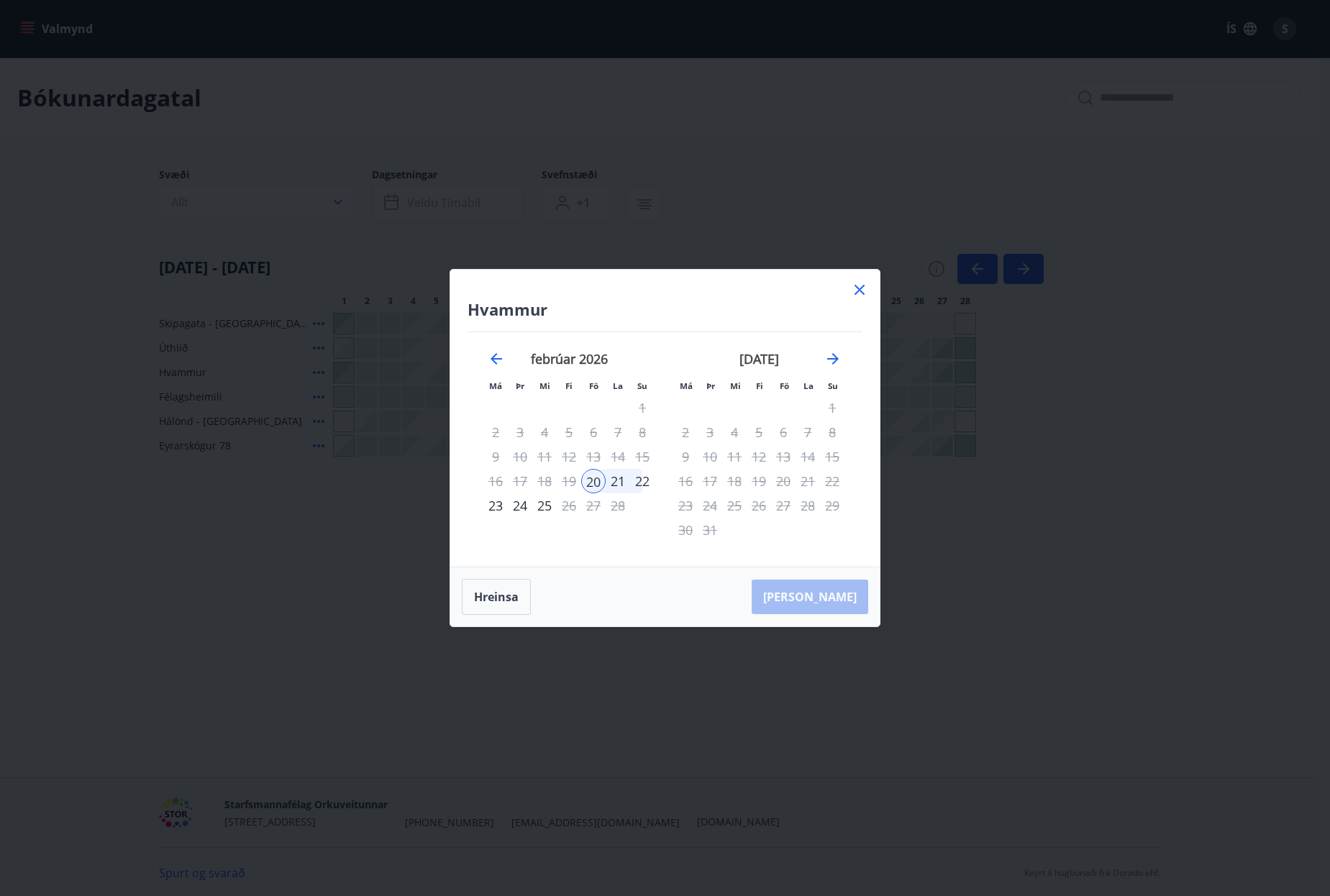
click at [520, 505] on div "24" at bounding box center [519, 505] width 25 height 25
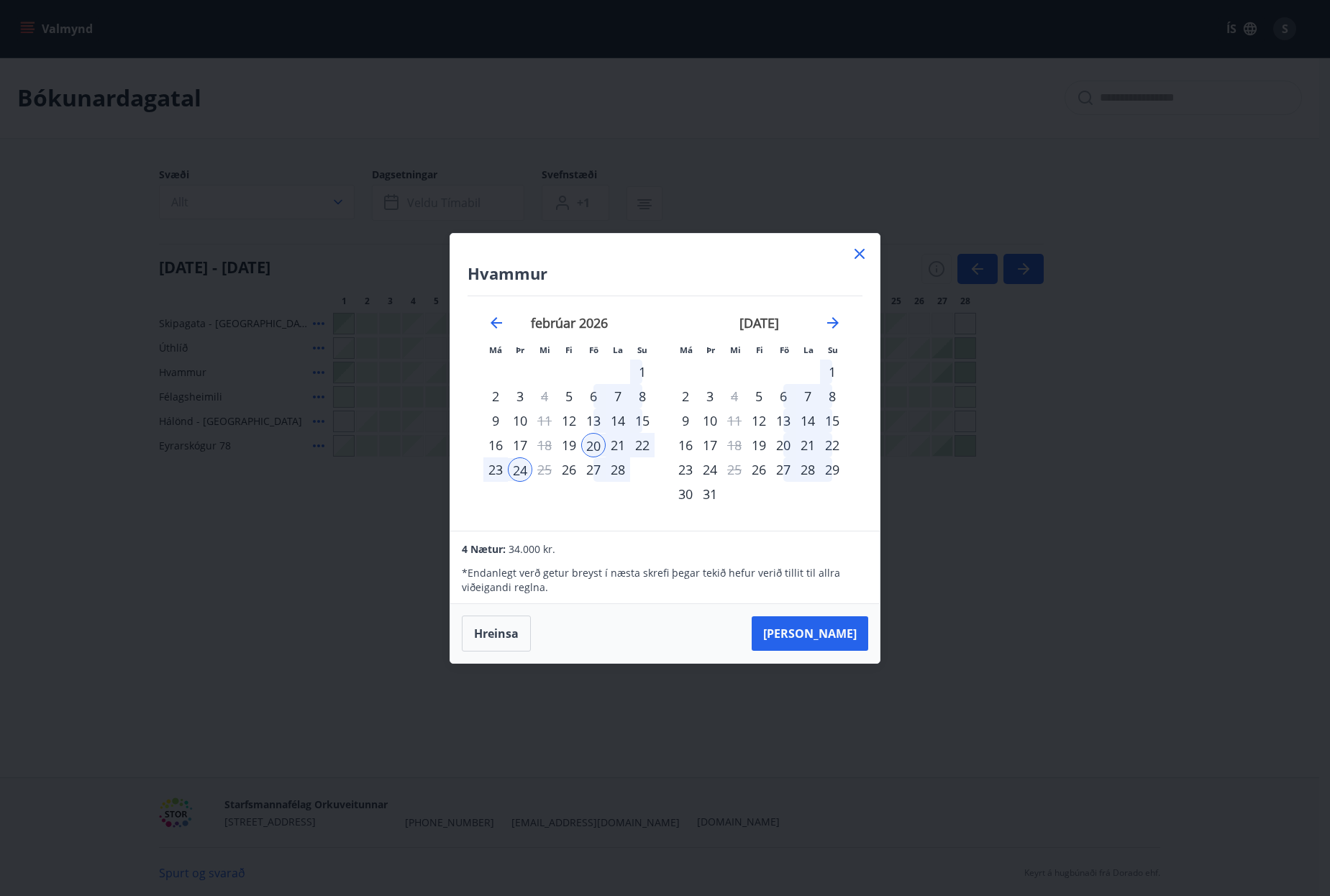
click at [480, 473] on div "[DATE] 1 2 3 4 5 6 7 8 9 10 11 12 13 14 15 16 17 18 19 20 21 22 23 24 25 26 27 …" at bounding box center [568, 414] width 189 height 236
click at [492, 467] on div "23" at bounding box center [495, 469] width 25 height 25
click at [593, 443] on div "20" at bounding box center [593, 445] width 25 height 25
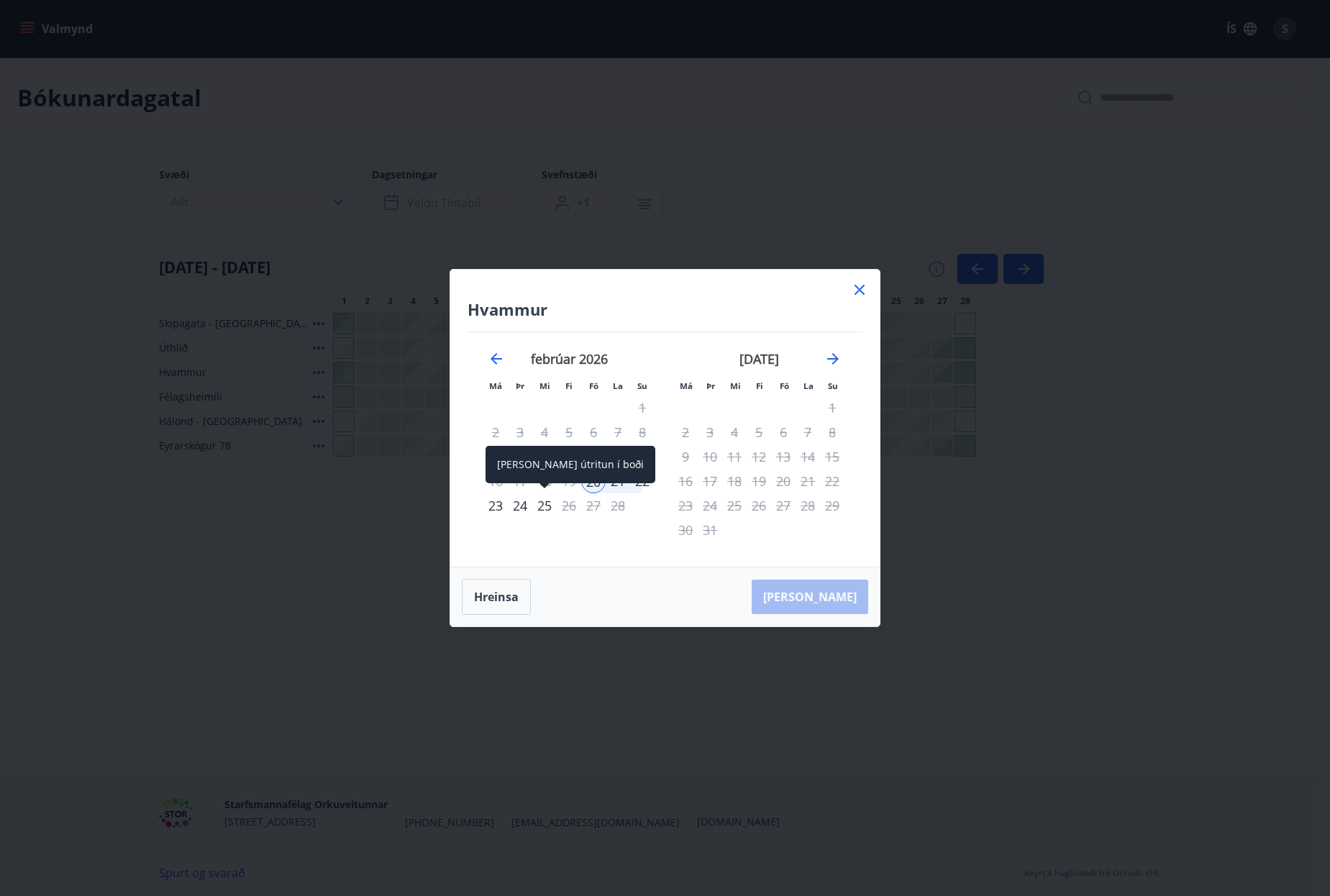
click at [546, 503] on div "25" at bounding box center [544, 505] width 25 height 25
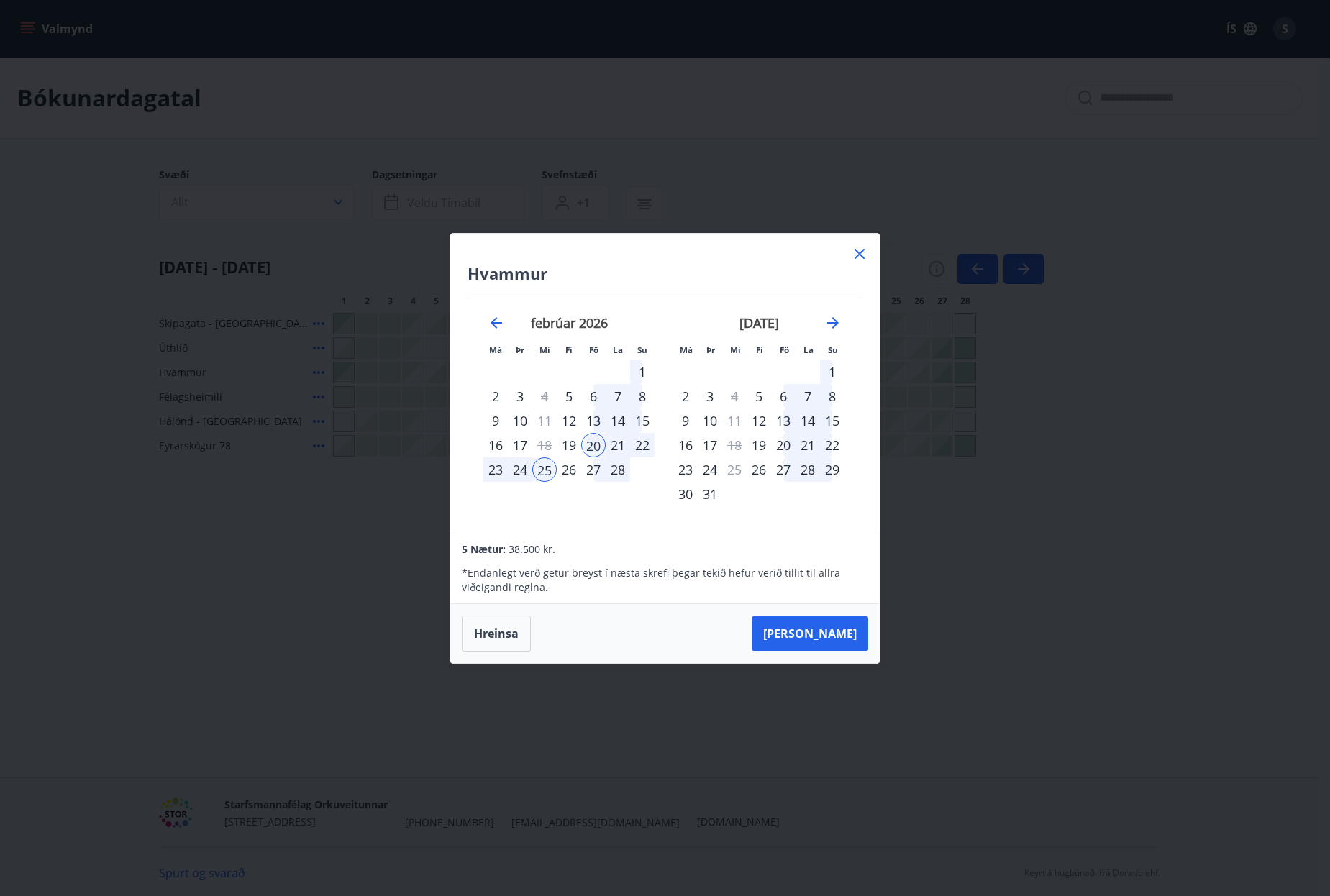
click at [601, 444] on div "20" at bounding box center [593, 445] width 25 height 25
click at [488, 471] on div "23" at bounding box center [495, 469] width 25 height 25
click at [866, 257] on icon at bounding box center [860, 254] width 18 height 18
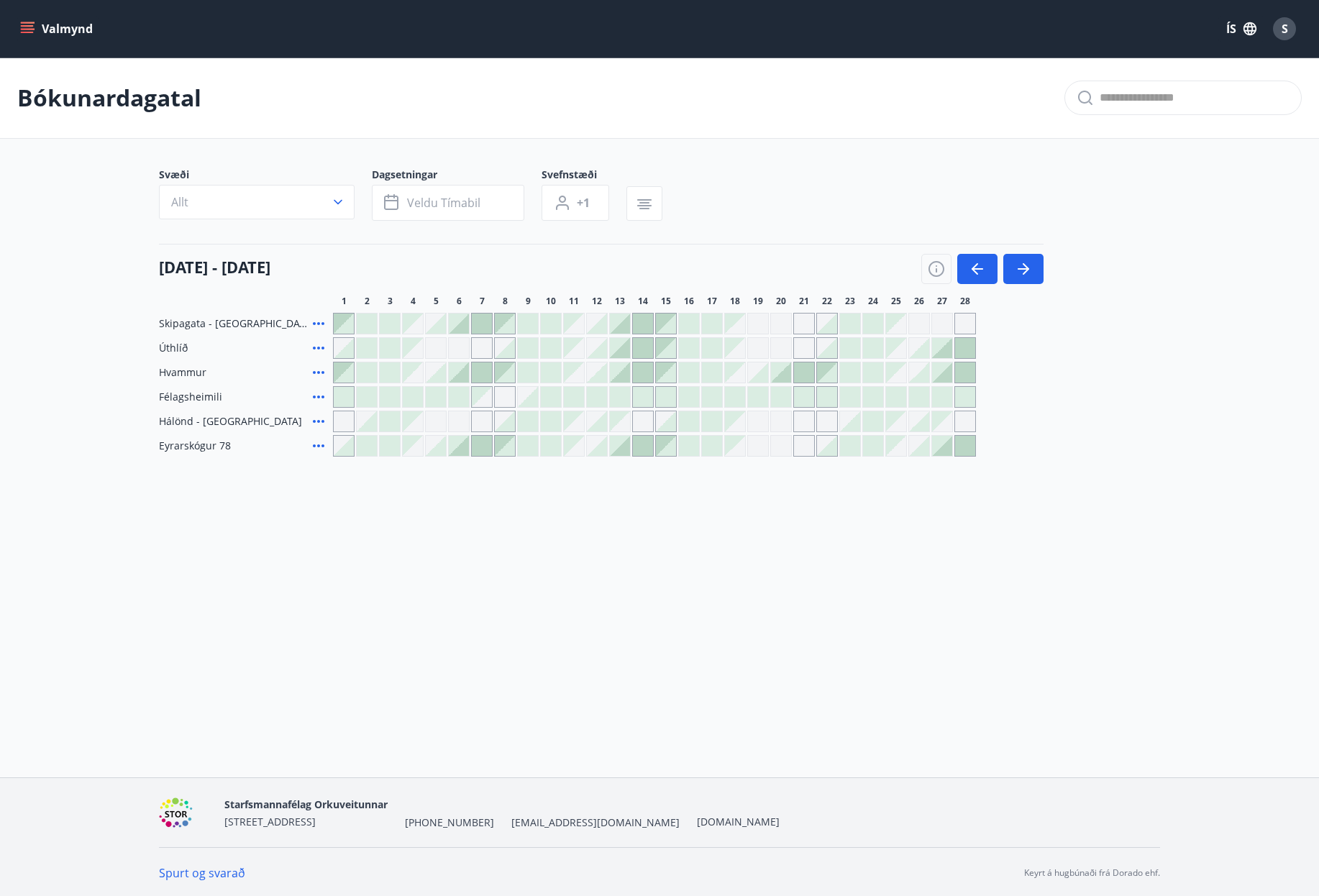
click at [788, 397] on div at bounding box center [780, 396] width 21 height 21
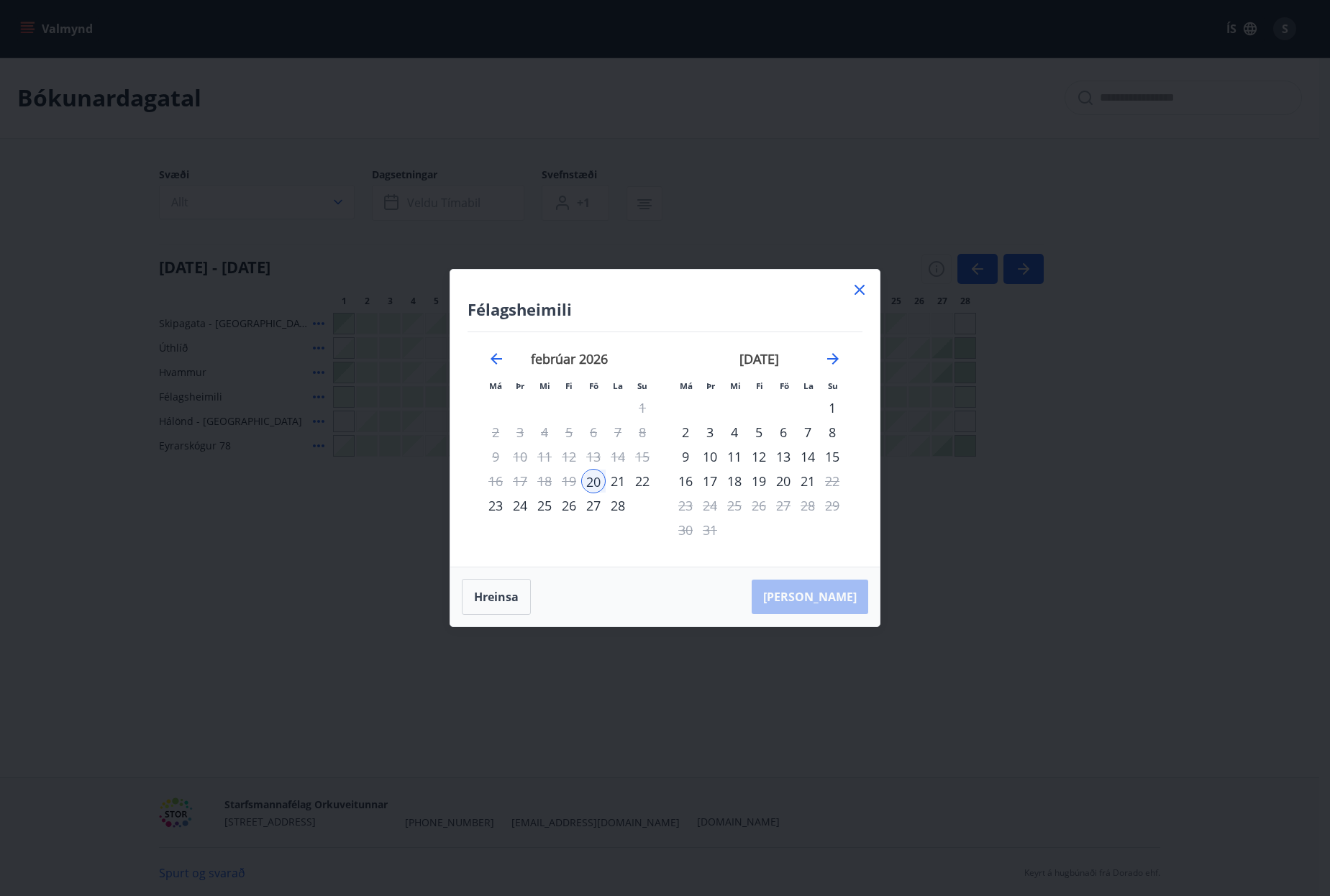
click at [857, 296] on icon at bounding box center [860, 290] width 18 height 18
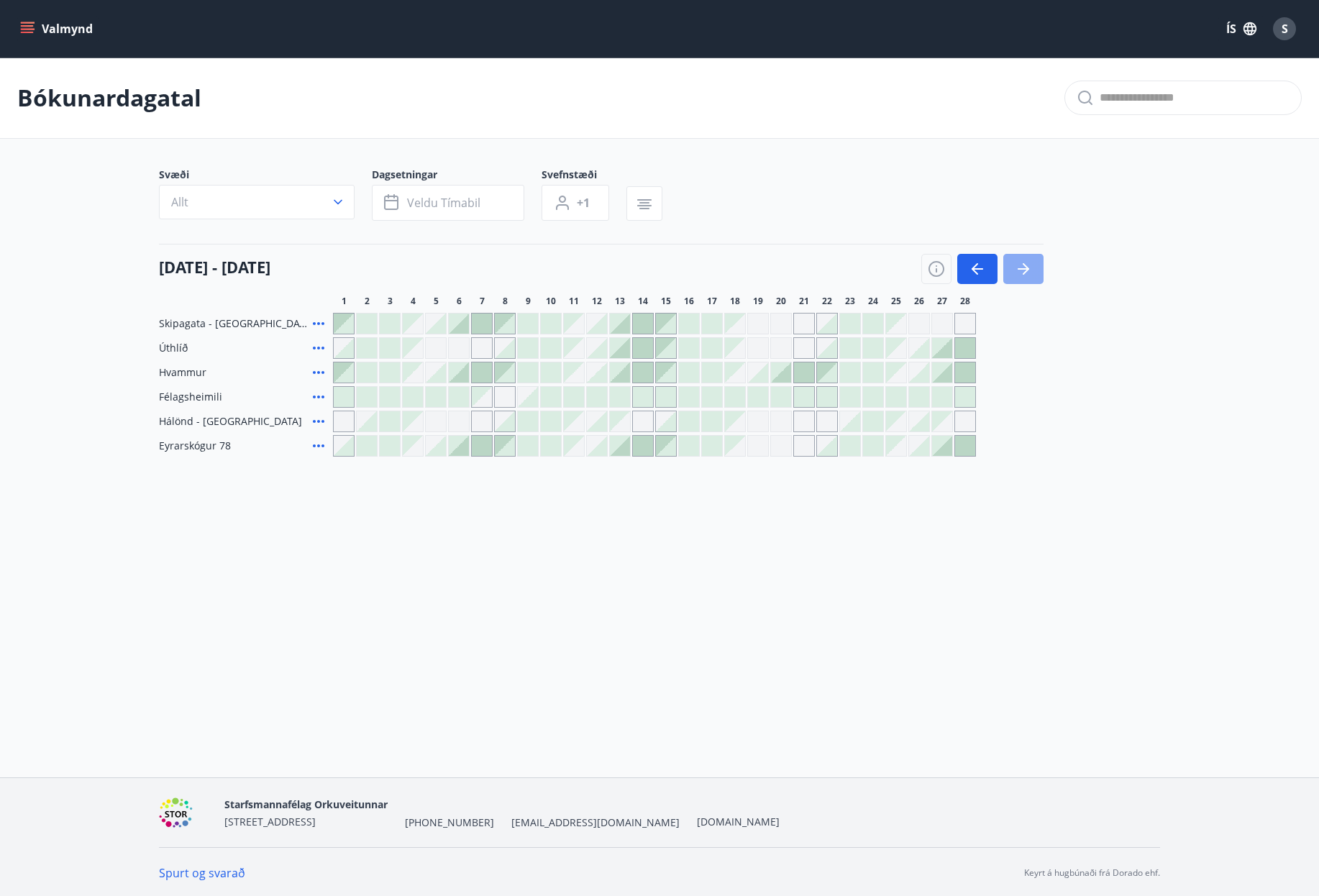
click at [1021, 265] on icon "button" at bounding box center [1024, 269] width 18 height 18
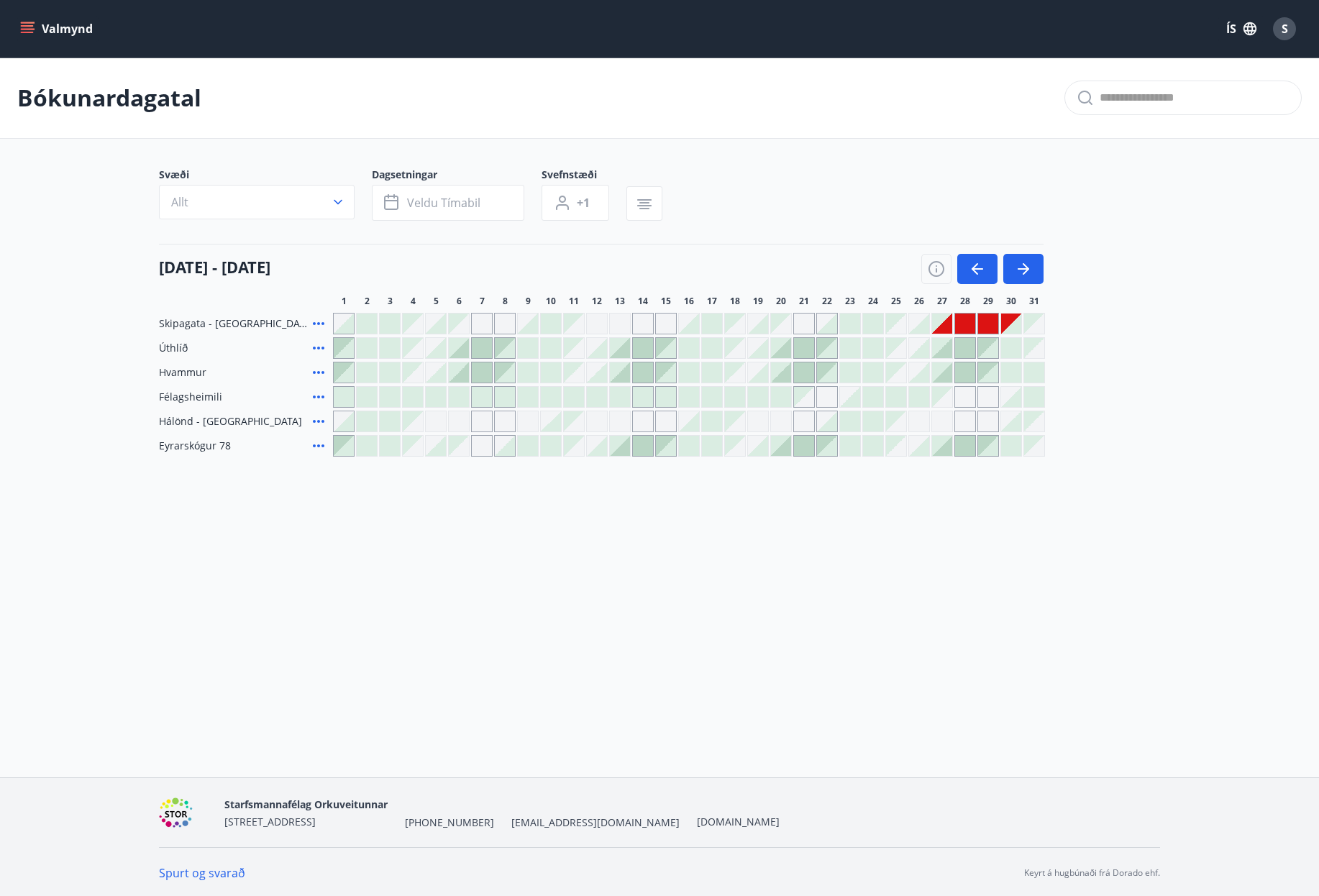
click at [321, 347] on icon at bounding box center [319, 348] width 18 height 18
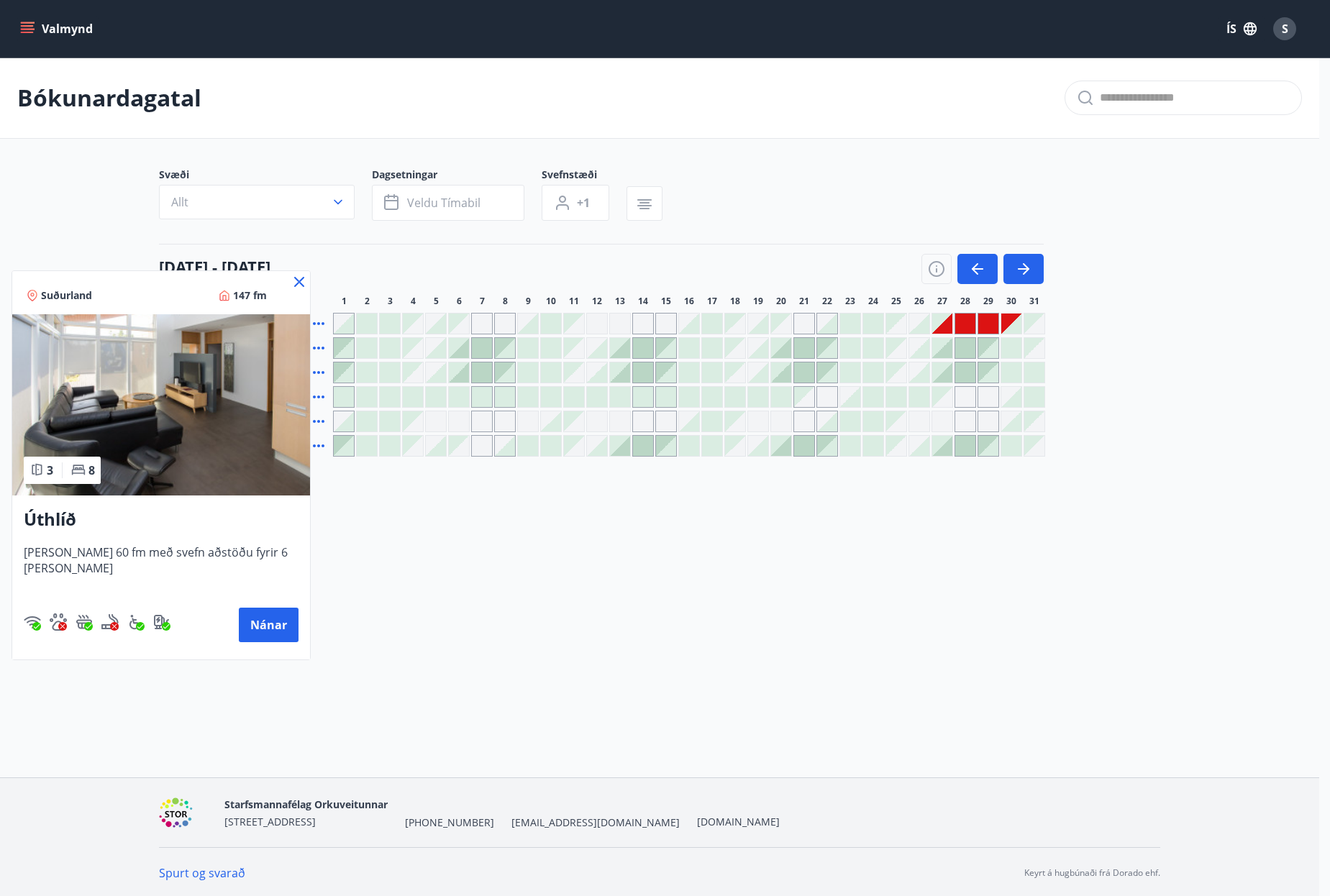
click at [257, 439] on img at bounding box center [160, 404] width 297 height 182
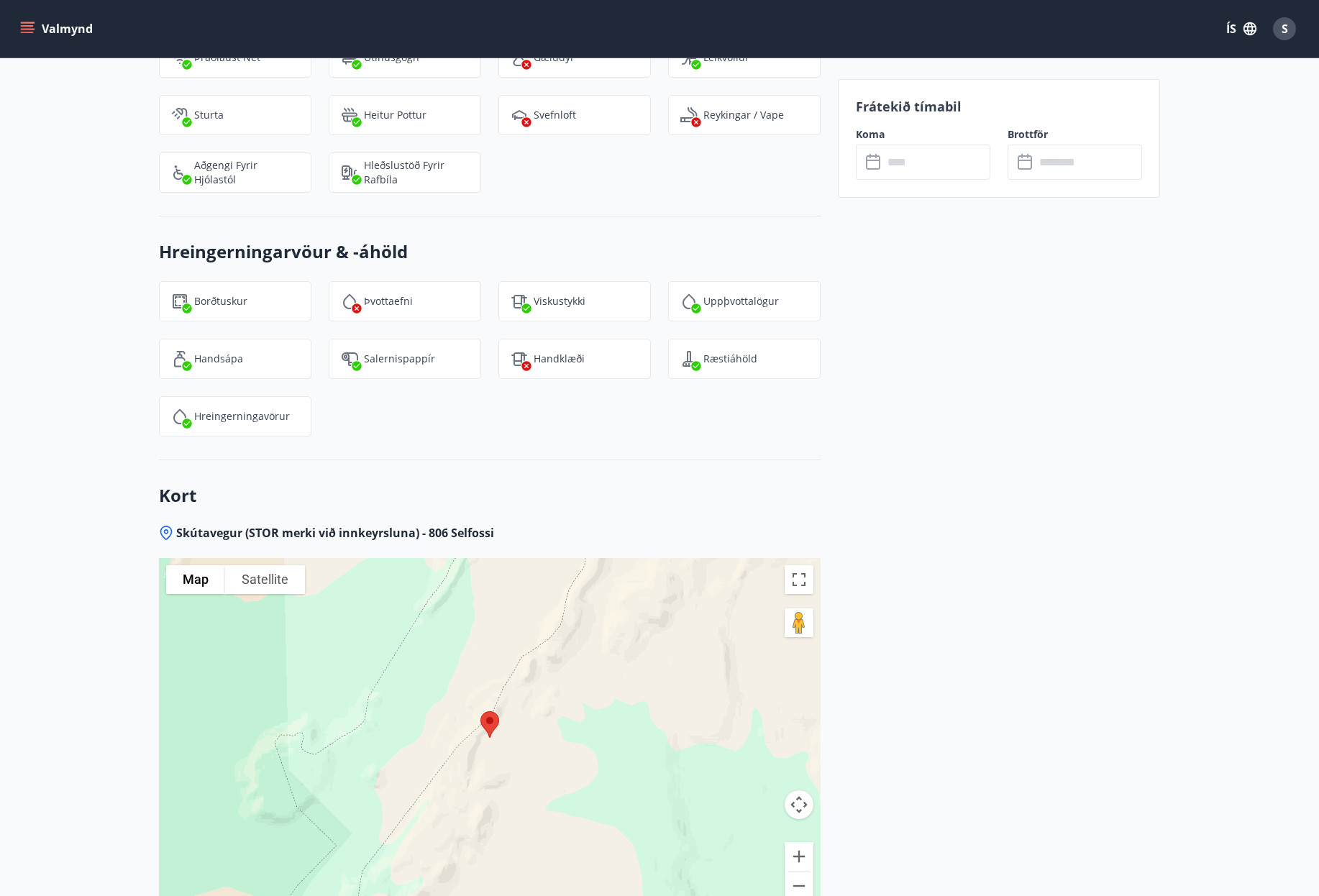
scroll to position [2639, 0]
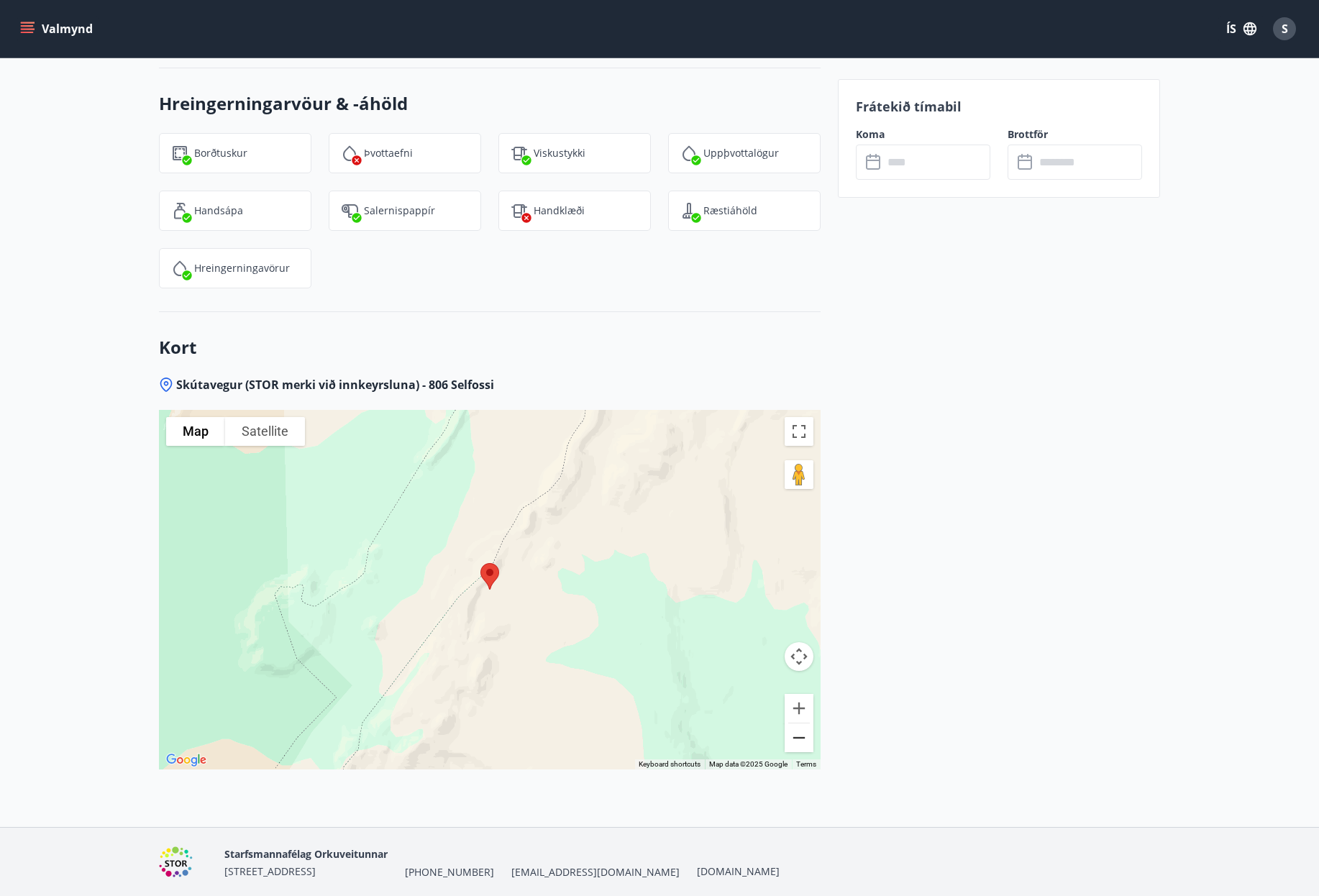
click at [797, 723] on button "Zoom out" at bounding box center [798, 737] width 28 height 28
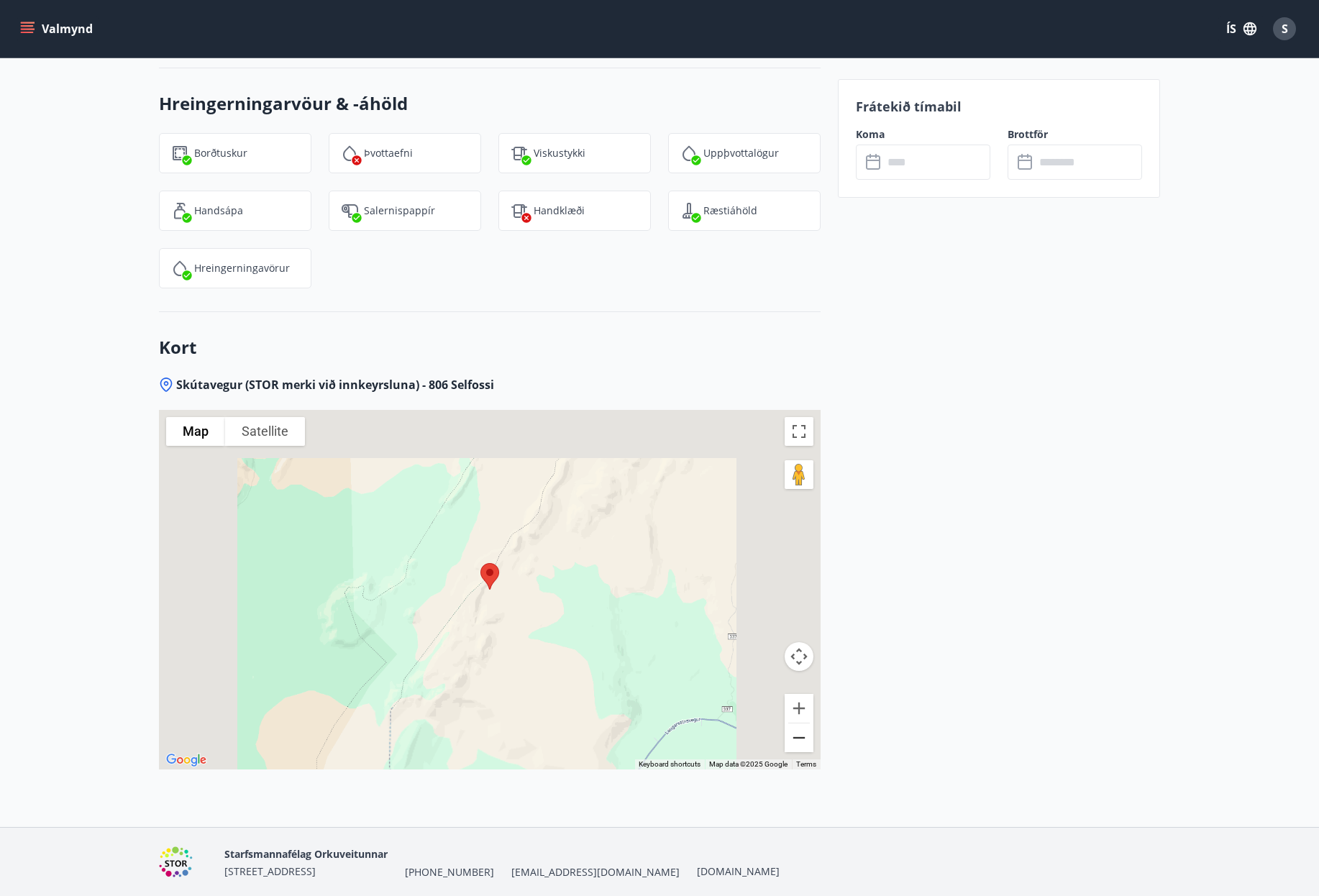
click at [797, 723] on button "Zoom out" at bounding box center [798, 737] width 28 height 28
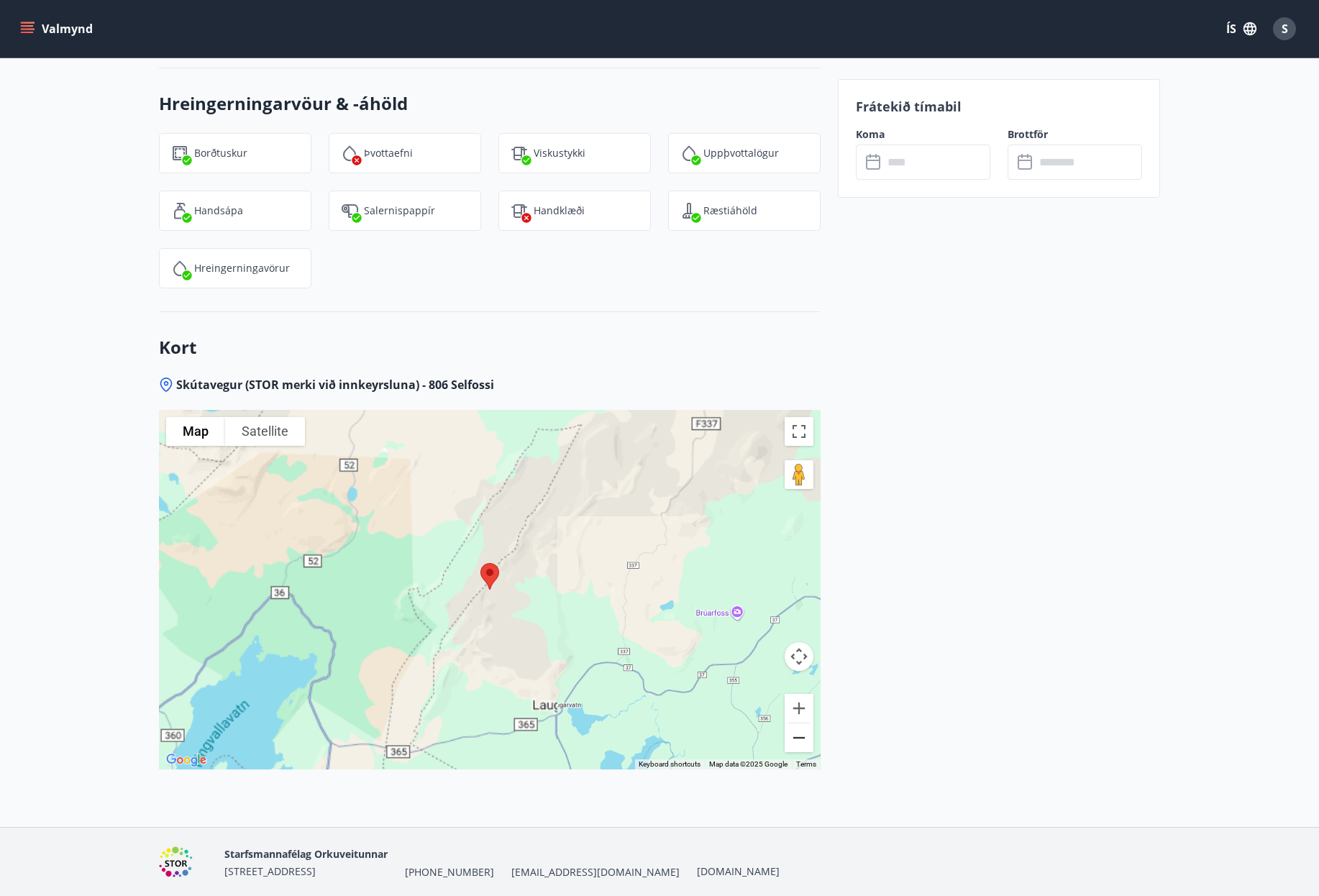
click at [797, 723] on button "Zoom out" at bounding box center [798, 737] width 28 height 28
